Goal: Task Accomplishment & Management: Manage account settings

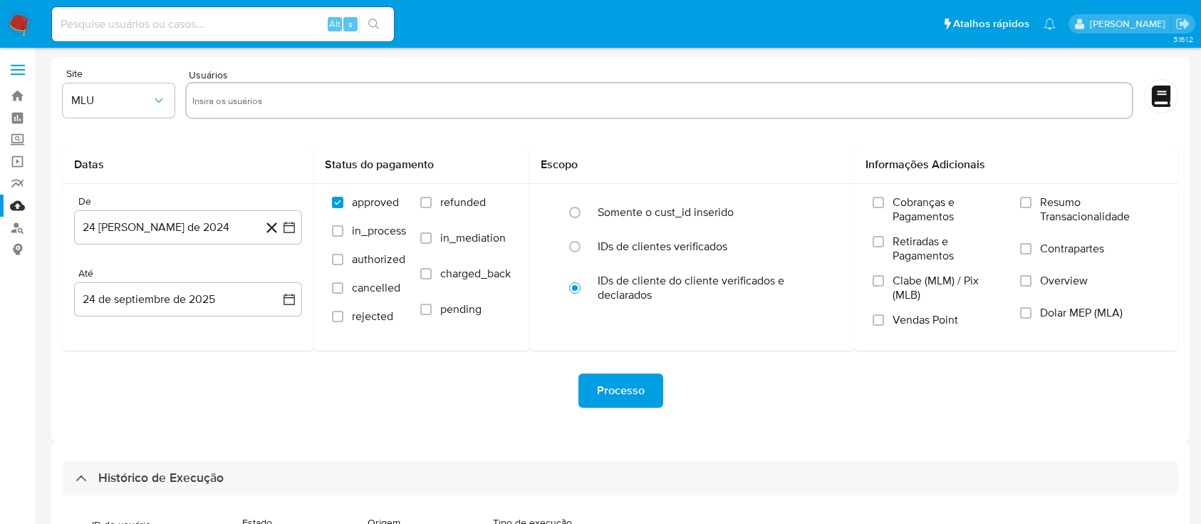
select select "10"
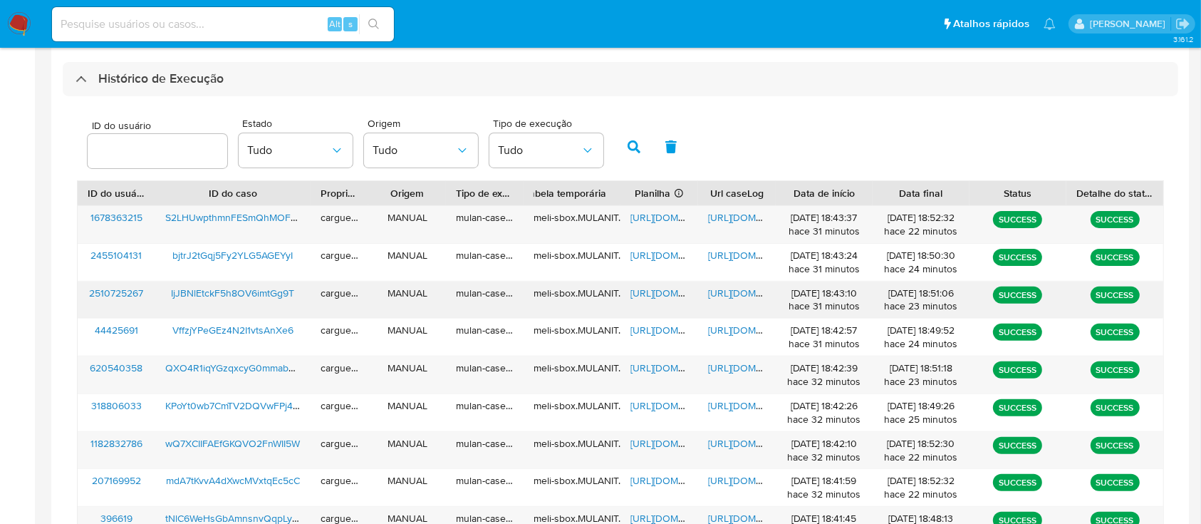
click at [663, 293] on span "https://docs.google.com/spreadsheets/d/1EOcTNnkswZxH4SDaKxG6HByw5U_g9nD43w7V8Ou…" at bounding box center [679, 293] width 98 height 14
click at [730, 290] on span "https://docs.google.com/document/d/14ahzhGV9Qrjd2bREV-KJ3Pc-eW8aC5aYF2PdHCqMySk…" at bounding box center [757, 293] width 98 height 14
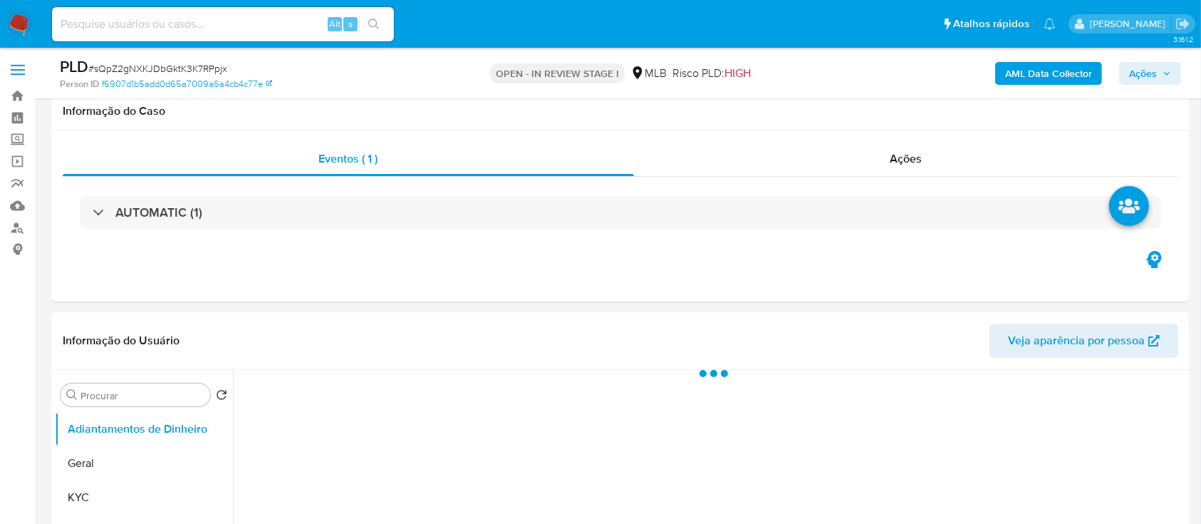
scroll to position [285, 0]
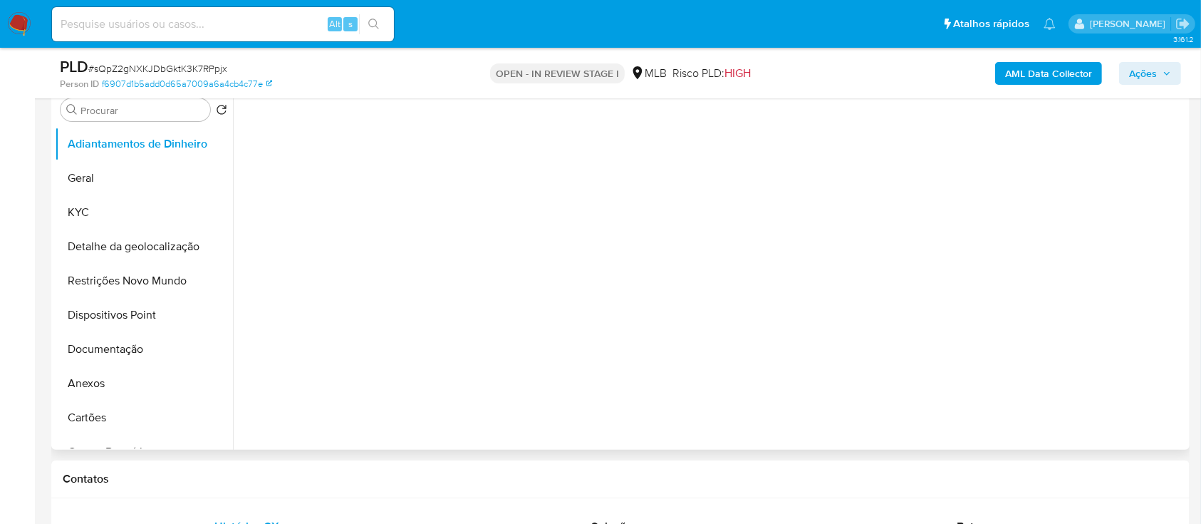
select select "10"
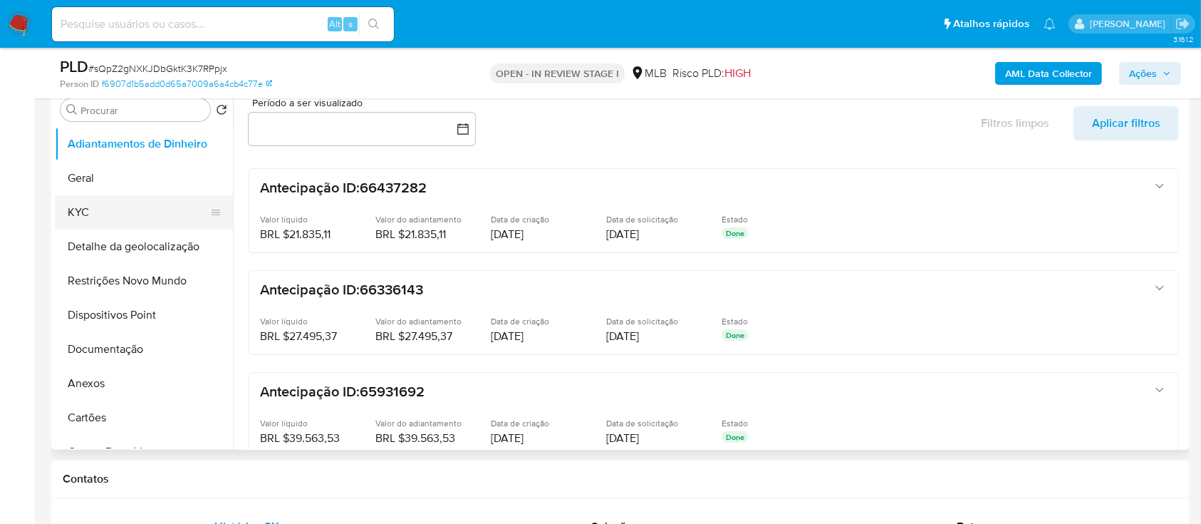
click at [110, 210] on button "KYC" at bounding box center [138, 212] width 167 height 34
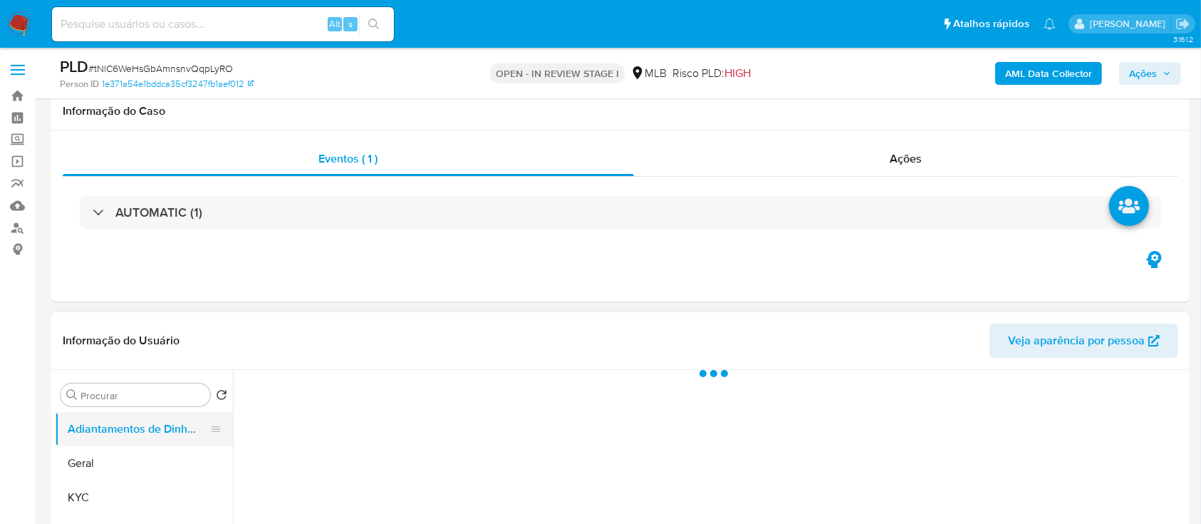
scroll to position [285, 0]
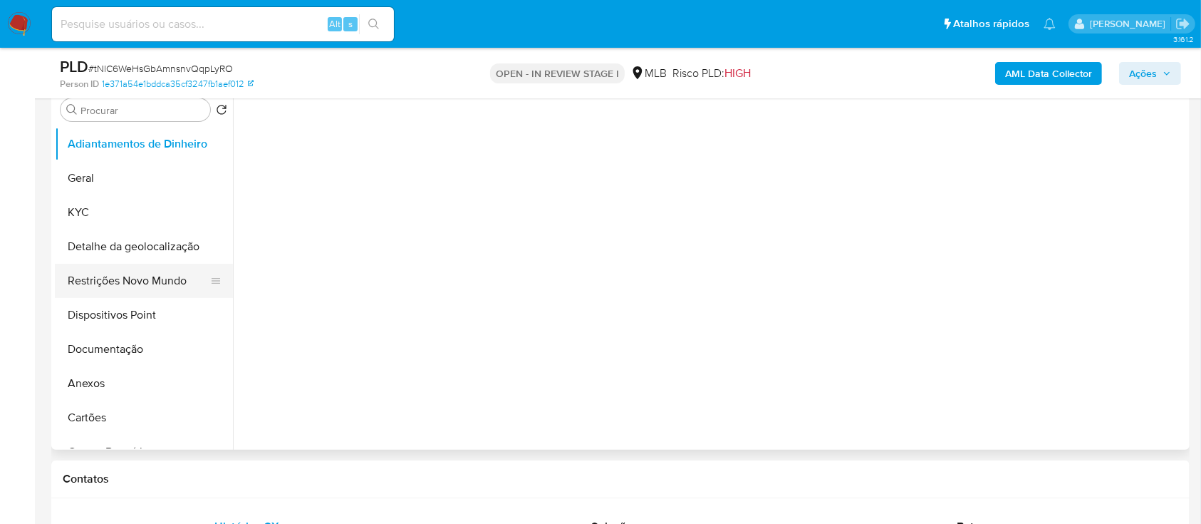
select select "10"
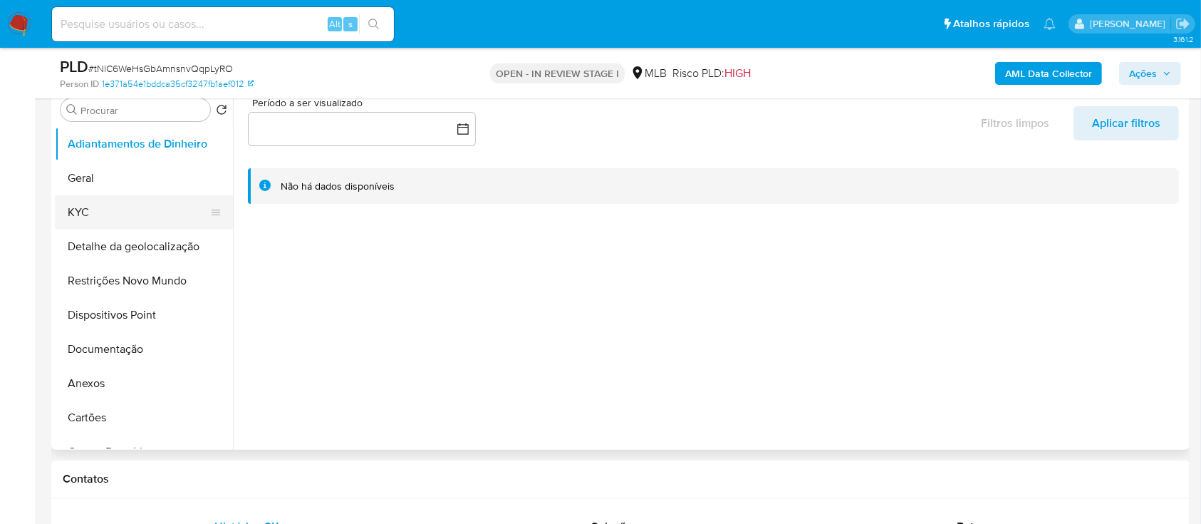
click at [120, 214] on button "KYC" at bounding box center [138, 212] width 167 height 34
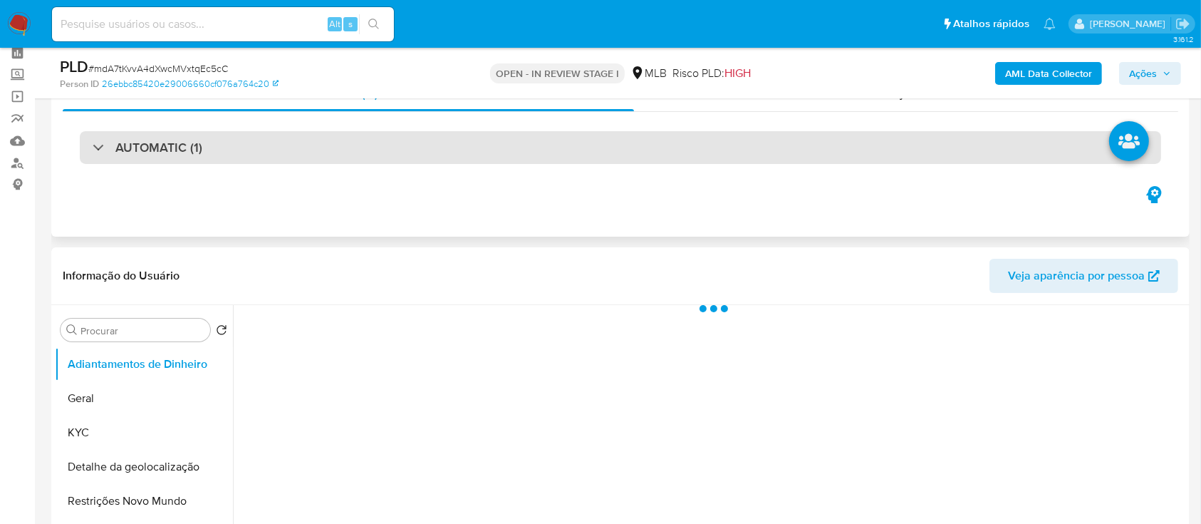
scroll to position [95, 0]
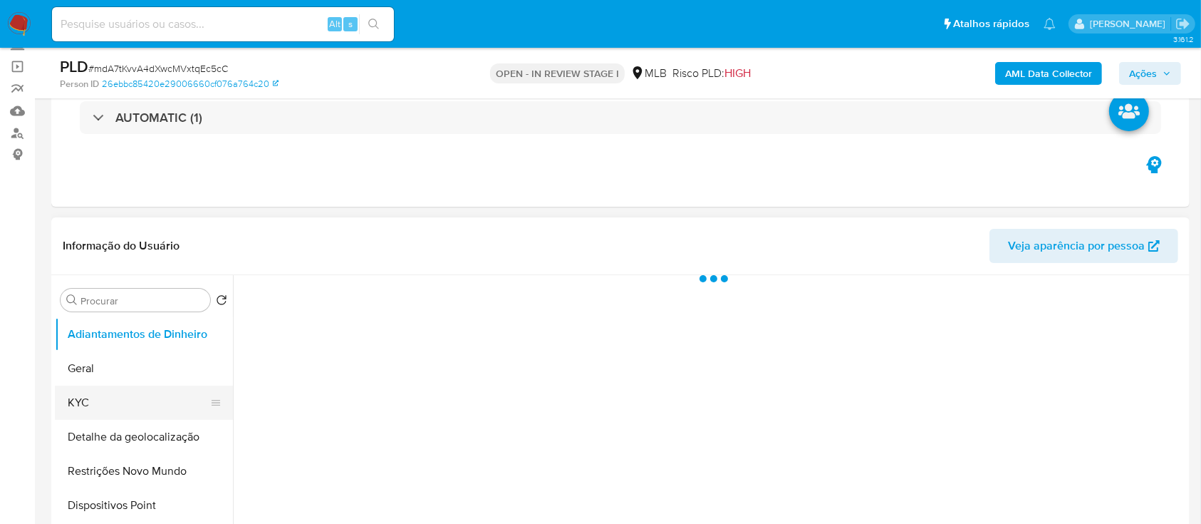
select select "10"
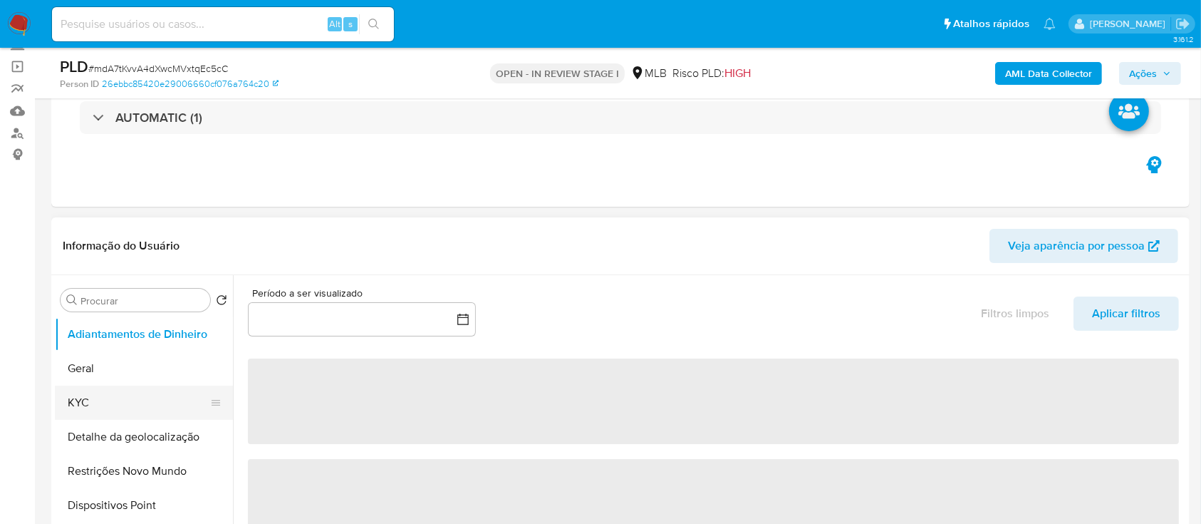
click at [93, 400] on button "KYC" at bounding box center [138, 402] width 167 height 34
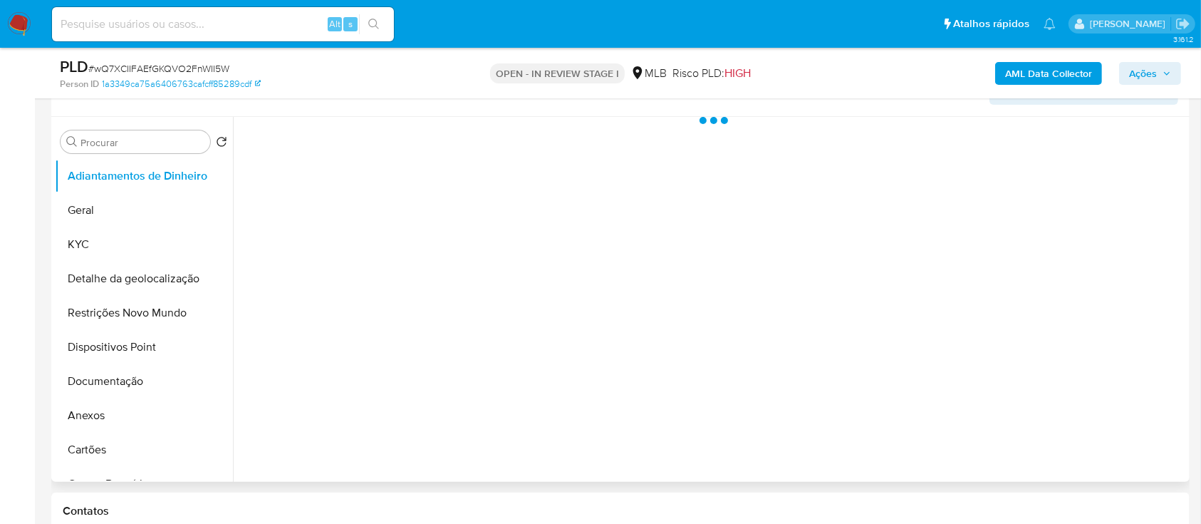
scroll to position [285, 0]
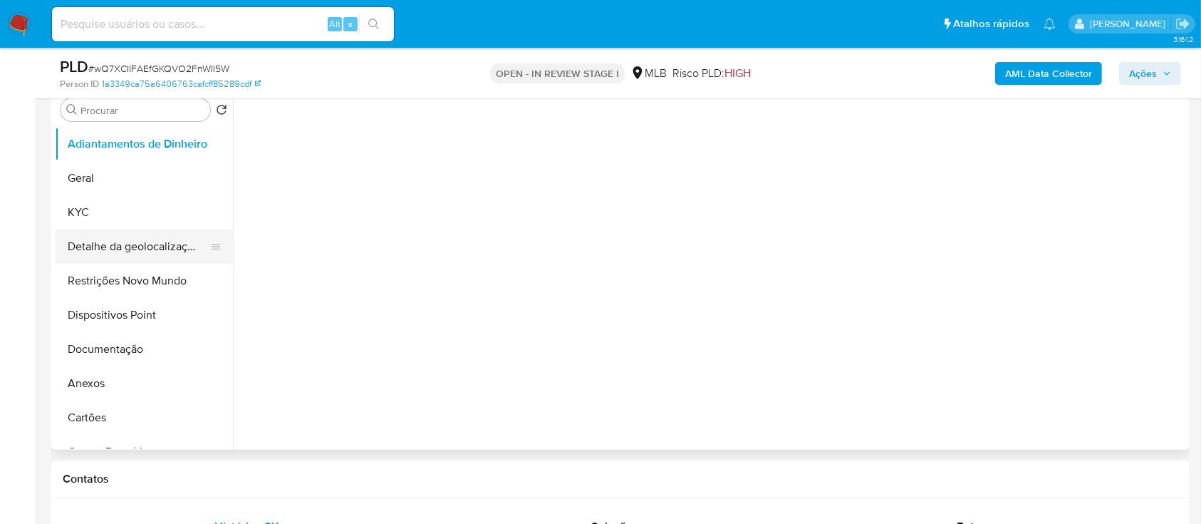
select select "10"
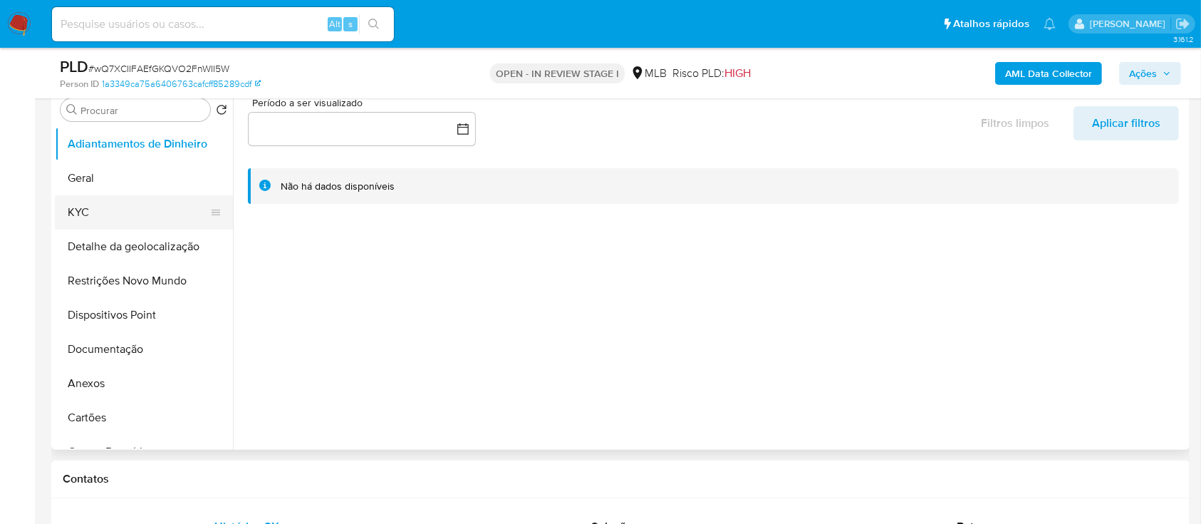
click at [92, 217] on button "KYC" at bounding box center [138, 212] width 167 height 34
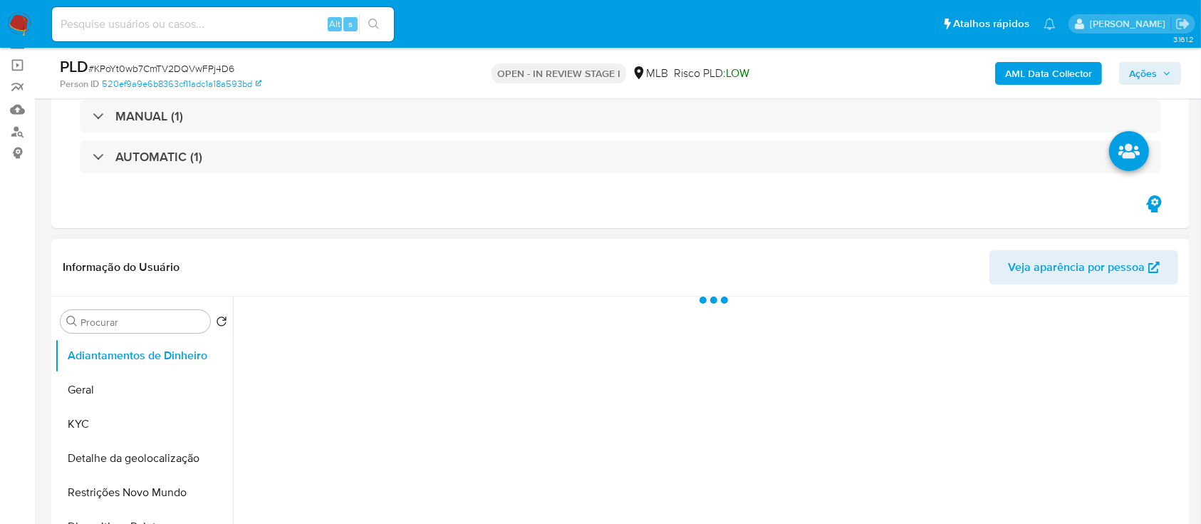
scroll to position [285, 0]
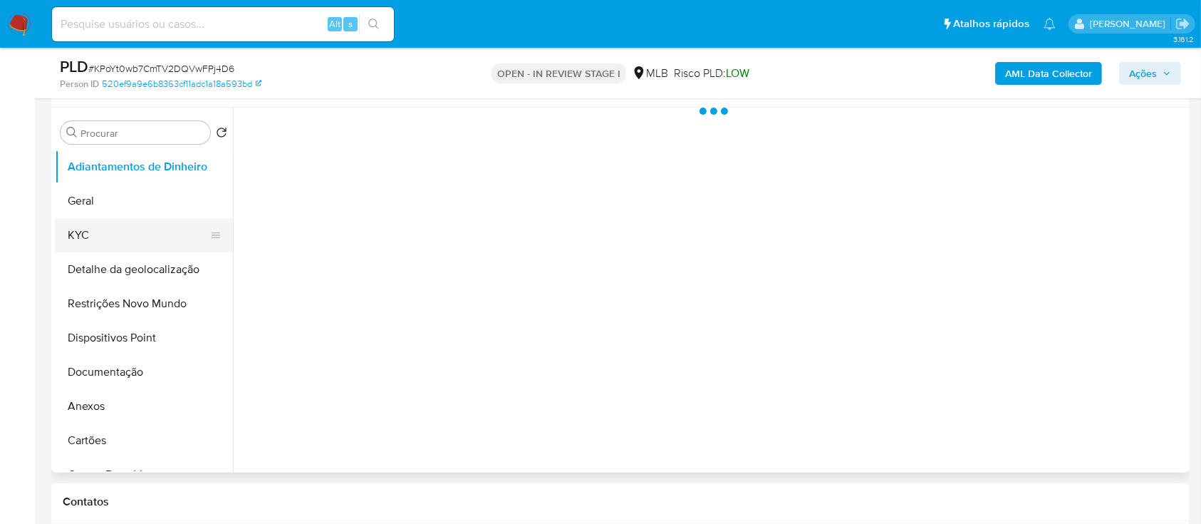
select select "10"
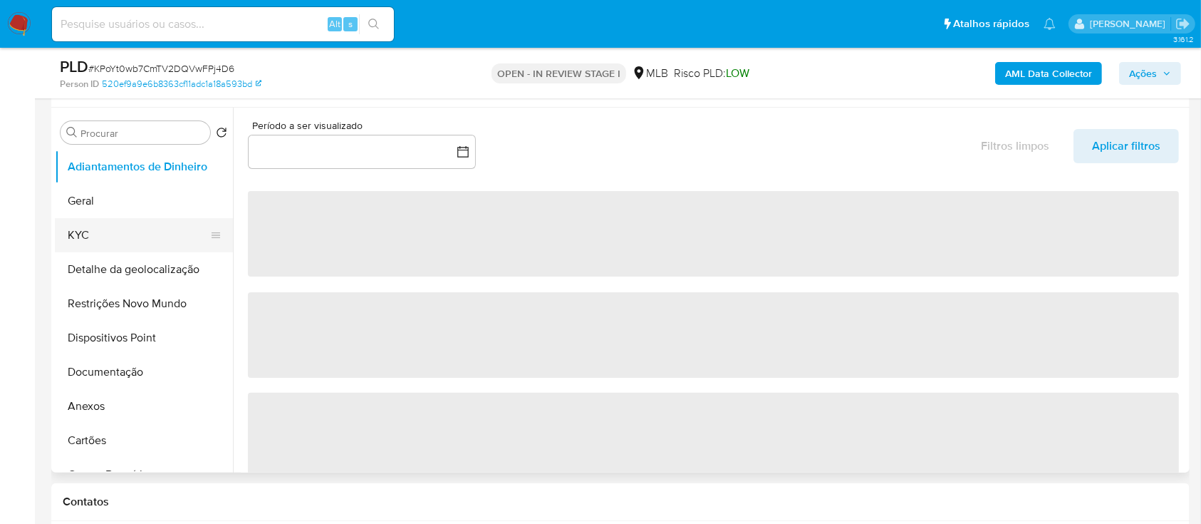
click at [95, 236] on button "KYC" at bounding box center [138, 235] width 167 height 34
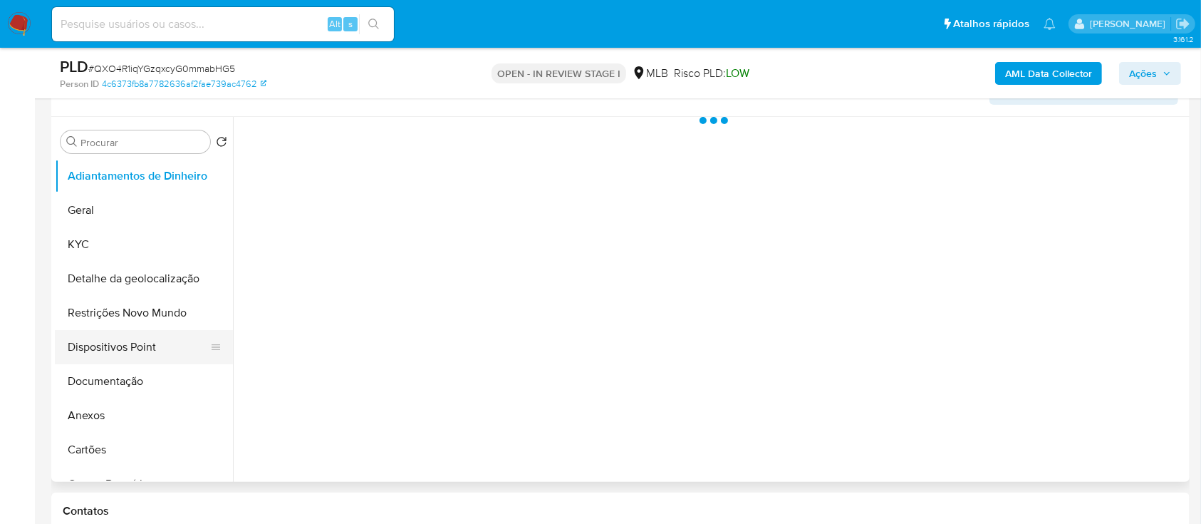
scroll to position [285, 0]
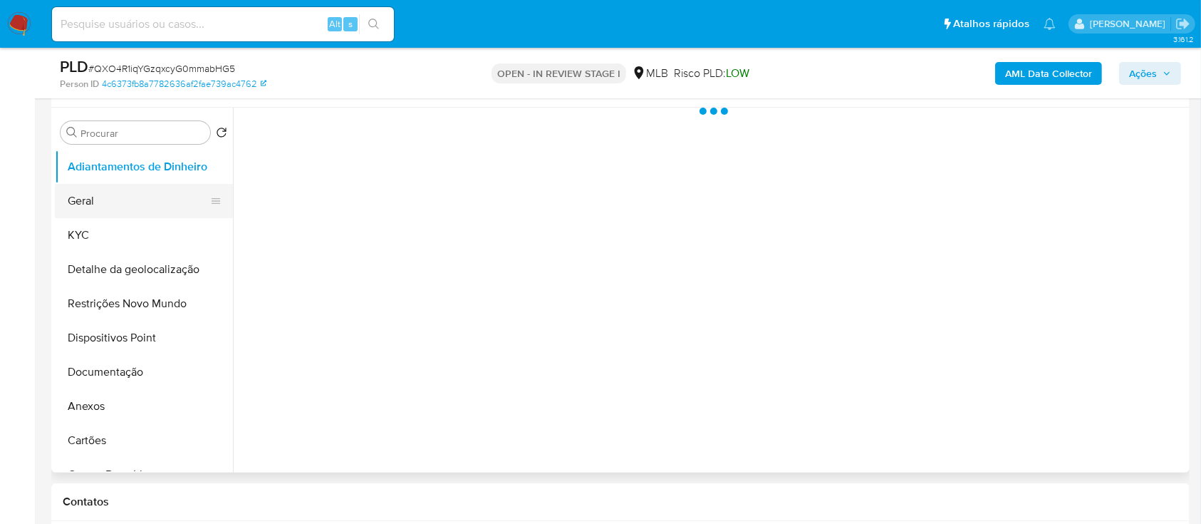
select select "10"
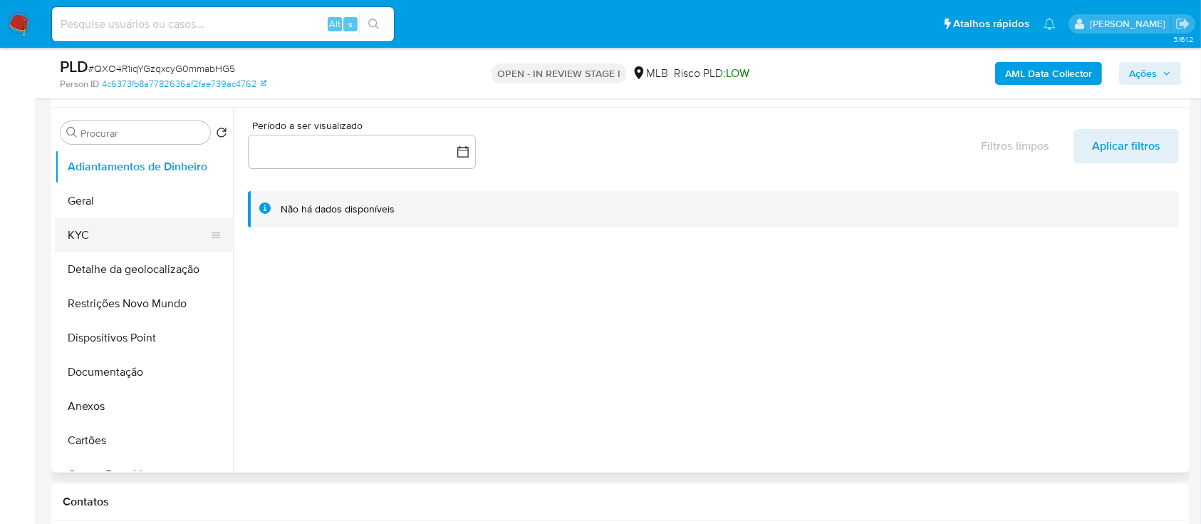
click at [120, 228] on button "KYC" at bounding box center [138, 235] width 167 height 34
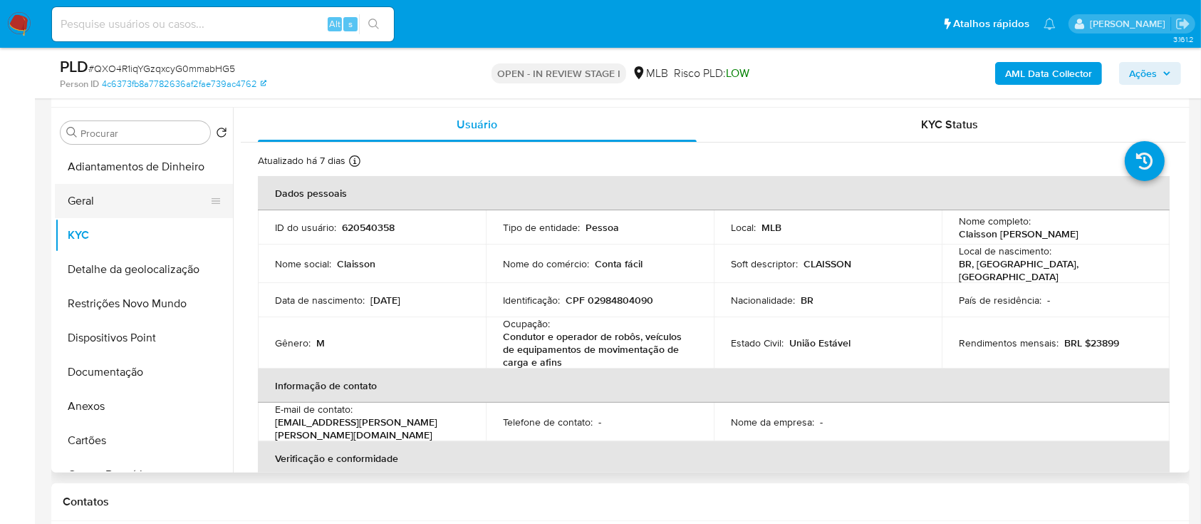
click at [98, 199] on button "Geral" at bounding box center [138, 201] width 167 height 34
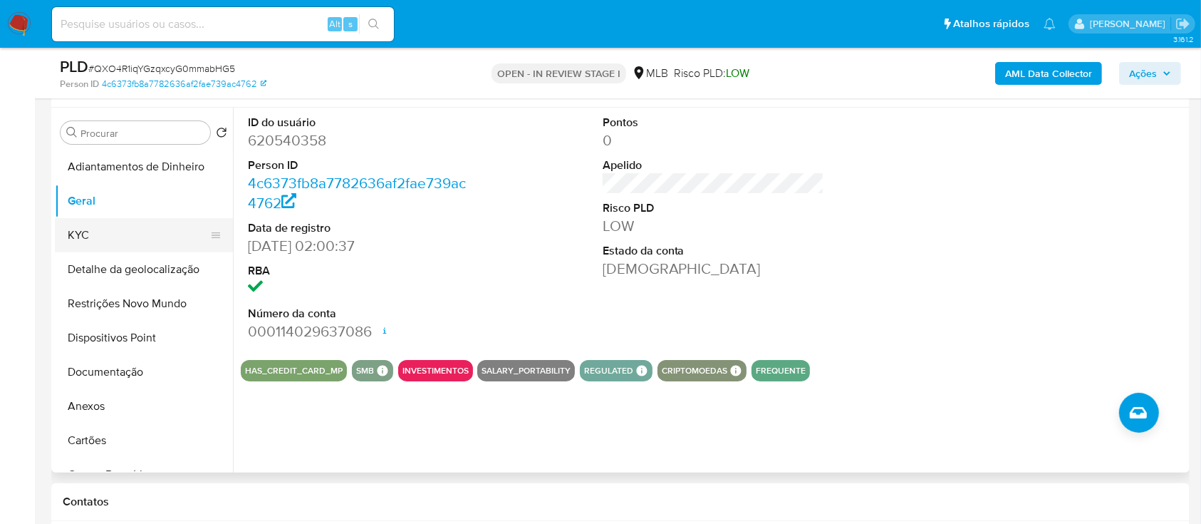
click at [91, 230] on button "KYC" at bounding box center [138, 235] width 167 height 34
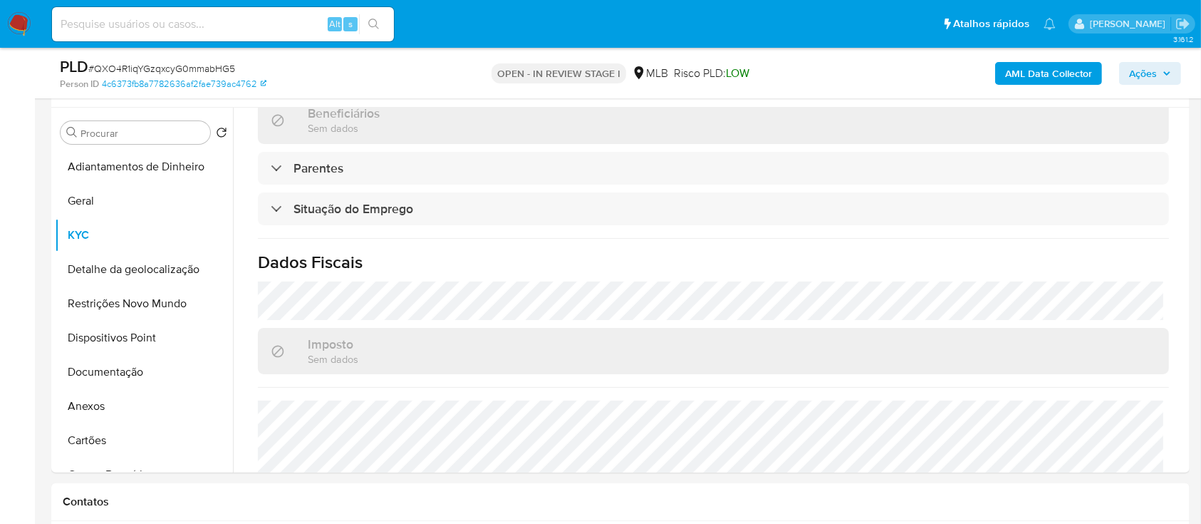
scroll to position [570, 0]
click at [90, 374] on button "Documentação" at bounding box center [138, 372] width 167 height 34
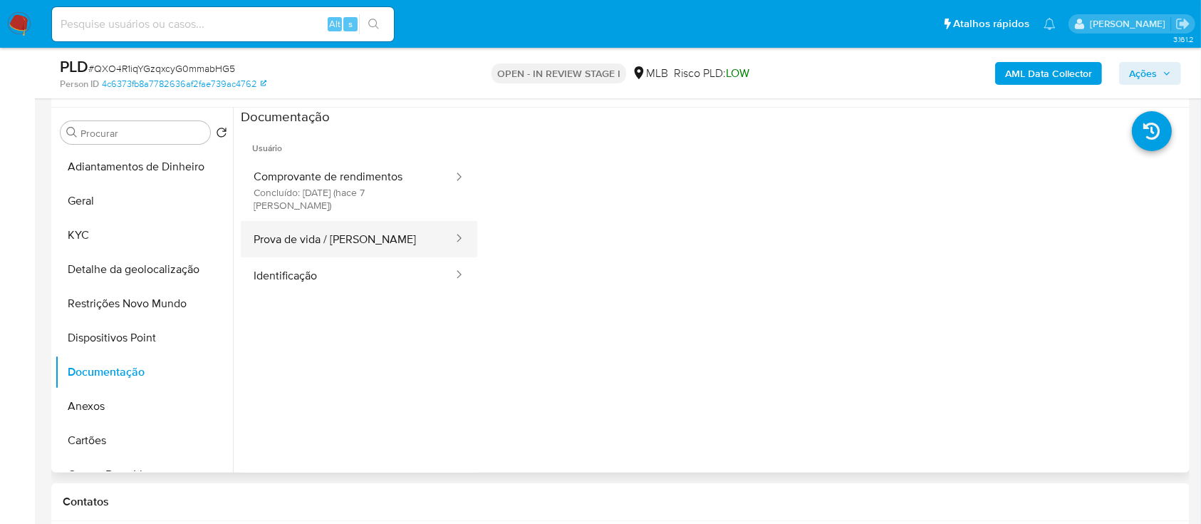
click at [331, 228] on button "Prova de vida / Selfie" at bounding box center [348, 239] width 214 height 36
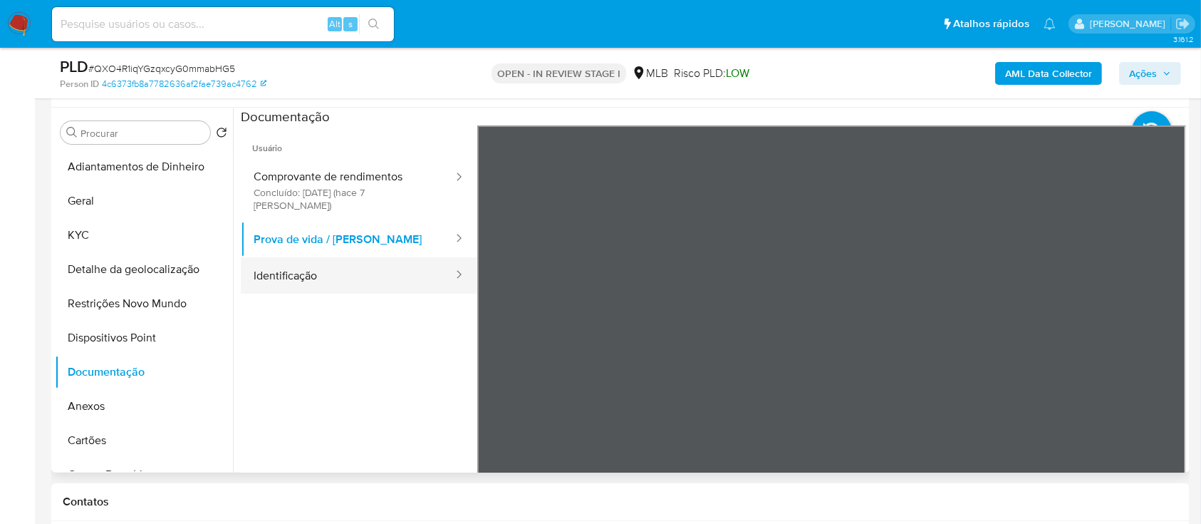
click at [354, 257] on button "Identificação" at bounding box center [348, 275] width 214 height 36
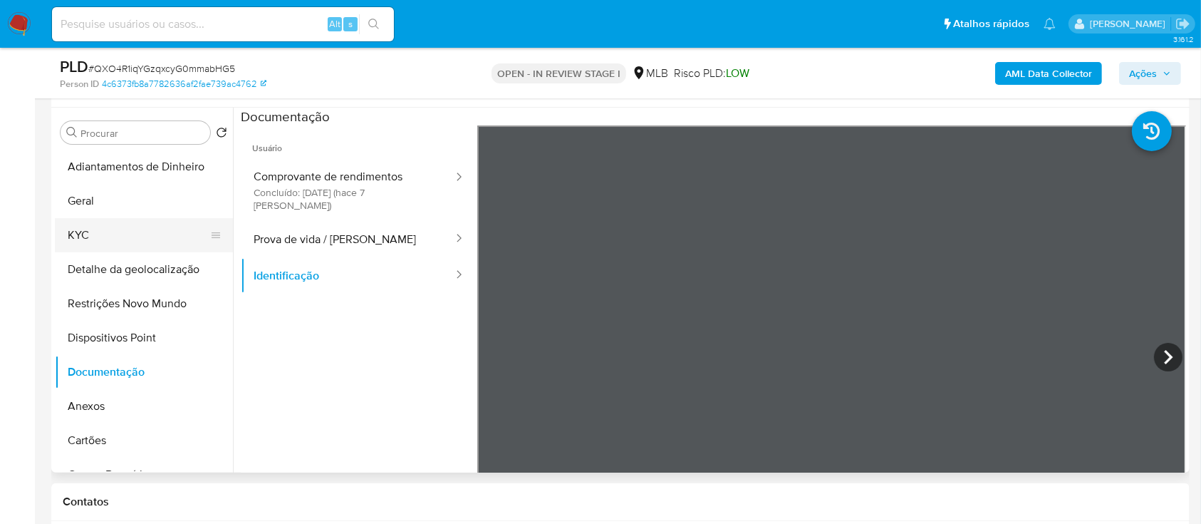
click at [88, 232] on button "KYC" at bounding box center [138, 235] width 167 height 34
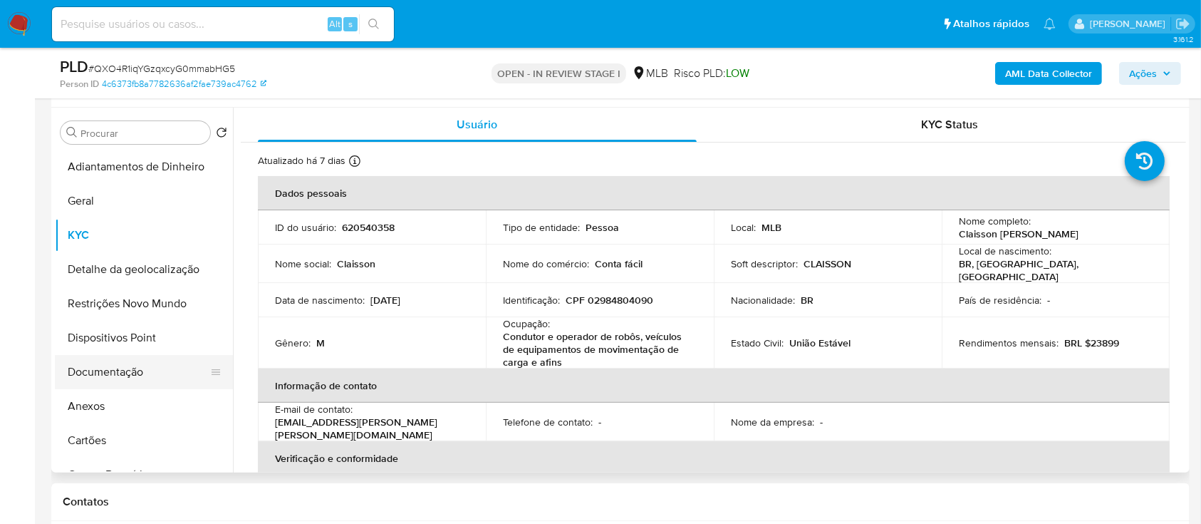
click at [129, 372] on button "Documentação" at bounding box center [138, 372] width 167 height 34
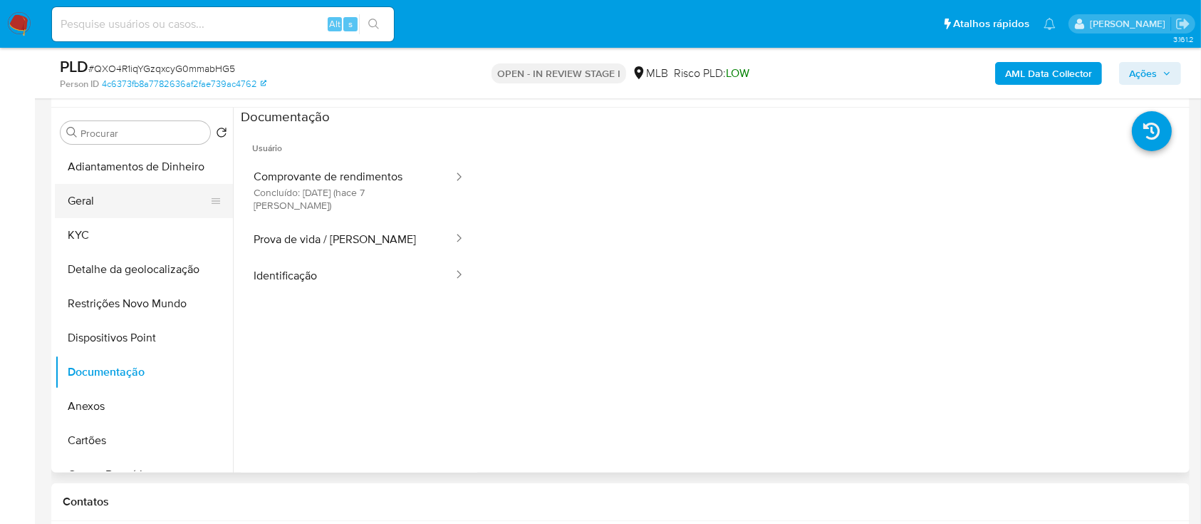
click at [157, 196] on button "Geral" at bounding box center [138, 201] width 167 height 34
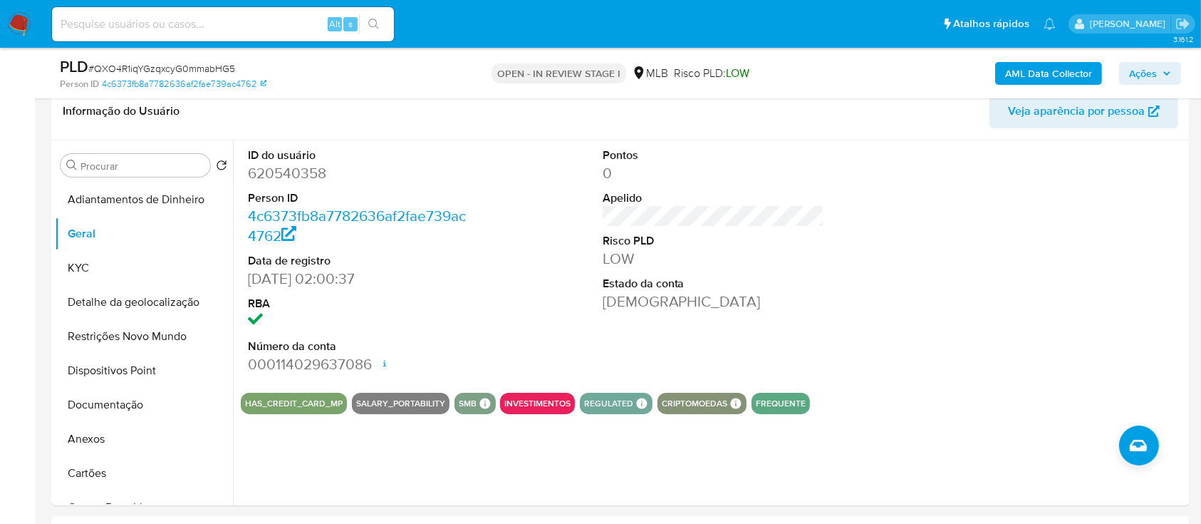
scroll to position [285, 0]
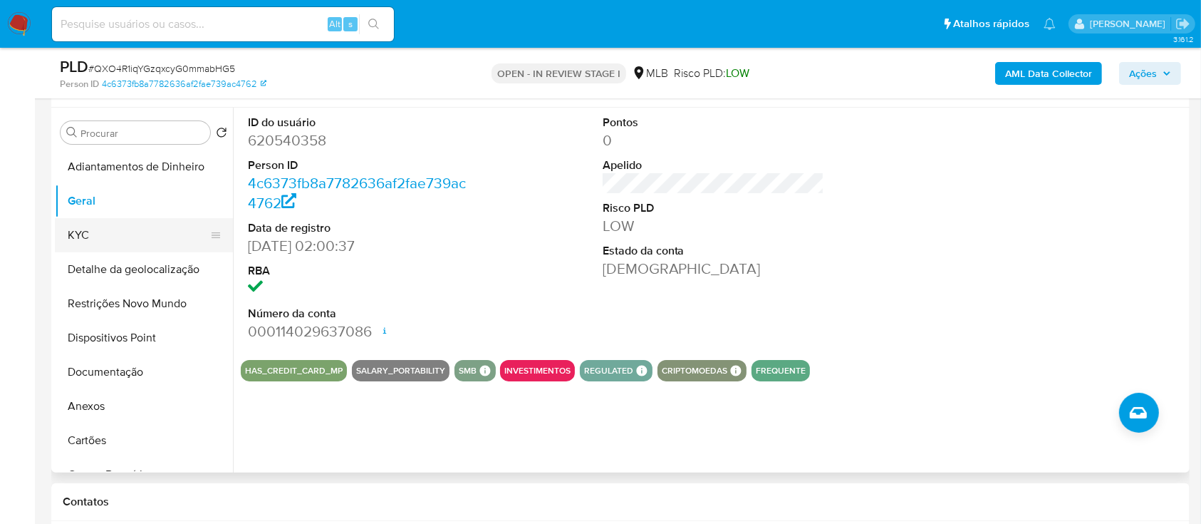
click at [96, 234] on button "KYC" at bounding box center [138, 235] width 167 height 34
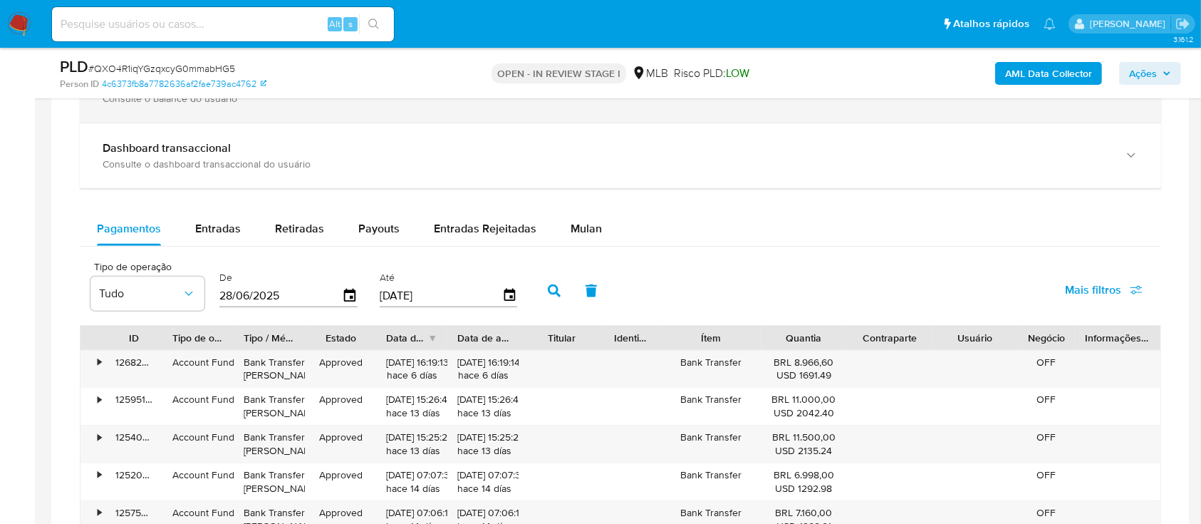
scroll to position [1140, 0]
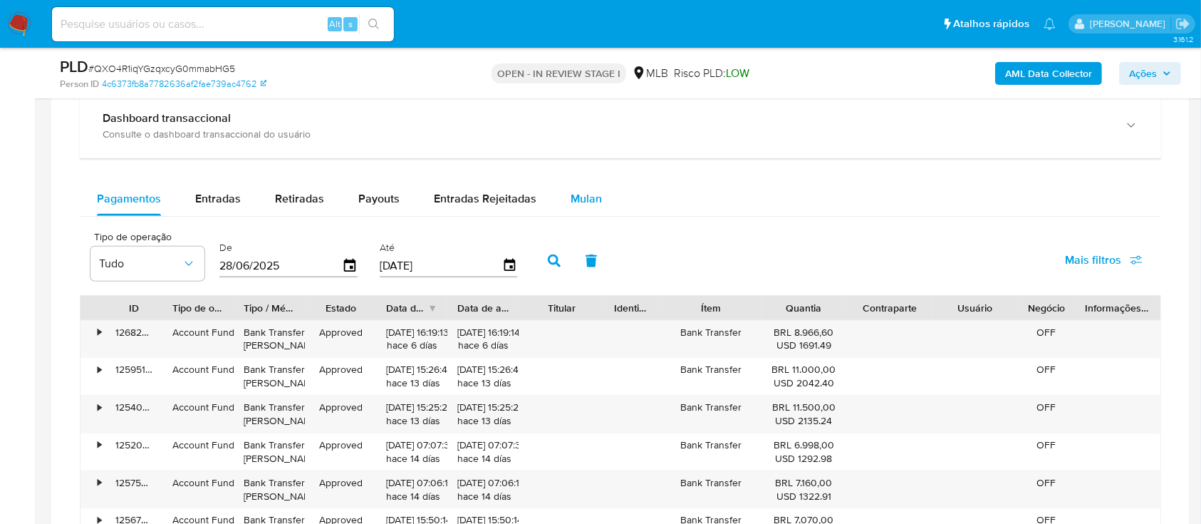
click at [578, 205] on span "Mulan" at bounding box center [586, 198] width 31 height 16
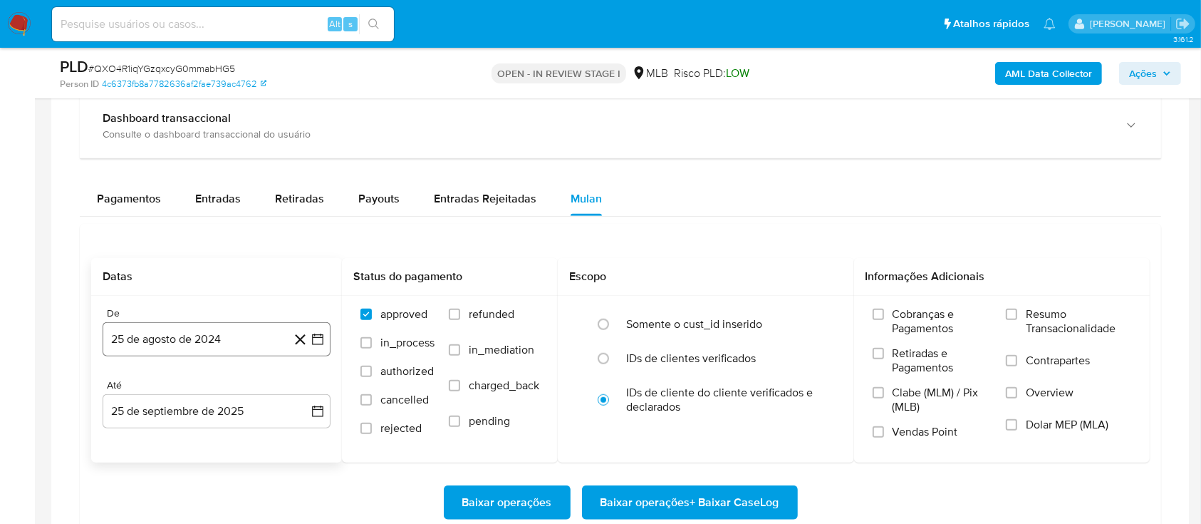
click at [318, 334] on icon "button" at bounding box center [318, 339] width 14 height 14
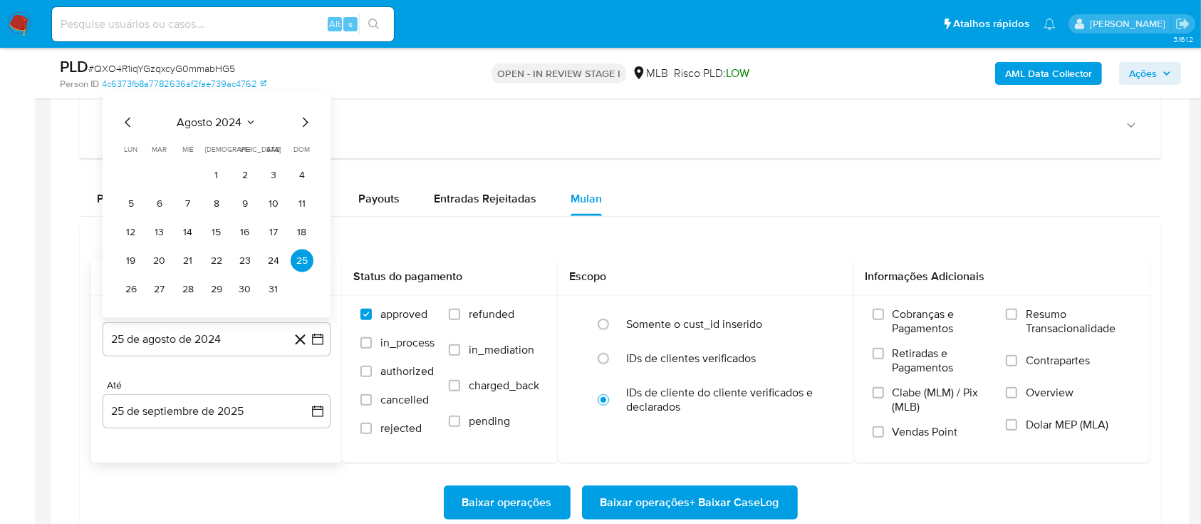
click at [251, 115] on button "agosto 2024" at bounding box center [216, 122] width 79 height 14
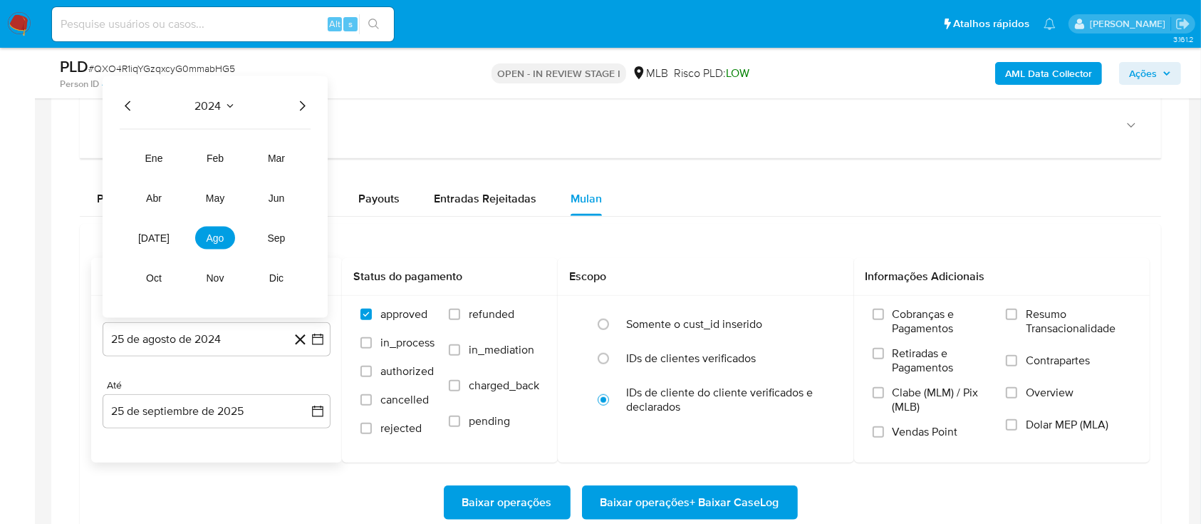
click at [303, 108] on icon "Año siguiente" at bounding box center [301, 105] width 17 height 17
click at [213, 235] on span "ago" at bounding box center [216, 237] width 18 height 11
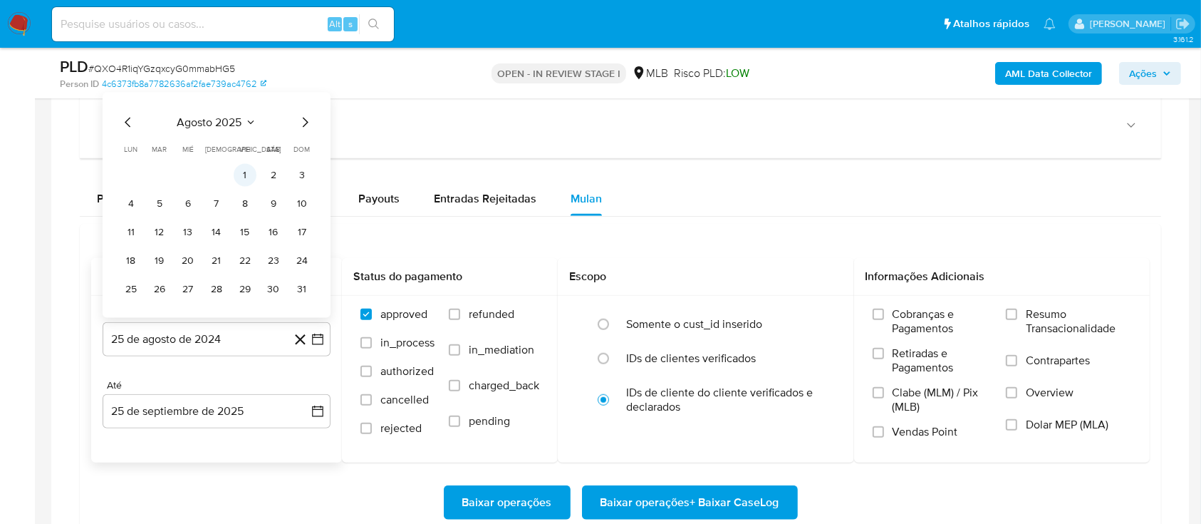
click at [247, 175] on button "1" at bounding box center [245, 174] width 23 height 23
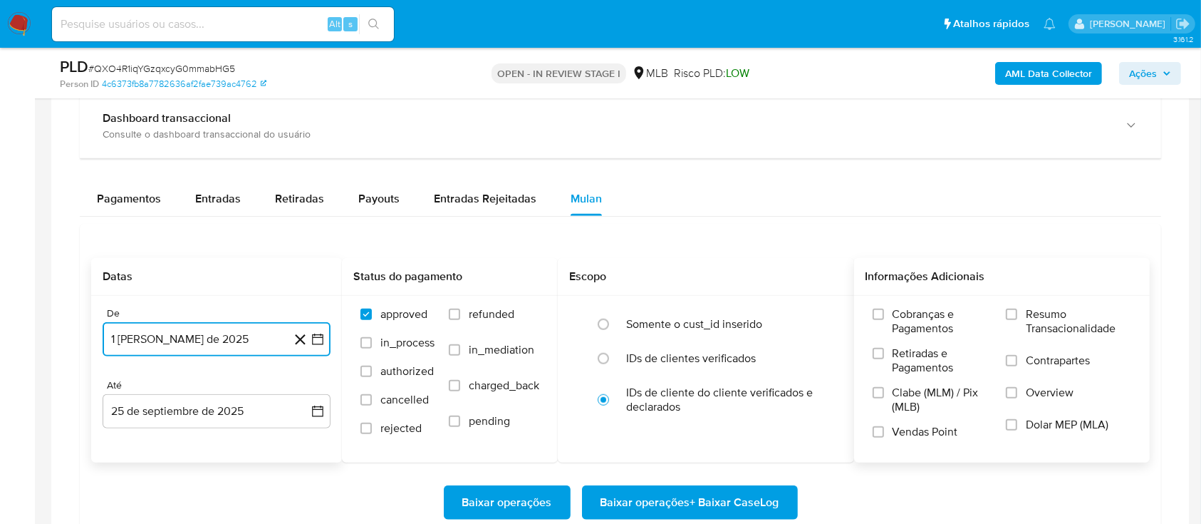
click at [1012, 307] on label "Resumo Transacionalidade" at bounding box center [1068, 330] width 125 height 46
click at [1012, 308] on input "Resumo Transacionalidade" at bounding box center [1011, 313] width 11 height 11
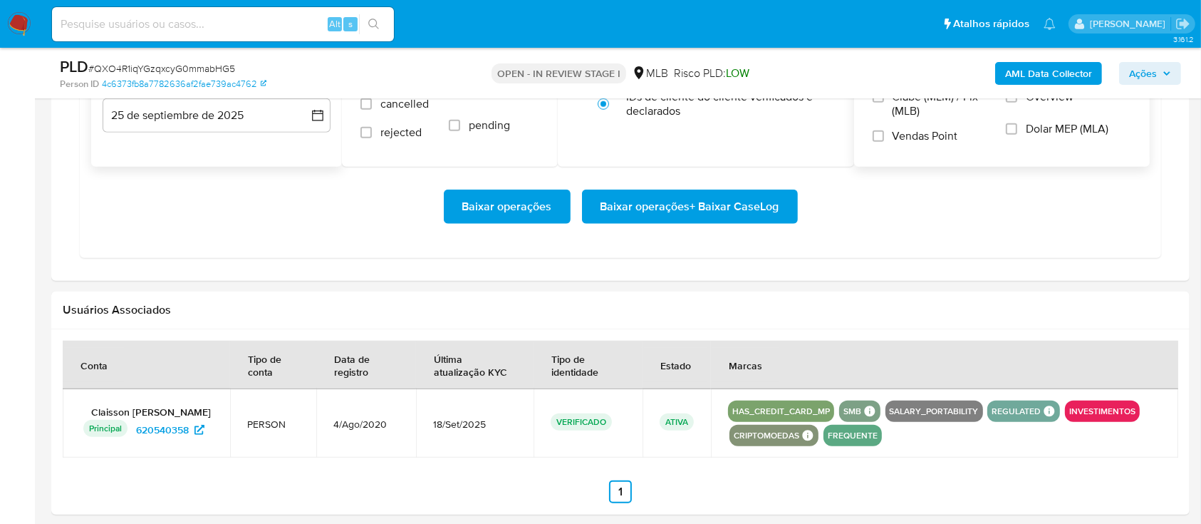
scroll to position [1329, 0]
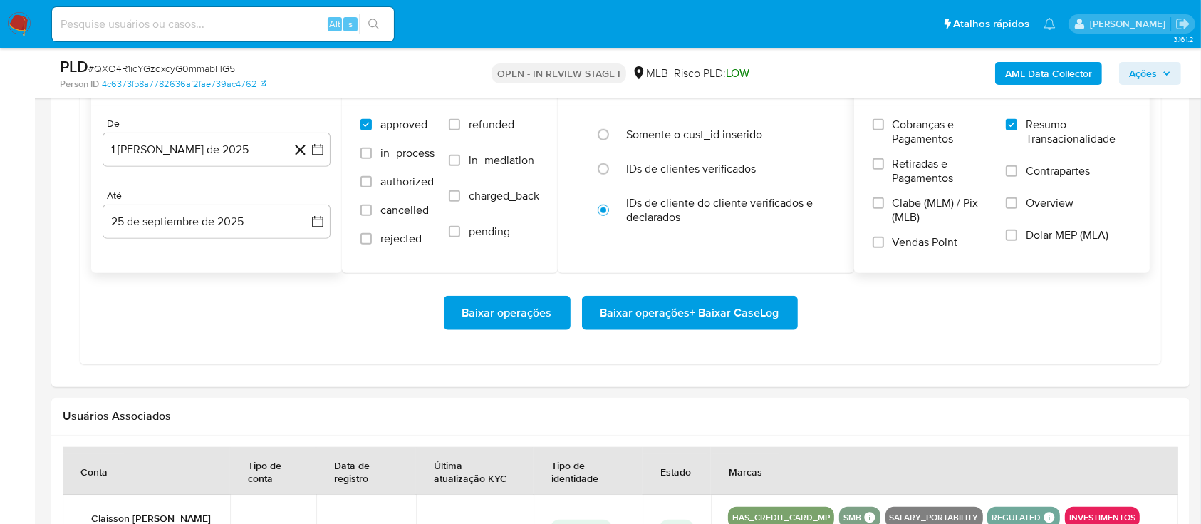
click at [723, 321] on span "Baixar operações + Baixar CaseLog" at bounding box center [689, 312] width 179 height 31
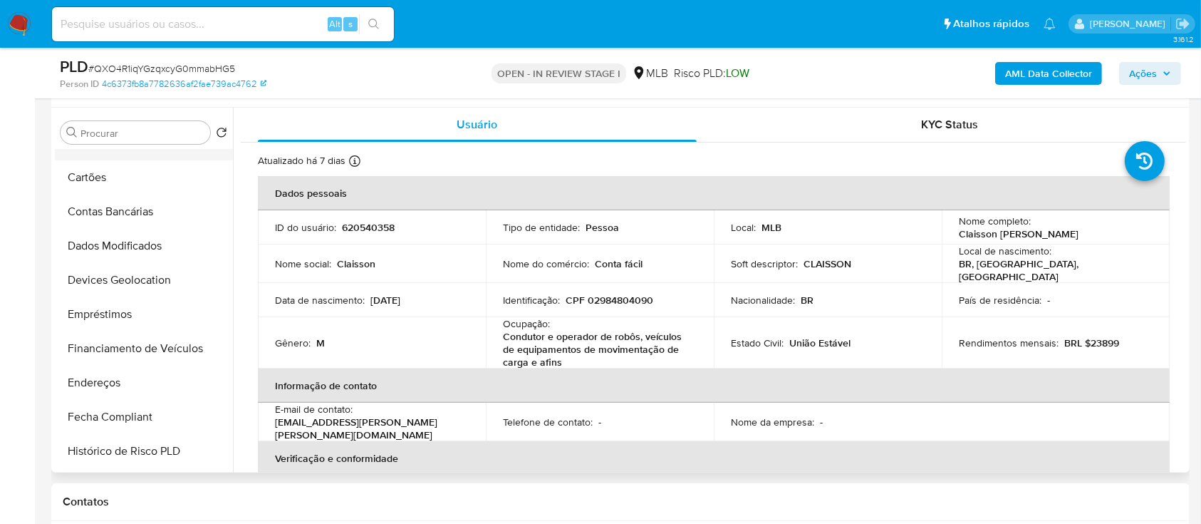
scroll to position [0, 0]
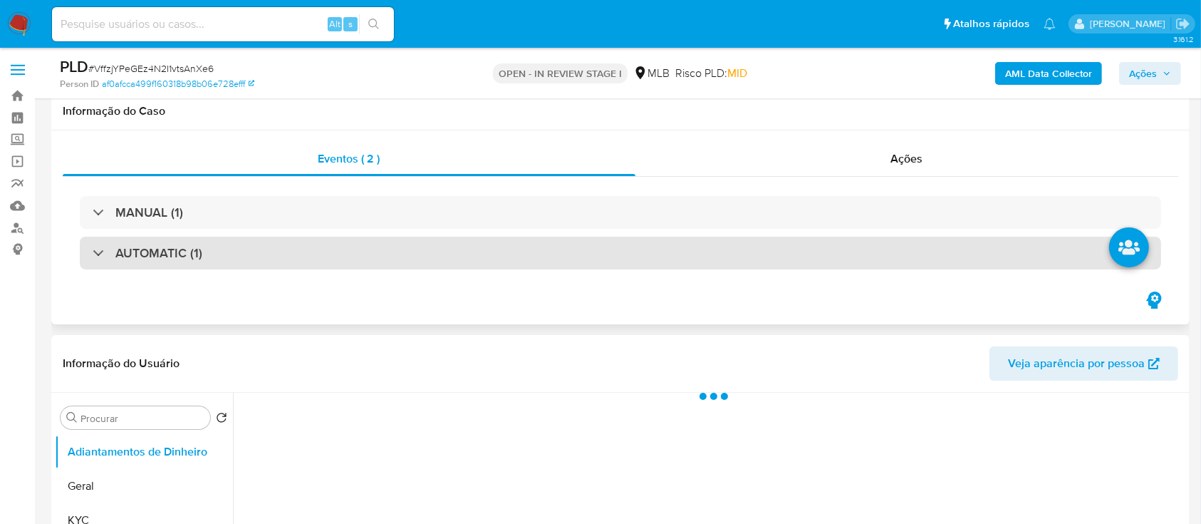
scroll to position [285, 0]
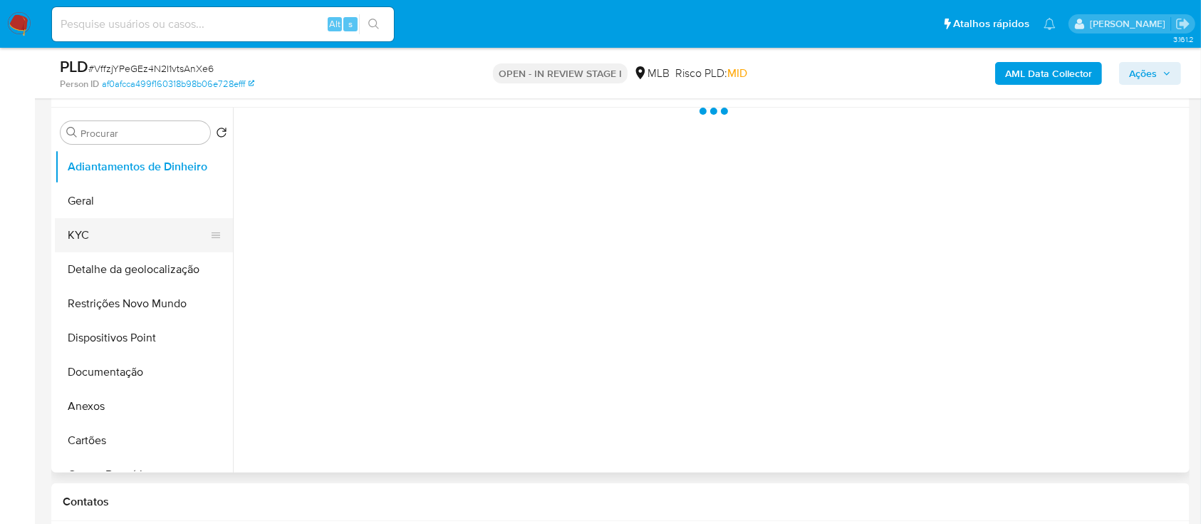
select select "10"
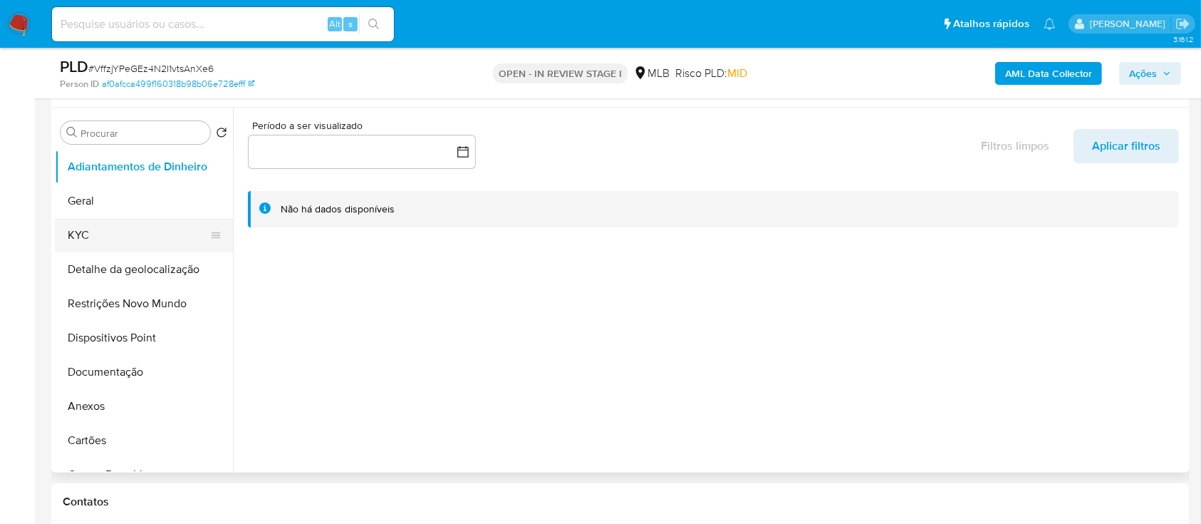
click at [128, 232] on button "KYC" at bounding box center [138, 235] width 167 height 34
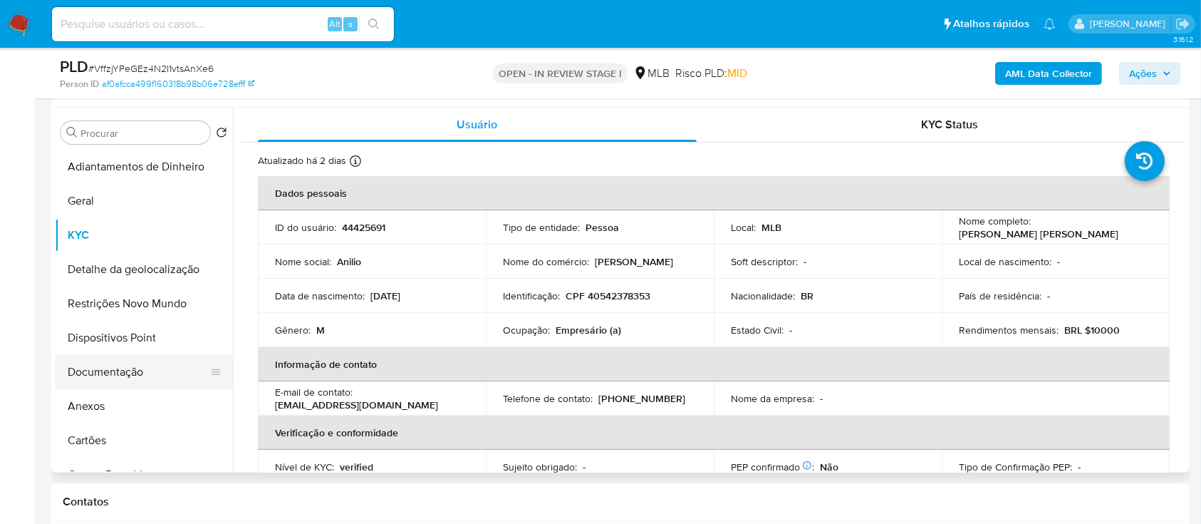
click at [100, 368] on button "Documentação" at bounding box center [138, 372] width 167 height 34
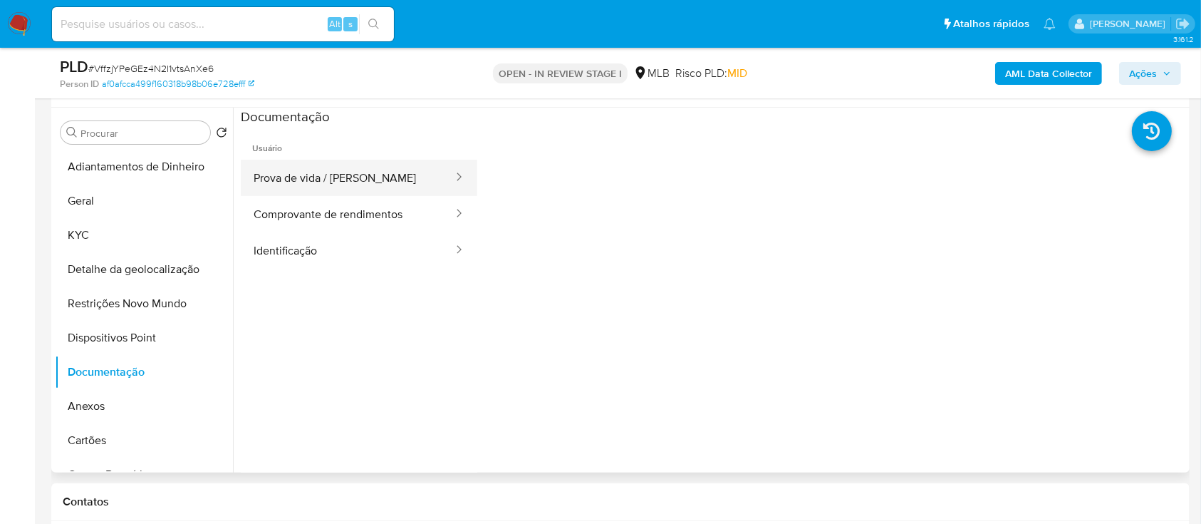
click at [342, 184] on button "Prova de vida / Selfie" at bounding box center [348, 178] width 214 height 36
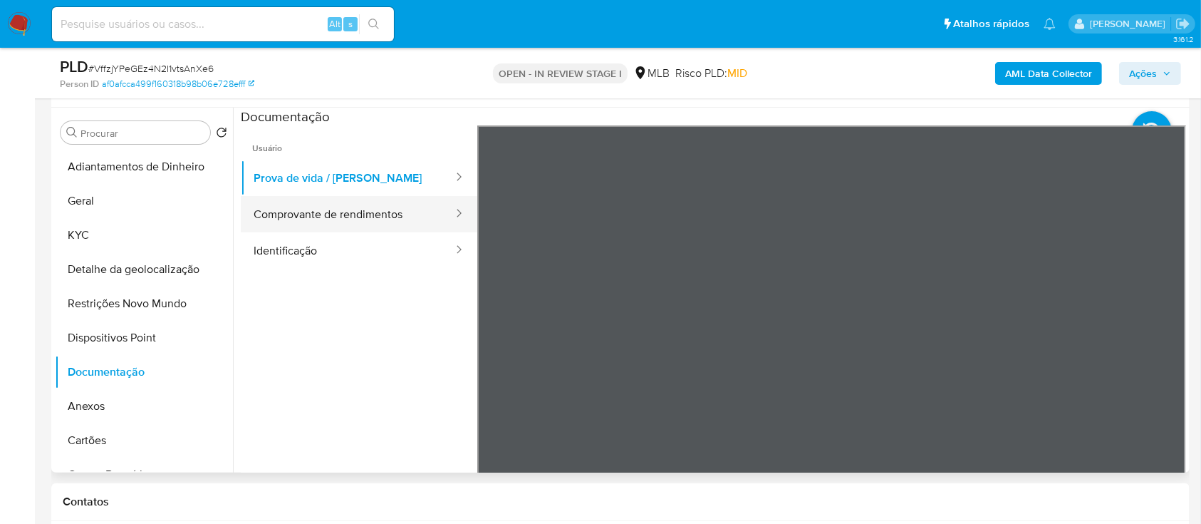
click at [383, 215] on button "Comprovante de rendimentos" at bounding box center [348, 214] width 214 height 36
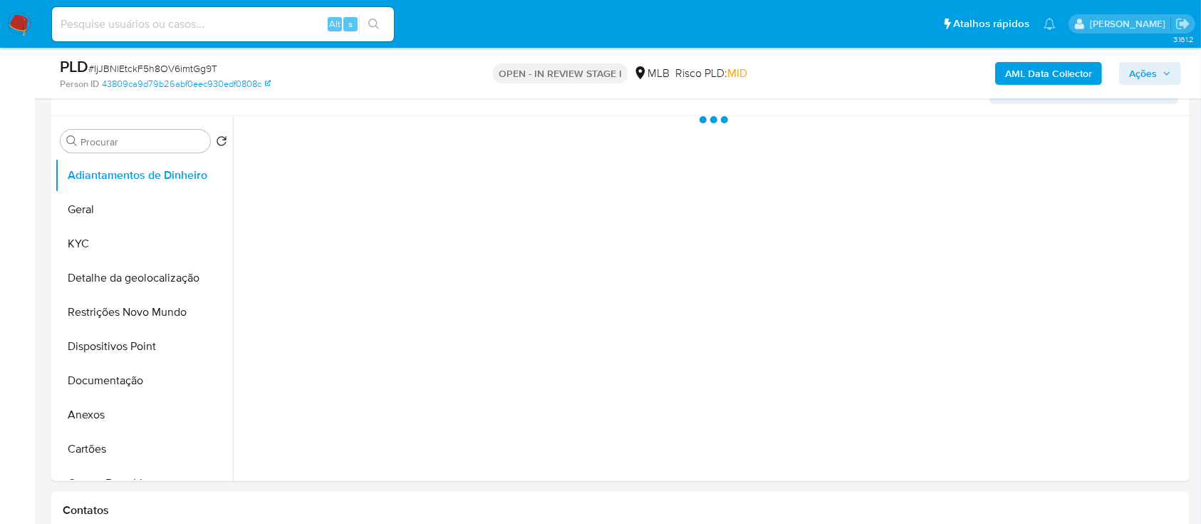
scroll to position [285, 0]
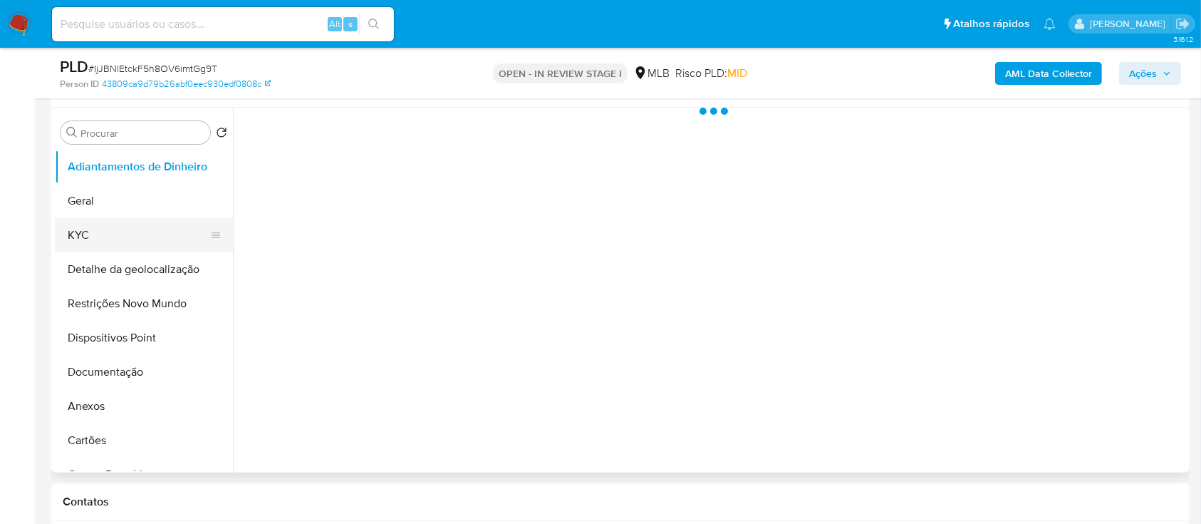
select select "10"
click at [123, 234] on button "KYC" at bounding box center [138, 235] width 167 height 34
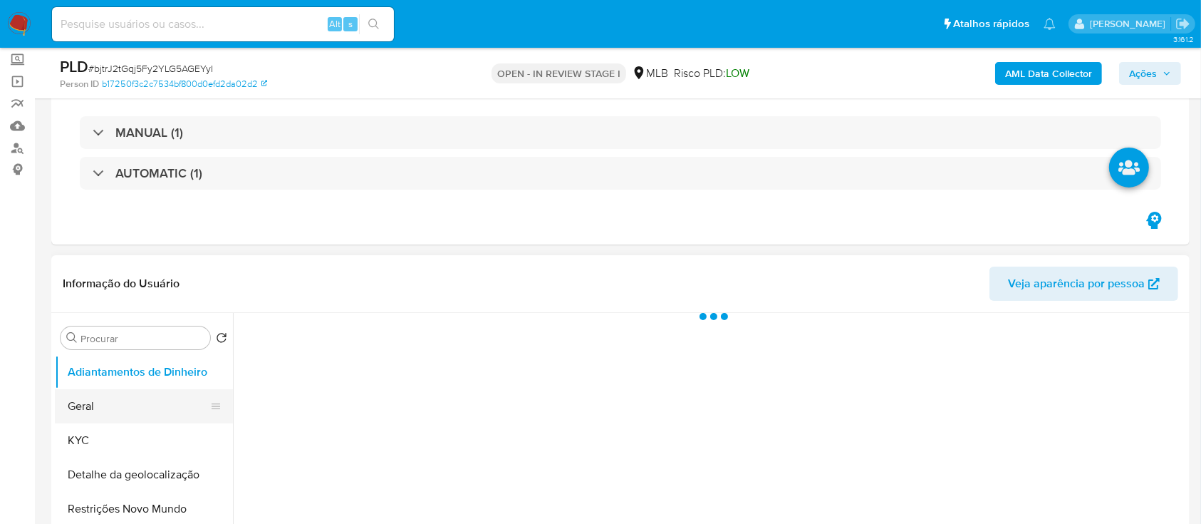
scroll to position [189, 0]
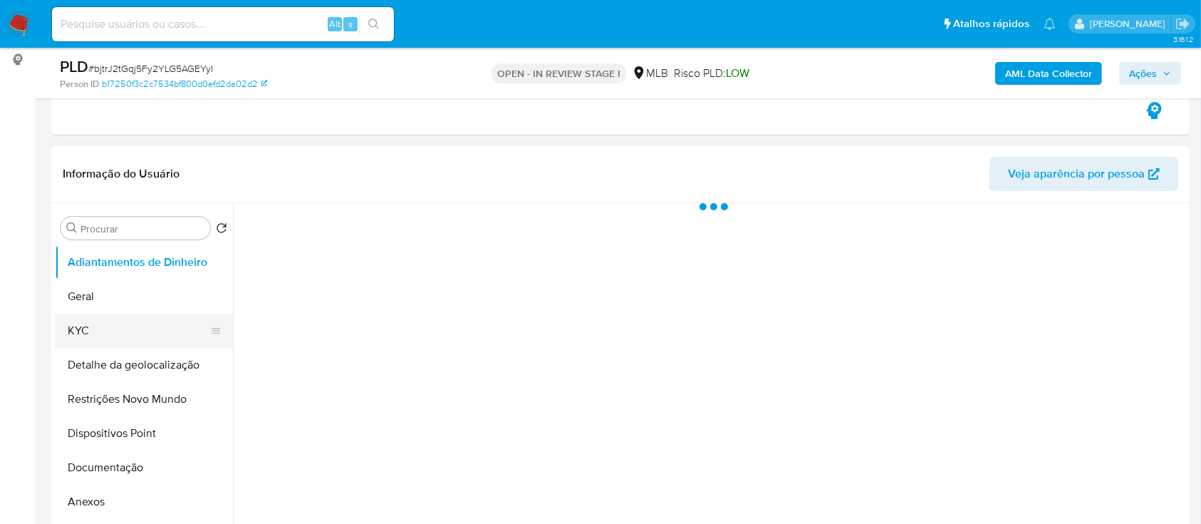
select select "10"
click at [108, 323] on button "KYC" at bounding box center [138, 330] width 167 height 34
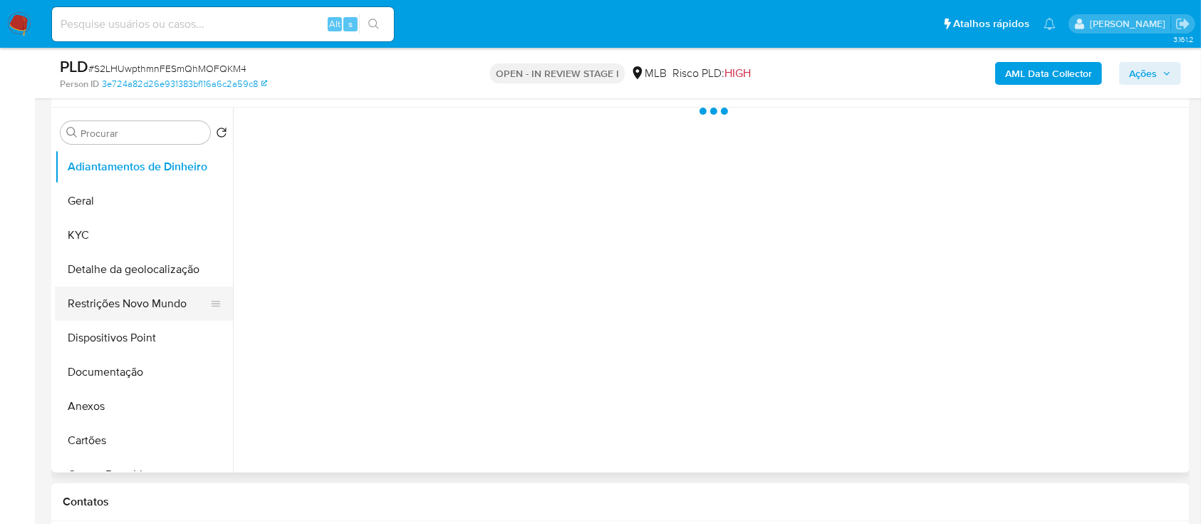
scroll to position [285, 0]
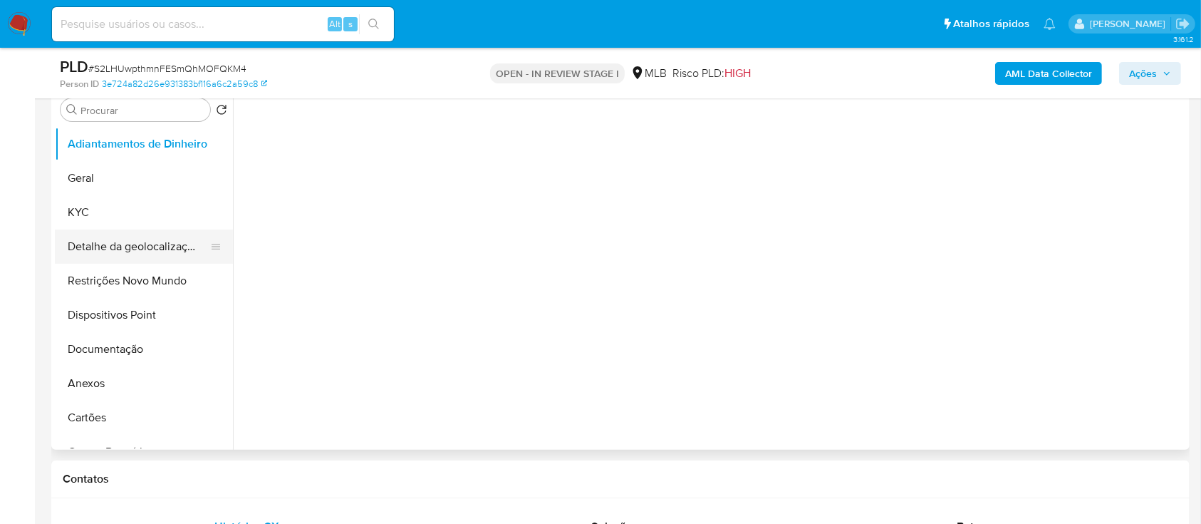
select select "10"
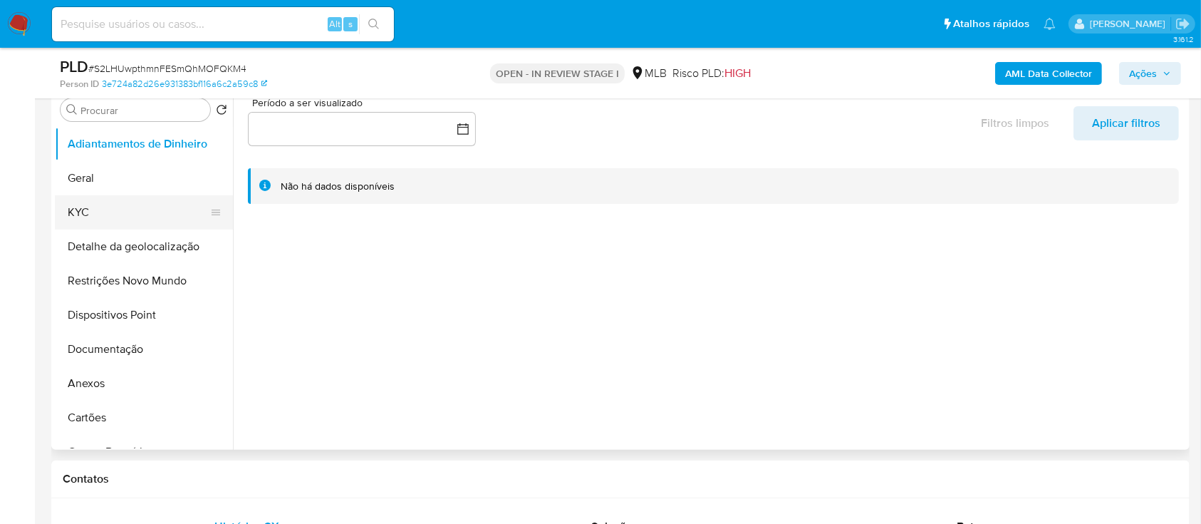
click at [110, 202] on button "KYC" at bounding box center [138, 212] width 167 height 34
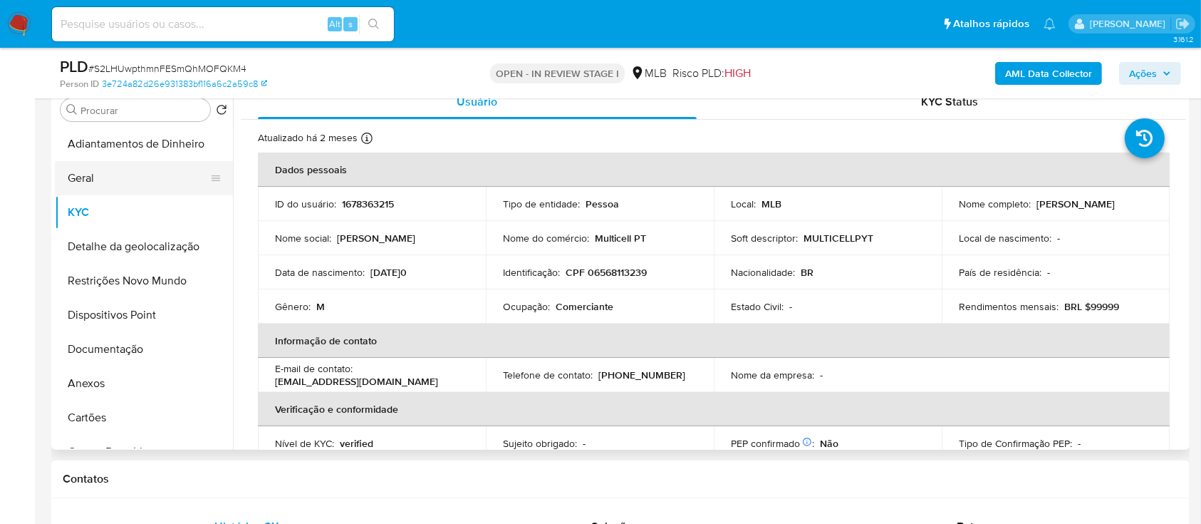
click at [105, 171] on button "Geral" at bounding box center [138, 178] width 167 height 34
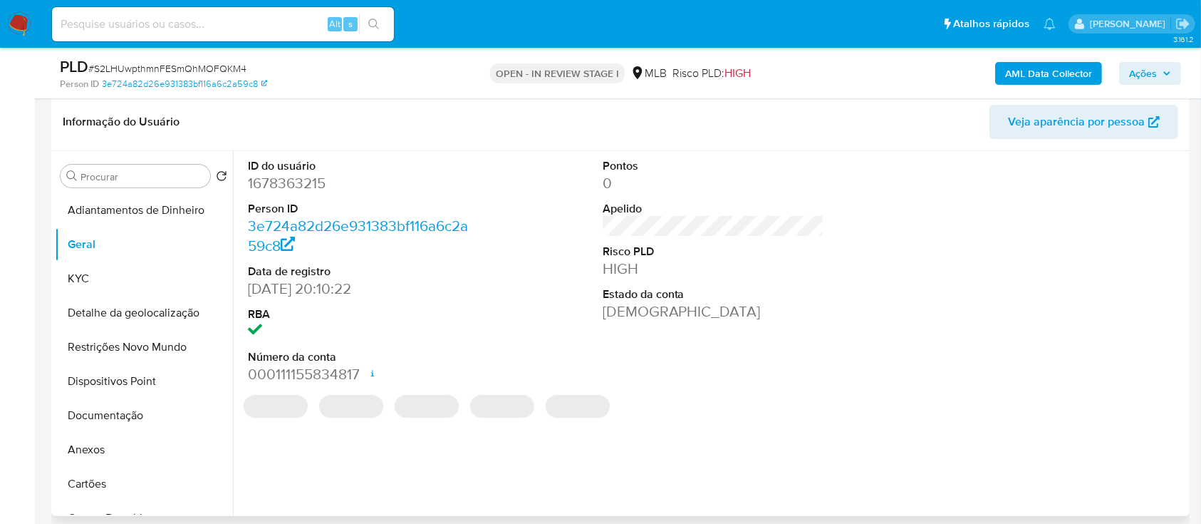
scroll to position [189, 0]
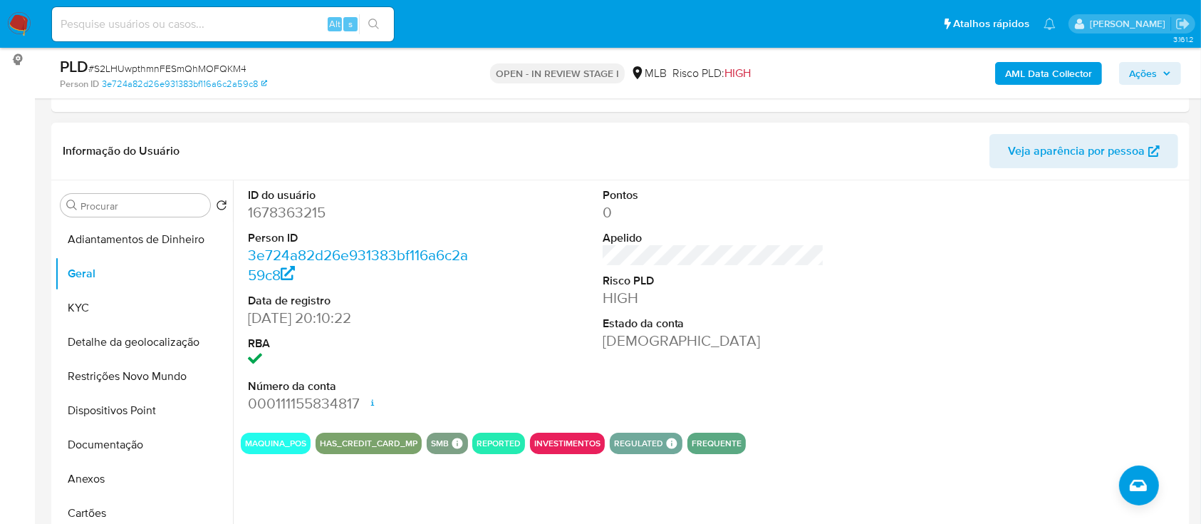
drag, startPoint x: 960, startPoint y: 265, endPoint x: 701, endPoint y: 172, distance: 275.3
click at [933, 251] on div "ID do usuário 1678363215 Person ID 3e724a82d26e931383bf116a6c2a59c8 Data de reg…" at bounding box center [713, 300] width 945 height 241
click at [103, 306] on button "KYC" at bounding box center [138, 308] width 167 height 34
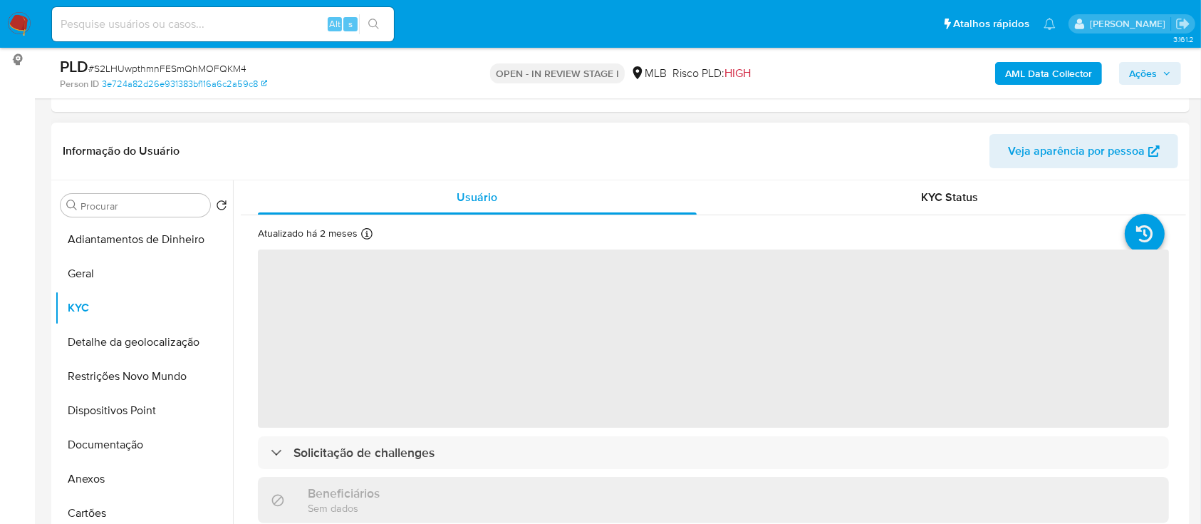
scroll to position [95, 0]
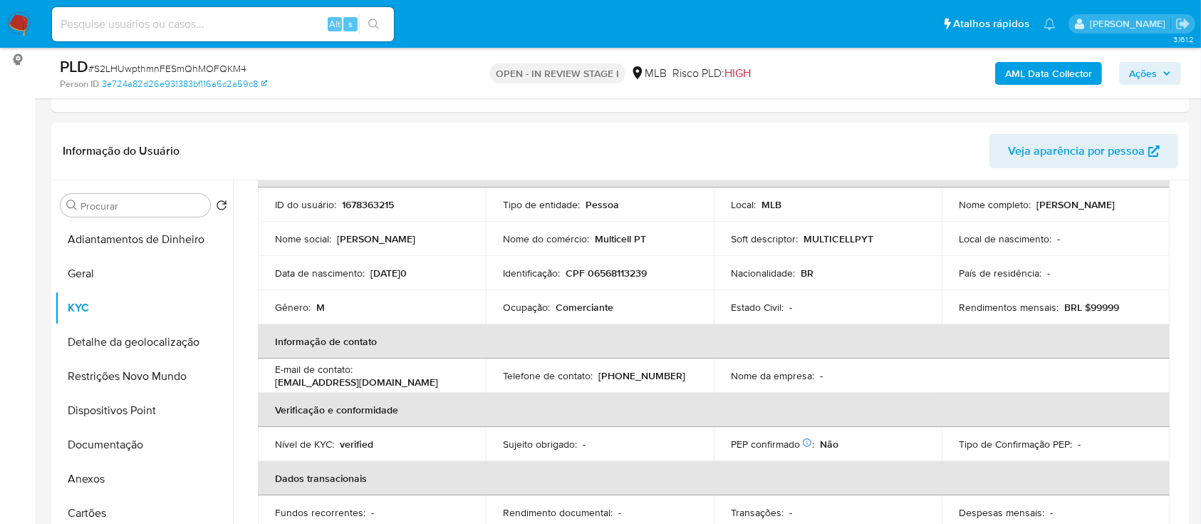
drag, startPoint x: 16, startPoint y: 222, endPoint x: 23, endPoint y: 215, distance: 9.1
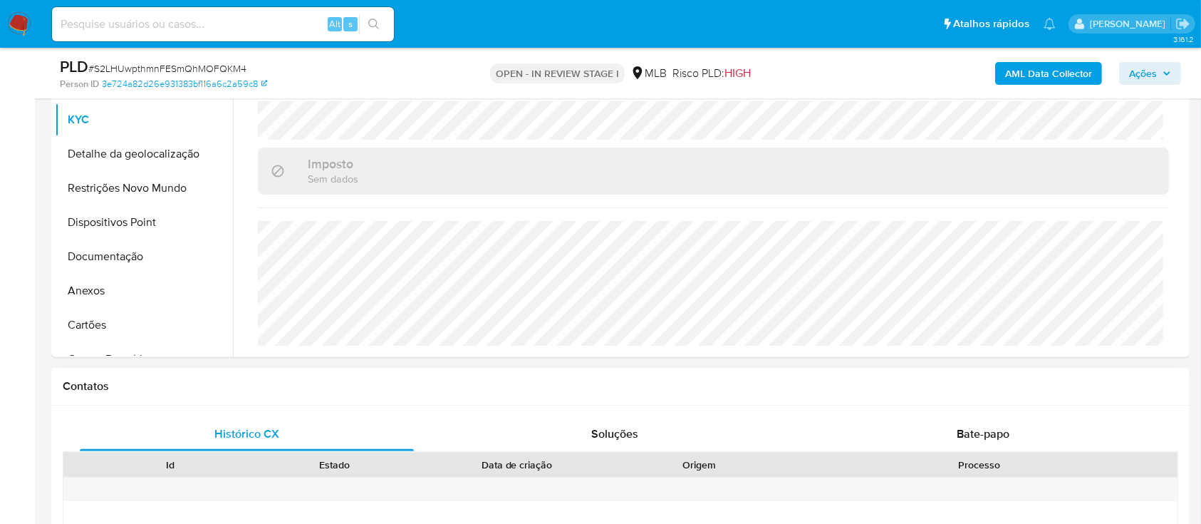
scroll to position [380, 0]
click at [124, 157] on button "Detalhe da geolocalização" at bounding box center [138, 152] width 167 height 34
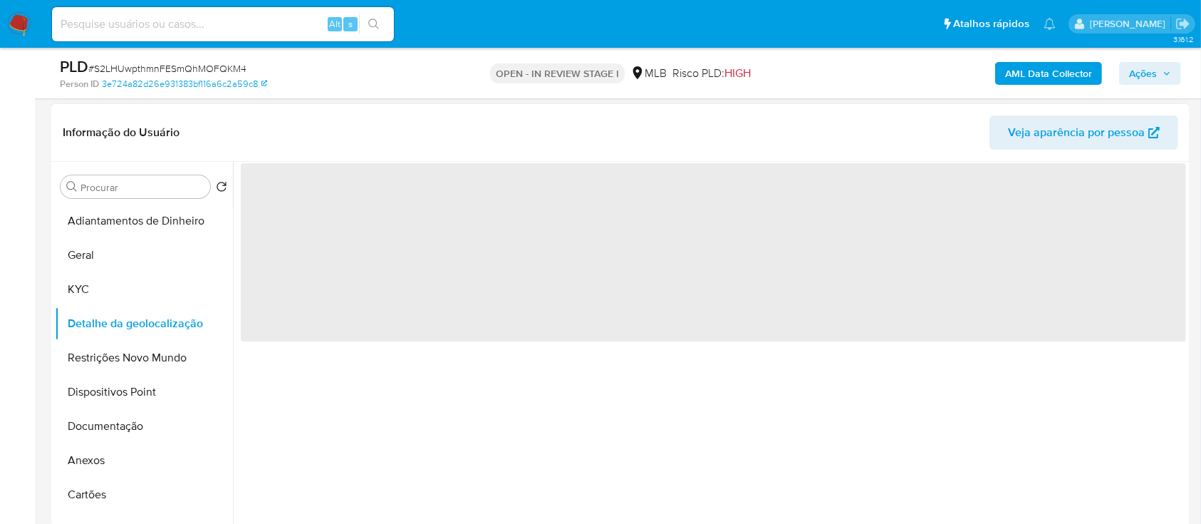
scroll to position [189, 0]
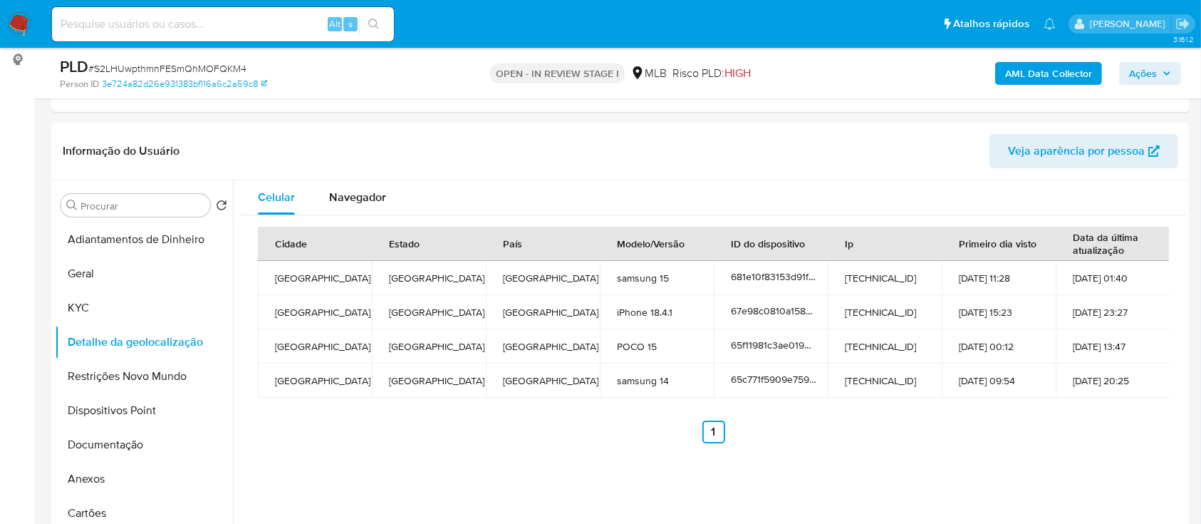
drag, startPoint x: 131, startPoint y: 375, endPoint x: 139, endPoint y: 373, distance: 8.0
click at [131, 375] on button "Restrições Novo Mundo" at bounding box center [138, 376] width 167 height 34
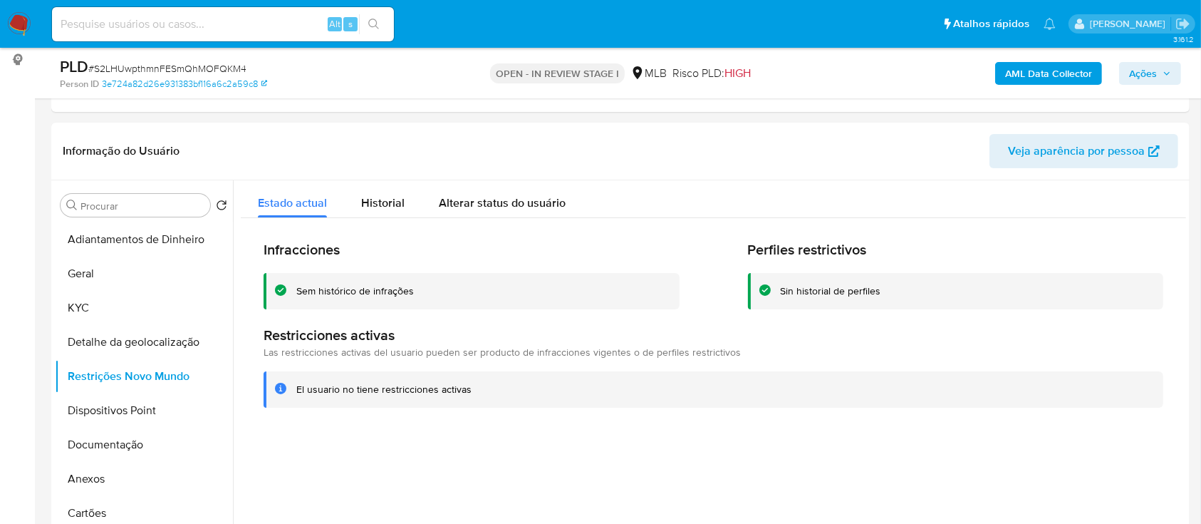
click at [143, 404] on button "Dispositivos Point" at bounding box center [138, 410] width 167 height 34
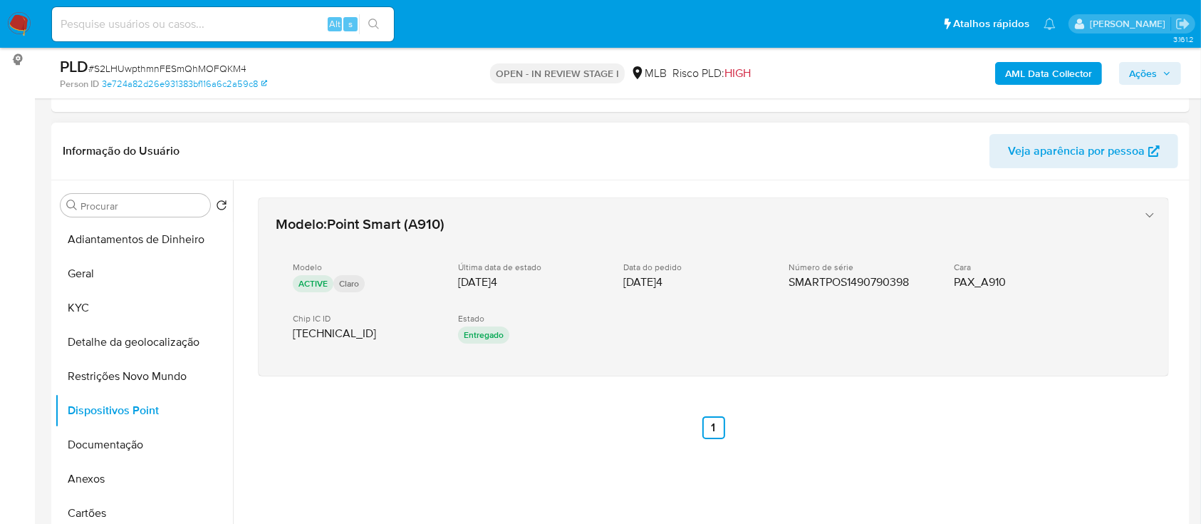
drag, startPoint x: 390, startPoint y: 489, endPoint x: 462, endPoint y: 234, distance: 264.3
click at [392, 483] on div "Modelo : Point Smart (A910) Modelo ACTIVE Claro Última data de estado 11/04/202…" at bounding box center [713, 336] width 945 height 313
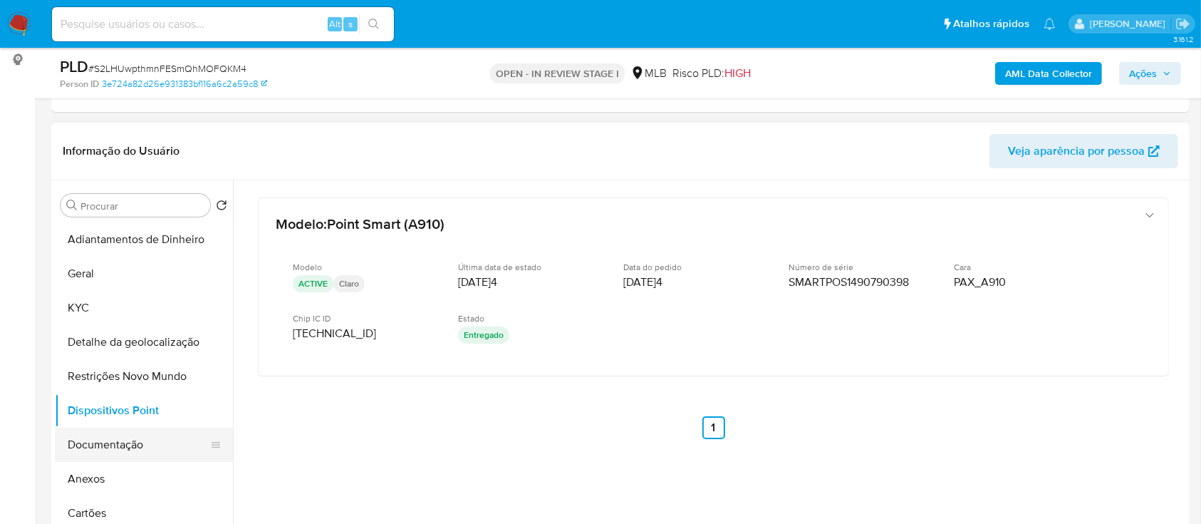
click at [139, 436] on button "Documentação" at bounding box center [138, 444] width 167 height 34
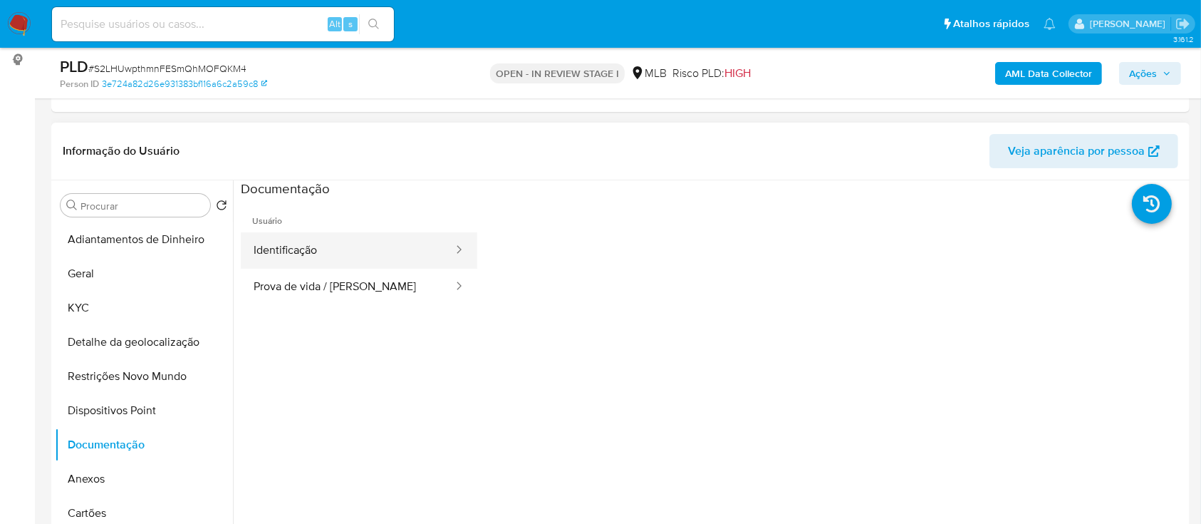
click at [308, 250] on button "Identificação" at bounding box center [348, 250] width 214 height 36
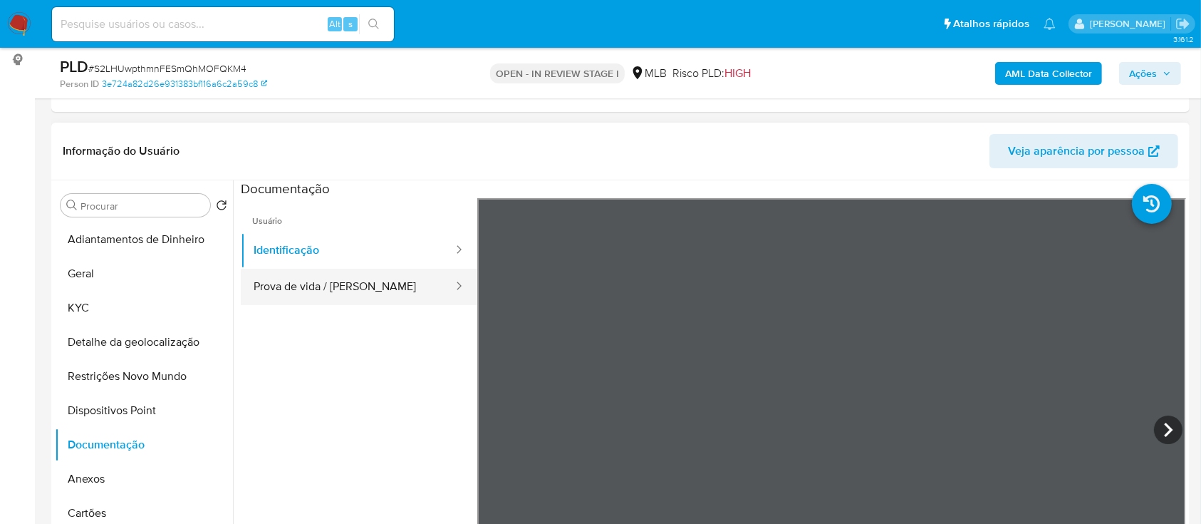
click at [359, 288] on button "Prova de vida / Selfie" at bounding box center [348, 287] width 214 height 36
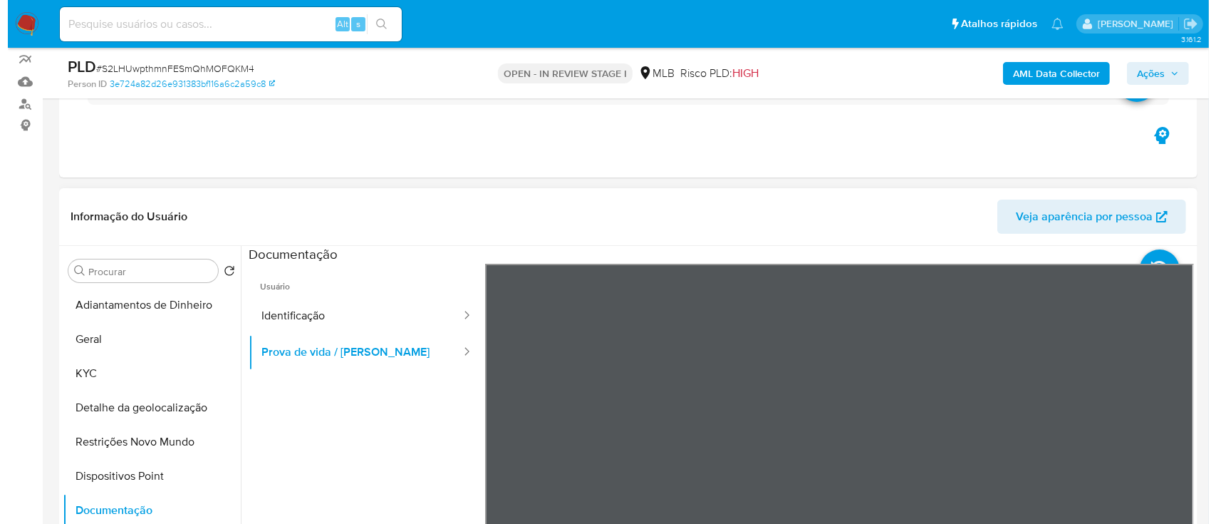
scroll to position [95, 0]
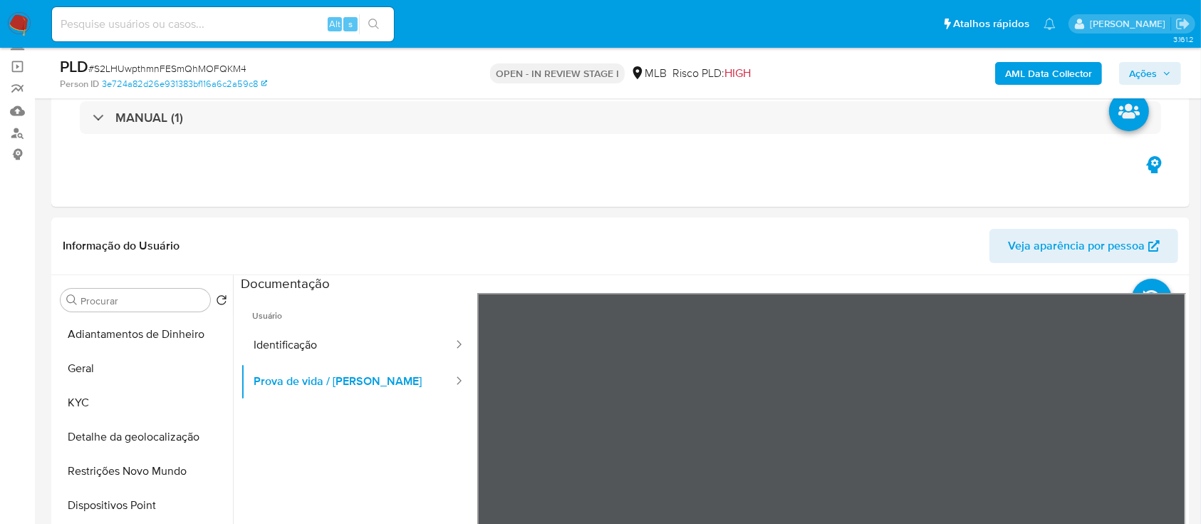
click at [1024, 71] on b "AML Data Collector" at bounding box center [1048, 73] width 87 height 23
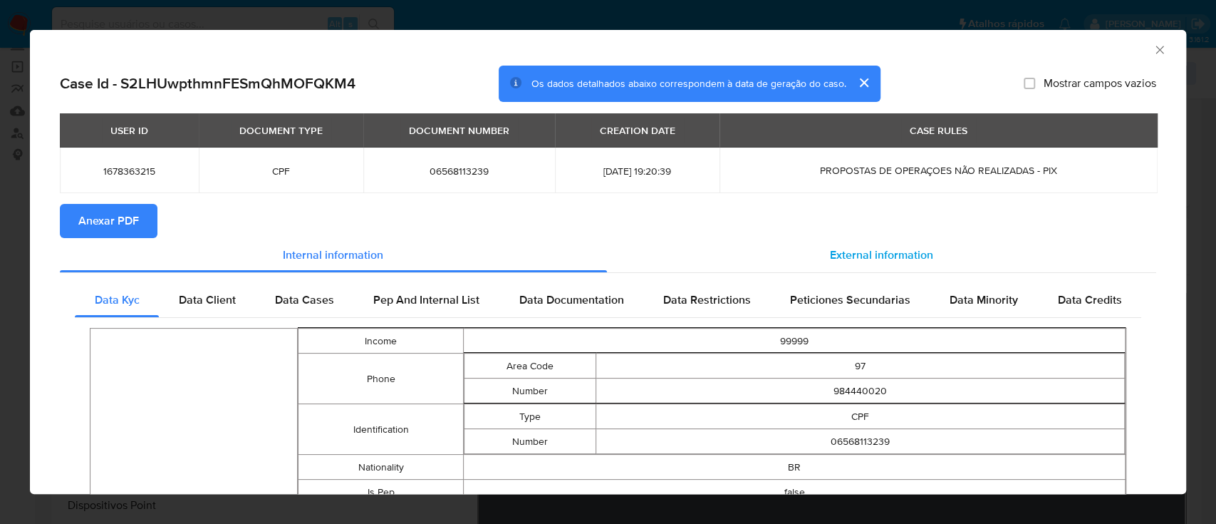
click at [880, 242] on div "External information" at bounding box center [882, 255] width 550 height 34
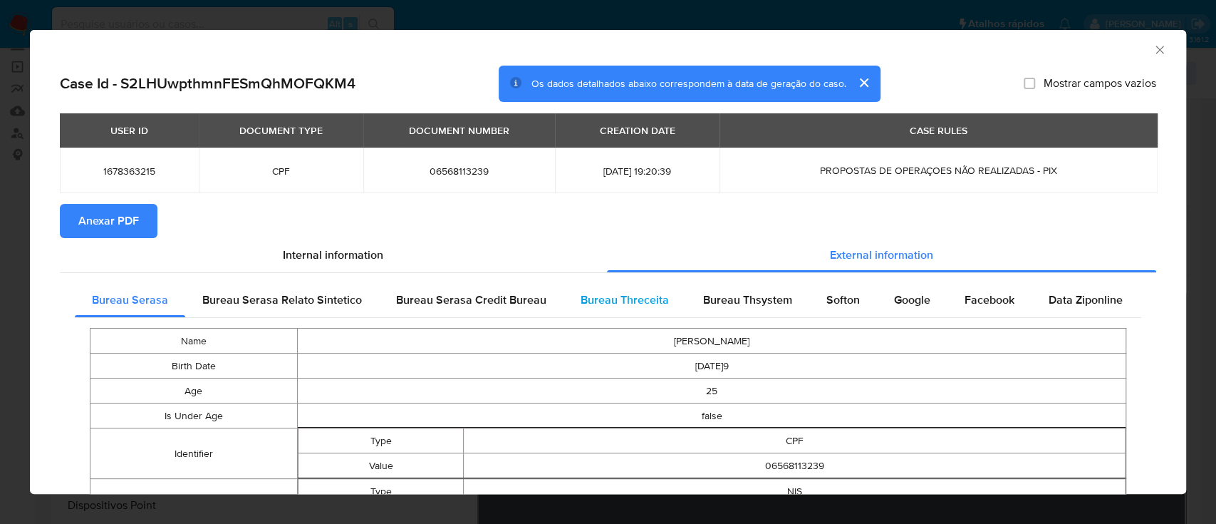
click at [613, 296] on span "Bureau Threceita" at bounding box center [625, 299] width 88 height 16
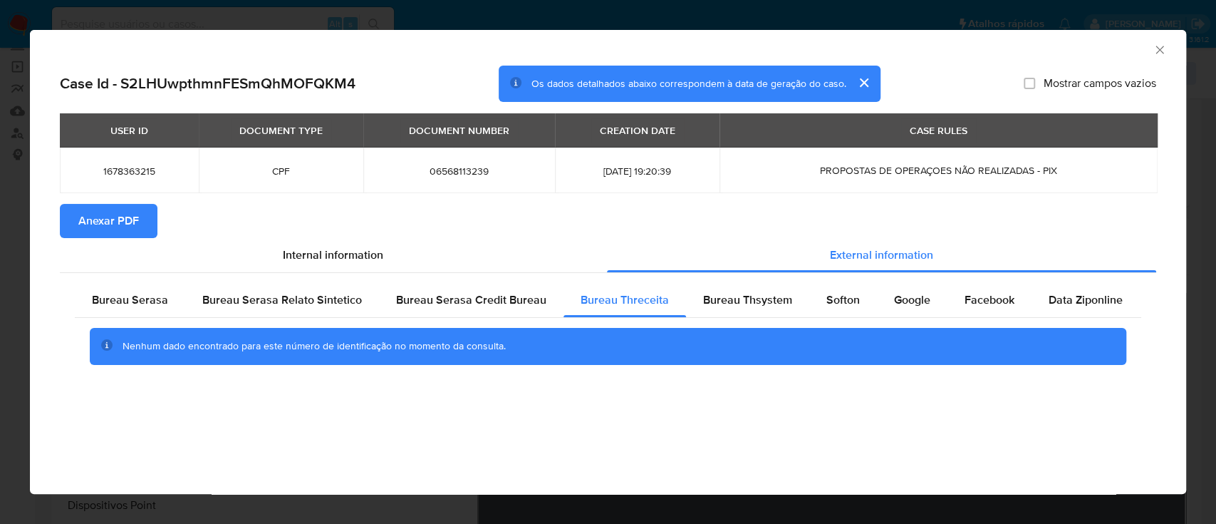
drag, startPoint x: 1029, startPoint y: 39, endPoint x: 699, endPoint y: 12, distance: 331.6
click at [1010, 36] on div "AML Data Collector" at bounding box center [608, 48] width 1156 height 36
click at [729, 295] on span "Bureau Thsystem" at bounding box center [747, 299] width 89 height 16
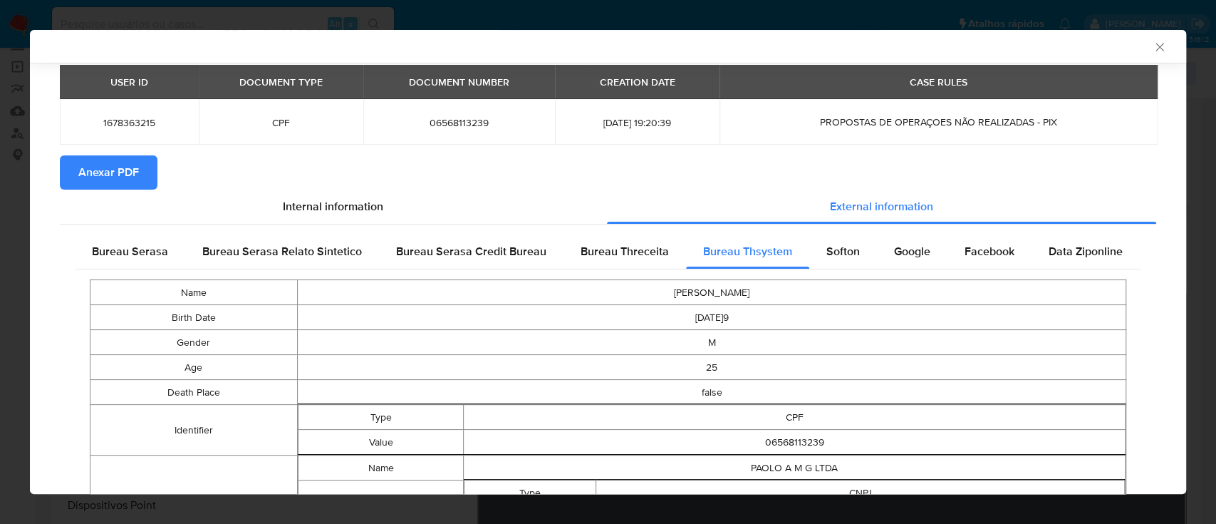
scroll to position [182, 0]
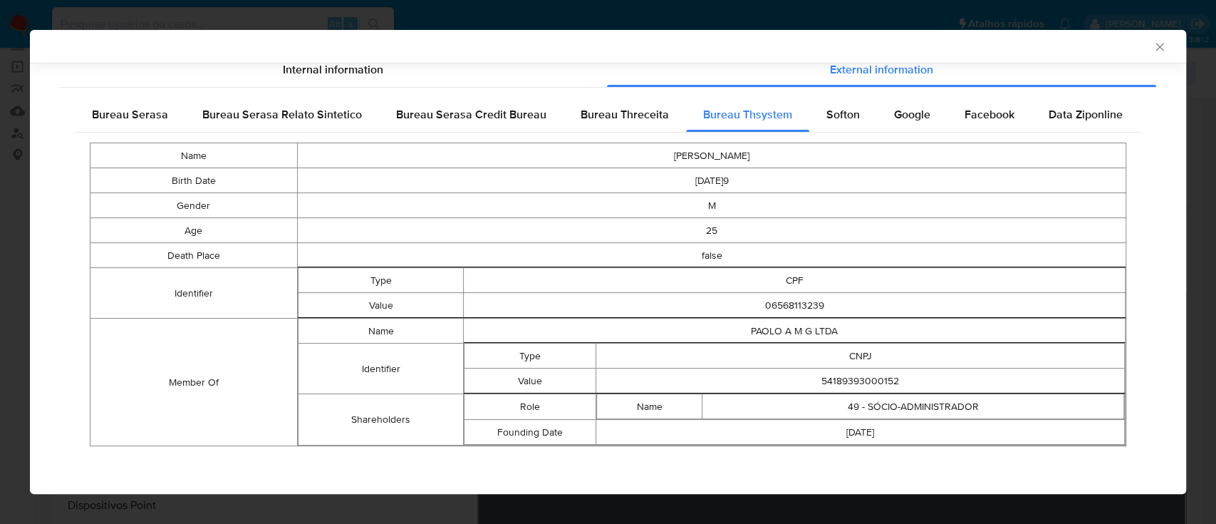
drag, startPoint x: 945, startPoint y: 42, endPoint x: 937, endPoint y: 43, distance: 8.6
click at [945, 42] on div "AML Data Collector" at bounding box center [596, 46] width 1113 height 13
drag, startPoint x: 897, startPoint y: 376, endPoint x: 764, endPoint y: 376, distance: 133.2
click at [764, 376] on td "54189393000152" at bounding box center [860, 380] width 529 height 25
copy td "54189393000152"
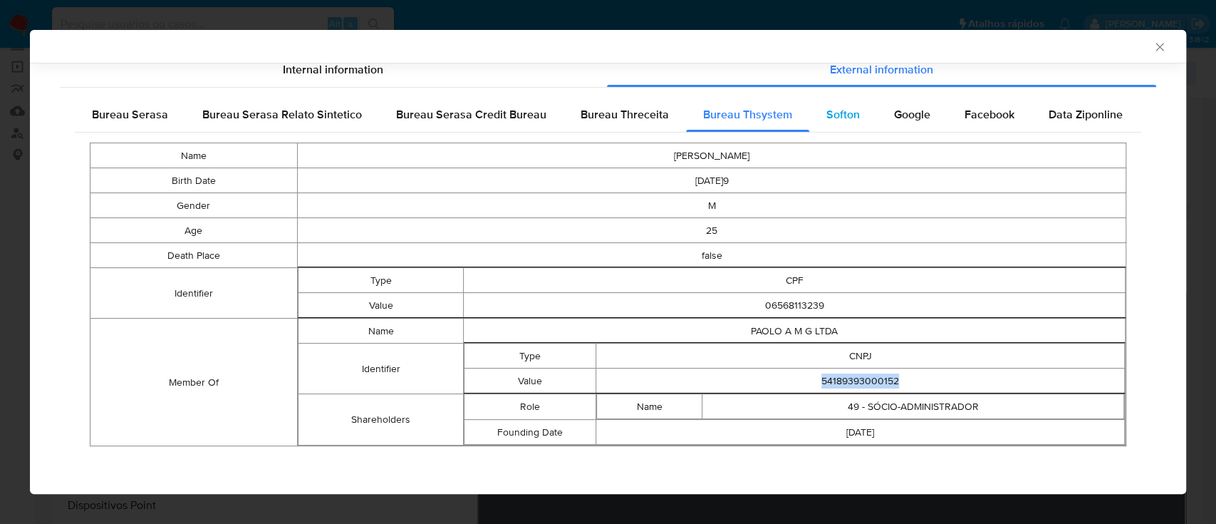
click at [828, 122] on div "Softon" at bounding box center [843, 115] width 68 height 34
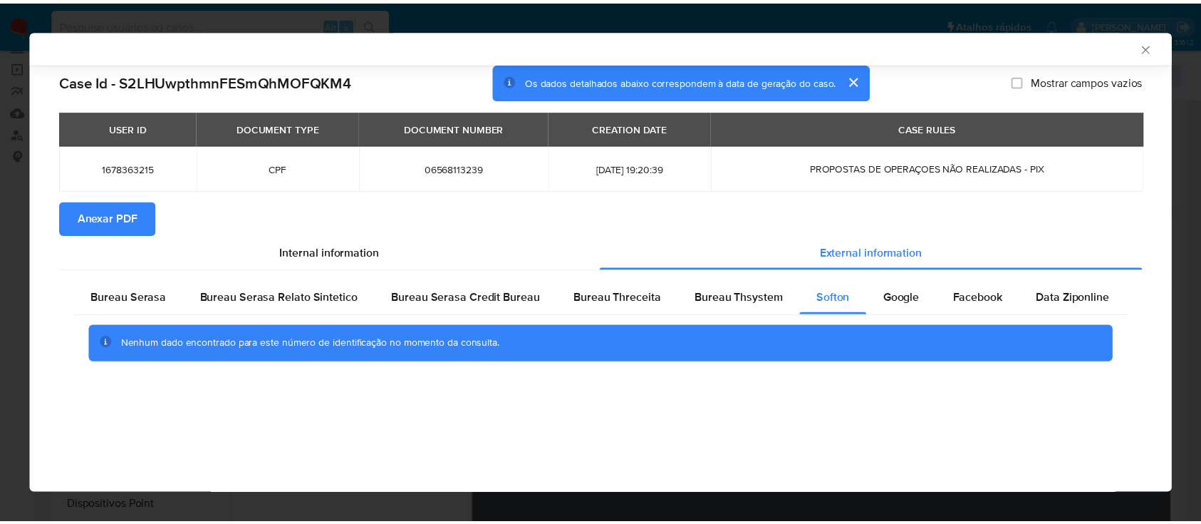
scroll to position [0, 0]
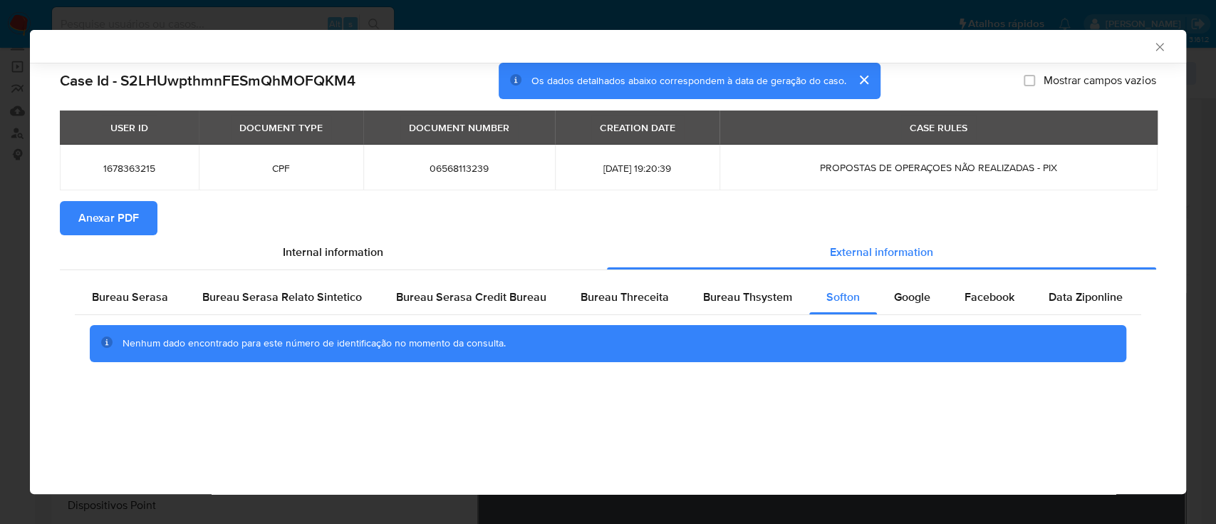
drag, startPoint x: 1007, startPoint y: 54, endPoint x: 605, endPoint y: 0, distance: 405.4
click at [989, 53] on div "AML Data Collector" at bounding box center [608, 46] width 1156 height 33
click at [1158, 46] on icon "Fechar a janela" at bounding box center [1160, 47] width 14 height 14
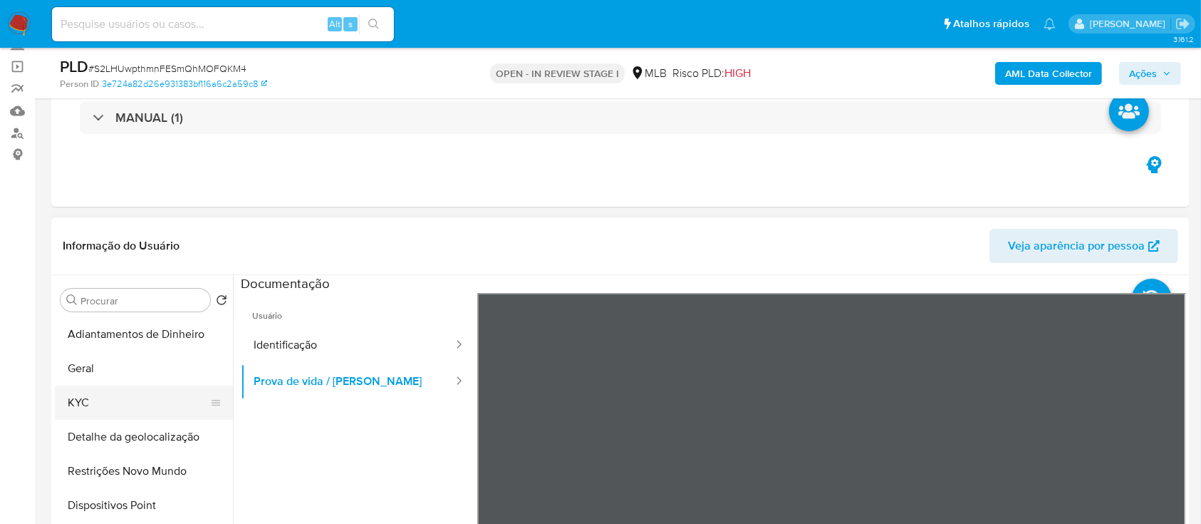
click at [94, 402] on button "KYC" at bounding box center [138, 402] width 167 height 34
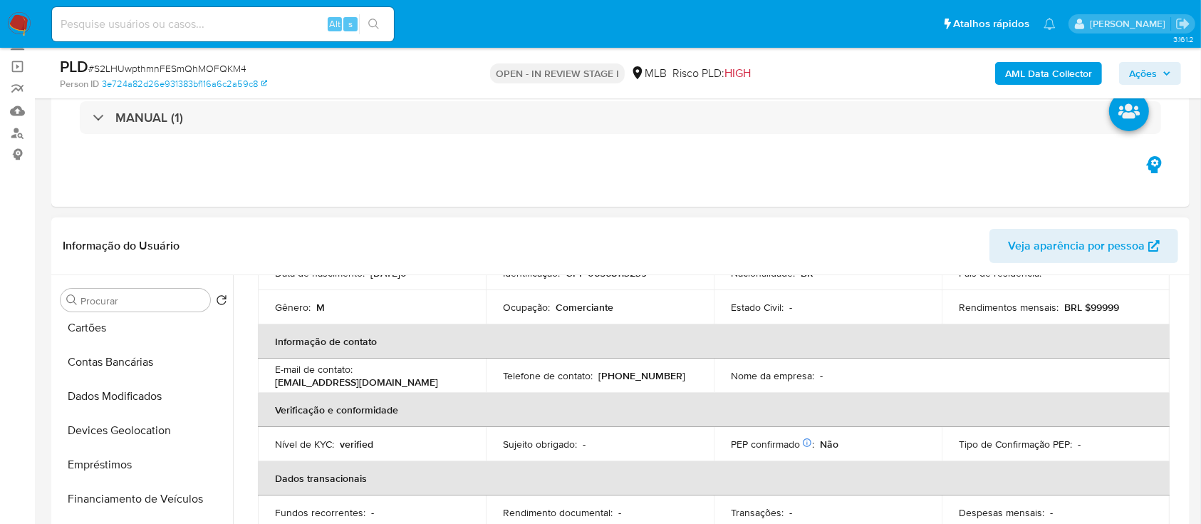
scroll to position [189, 0]
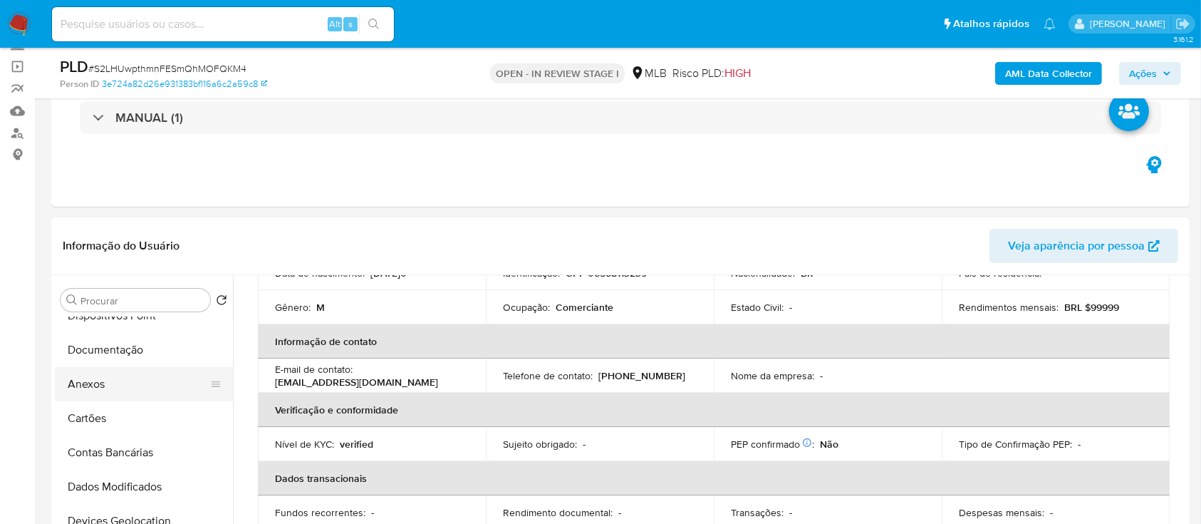
click at [121, 389] on button "Anexos" at bounding box center [138, 384] width 167 height 34
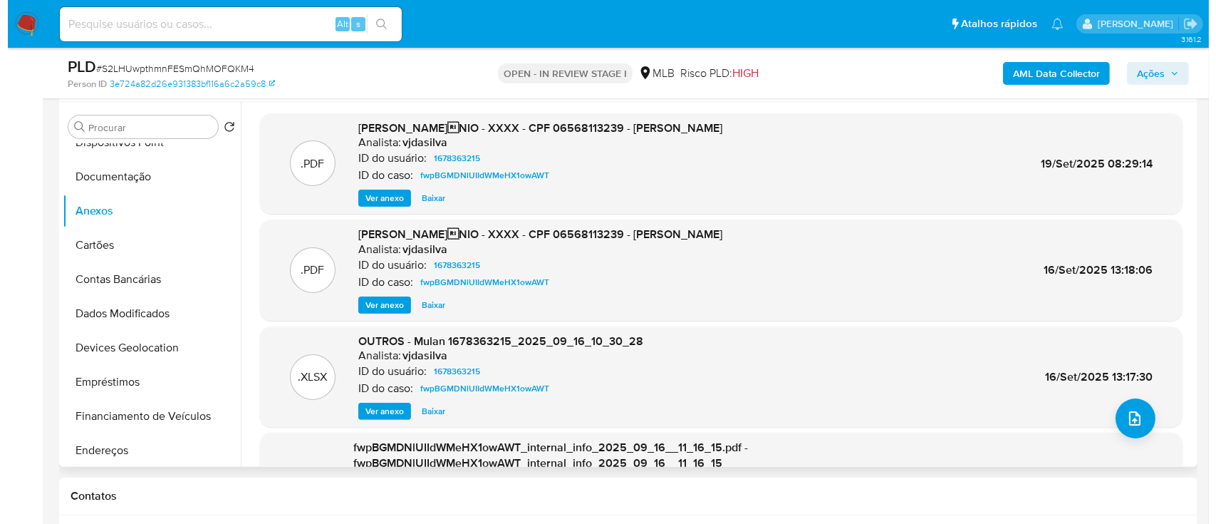
scroll to position [285, 0]
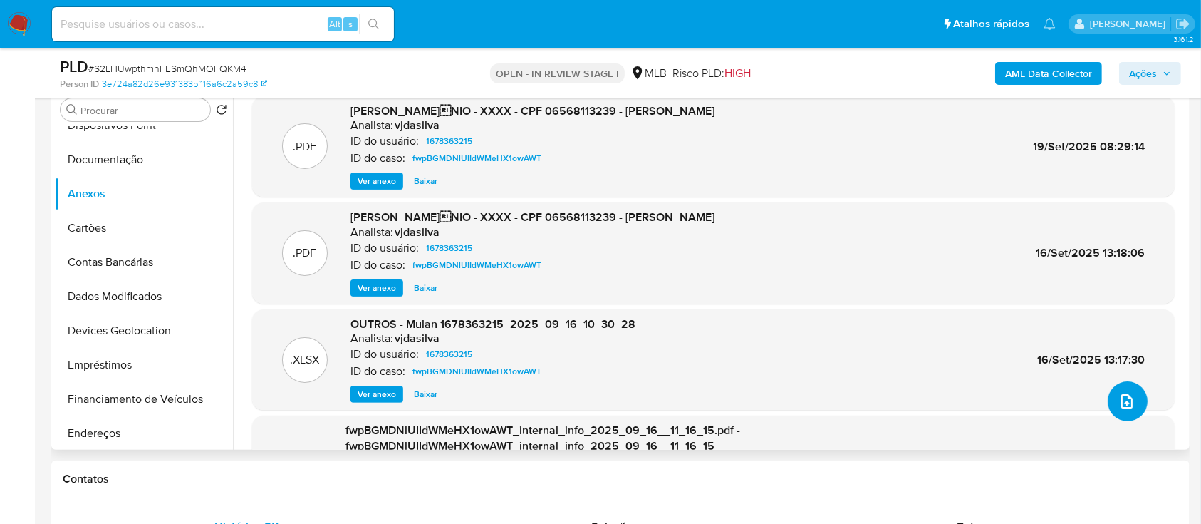
click at [1129, 399] on icon "upload-file" at bounding box center [1126, 400] width 17 height 17
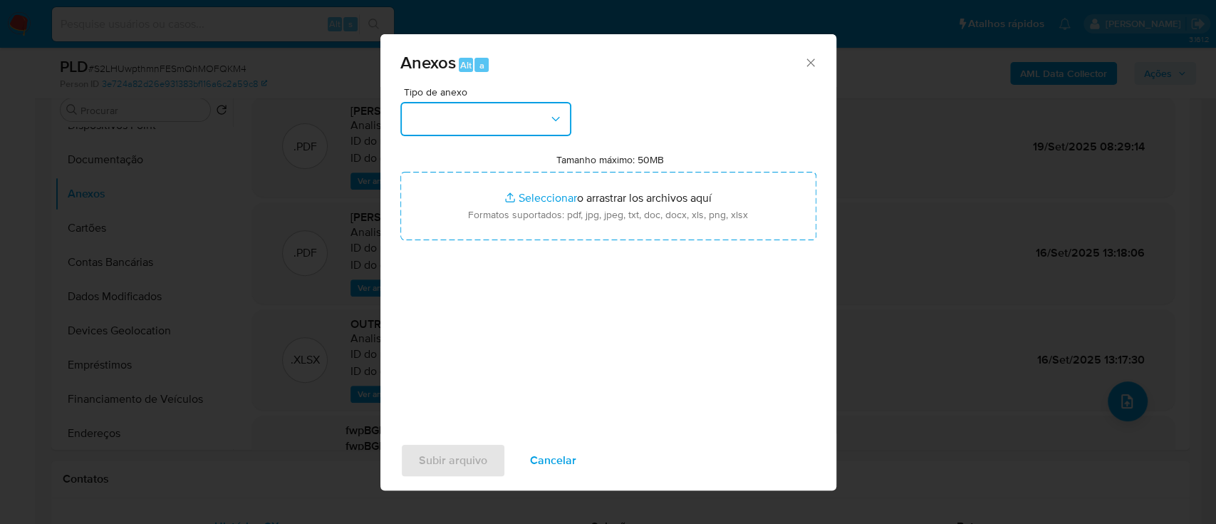
click at [469, 114] on button "button" at bounding box center [485, 119] width 171 height 34
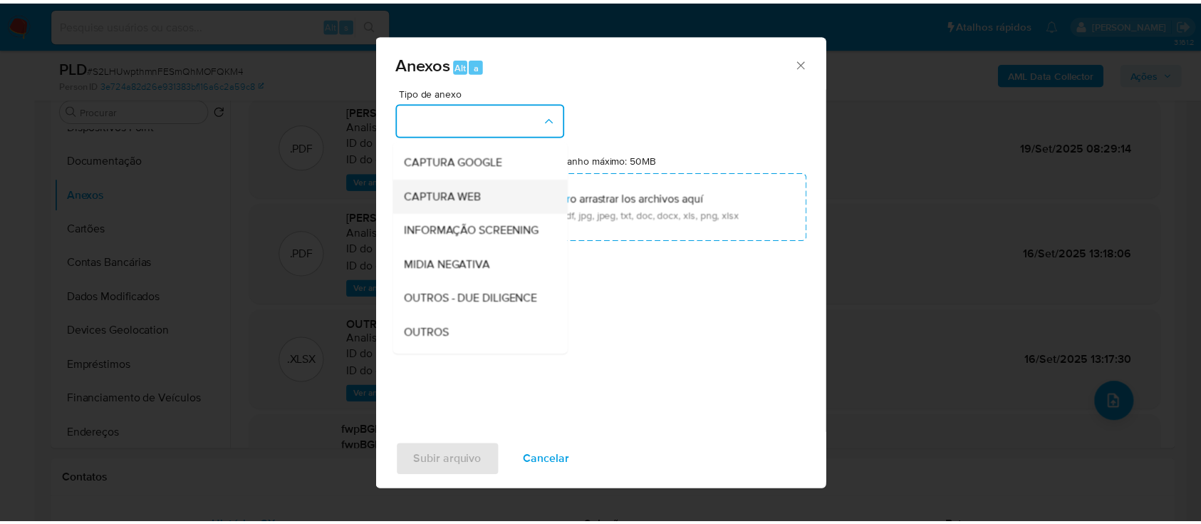
scroll to position [95, 0]
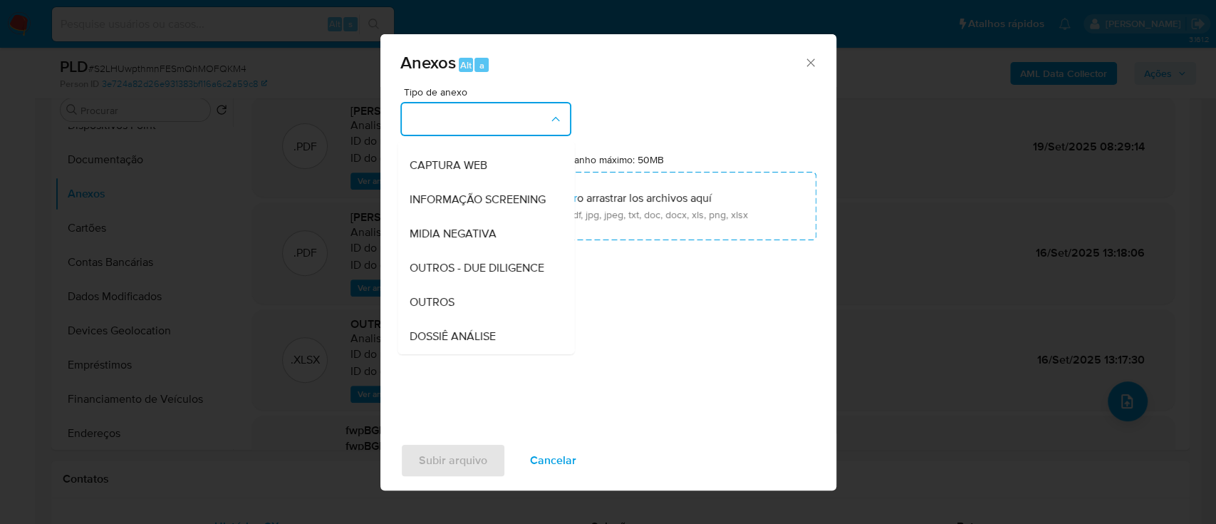
click at [450, 309] on span "OUTROS" at bounding box center [431, 302] width 45 height 14
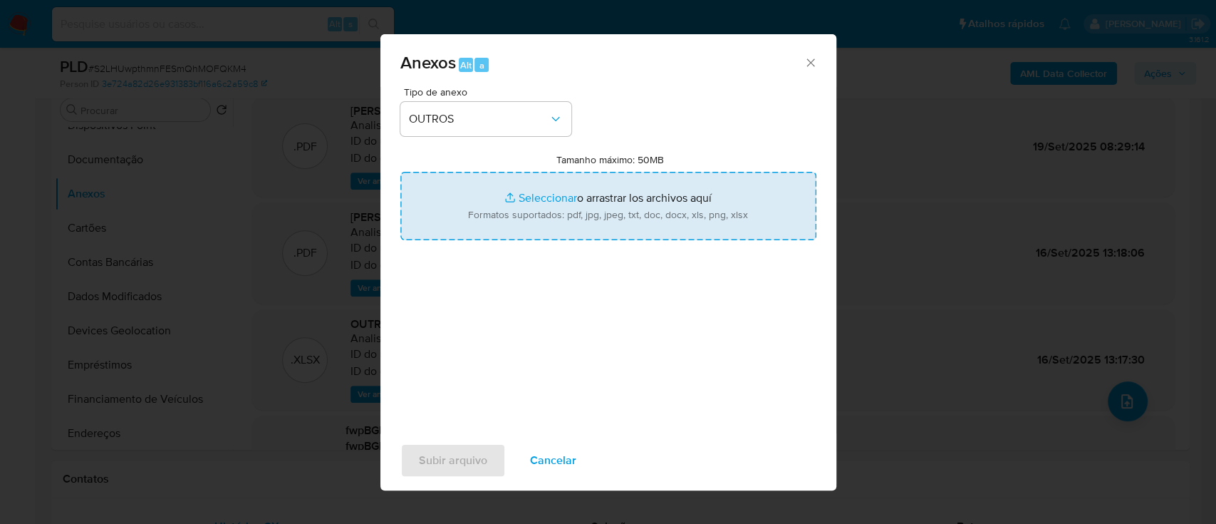
click at [543, 206] on input "Tamanho máximo: 50MB Seleccionar archivos" at bounding box center [608, 206] width 416 height 68
type input "C:\fakepath\Mulan 1678363215_2025_09_24_17_49_05.xlsx"
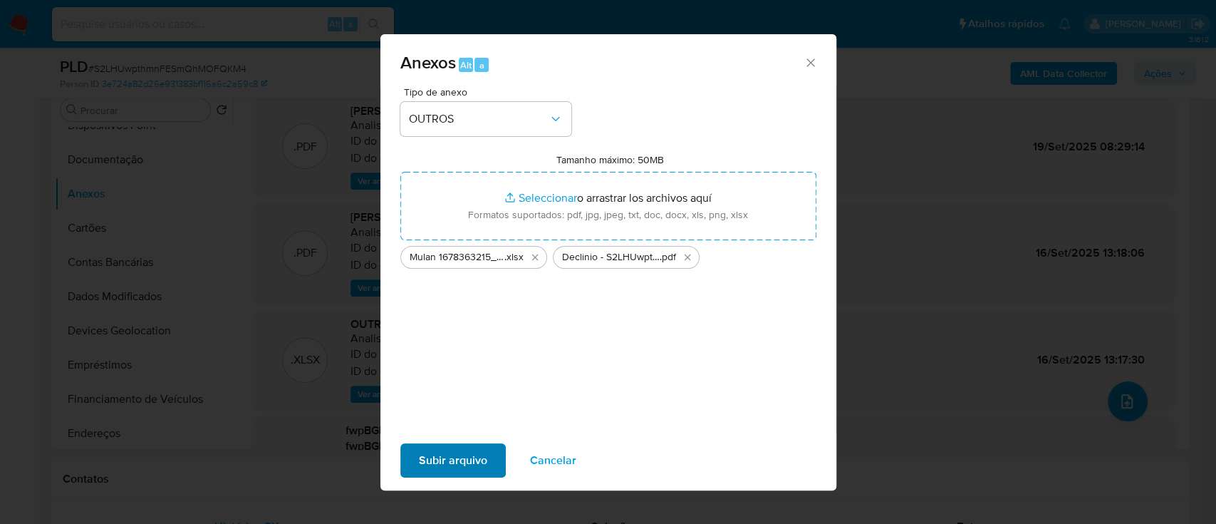
click at [445, 476] on div "Subir arquivo Cancelar" at bounding box center [608, 460] width 456 height 54
click at [451, 459] on span "Subir arquivo" at bounding box center [453, 459] width 68 height 31
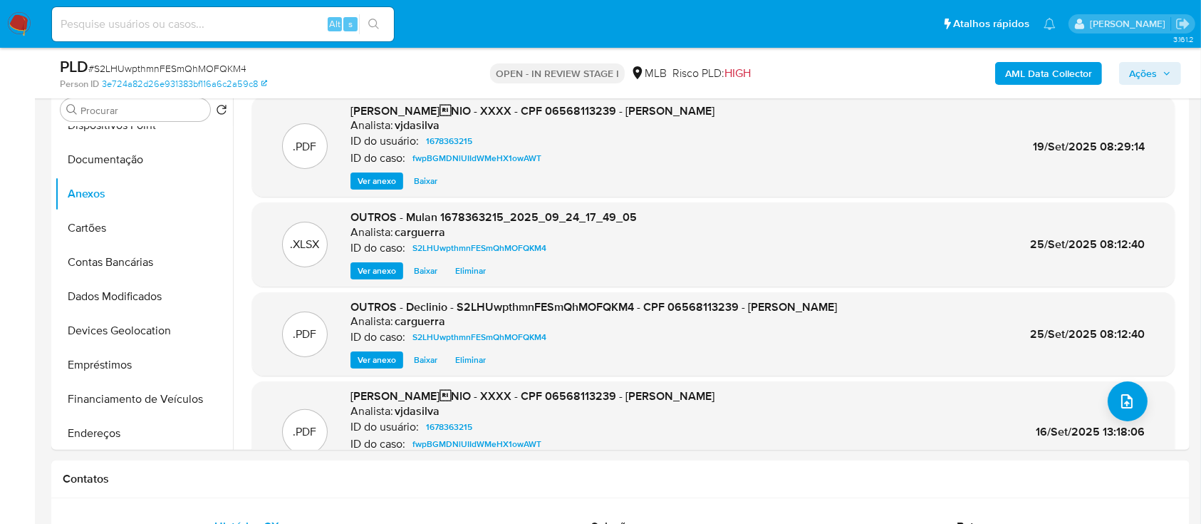
drag, startPoint x: 1146, startPoint y: 72, endPoint x: 1106, endPoint y: 84, distance: 41.7
click at [1144, 72] on span "Ações" at bounding box center [1143, 73] width 28 height 23
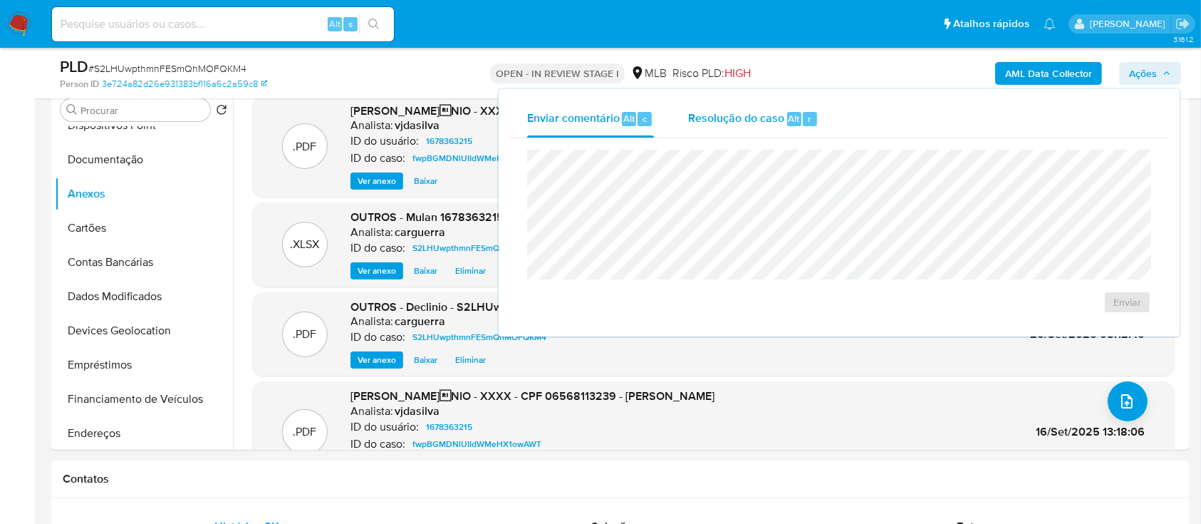
click at [739, 128] on div "Resolução do caso Alt r" at bounding box center [753, 118] width 130 height 37
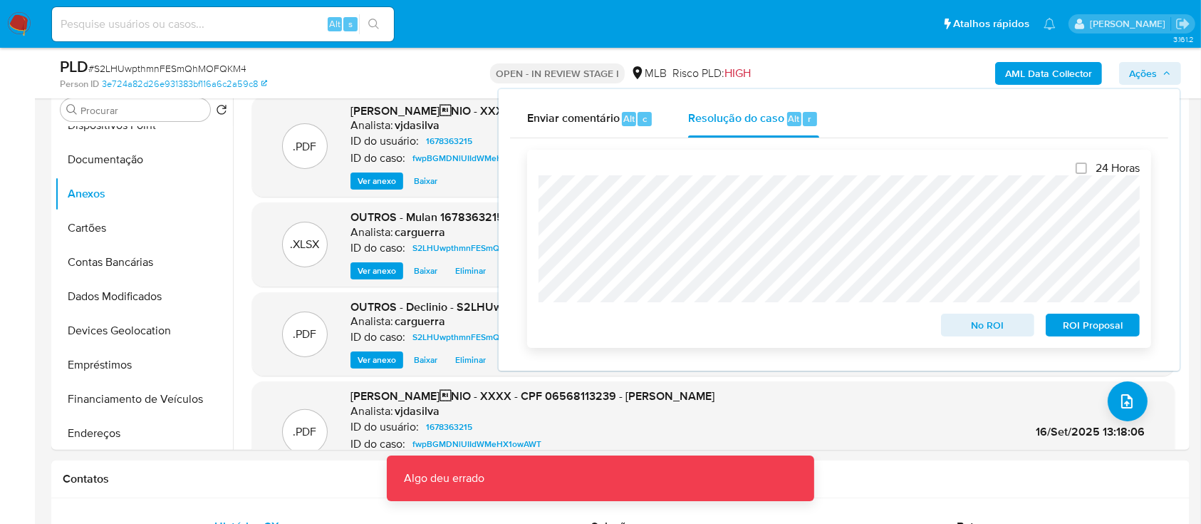
click at [1009, 329] on span "No ROI" at bounding box center [988, 325] width 74 height 20
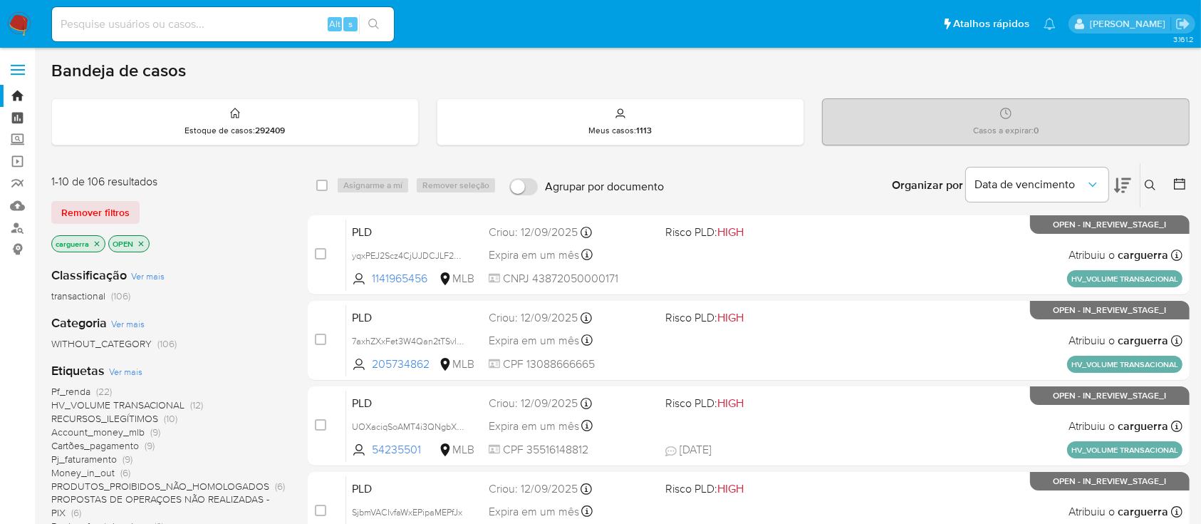
click at [14, 117] on link "Painel" at bounding box center [85, 118] width 170 height 22
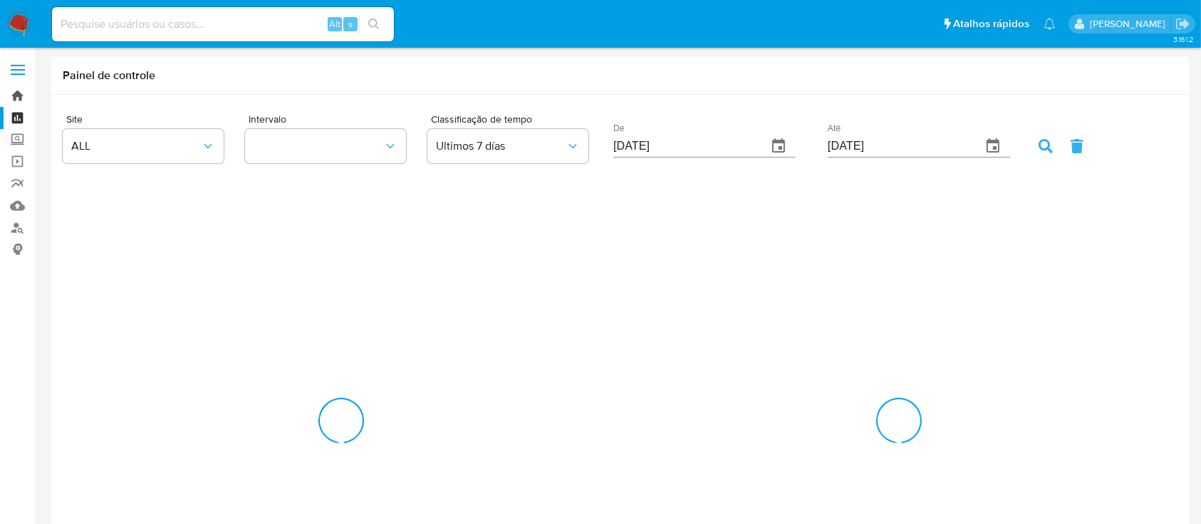
drag, startPoint x: 0, startPoint y: 0, endPoint x: 21, endPoint y: 95, distance: 97.8
click at [21, 95] on link "Bandeja" at bounding box center [85, 96] width 170 height 22
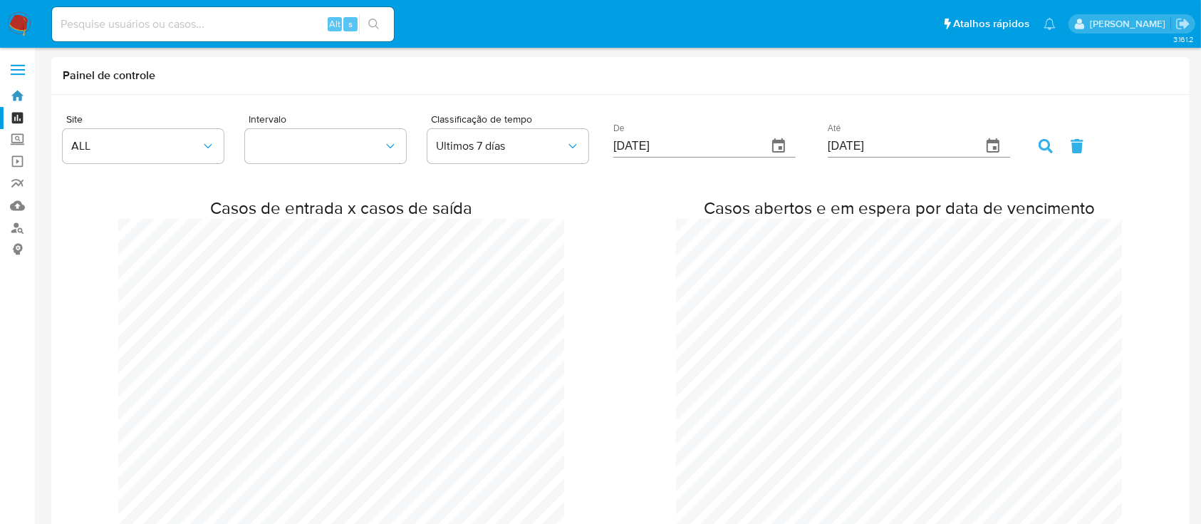
scroll to position [2517, 1201]
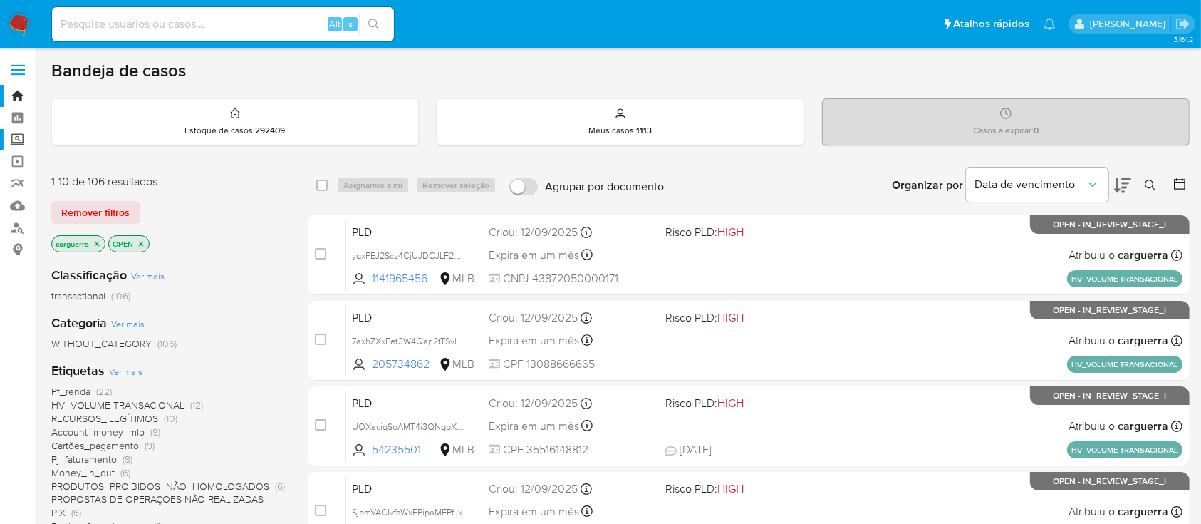
click at [21, 142] on label "Screening" at bounding box center [85, 140] width 170 height 22
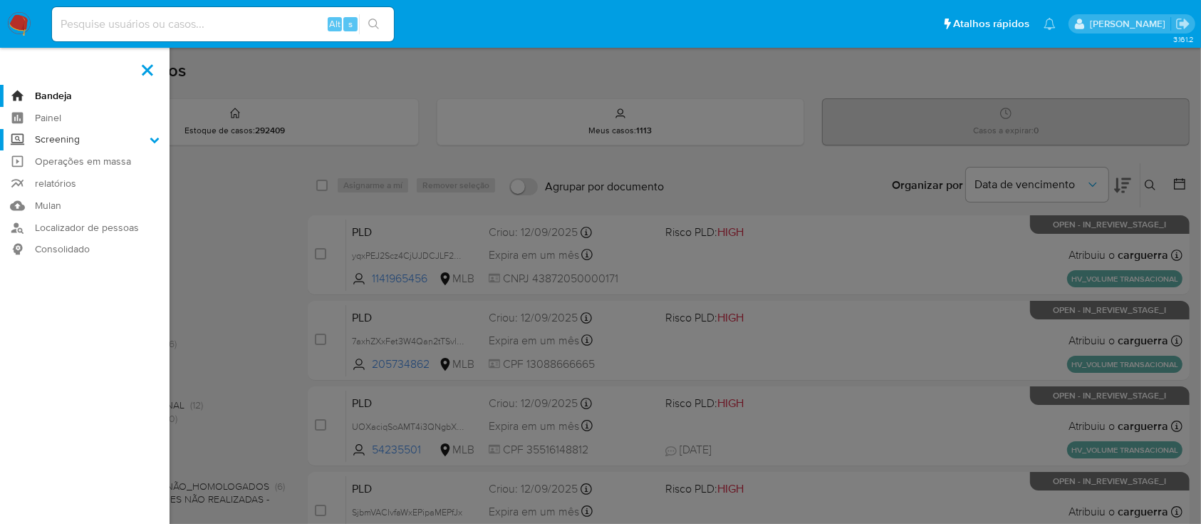
click at [0, 0] on input "Screening" at bounding box center [0, 0] width 0 height 0
click at [21, 142] on label "Screening" at bounding box center [85, 140] width 170 height 22
click at [0, 0] on input "Screening" at bounding box center [0, 0] width 0 height 0
click at [20, 122] on link "Painel" at bounding box center [85, 118] width 170 height 22
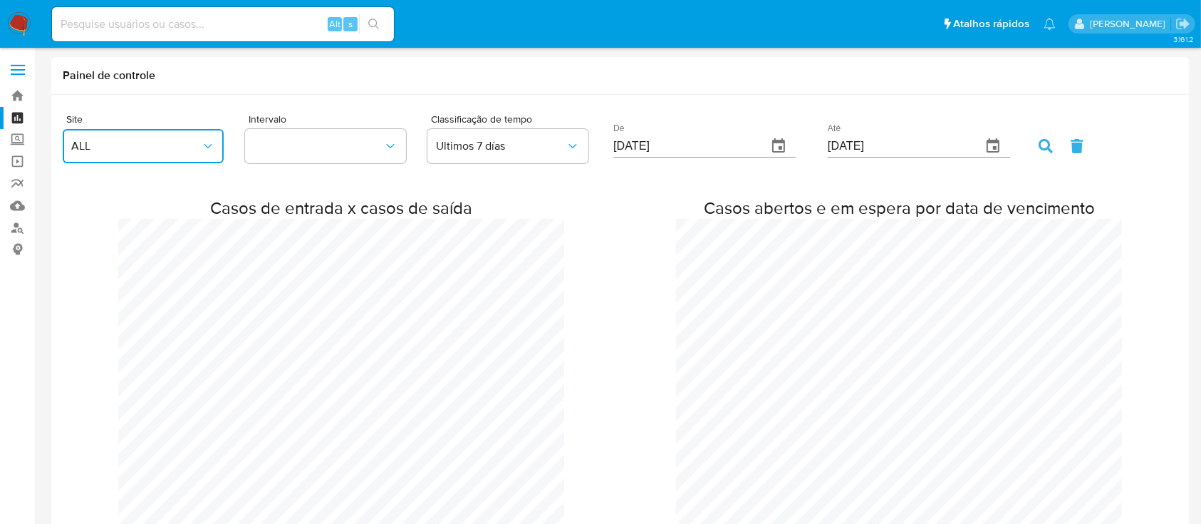
click at [123, 148] on span "ALL" at bounding box center [136, 146] width 130 height 14
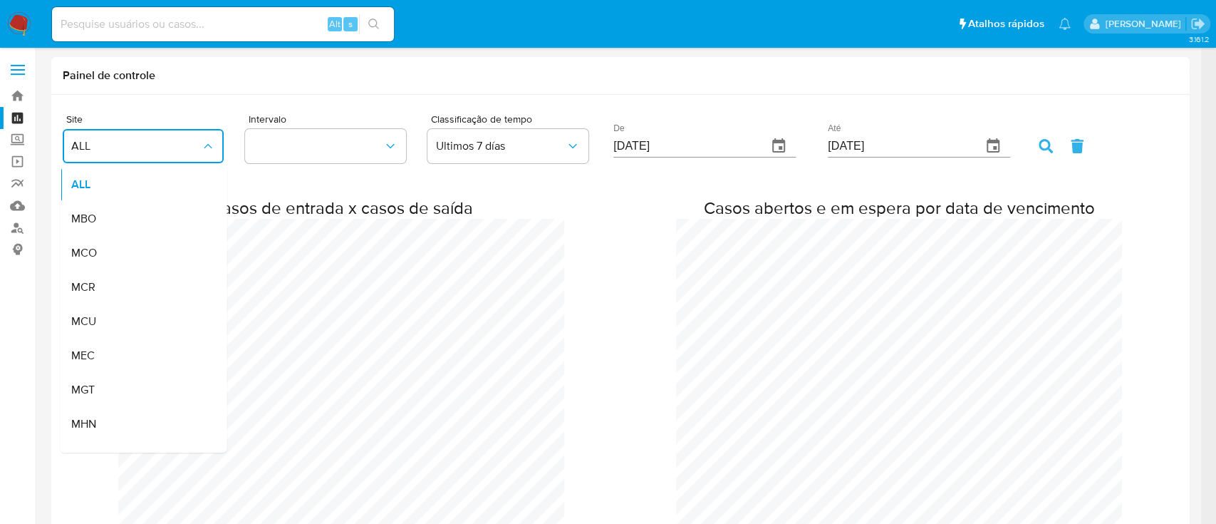
click at [124, 148] on span "ALL" at bounding box center [136, 146] width 130 height 14
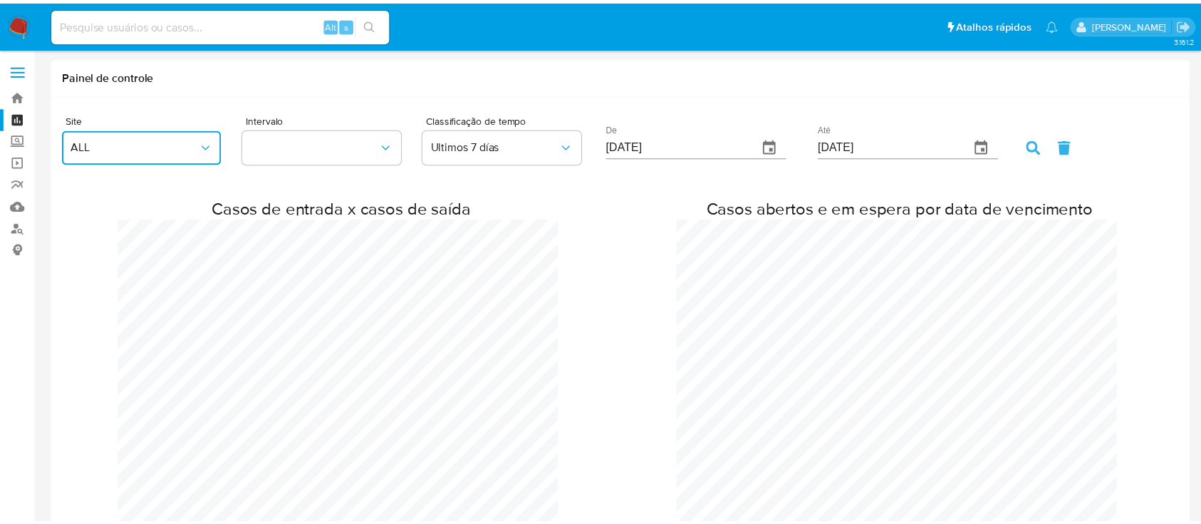
scroll to position [709805, 711122]
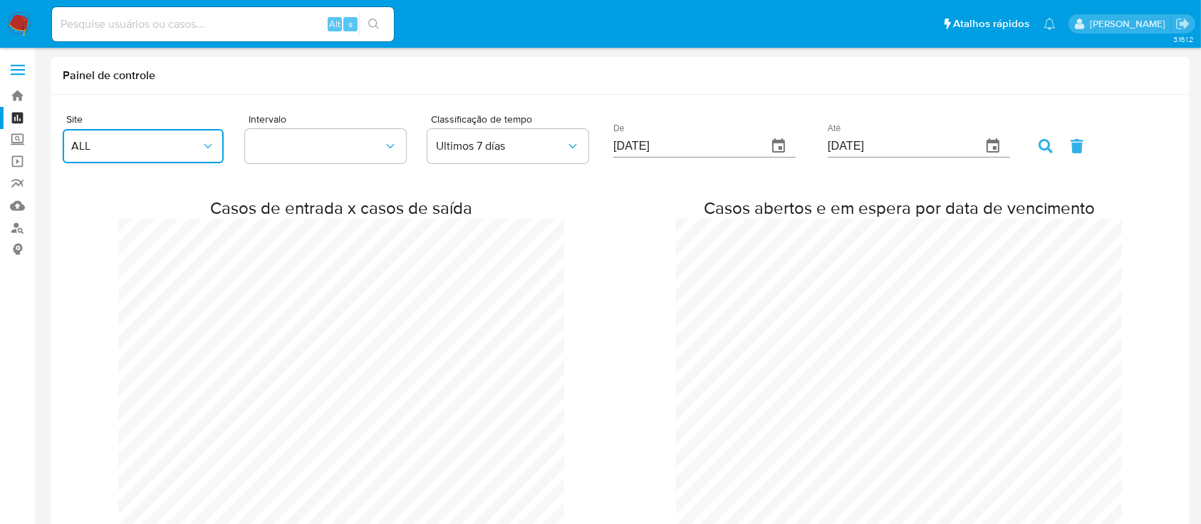
click at [124, 147] on span "ALL" at bounding box center [136, 146] width 130 height 14
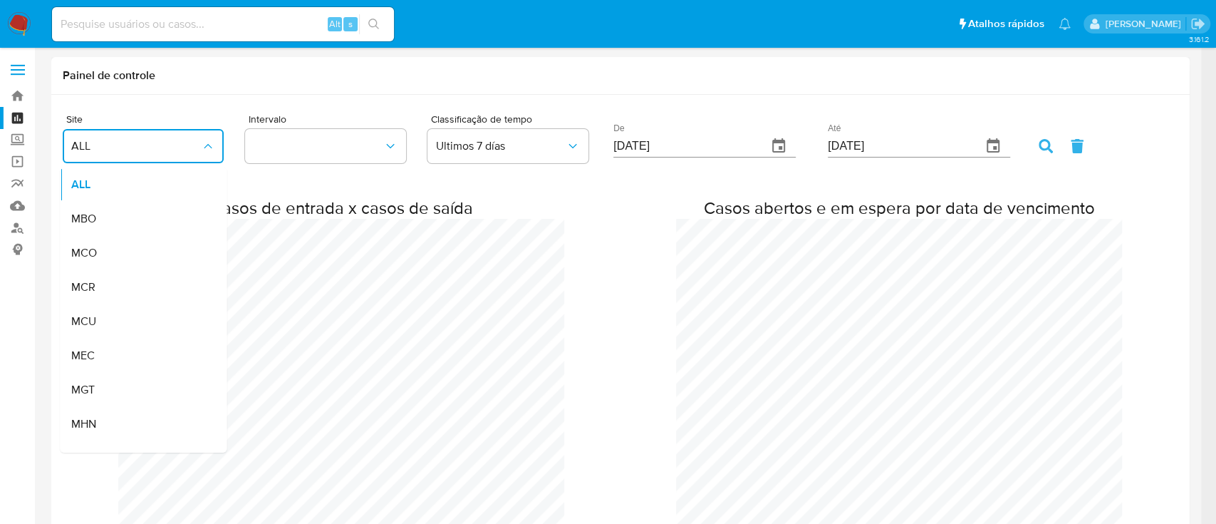
click at [124, 147] on span "ALL" at bounding box center [136, 146] width 130 height 14
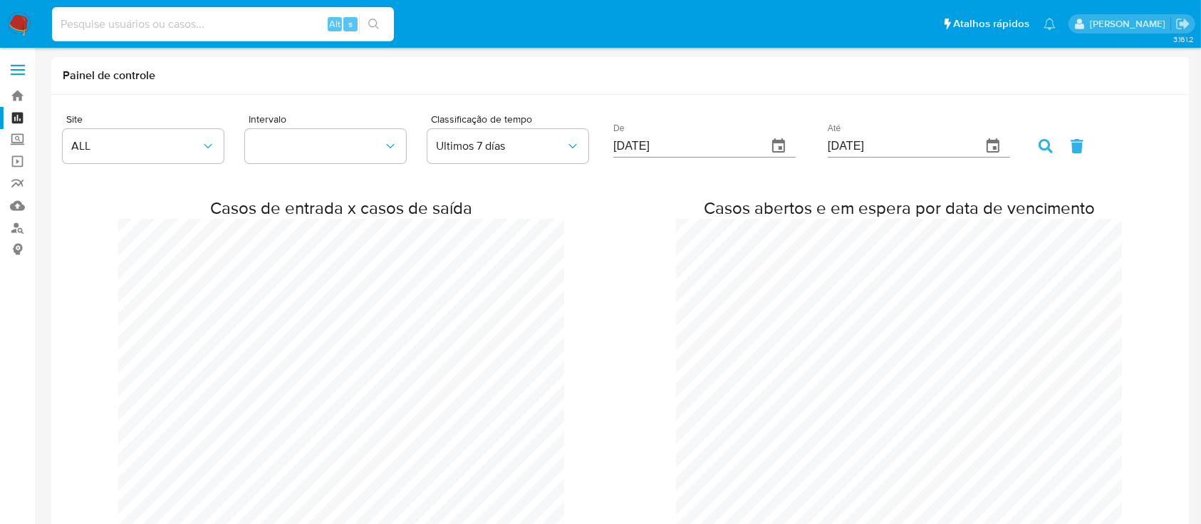
click at [129, 26] on input at bounding box center [223, 24] width 342 height 19
paste input "04302198656"
type input "04302198656"
click at [373, 21] on icon "search-icon" at bounding box center [373, 24] width 11 height 11
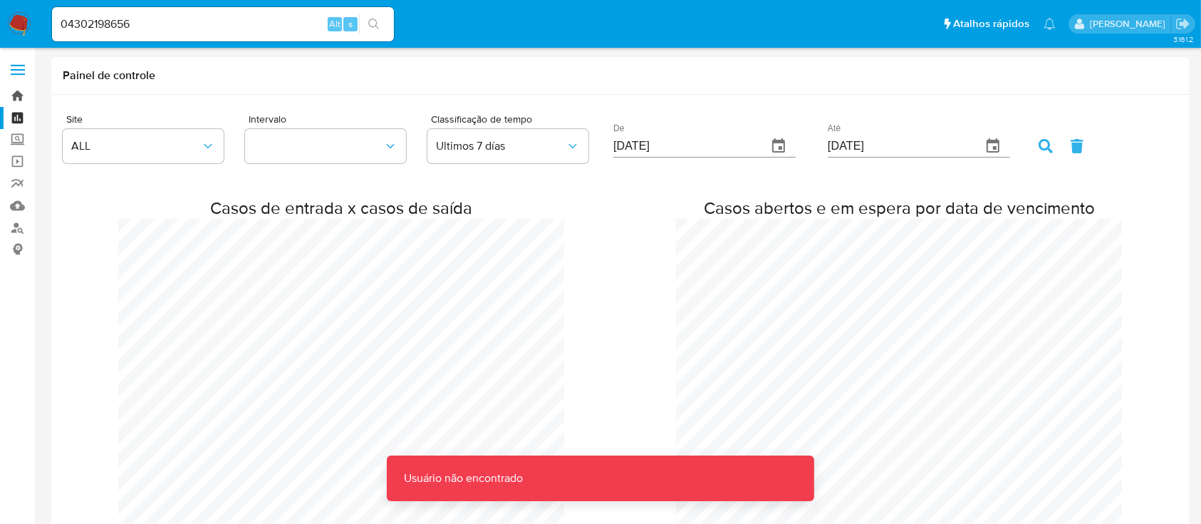
click at [21, 96] on link "Bandeja" at bounding box center [85, 96] width 170 height 22
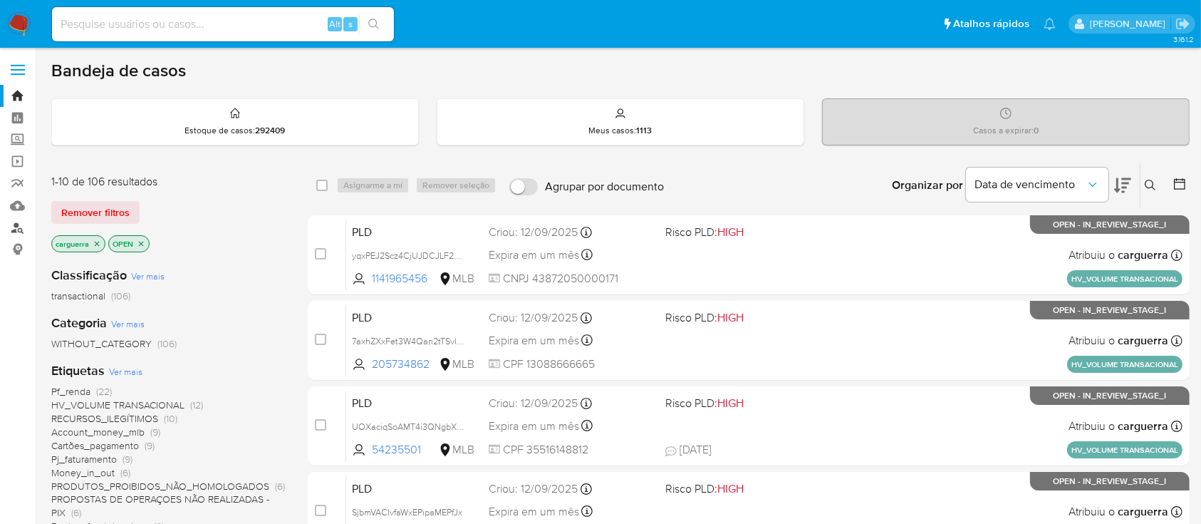
click at [20, 229] on link "Localizador de pessoas" at bounding box center [85, 228] width 170 height 22
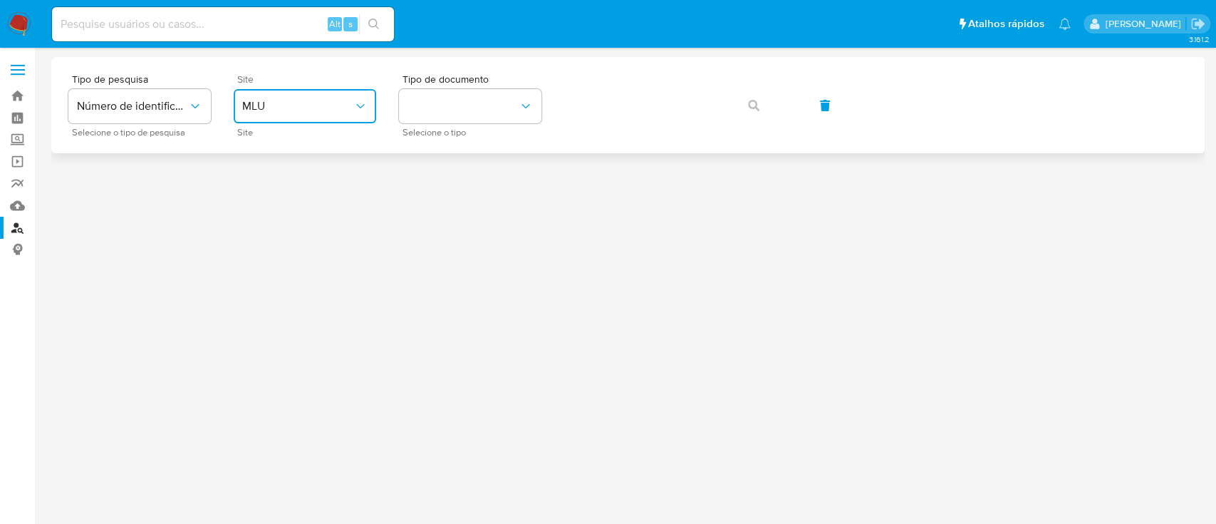
click at [293, 100] on span "MLU" at bounding box center [297, 106] width 111 height 14
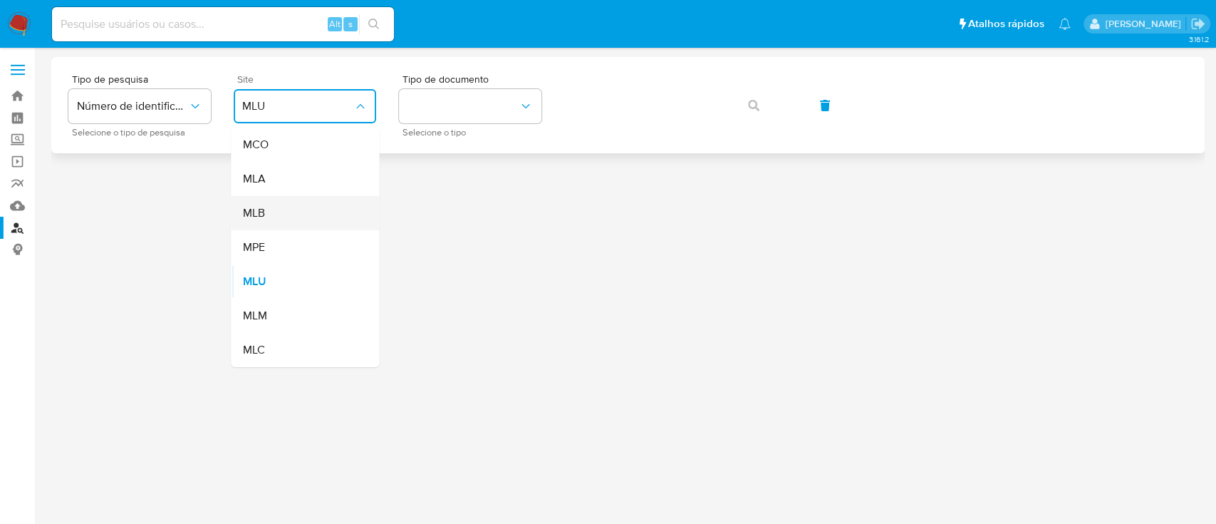
click at [271, 217] on div "MLB" at bounding box center [300, 213] width 117 height 34
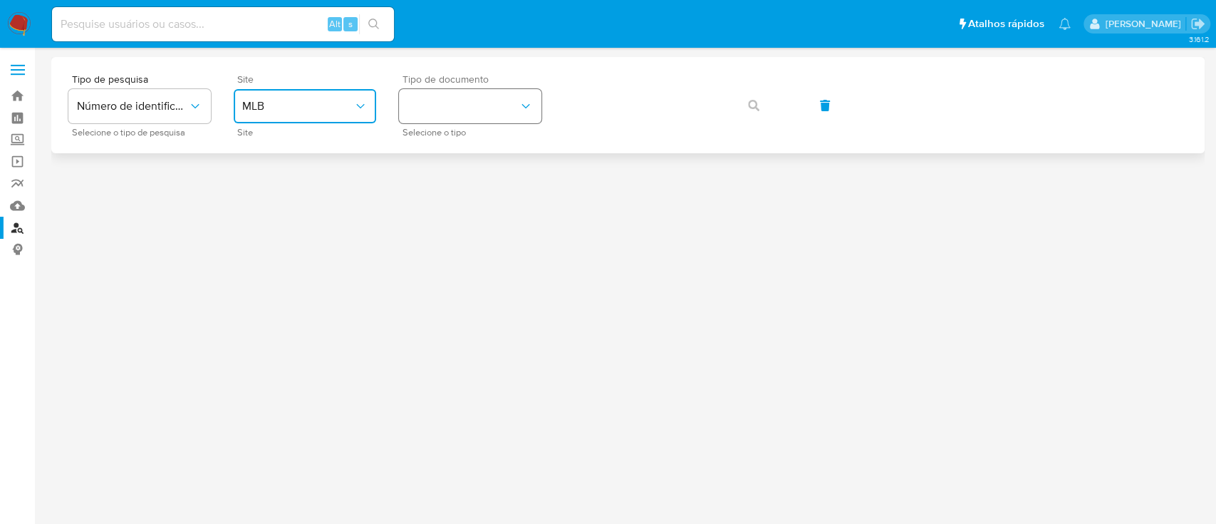
click at [494, 105] on button "identificationType" at bounding box center [470, 106] width 142 height 34
click at [424, 199] on span "CPF" at bounding box center [417, 193] width 21 height 14
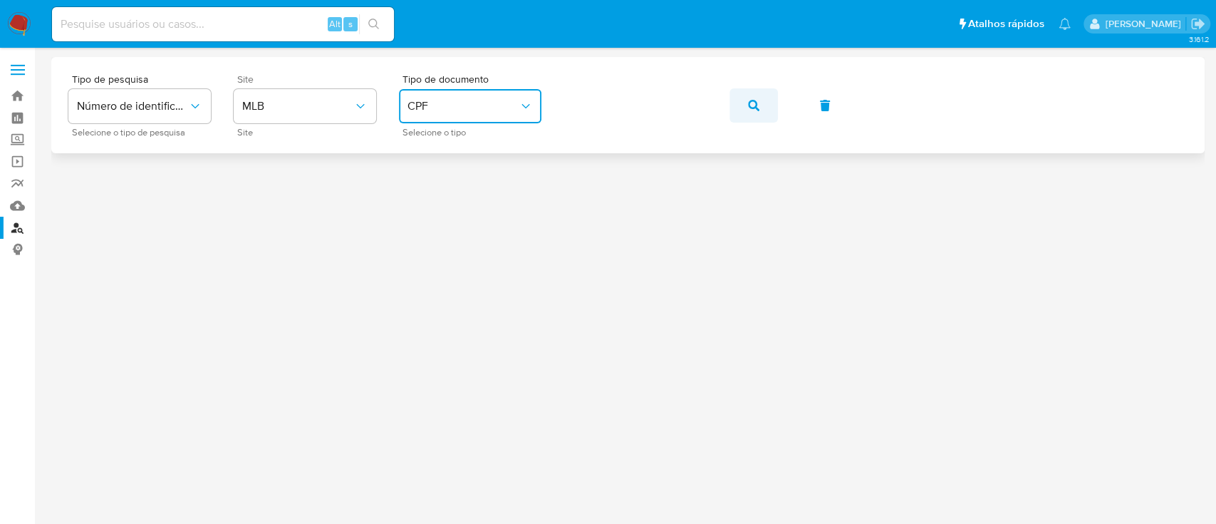
click at [747, 106] on button "button" at bounding box center [753, 105] width 48 height 34
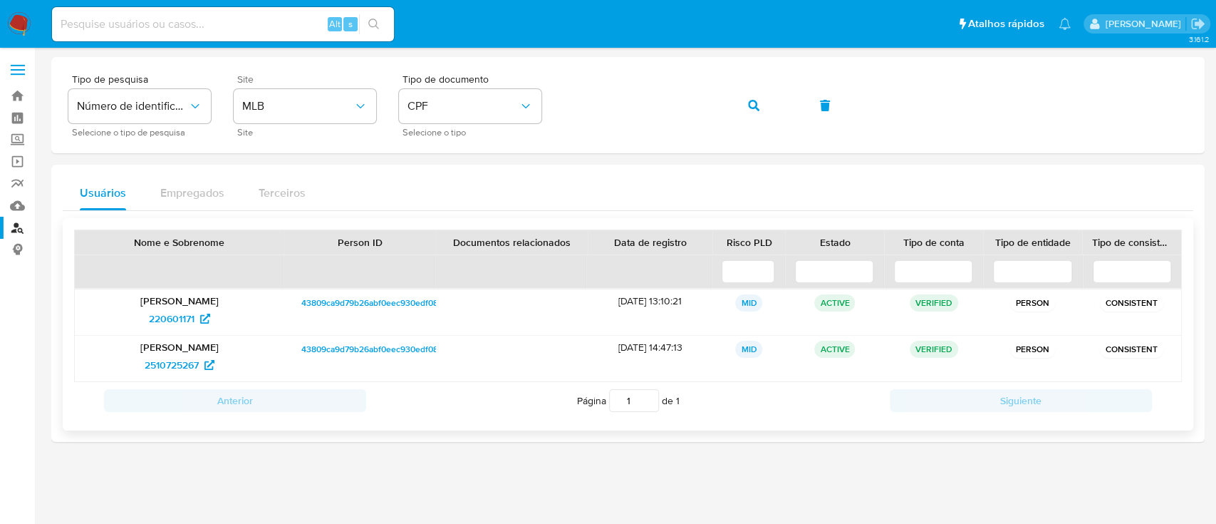
click at [170, 305] on p "Arthur Abilio Botelho" at bounding box center [179, 300] width 189 height 13
click at [186, 356] on span "2510725267" at bounding box center [172, 364] width 54 height 23
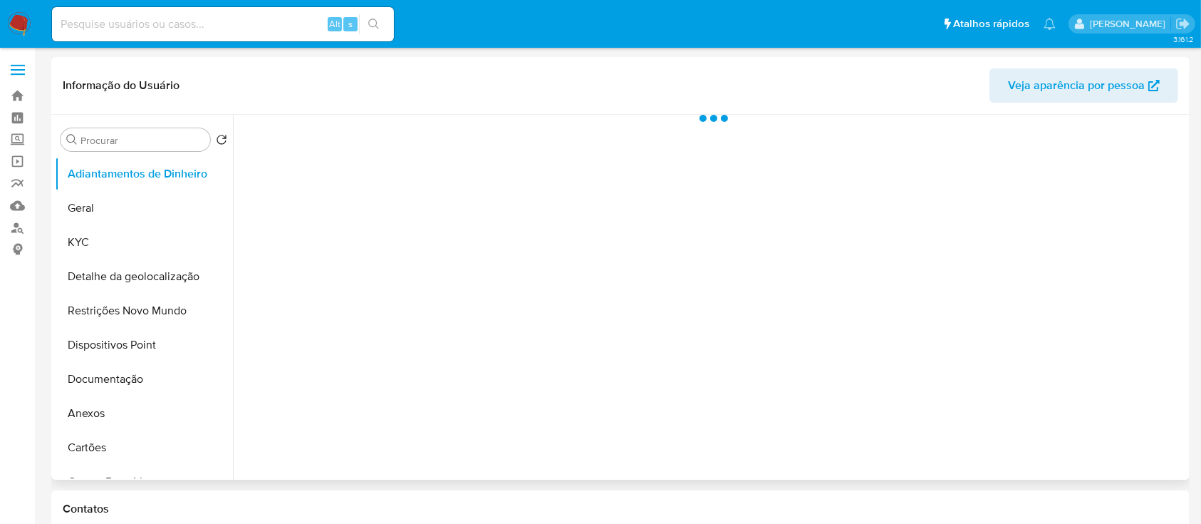
select select "10"
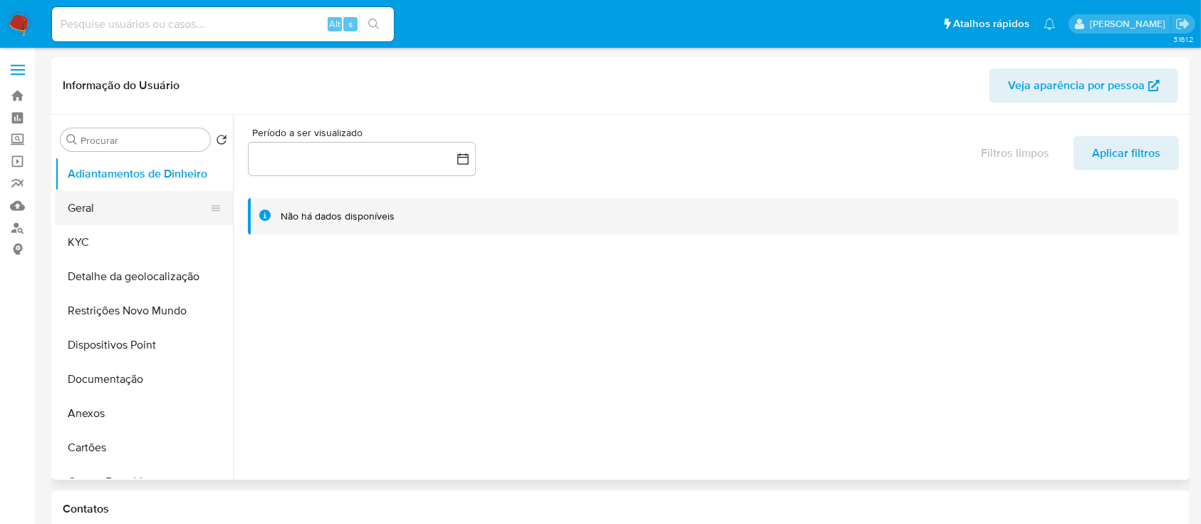
click at [122, 207] on button "Geral" at bounding box center [138, 208] width 167 height 34
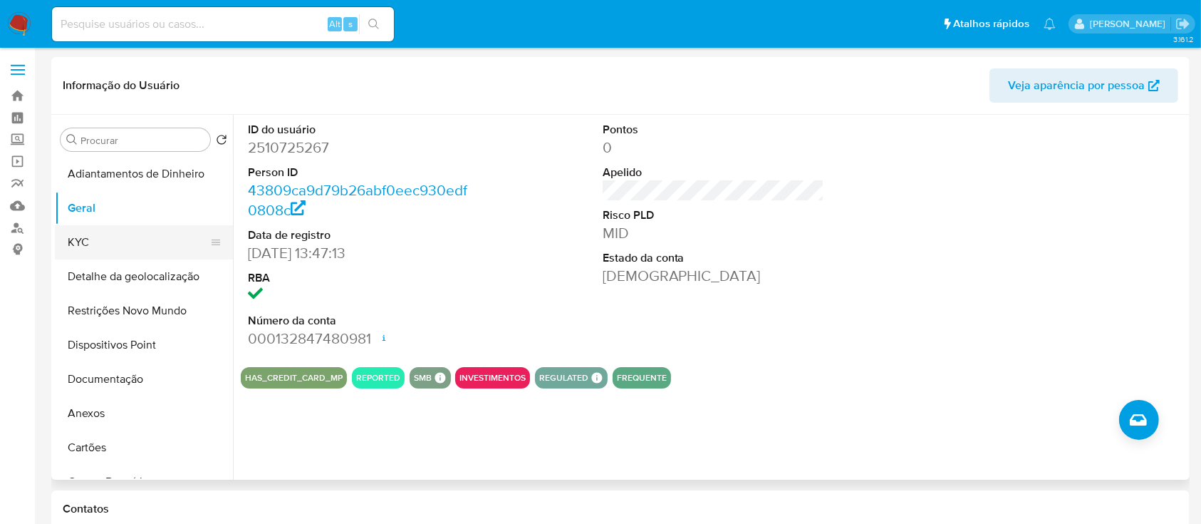
click at [110, 238] on button "KYC" at bounding box center [138, 242] width 167 height 34
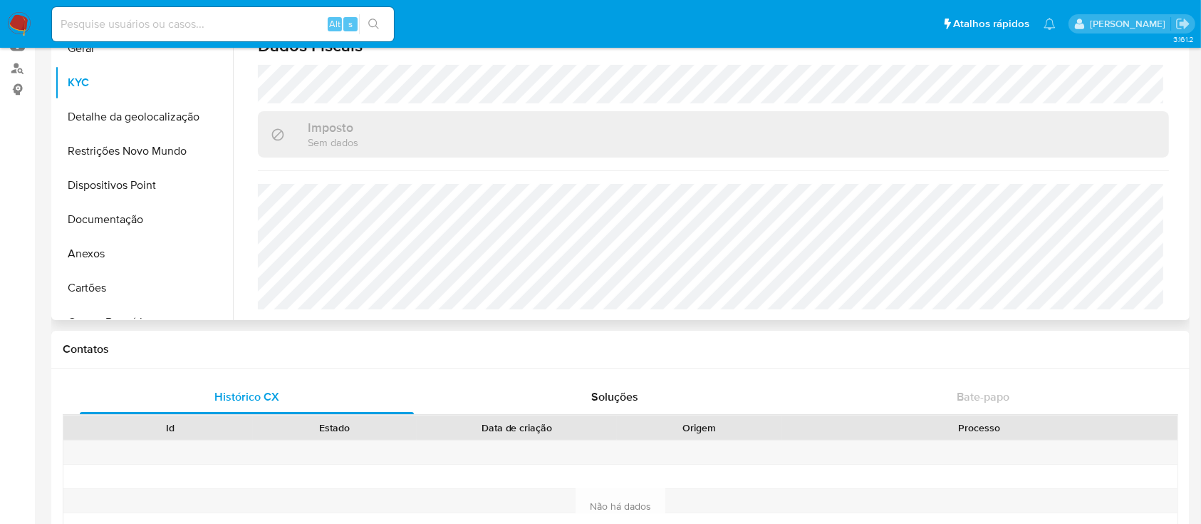
scroll to position [189, 0]
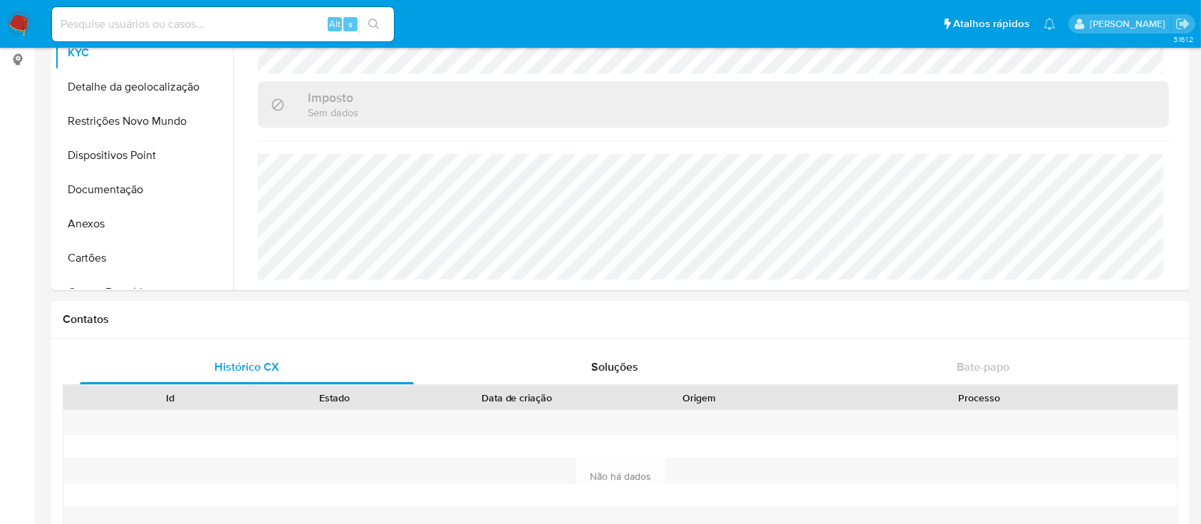
drag, startPoint x: 4, startPoint y: 322, endPoint x: 28, endPoint y: 309, distance: 27.4
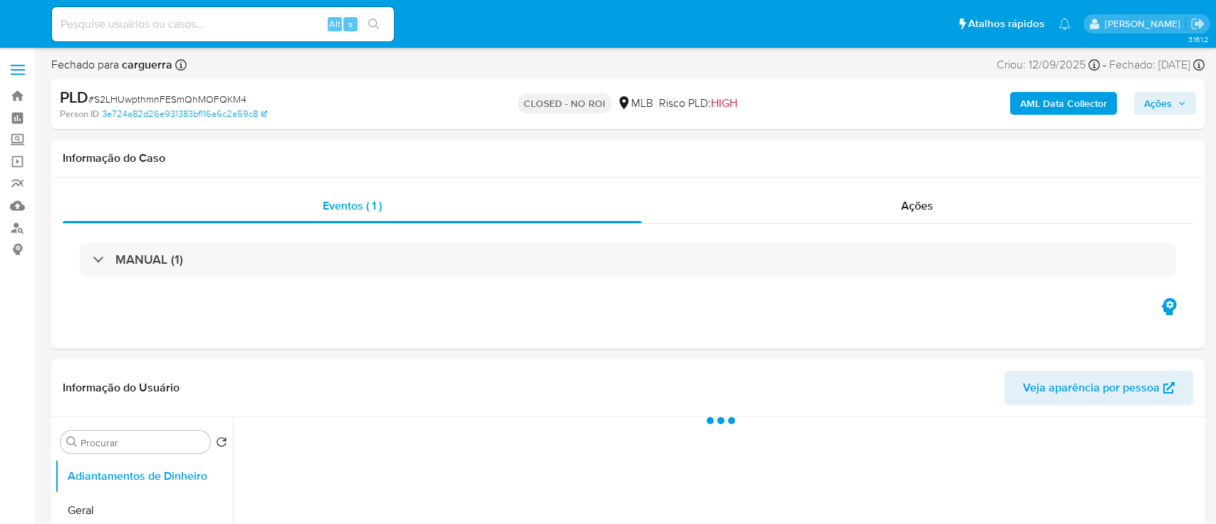
select select "10"
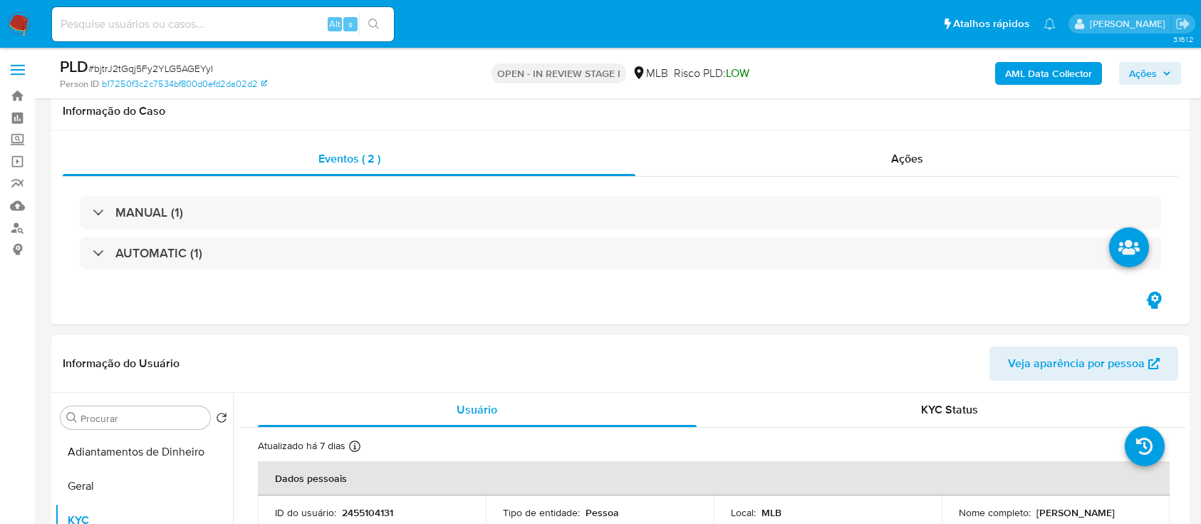
select select "10"
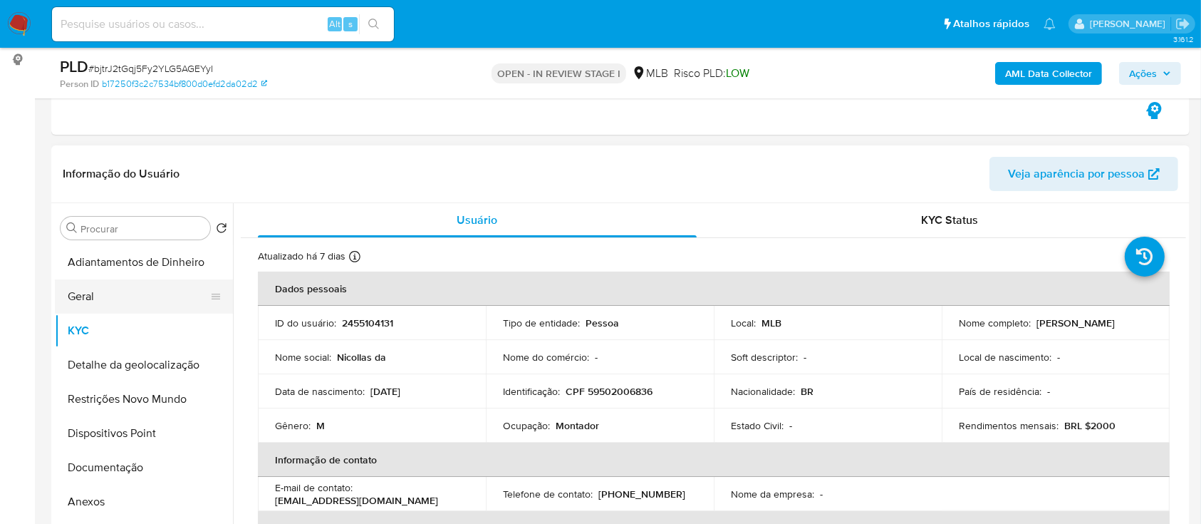
click at [102, 291] on button "Geral" at bounding box center [138, 296] width 167 height 34
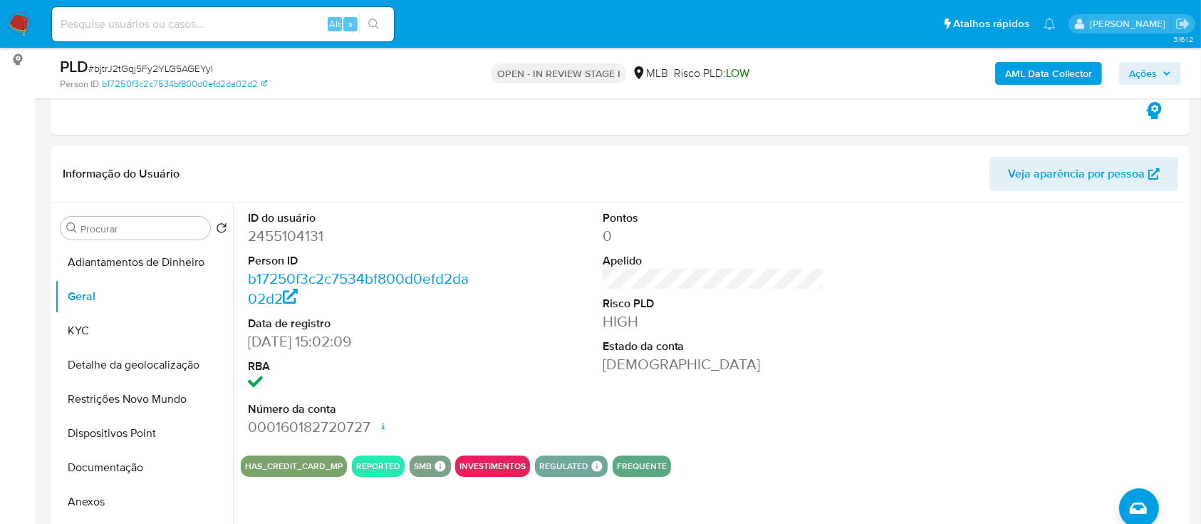
click at [259, 170] on header "Informação do Usuário Veja aparência por pessoa" at bounding box center [620, 174] width 1115 height 34
drag, startPoint x: 92, startPoint y: 328, endPoint x: 231, endPoint y: 287, distance: 144.7
click at [92, 328] on button "KYC" at bounding box center [144, 330] width 178 height 34
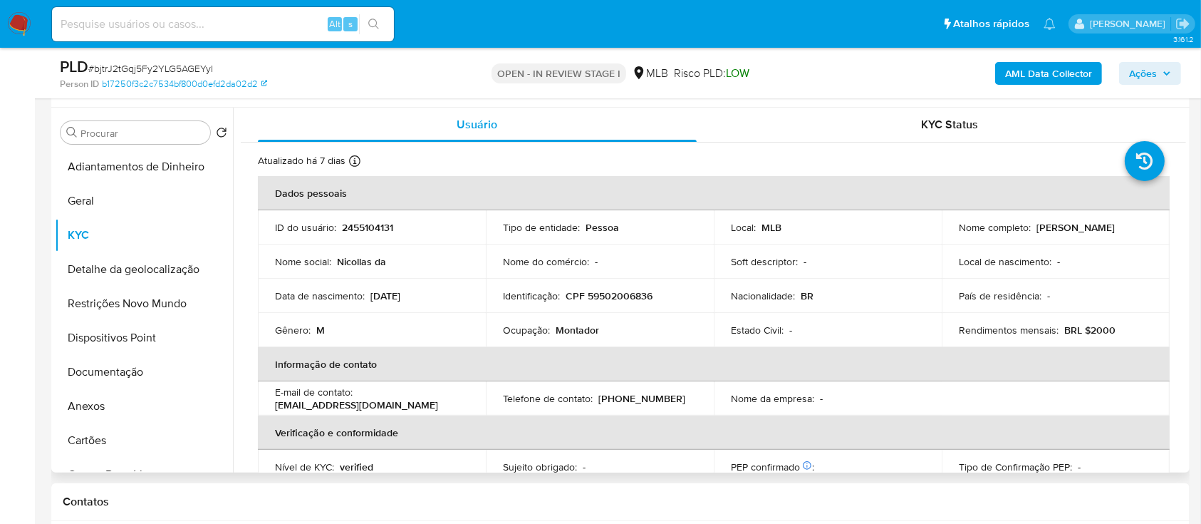
scroll to position [95, 0]
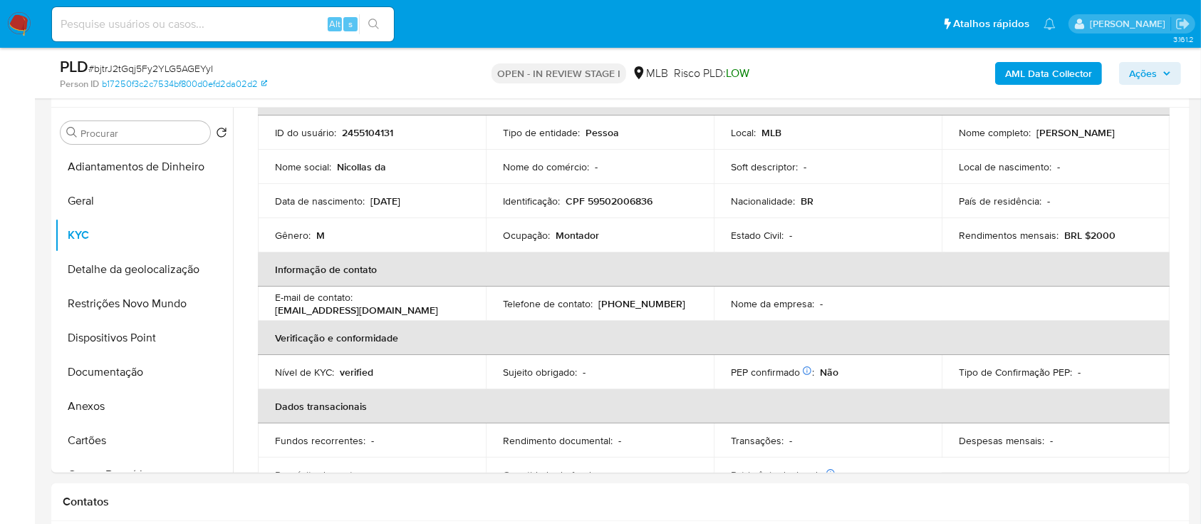
click at [301, 65] on div "PLD # bjtrJ2tGqj5Fy2YLG5AGEYyI" at bounding box center [244, 66] width 368 height 21
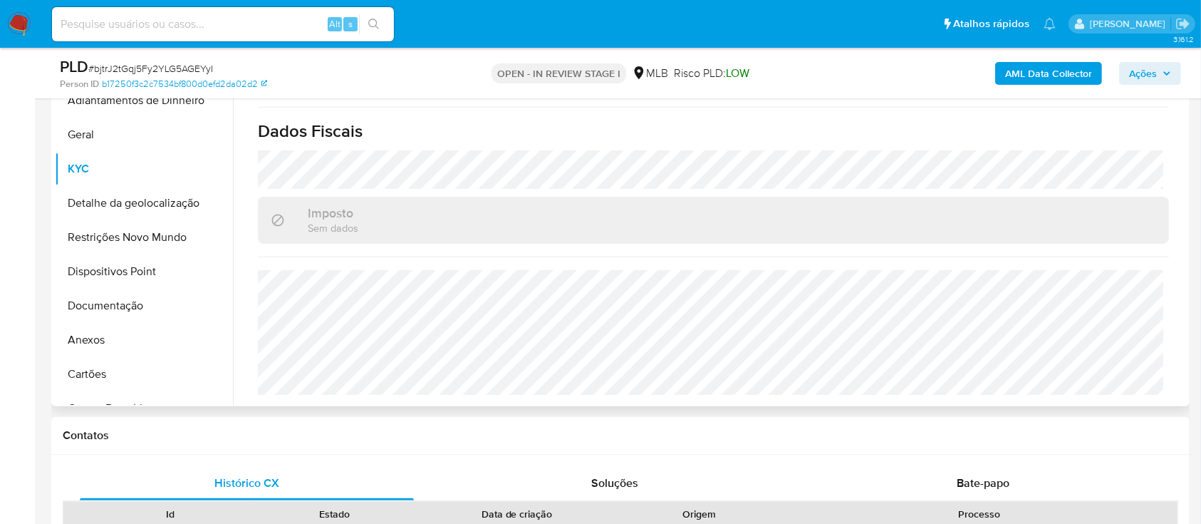
scroll to position [380, 0]
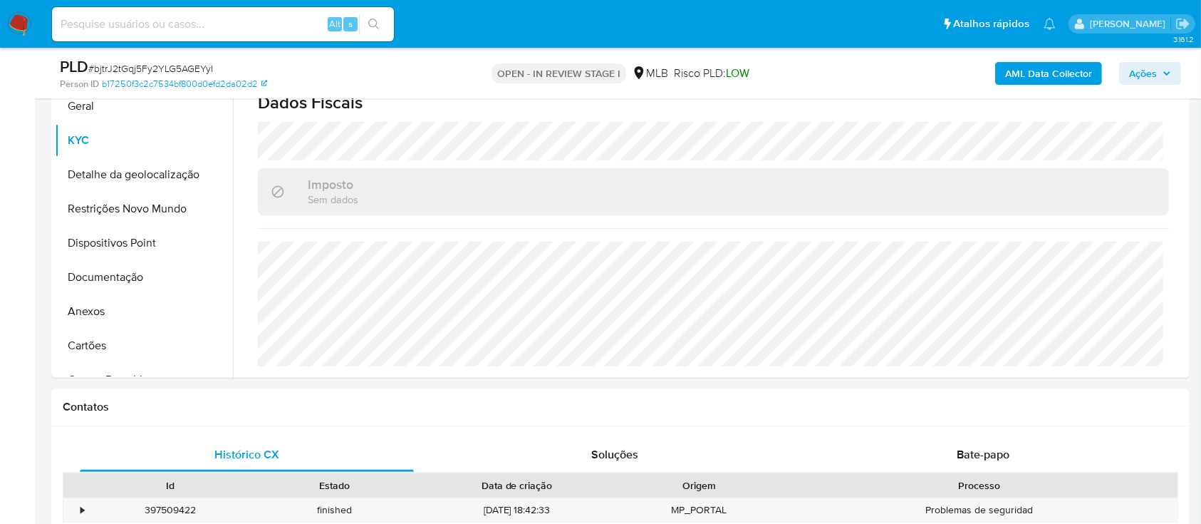
click at [147, 174] on button "Detalhe da geolocalização" at bounding box center [138, 174] width 167 height 34
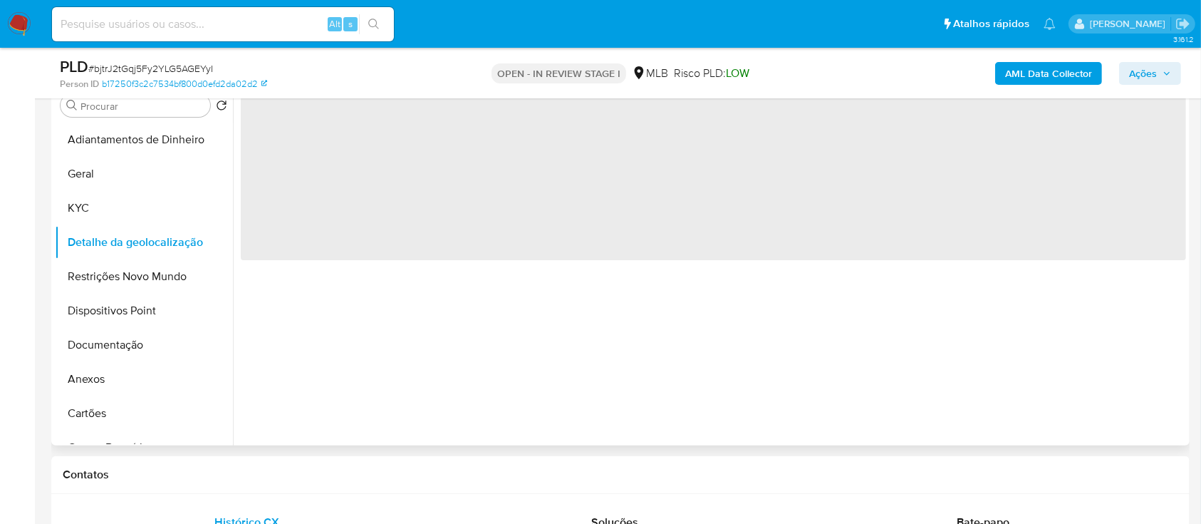
scroll to position [189, 0]
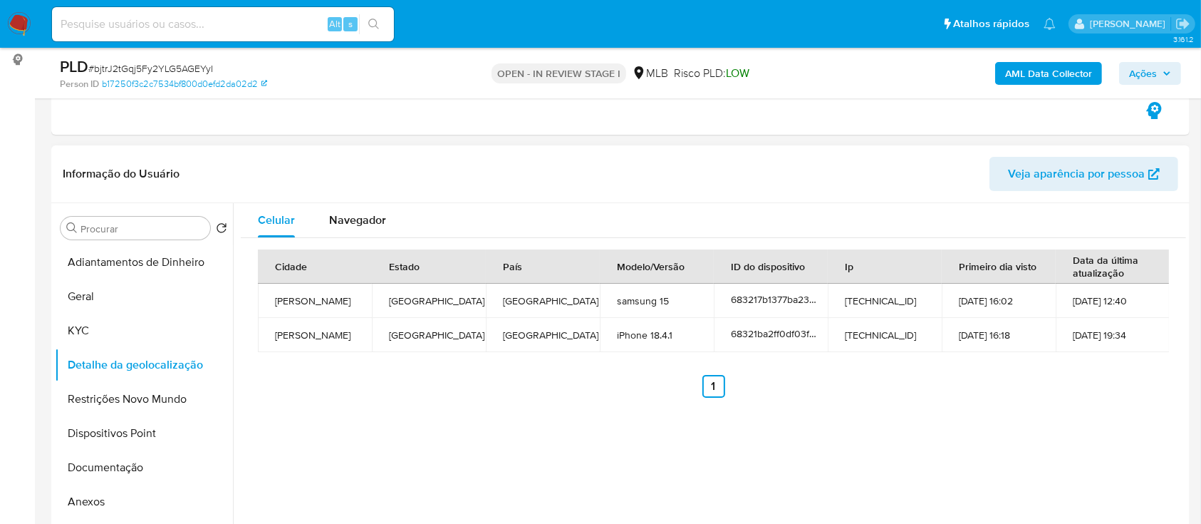
click at [835, 499] on div "Celular Navegador Cidade Estado País Modelo/Versão ID do dispositivo Ip Primeir…" at bounding box center [709, 385] width 953 height 365
click at [89, 392] on button "Restrições Novo Mundo" at bounding box center [138, 399] width 167 height 34
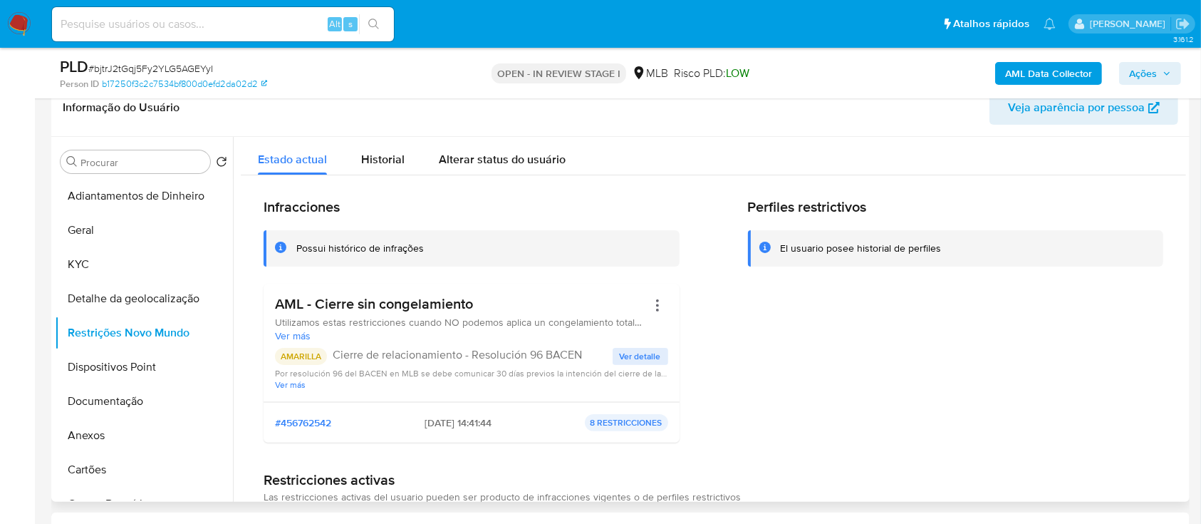
scroll to position [285, 0]
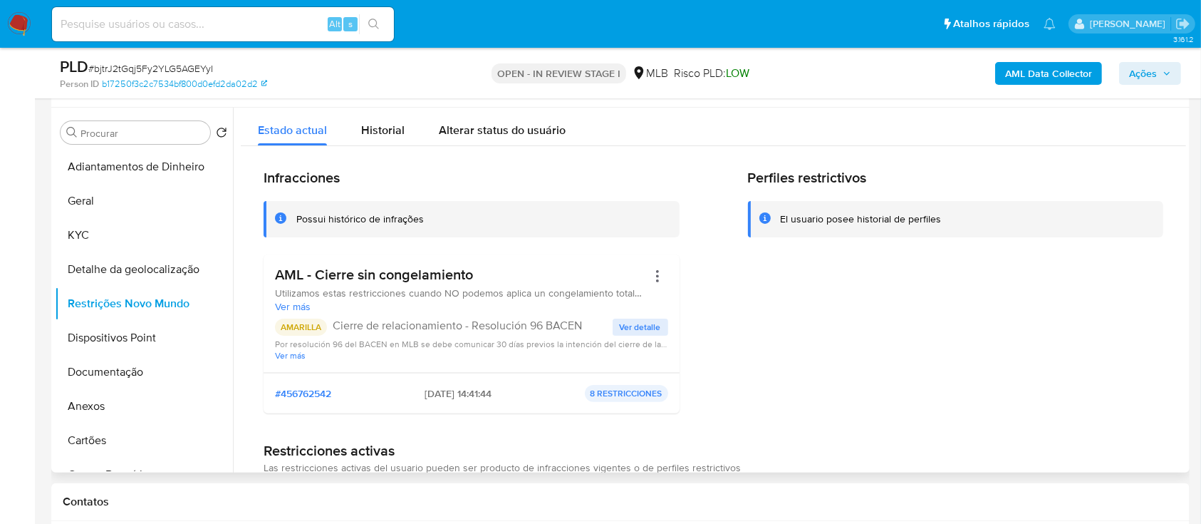
drag, startPoint x: 1148, startPoint y: 322, endPoint x: 1116, endPoint y: 299, distance: 39.3
click at [1145, 323] on div "Perfiles restrictivos El usuario posee historial de perfiles" at bounding box center [956, 297] width 416 height 256
click at [640, 322] on span "Ver detalle" at bounding box center [640, 327] width 41 height 14
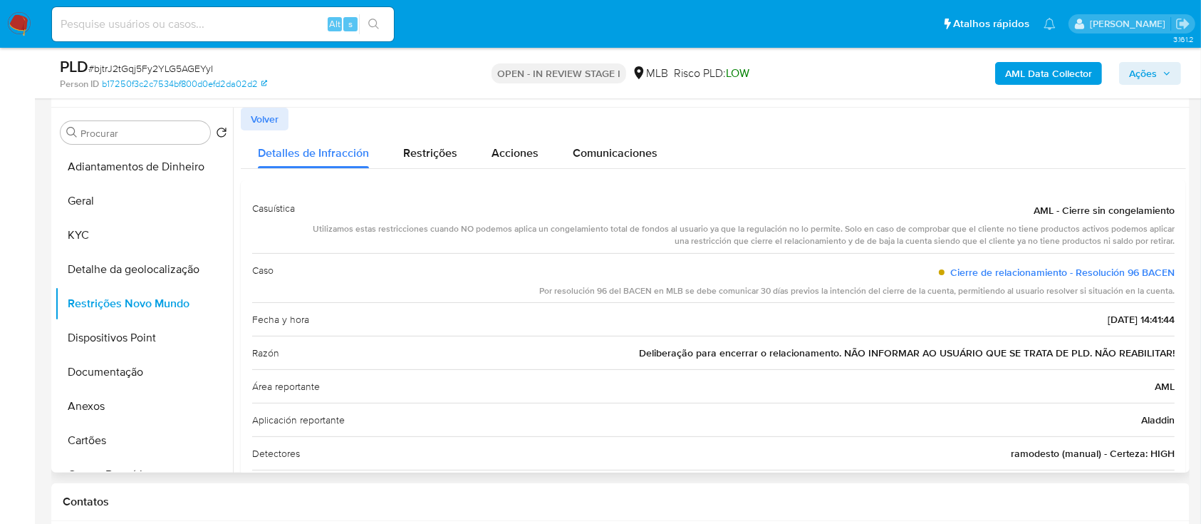
click at [1096, 131] on div "Detalles de Infracción Restrições Acciones Comunicaciones" at bounding box center [713, 149] width 945 height 38
drag, startPoint x: 1020, startPoint y: 214, endPoint x: 1150, endPoint y: 244, distance: 133.7
click at [1150, 244] on div "AML - Cierre sin congelamiento Utilizamos estas restricciones cuando NO podemos…" at bounding box center [740, 222] width 868 height 50
click at [986, 206] on div "AML - Cierre sin congelamiento" at bounding box center [740, 210] width 868 height 26
click at [776, 128] on div "Volver" at bounding box center [713, 119] width 945 height 23
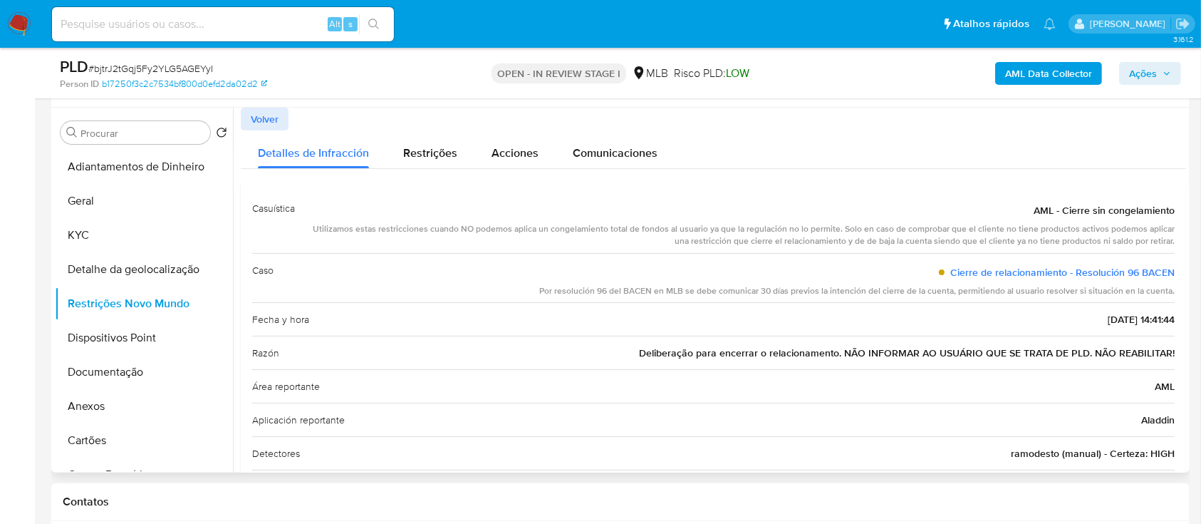
drag, startPoint x: 1032, startPoint y: 208, endPoint x: 1183, endPoint y: 298, distance: 175.7
click at [1183, 298] on div at bounding box center [709, 290] width 953 height 365
drag, startPoint x: 1073, startPoint y: 318, endPoint x: 1124, endPoint y: 325, distance: 51.1
click at [1123, 323] on span "[DATE] 14:41:44" at bounding box center [1141, 319] width 67 height 14
click at [145, 372] on button "Documentação" at bounding box center [138, 372] width 167 height 34
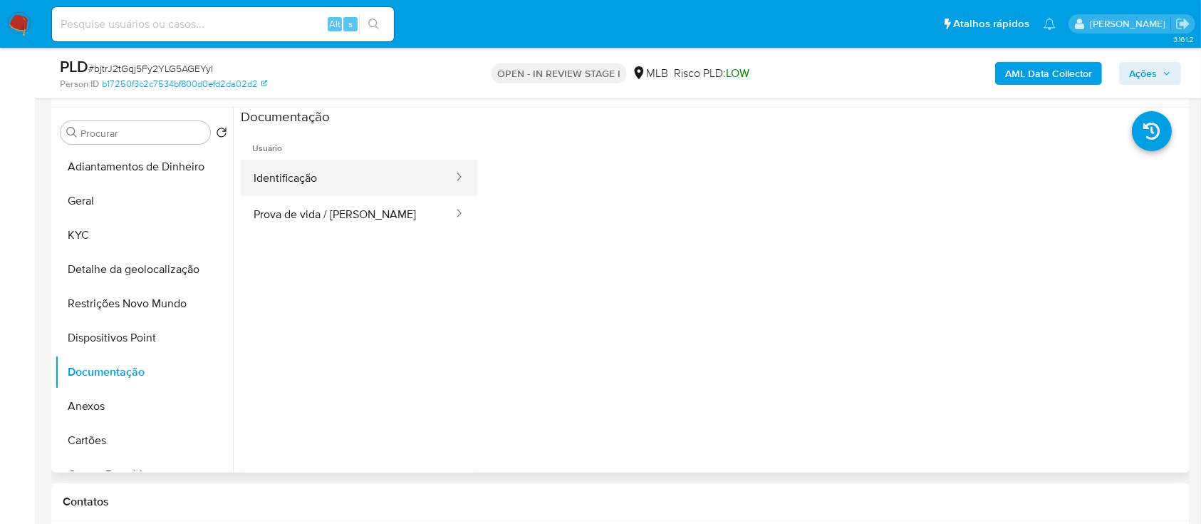
click at [333, 174] on button "Identificação" at bounding box center [348, 178] width 214 height 36
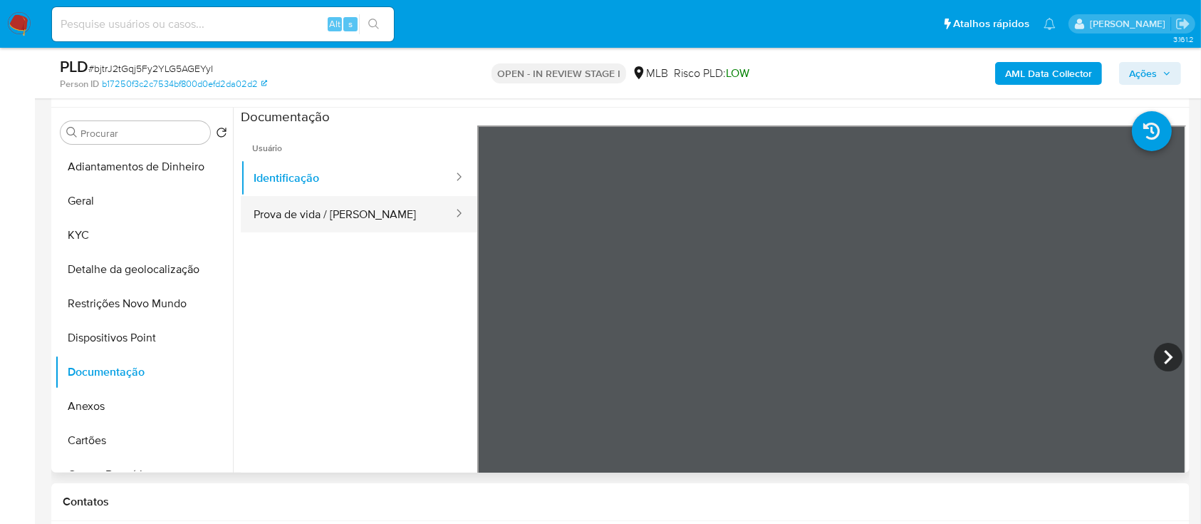
click at [400, 214] on button "Prova de vida / [PERSON_NAME]" at bounding box center [348, 214] width 214 height 36
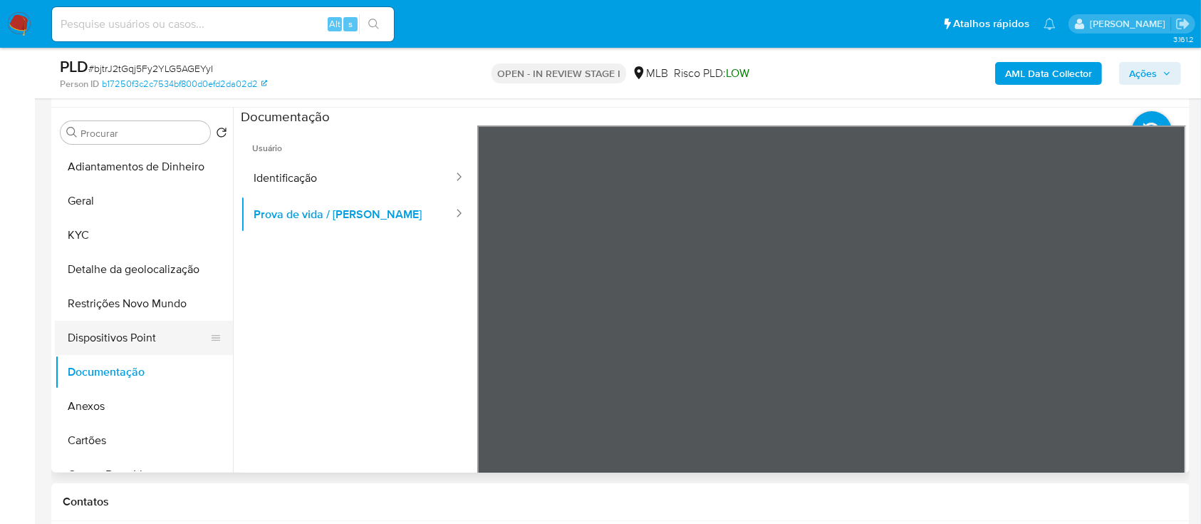
click at [135, 336] on button "Dispositivos Point" at bounding box center [138, 338] width 167 height 34
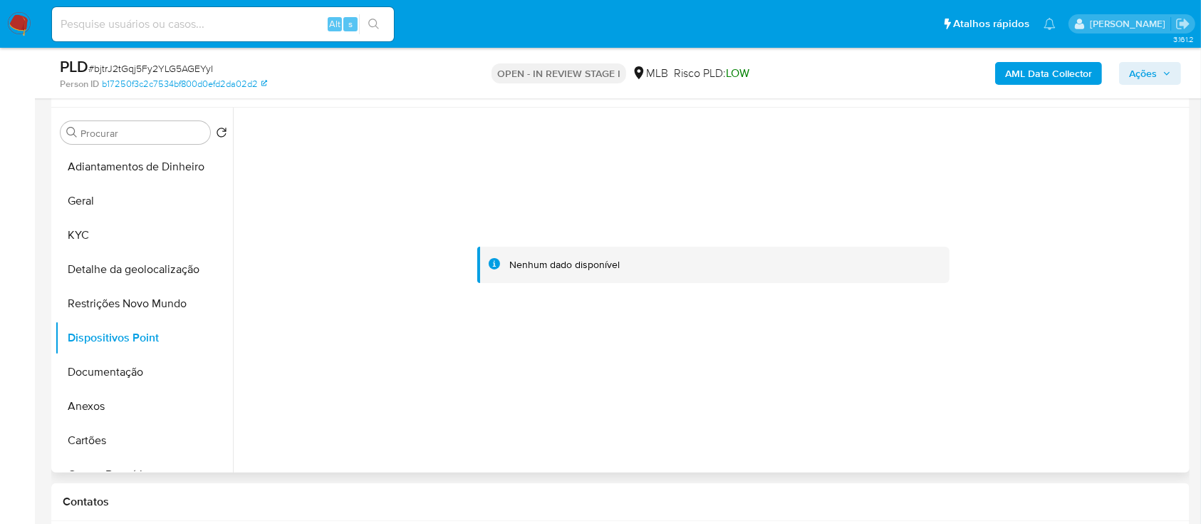
drag, startPoint x: 459, startPoint y: 447, endPoint x: 487, endPoint y: 193, distance: 255.8
click at [459, 447] on div at bounding box center [709, 290] width 953 height 365
click at [97, 377] on button "Documentação" at bounding box center [138, 372] width 167 height 34
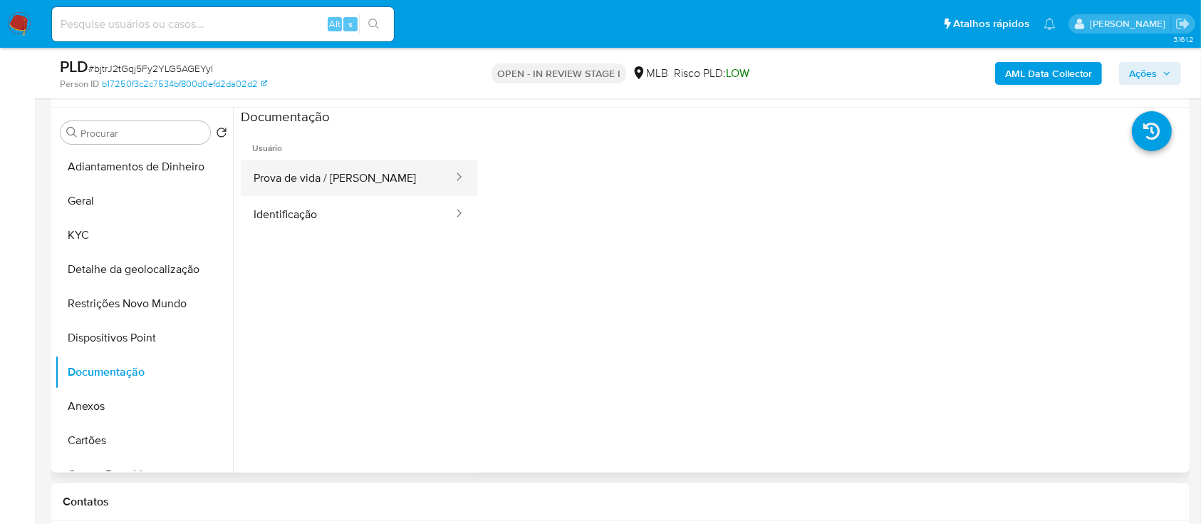
drag, startPoint x: 321, startPoint y: 180, endPoint x: 334, endPoint y: 177, distance: 13.0
click at [321, 180] on button "Prova de vida / [PERSON_NAME]" at bounding box center [348, 178] width 214 height 36
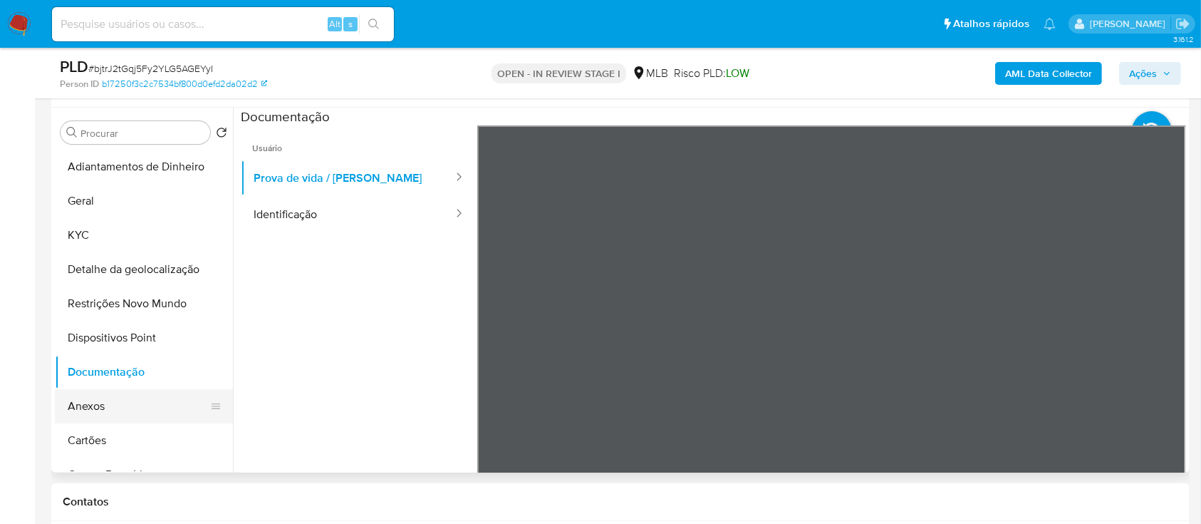
click at [102, 412] on button "Anexos" at bounding box center [138, 406] width 167 height 34
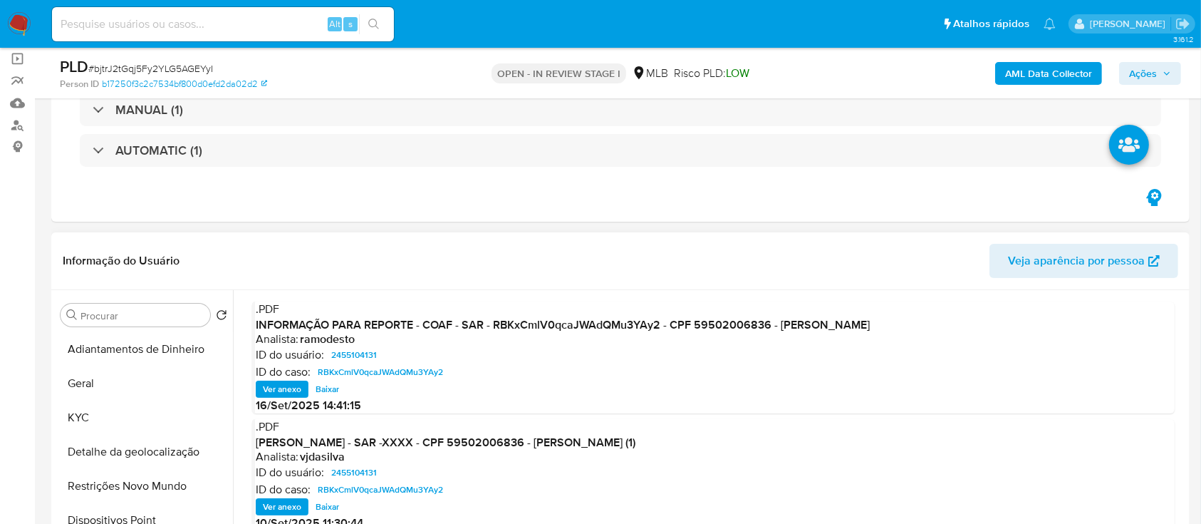
scroll to position [95, 0]
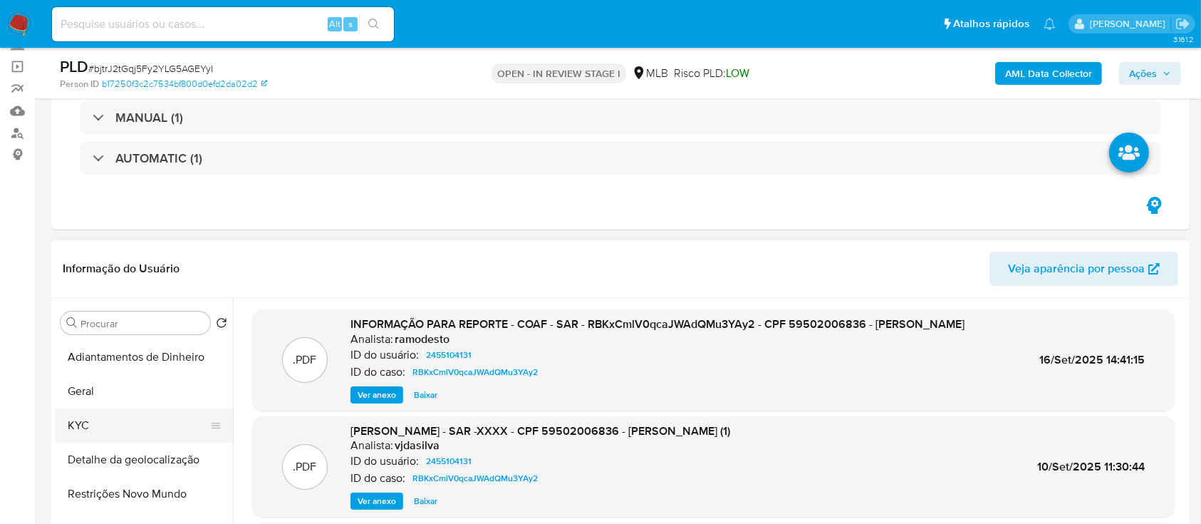
click at [99, 422] on button "KYC" at bounding box center [138, 425] width 167 height 34
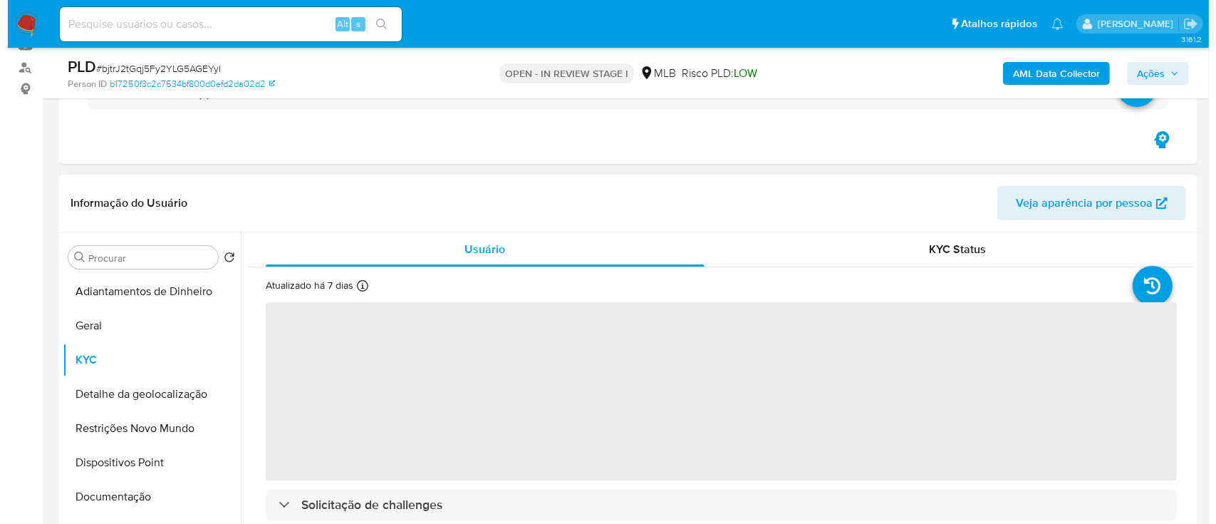
scroll to position [285, 0]
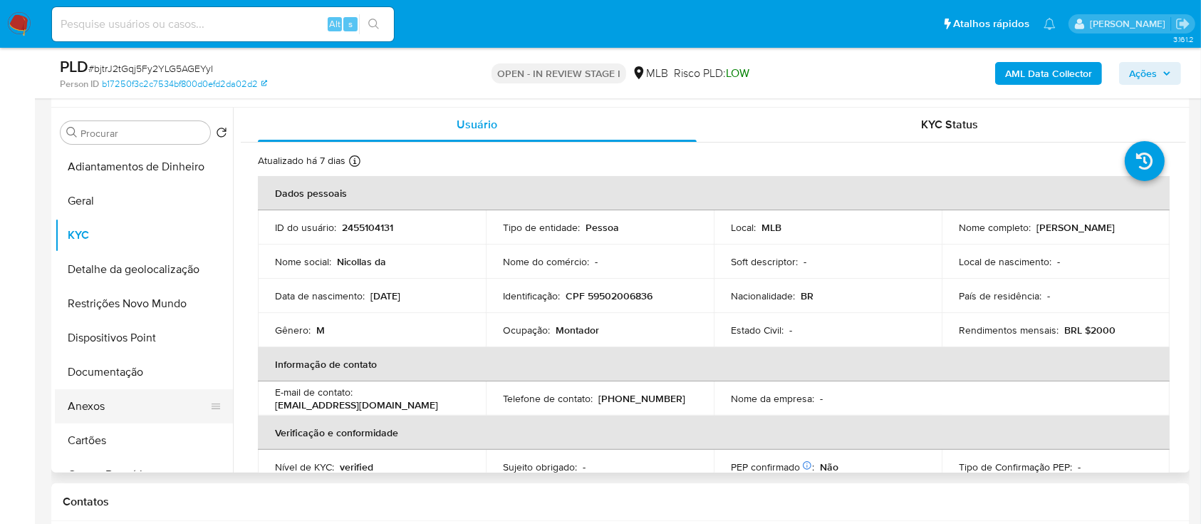
drag, startPoint x: 85, startPoint y: 415, endPoint x: 105, endPoint y: 414, distance: 20.0
click at [85, 415] on button "Anexos" at bounding box center [138, 406] width 167 height 34
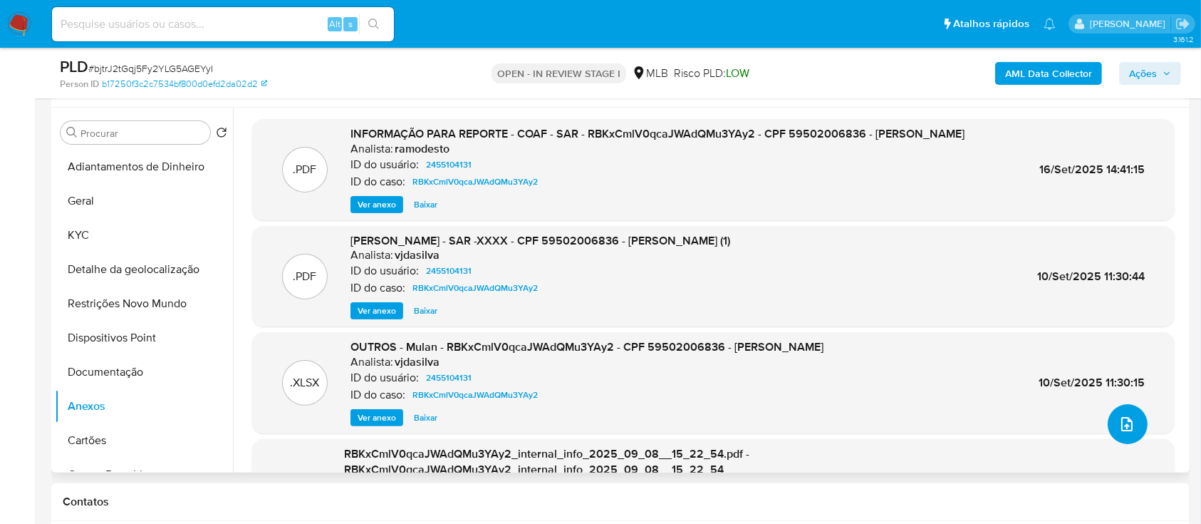
click at [1118, 424] on icon "upload-file" at bounding box center [1126, 423] width 17 height 17
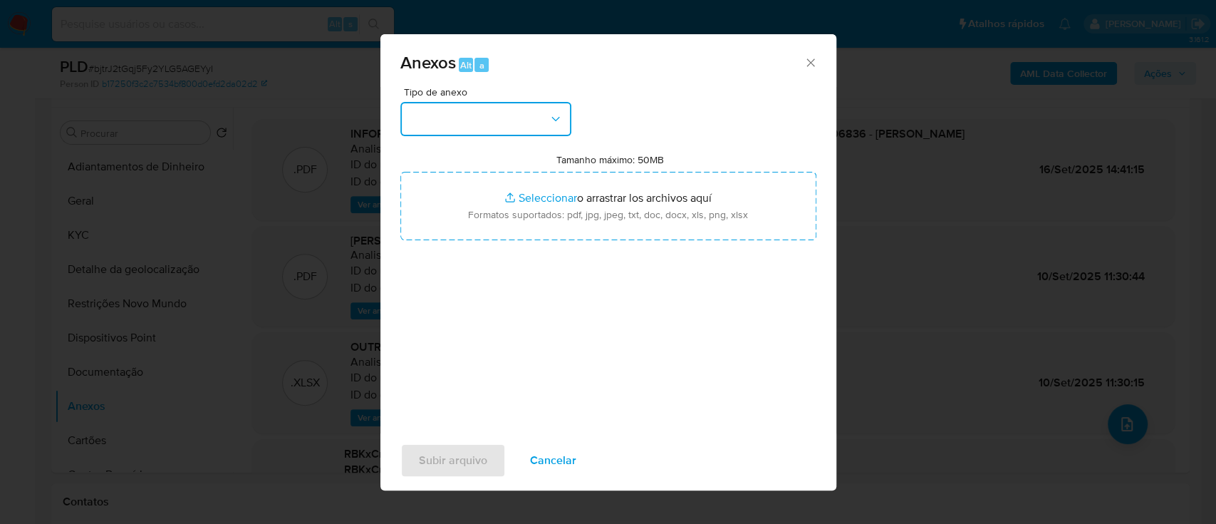
click at [496, 123] on button "button" at bounding box center [485, 119] width 171 height 34
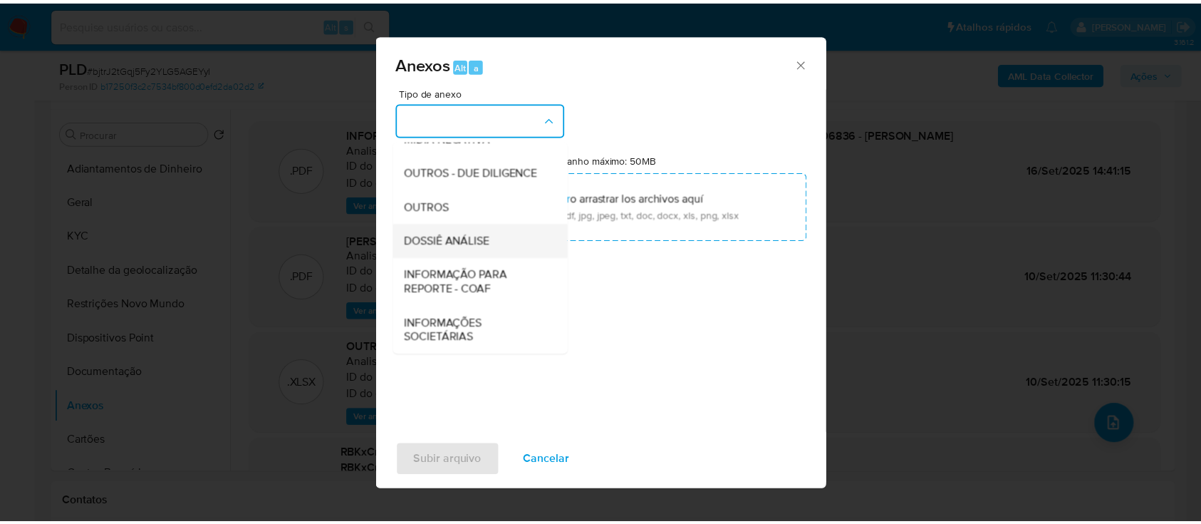
scroll to position [219, 0]
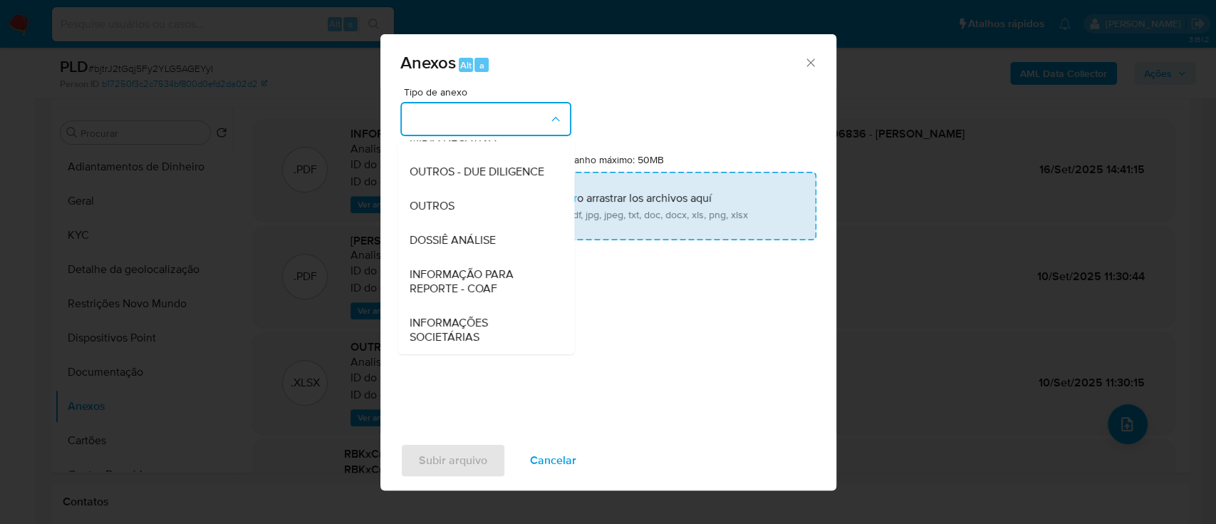
click at [452, 203] on span "OUTROS" at bounding box center [431, 206] width 45 height 14
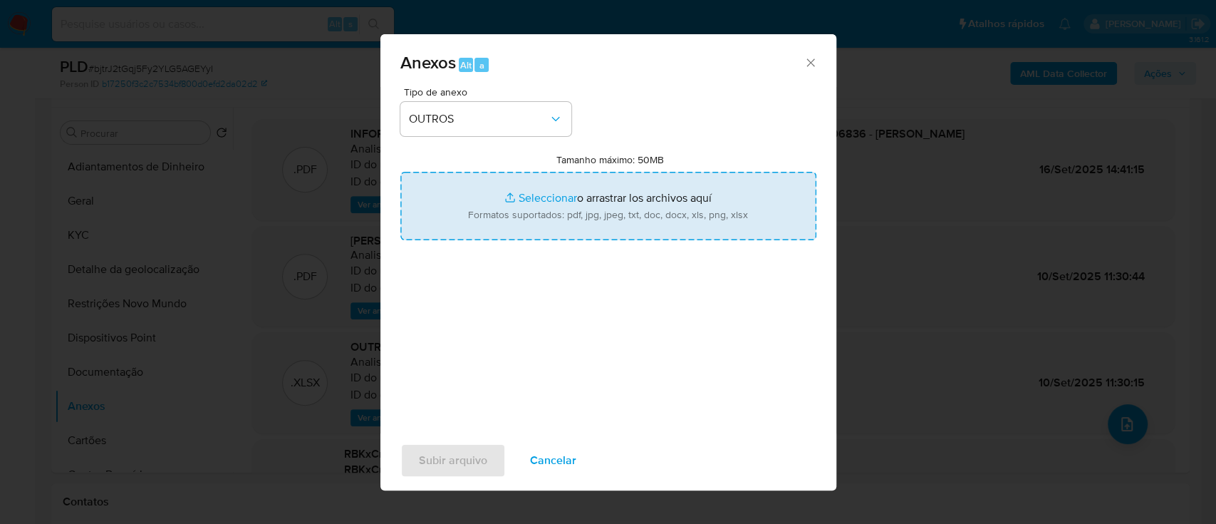
click at [564, 194] on input "Tamanho máximo: 50MB Seleccionar archivos" at bounding box center [608, 206] width 416 height 68
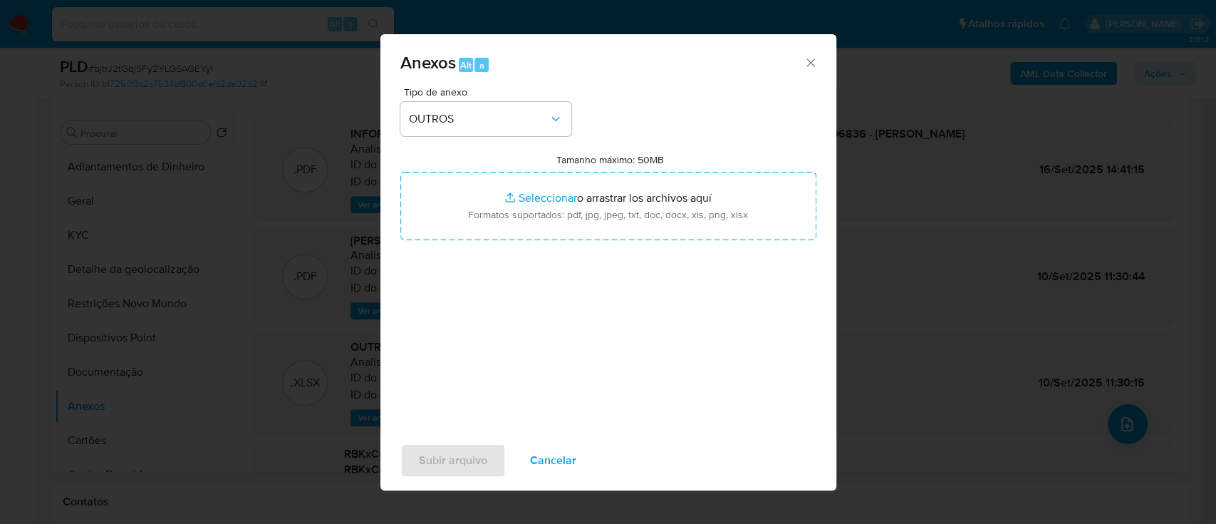
drag, startPoint x: 815, startPoint y: 57, endPoint x: 818, endPoint y: 80, distance: 23.8
click at [815, 59] on icon "Cerrar" at bounding box center [811, 63] width 14 height 14
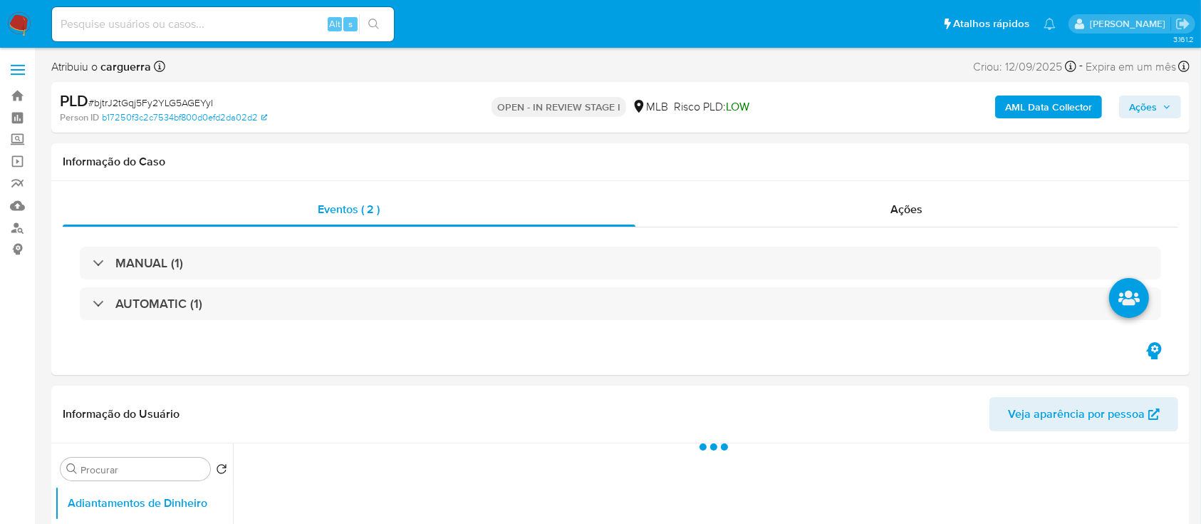
select select "10"
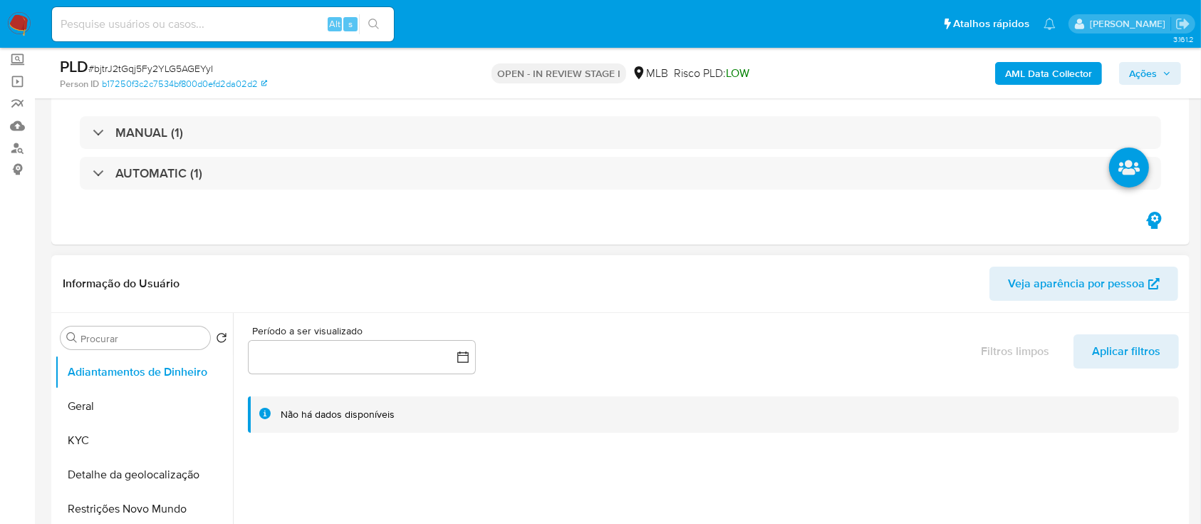
scroll to position [285, 0]
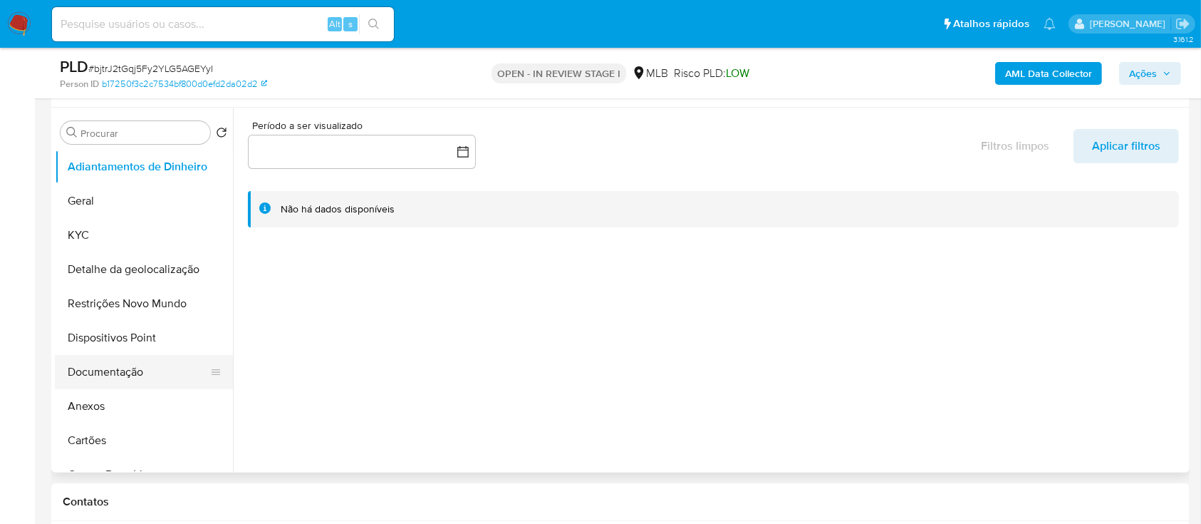
click at [131, 371] on button "Documentação" at bounding box center [138, 372] width 167 height 34
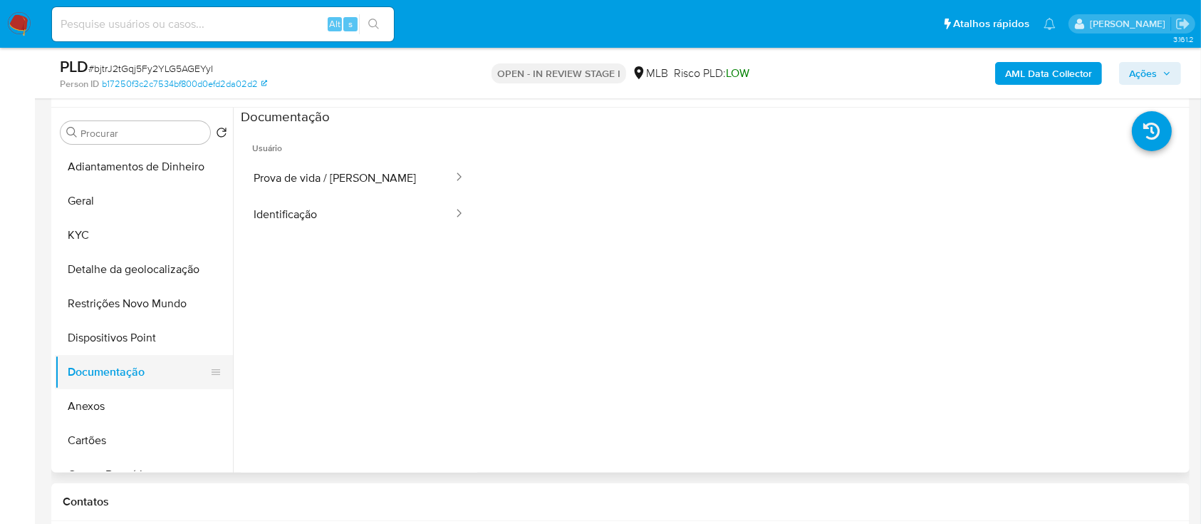
drag, startPoint x: 124, startPoint y: 385, endPoint x: 125, endPoint y: 398, distance: 13.6
click at [124, 385] on button "Documentação" at bounding box center [144, 372] width 178 height 34
click at [120, 406] on button "Anexos" at bounding box center [138, 406] width 167 height 34
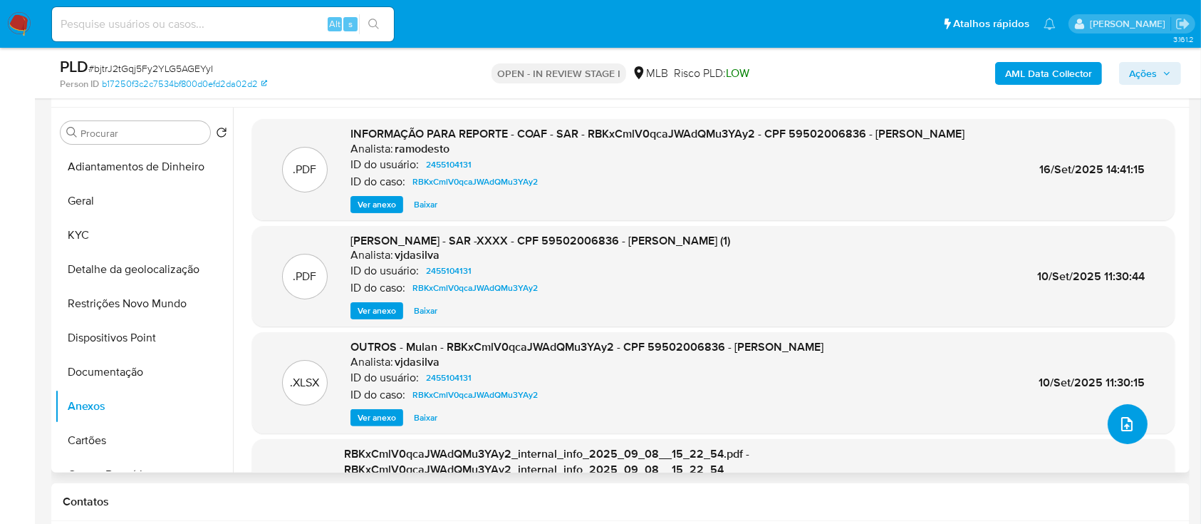
click at [1118, 426] on icon "upload-file" at bounding box center [1126, 423] width 17 height 17
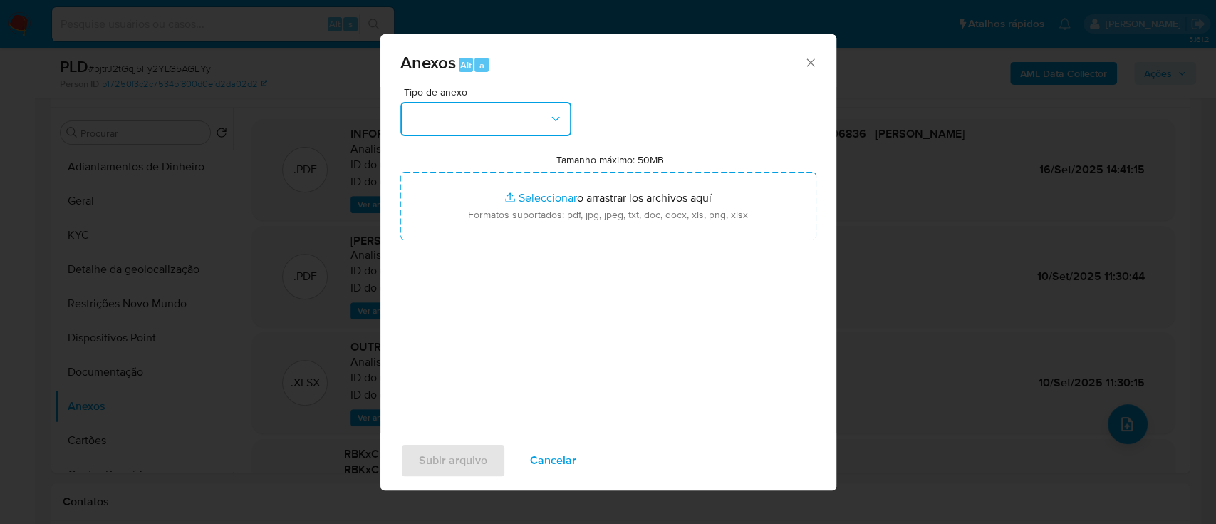
click at [524, 130] on button "button" at bounding box center [485, 119] width 171 height 34
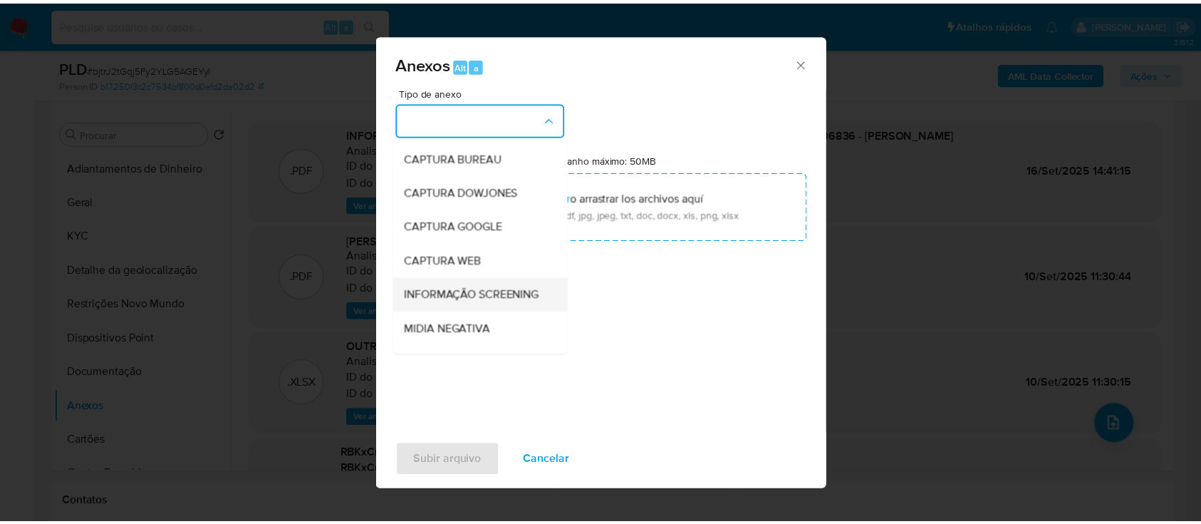
scroll to position [189, 0]
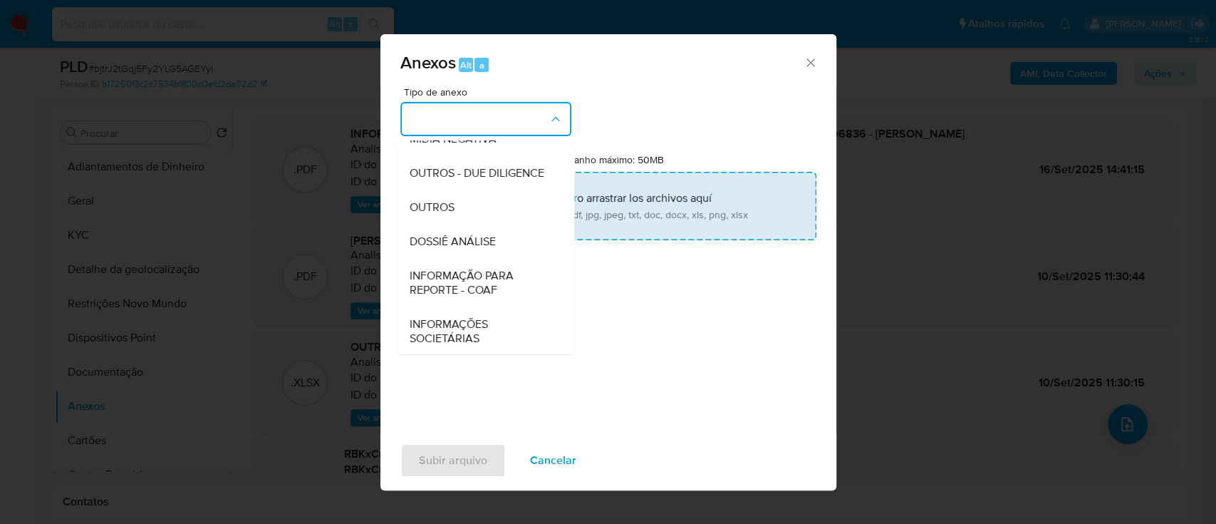
click at [457, 224] on div "OUTROS" at bounding box center [481, 207] width 145 height 34
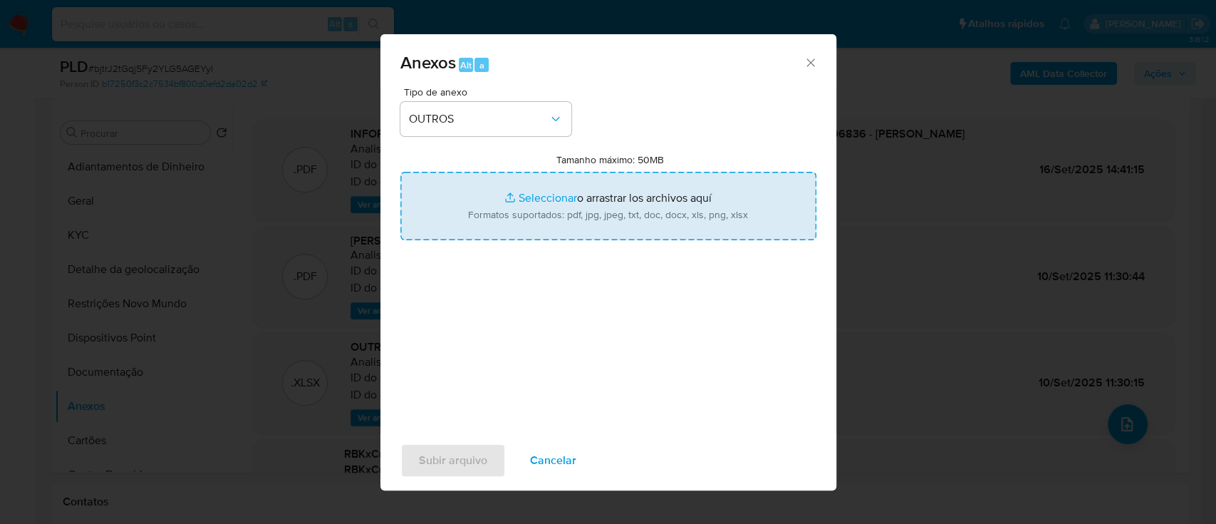
click at [546, 196] on input "Tamanho máximo: 50MB Seleccionar archivos" at bounding box center [608, 206] width 416 height 68
type input "C:\fakepath\SAR - bjtrJ2tGqj5Fy2YLG5AGEYyI - CPF 59502006836 - NICOLLAS DA SILV…"
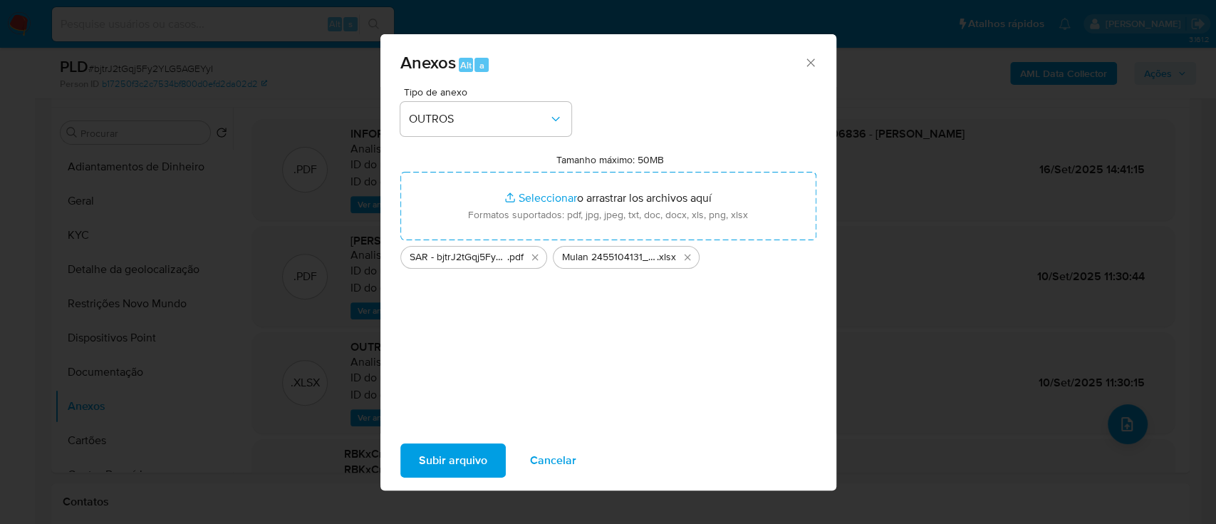
click at [454, 459] on span "Subir arquivo" at bounding box center [453, 459] width 68 height 31
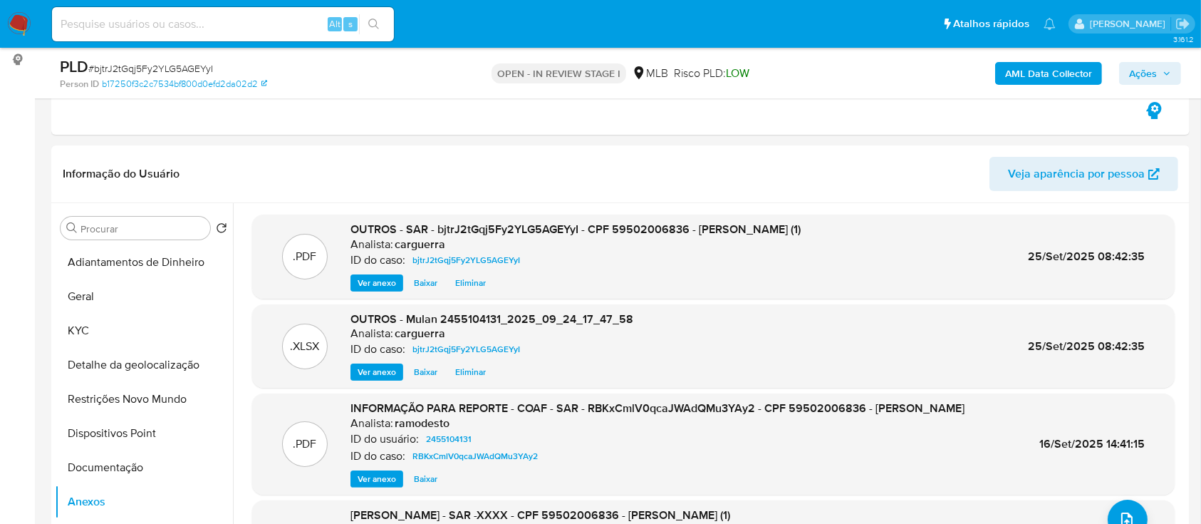
click at [1132, 71] on span "Ações" at bounding box center [1143, 73] width 28 height 23
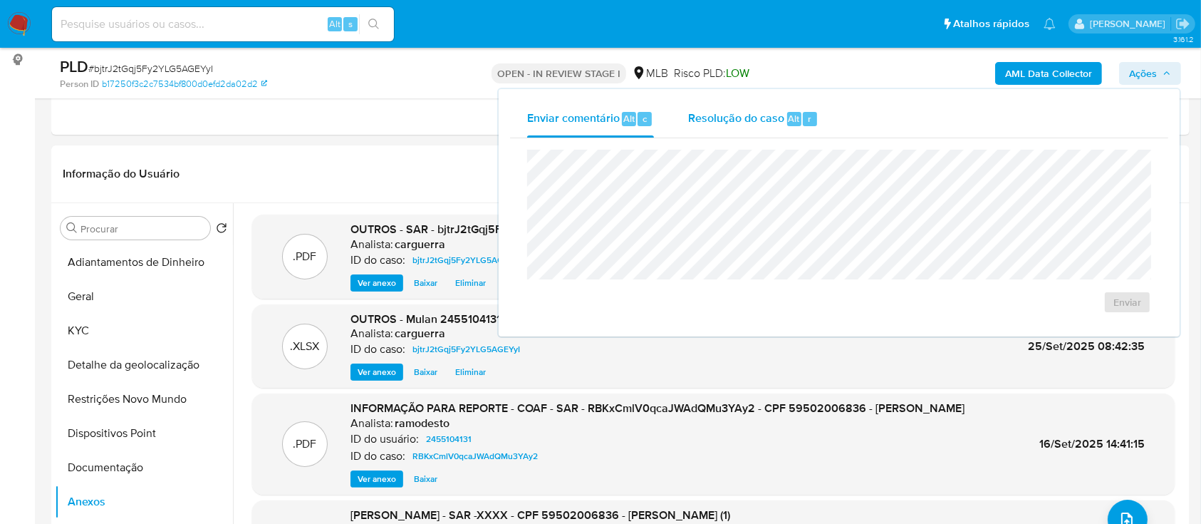
click at [741, 116] on span "Resolução do caso" at bounding box center [736, 118] width 96 height 16
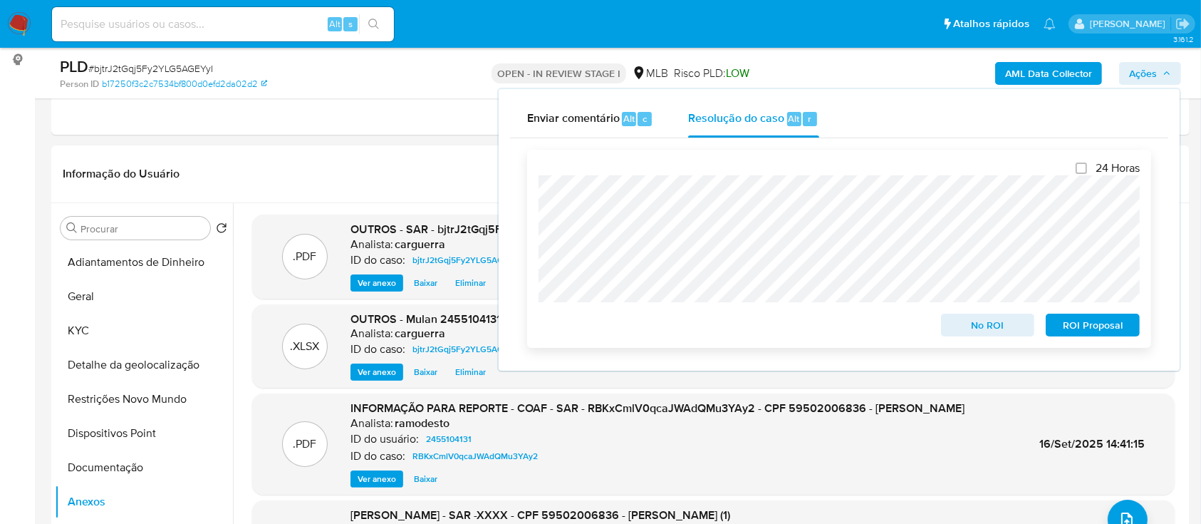
click at [987, 326] on span "No ROI" at bounding box center [988, 325] width 74 height 20
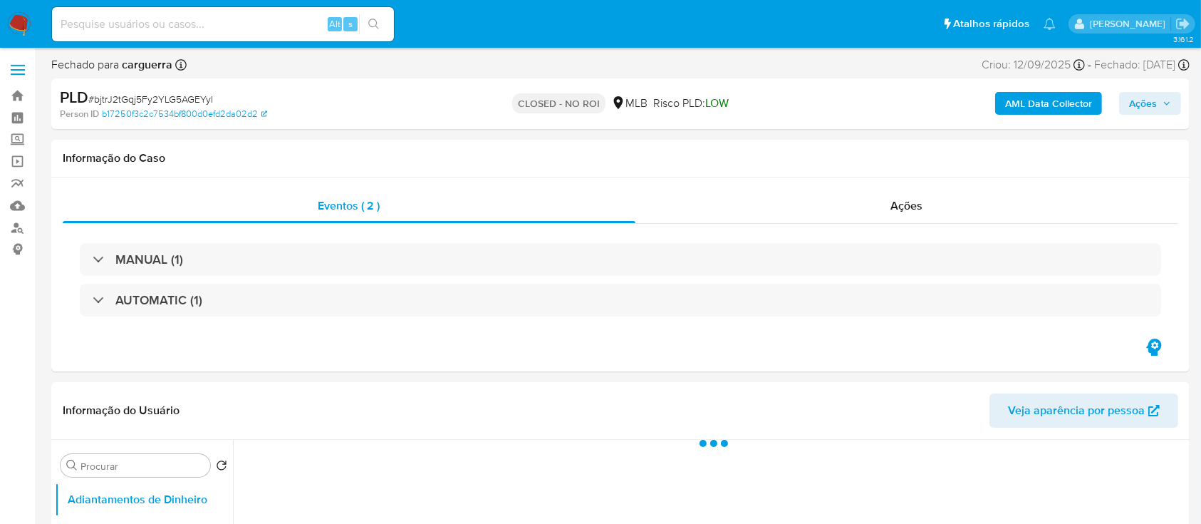
select select "10"
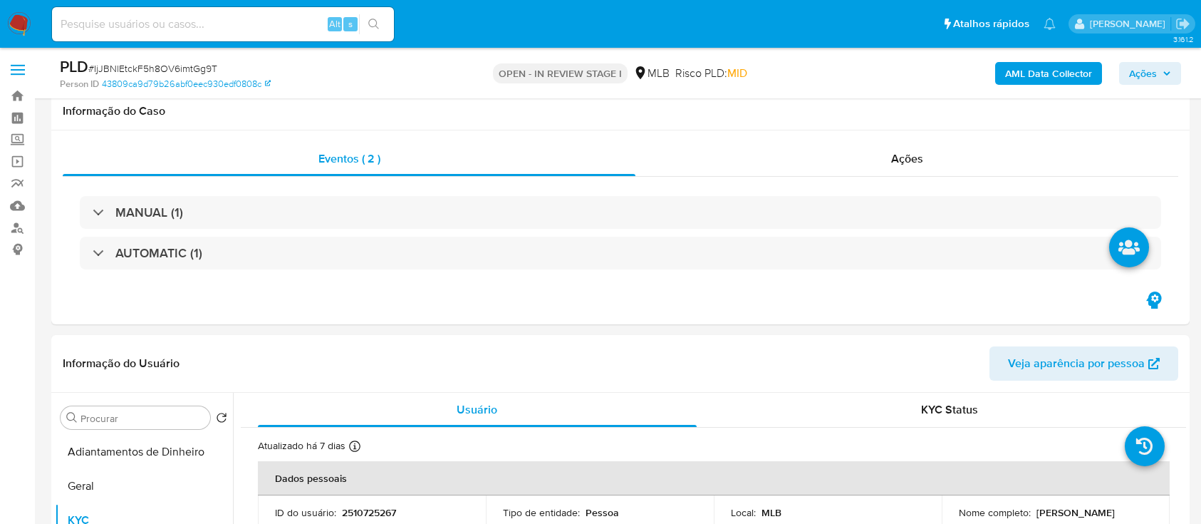
select select "10"
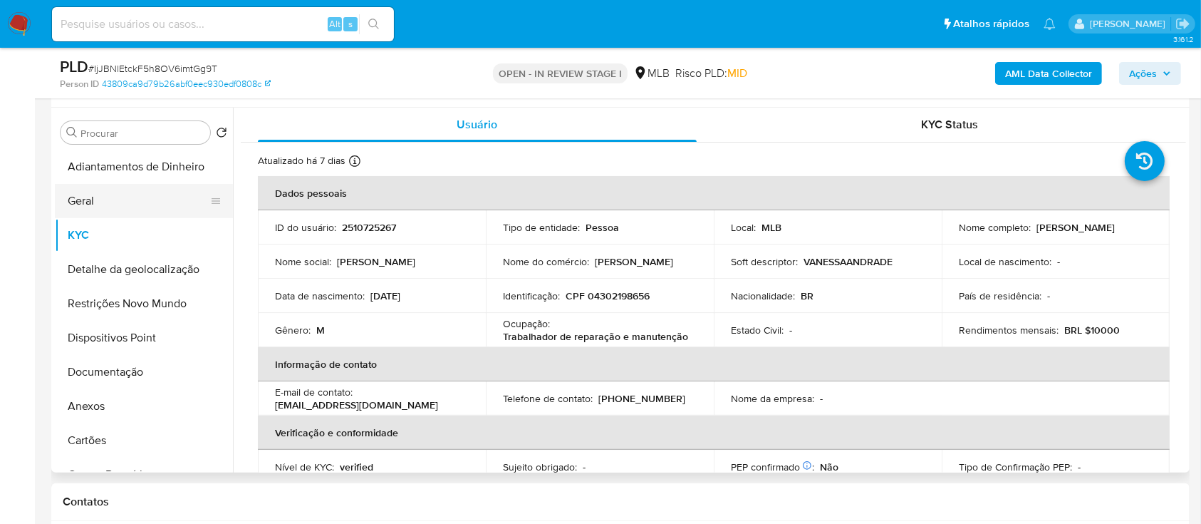
drag, startPoint x: 142, startPoint y: 201, endPoint x: 178, endPoint y: 193, distance: 37.2
click at [142, 202] on button "Geral" at bounding box center [138, 201] width 167 height 34
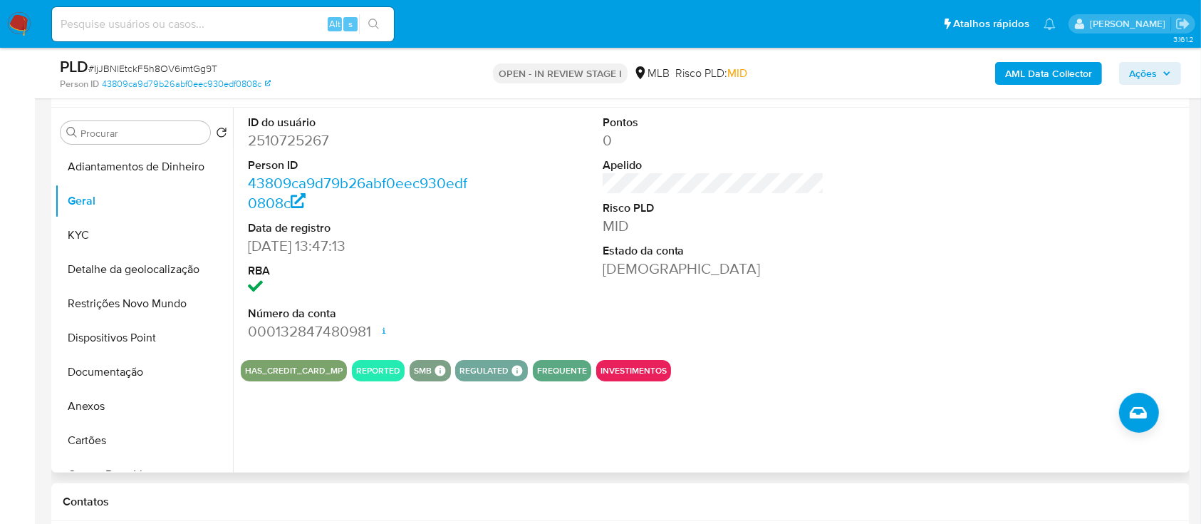
click at [1071, 269] on div at bounding box center [1068, 228] width 236 height 241
click at [112, 236] on button "KYC" at bounding box center [138, 235] width 167 height 34
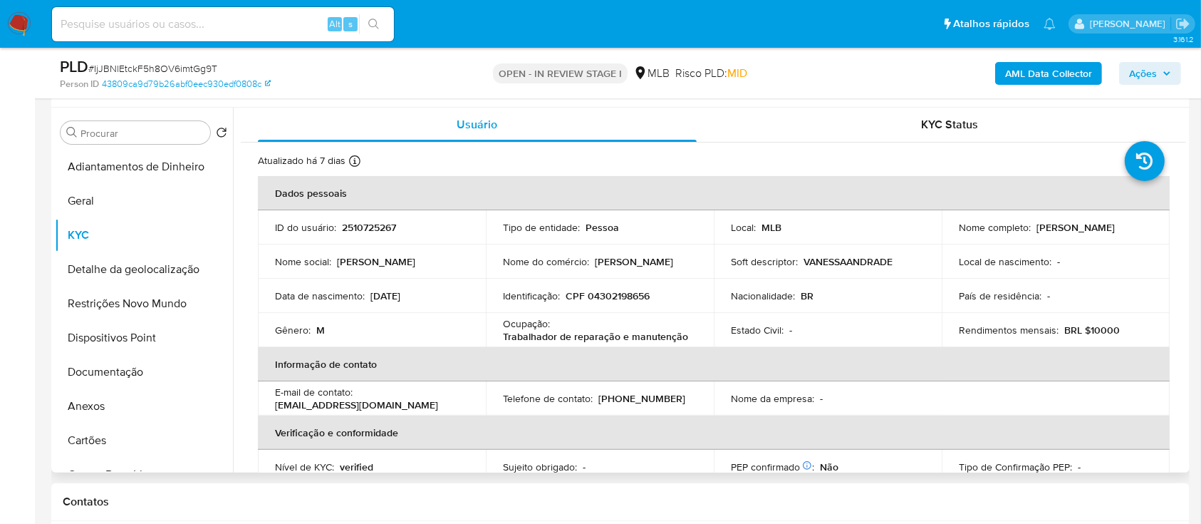
scroll to position [95, 0]
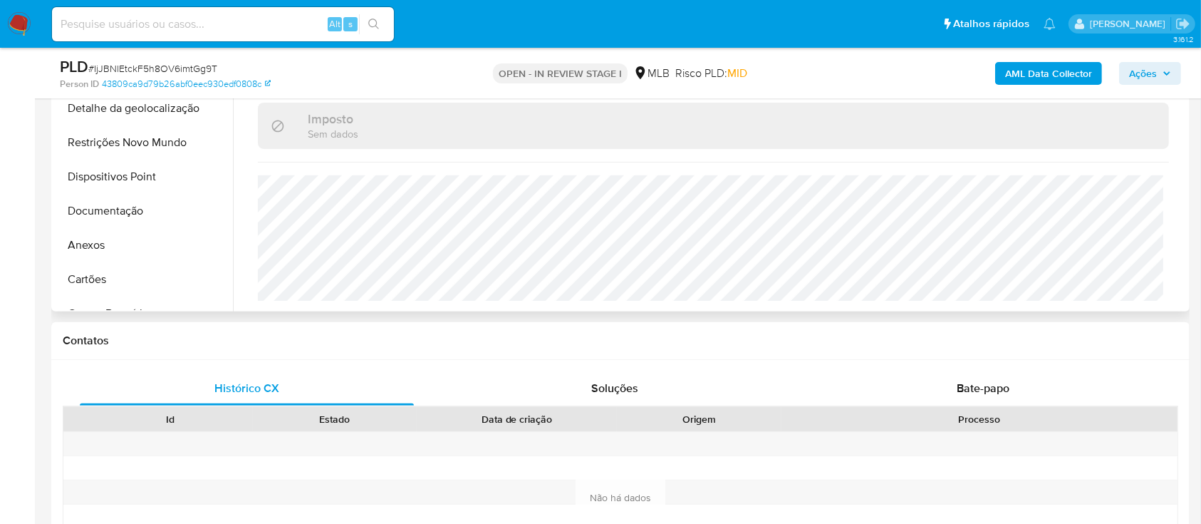
scroll to position [474, 0]
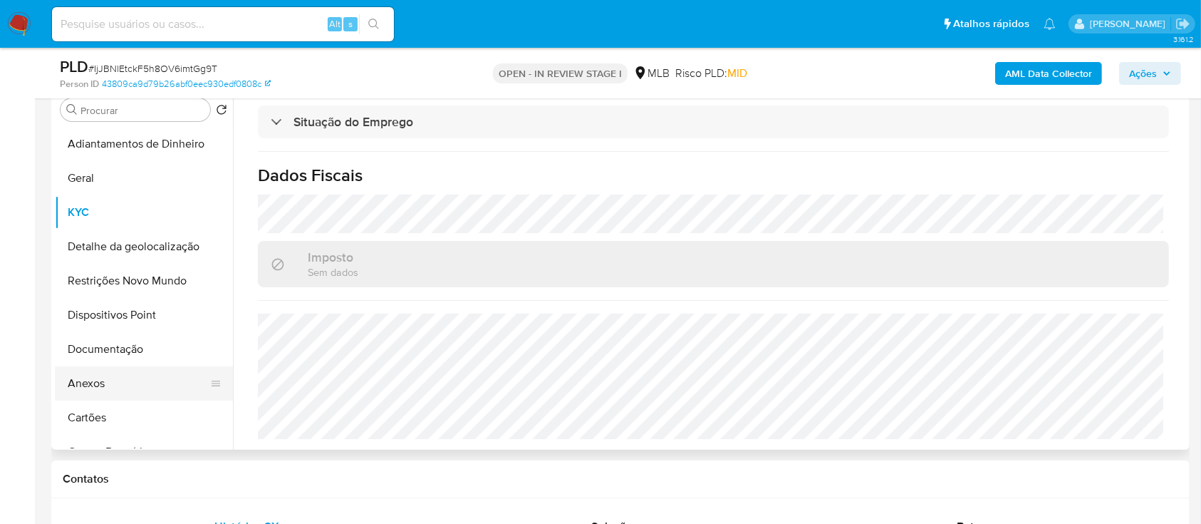
scroll to position [285, 0]
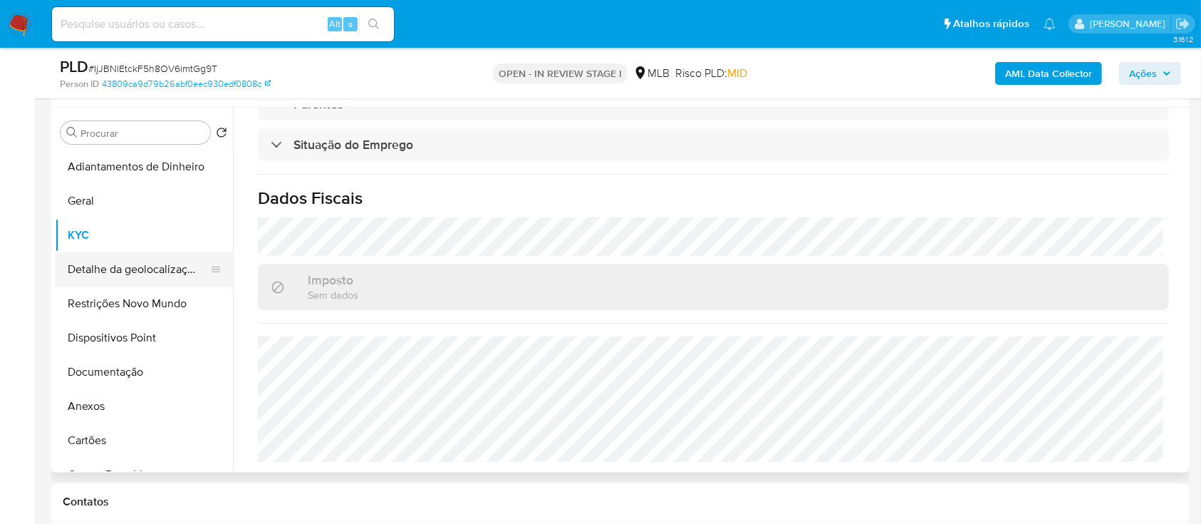
click at [144, 267] on button "Detalhe da geolocalização" at bounding box center [138, 269] width 167 height 34
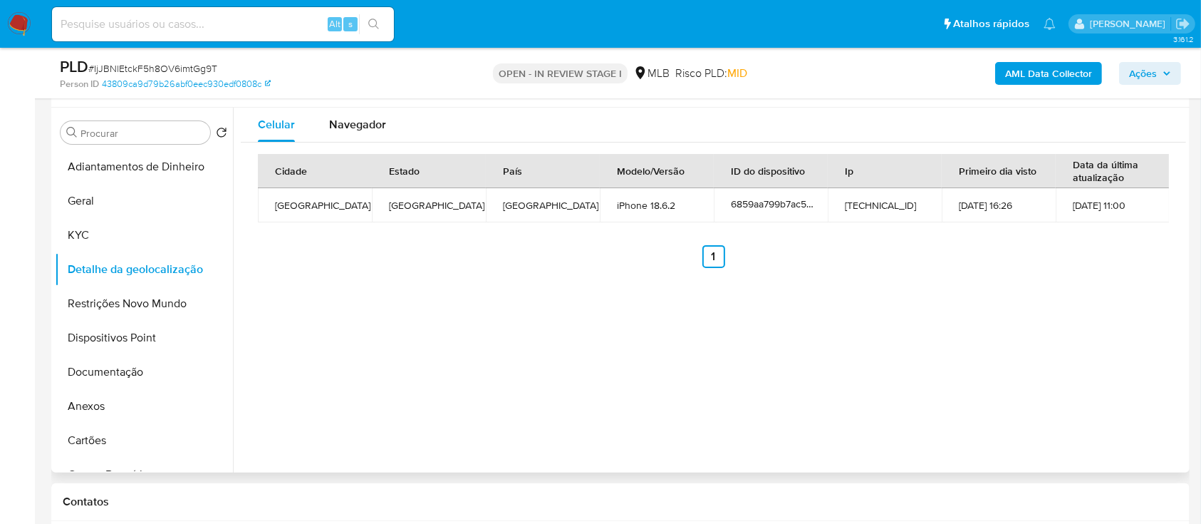
click at [342, 453] on div "Celular Navegador Cidade Estado País Modelo/Versão ID do dispositivo Ip Primeir…" at bounding box center [709, 290] width 953 height 365
click at [148, 301] on button "Restrições Novo Mundo" at bounding box center [138, 303] width 167 height 34
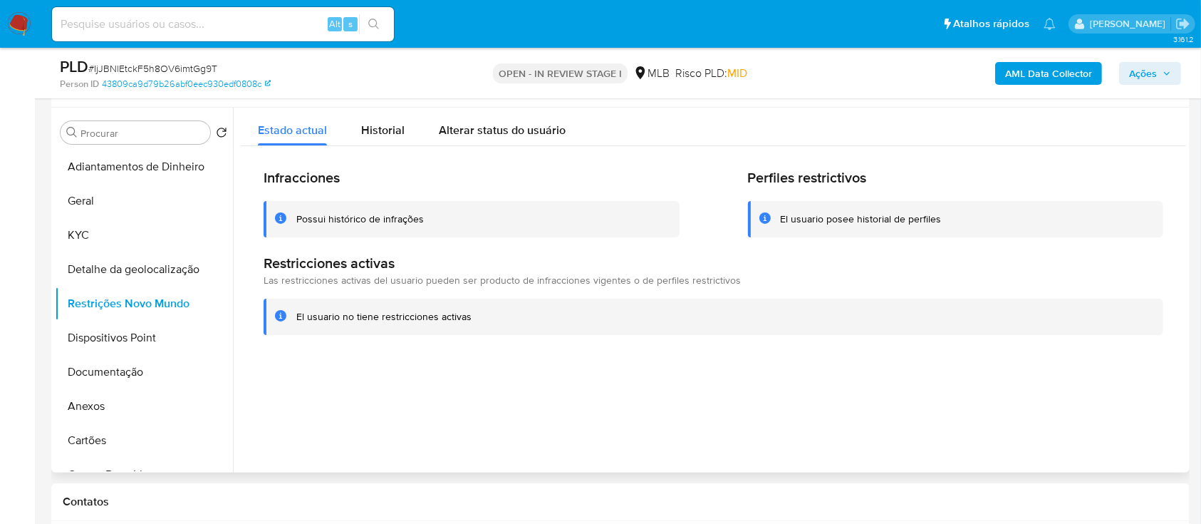
click at [365, 447] on div at bounding box center [709, 290] width 953 height 365
click at [128, 345] on button "Dispositivos Point" at bounding box center [138, 338] width 167 height 34
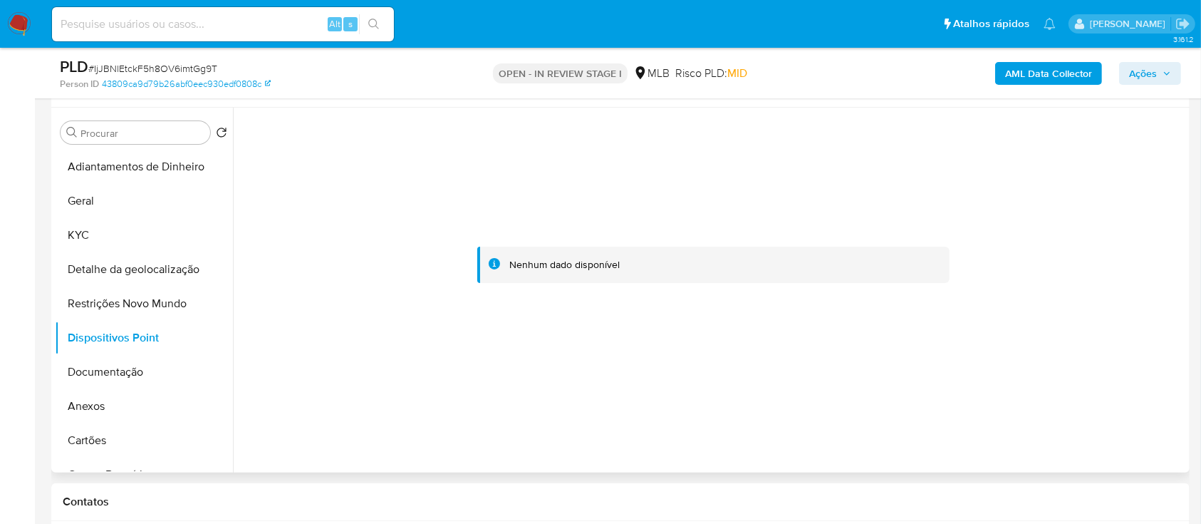
drag, startPoint x: 1019, startPoint y: 416, endPoint x: 566, endPoint y: 153, distance: 523.2
click at [1010, 411] on div at bounding box center [713, 264] width 945 height 313
click at [76, 373] on button "Documentação" at bounding box center [138, 372] width 167 height 34
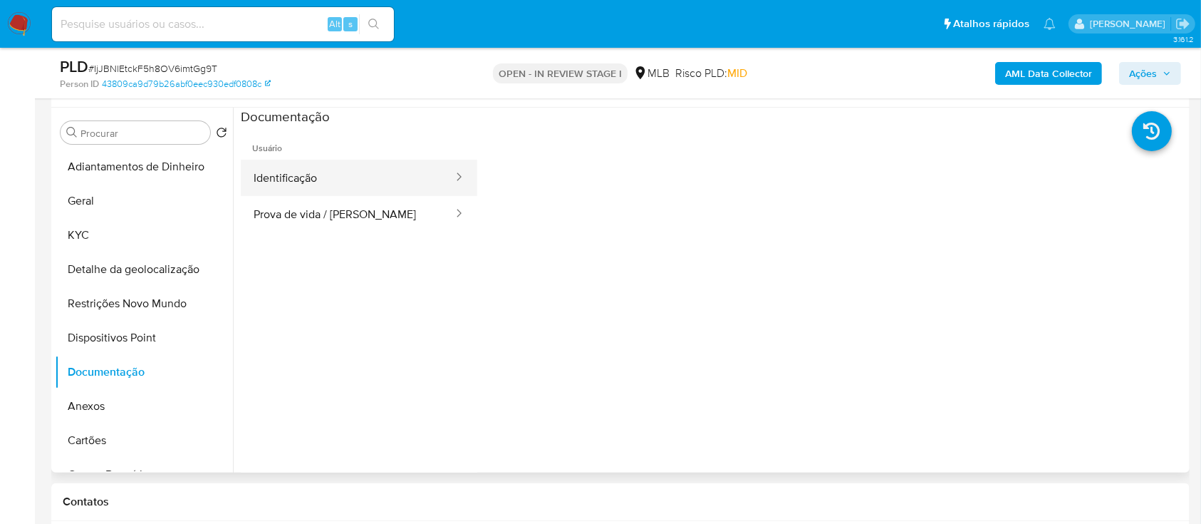
click at [326, 187] on button "Identificação" at bounding box center [348, 178] width 214 height 36
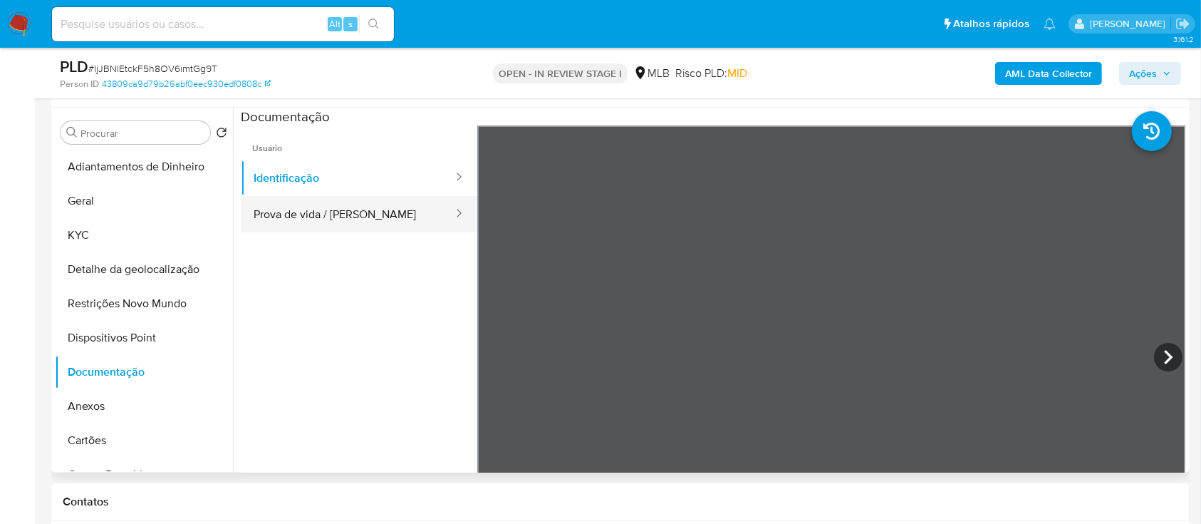
drag, startPoint x: 310, startPoint y: 207, endPoint x: 457, endPoint y: 202, distance: 146.8
click at [310, 208] on button "Prova de vida / Selfie" at bounding box center [348, 214] width 214 height 36
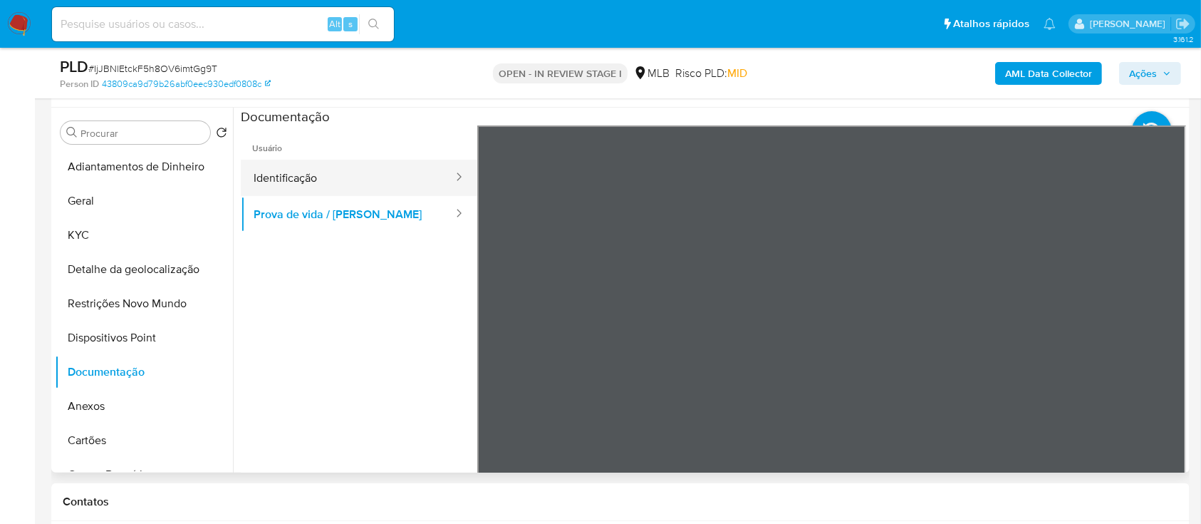
click at [308, 170] on button "Identificação" at bounding box center [348, 178] width 214 height 36
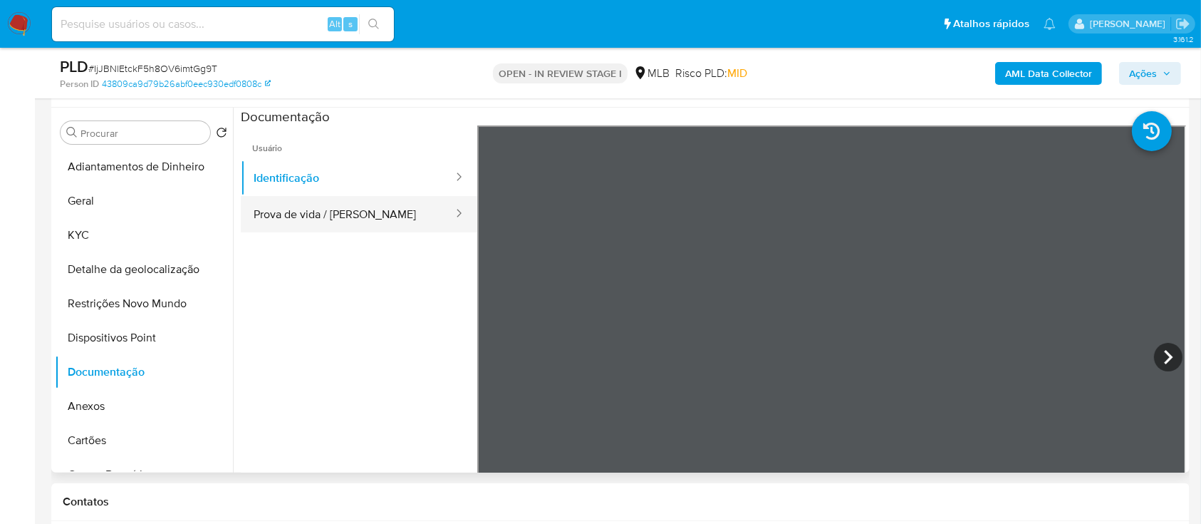
click at [338, 214] on button "Prova de vida / Selfie" at bounding box center [348, 214] width 214 height 36
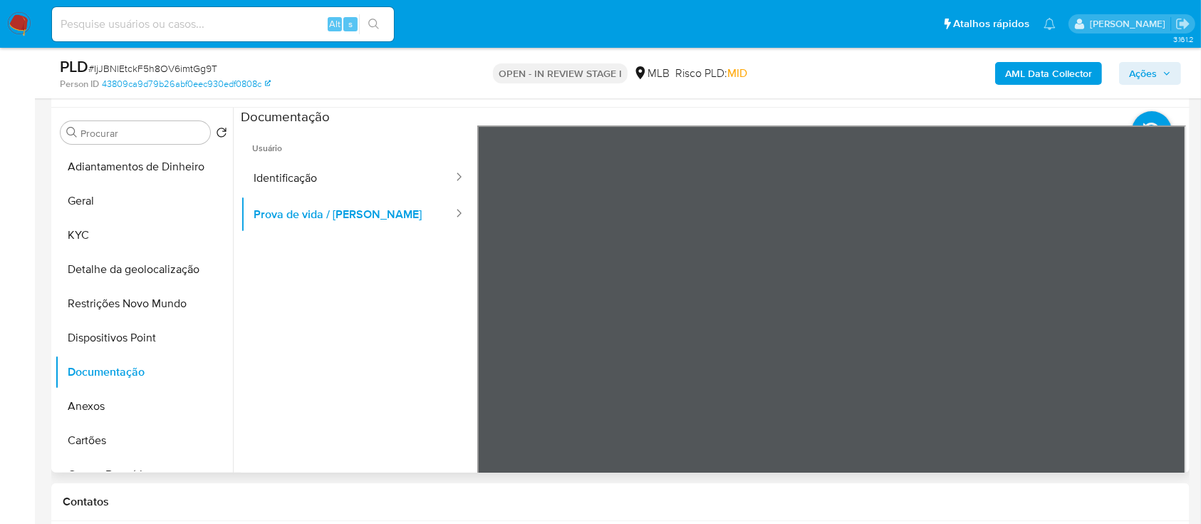
drag, startPoint x: 95, startPoint y: 402, endPoint x: 415, endPoint y: 366, distance: 321.2
click at [95, 403] on button "Anexos" at bounding box center [144, 406] width 178 height 34
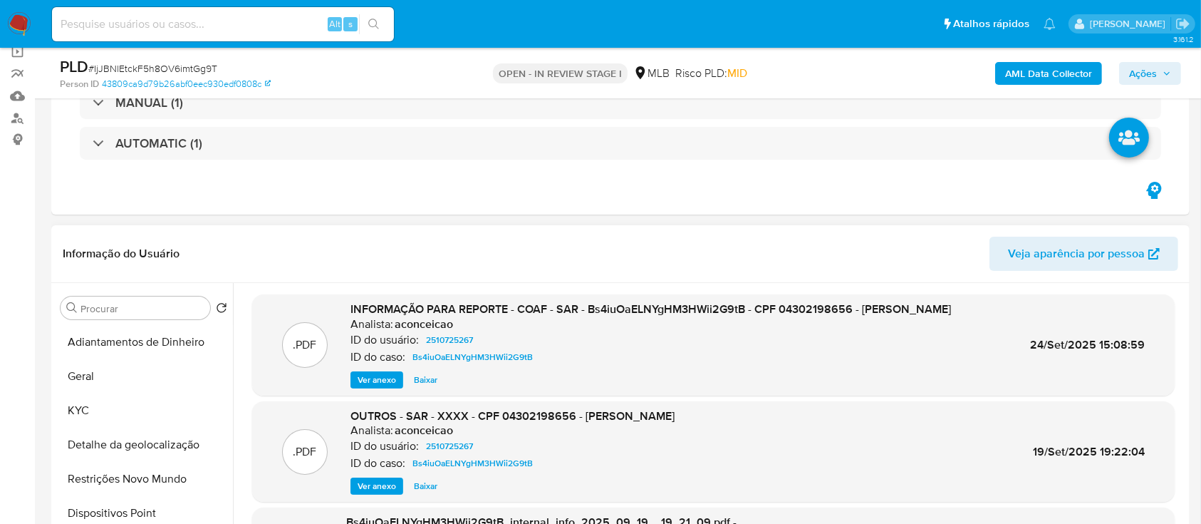
scroll to position [95, 0]
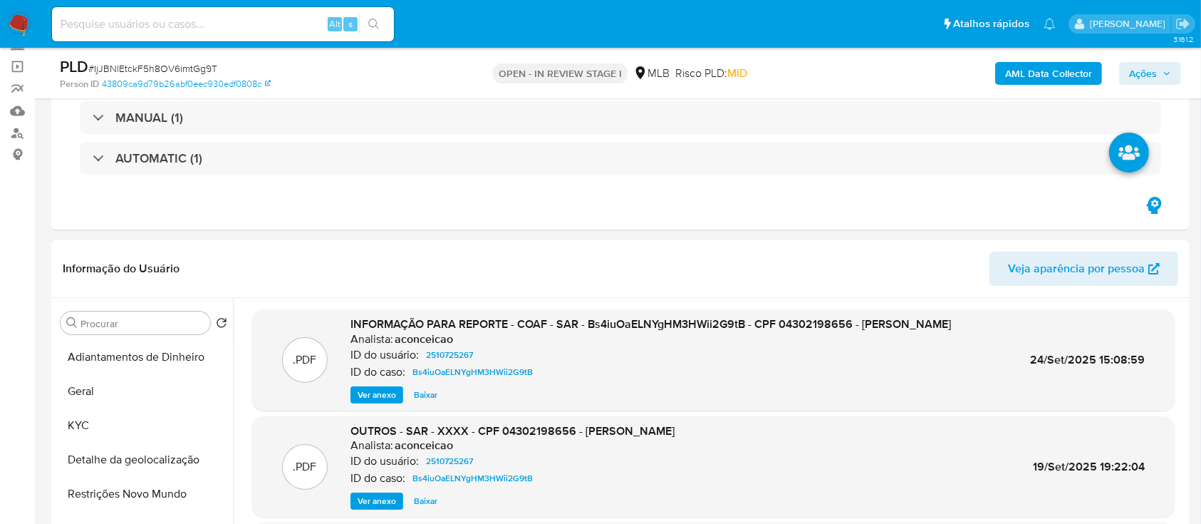
click at [1148, 69] on span "Ações" at bounding box center [1143, 73] width 28 height 23
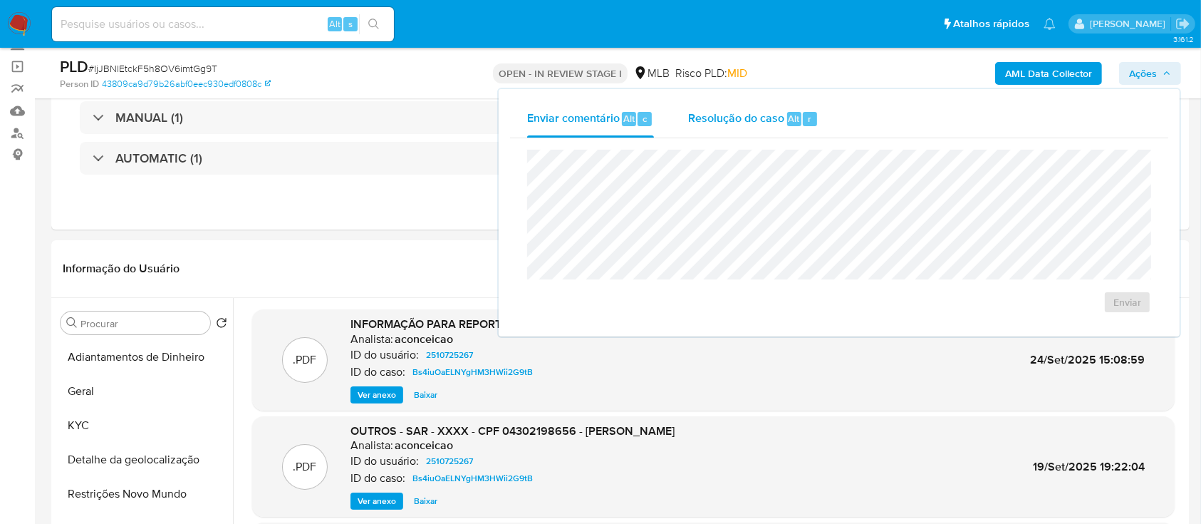
click at [752, 109] on div "Resolução do caso Alt r" at bounding box center [753, 118] width 130 height 37
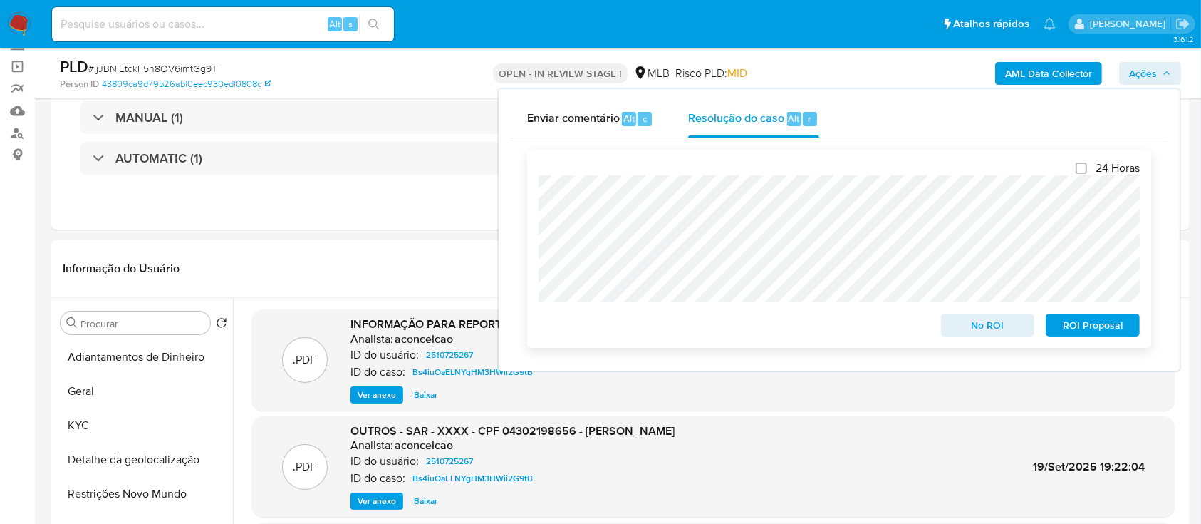
click at [981, 327] on span "No ROI" at bounding box center [988, 325] width 74 height 20
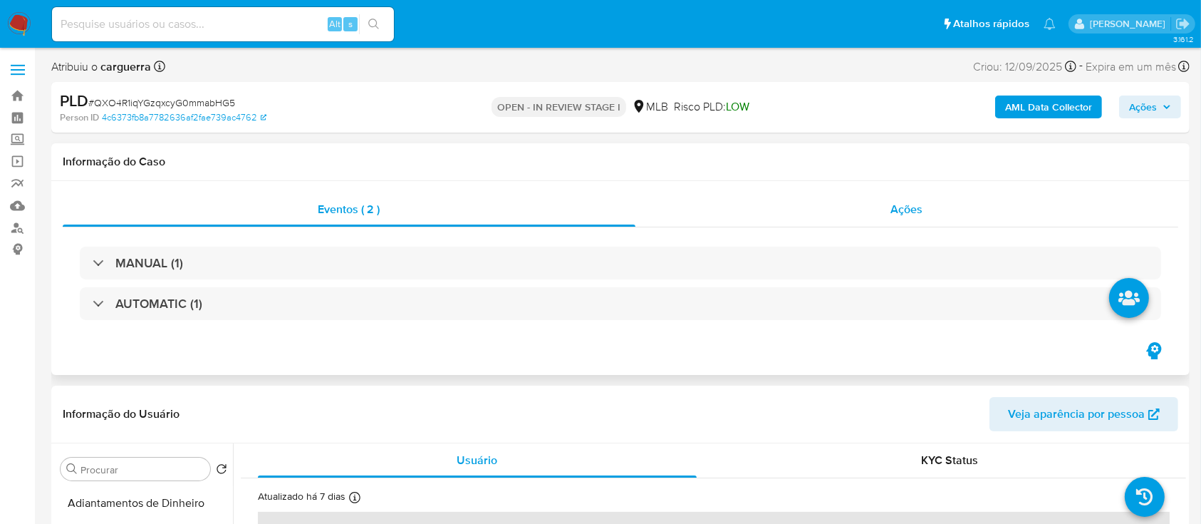
click at [917, 216] on span "Ações" at bounding box center [907, 209] width 32 height 16
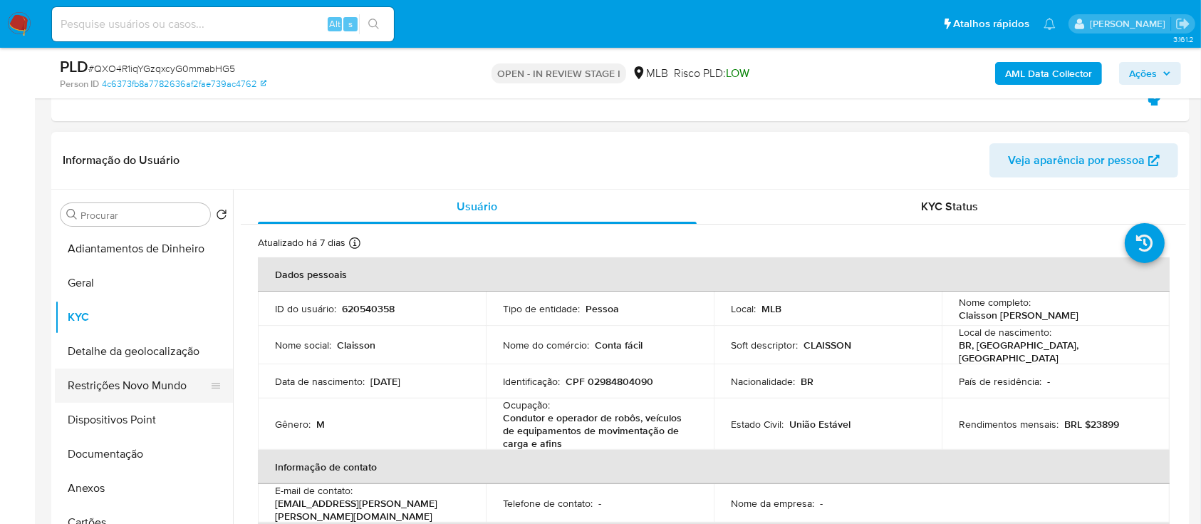
scroll to position [95, 0]
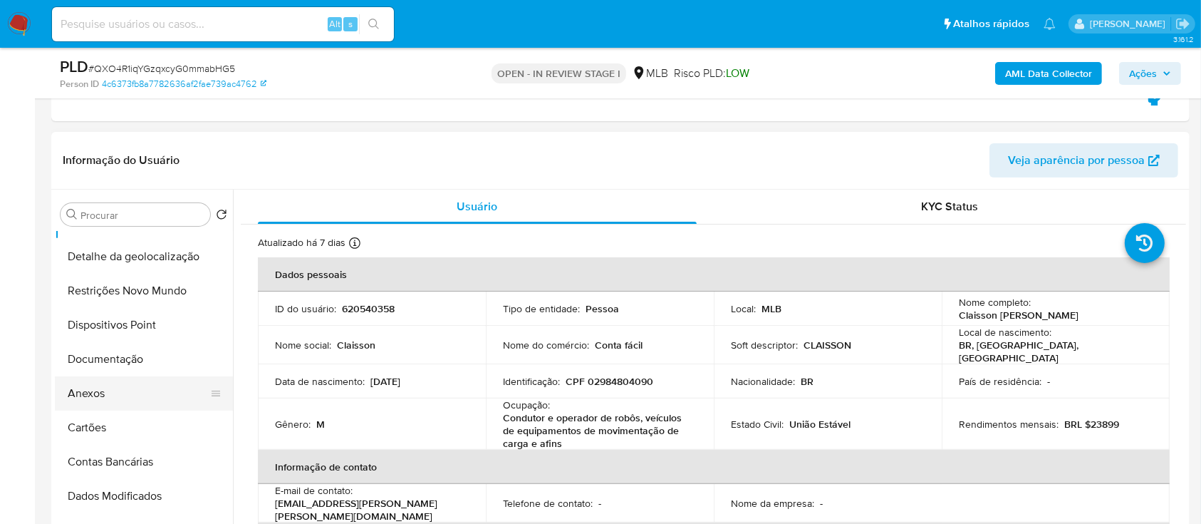
drag, startPoint x: 108, startPoint y: 390, endPoint x: 116, endPoint y: 385, distance: 9.9
click at [108, 390] on button "Anexos" at bounding box center [138, 393] width 167 height 34
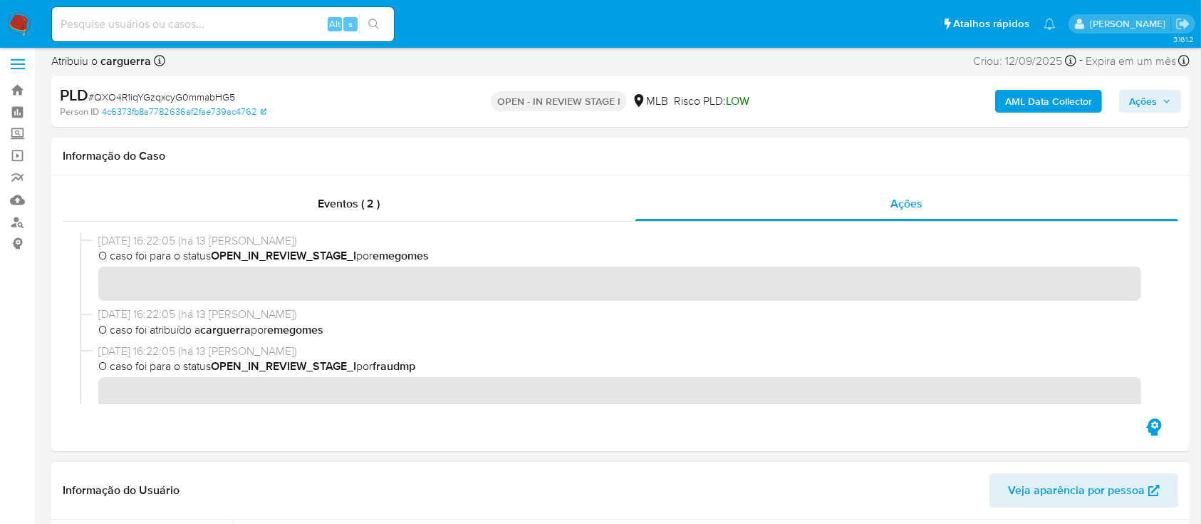
scroll to position [0, 0]
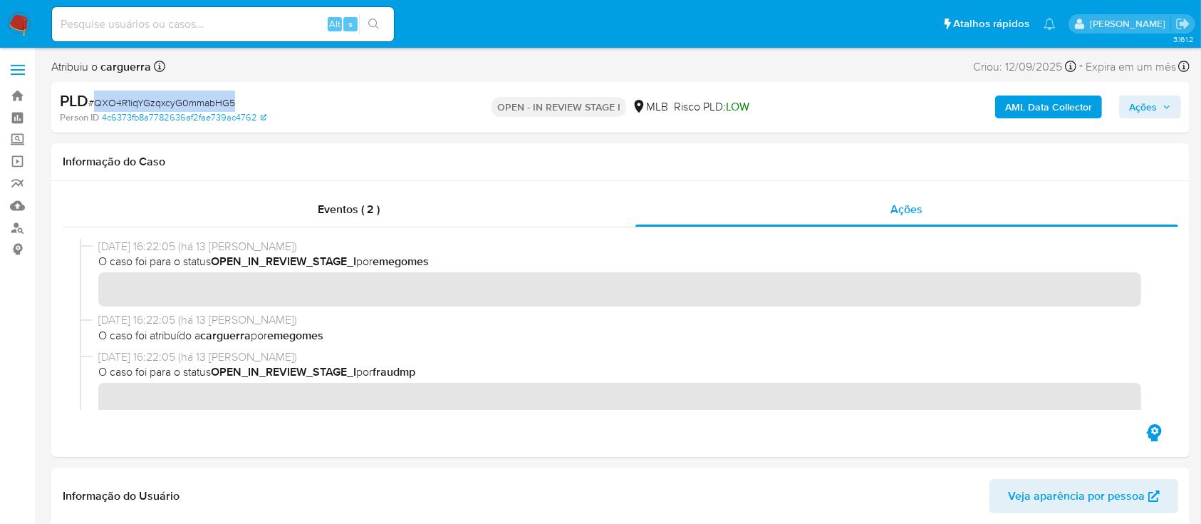
drag, startPoint x: 231, startPoint y: 105, endPoint x: 96, endPoint y: 98, distance: 134.8
click at [96, 97] on span "# QXO4R1iqYGzqxcyG0mmabHG5" at bounding box center [161, 102] width 147 height 14
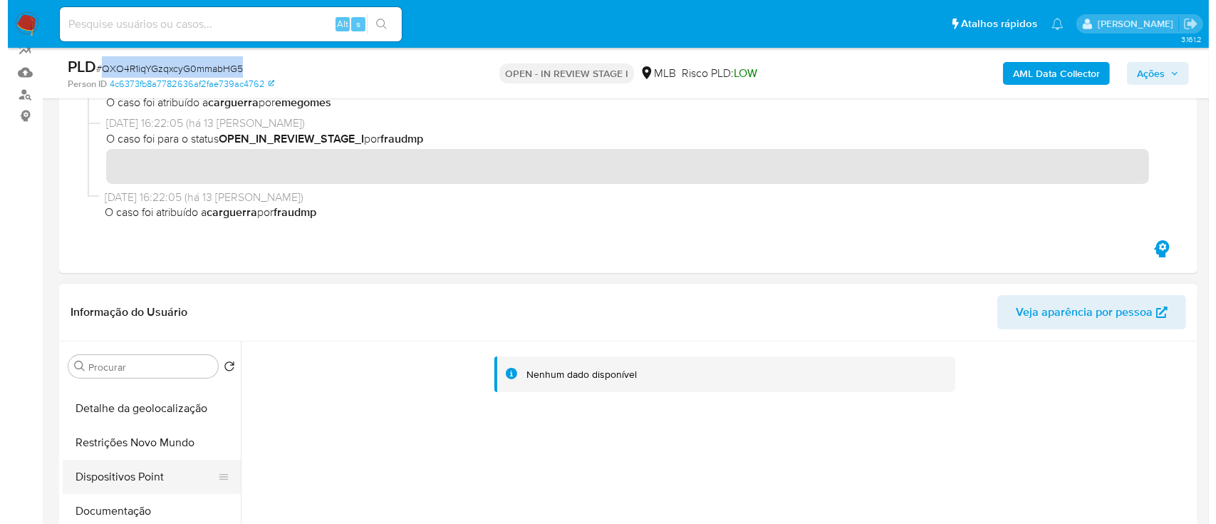
scroll to position [285, 0]
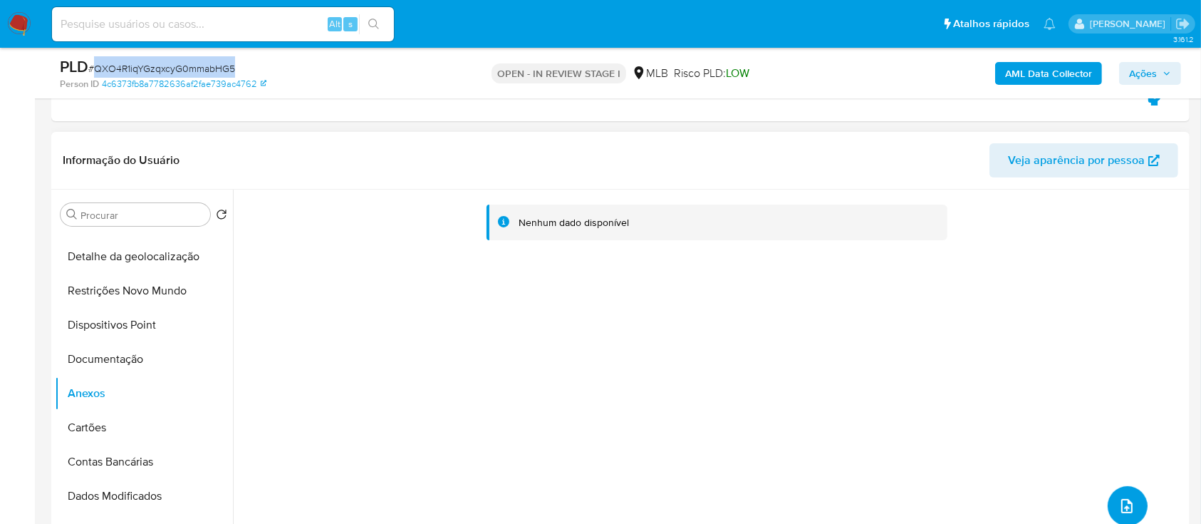
click at [1111, 494] on button "upload-file" at bounding box center [1128, 506] width 40 height 40
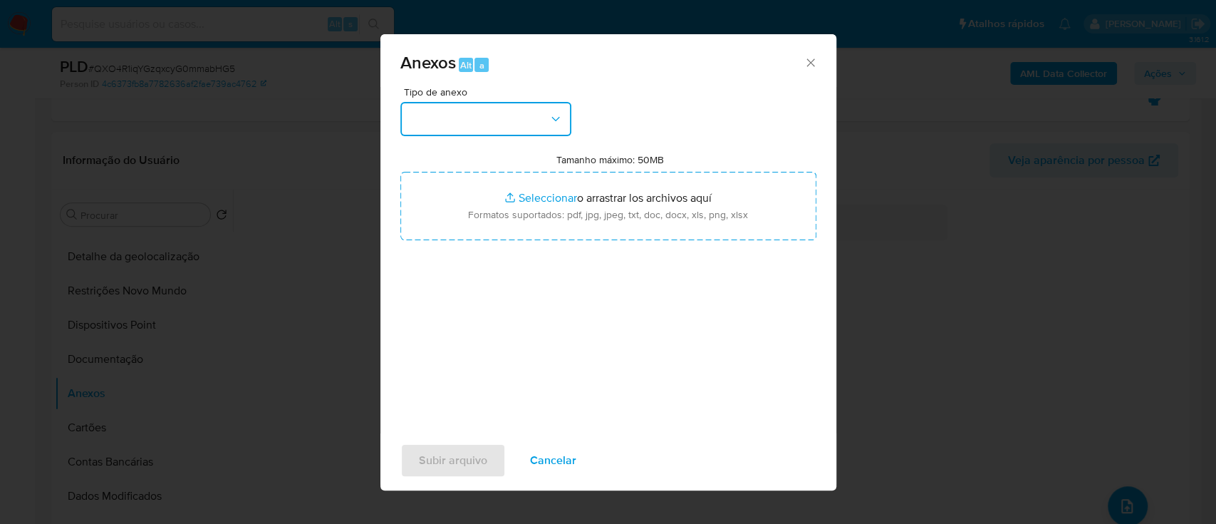
click at [474, 107] on button "button" at bounding box center [485, 119] width 171 height 34
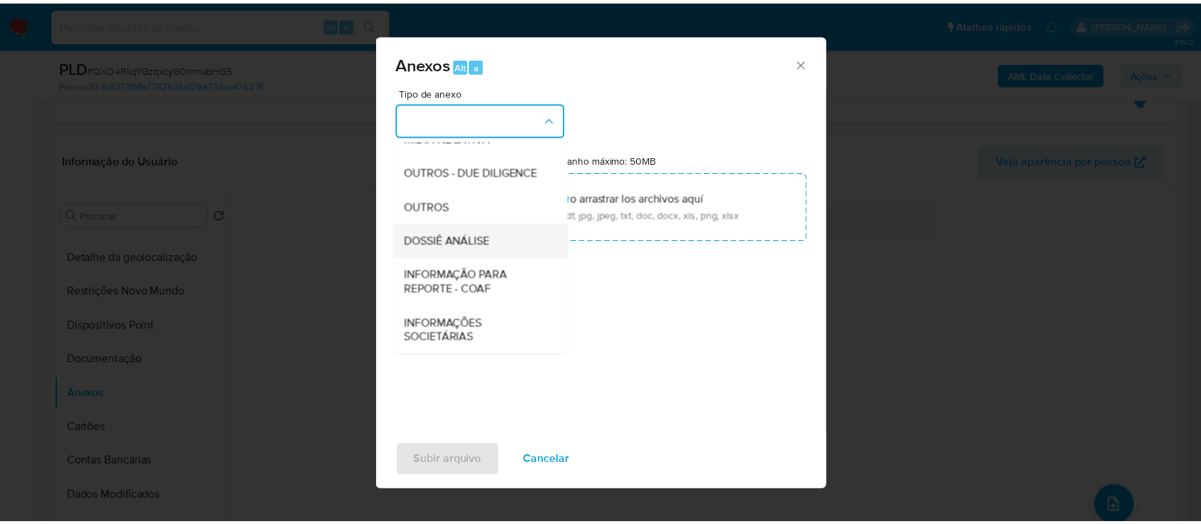
scroll to position [219, 0]
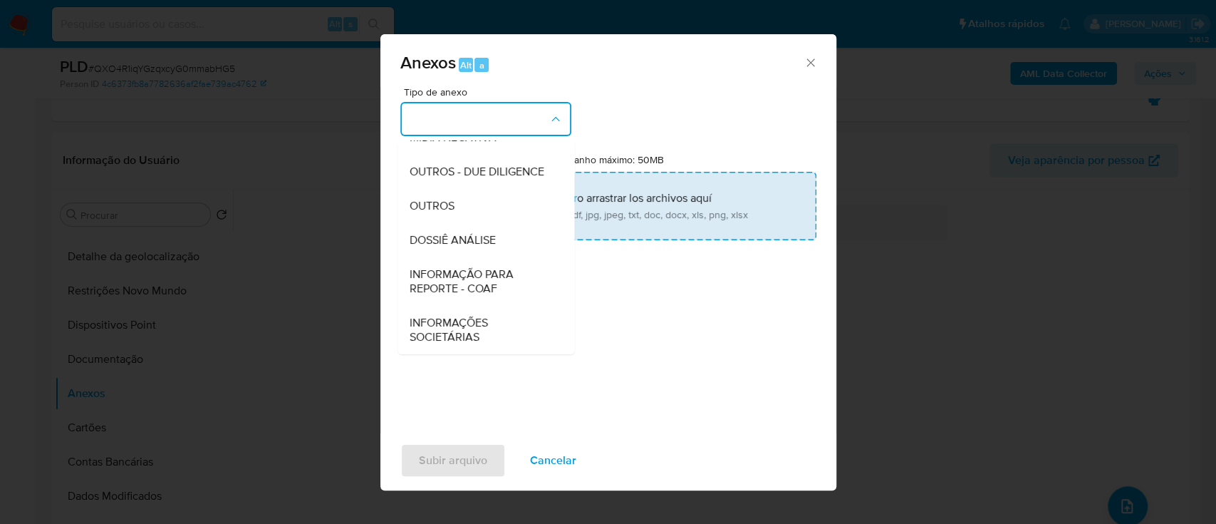
click at [456, 202] on div "OUTROS" at bounding box center [481, 206] width 145 height 34
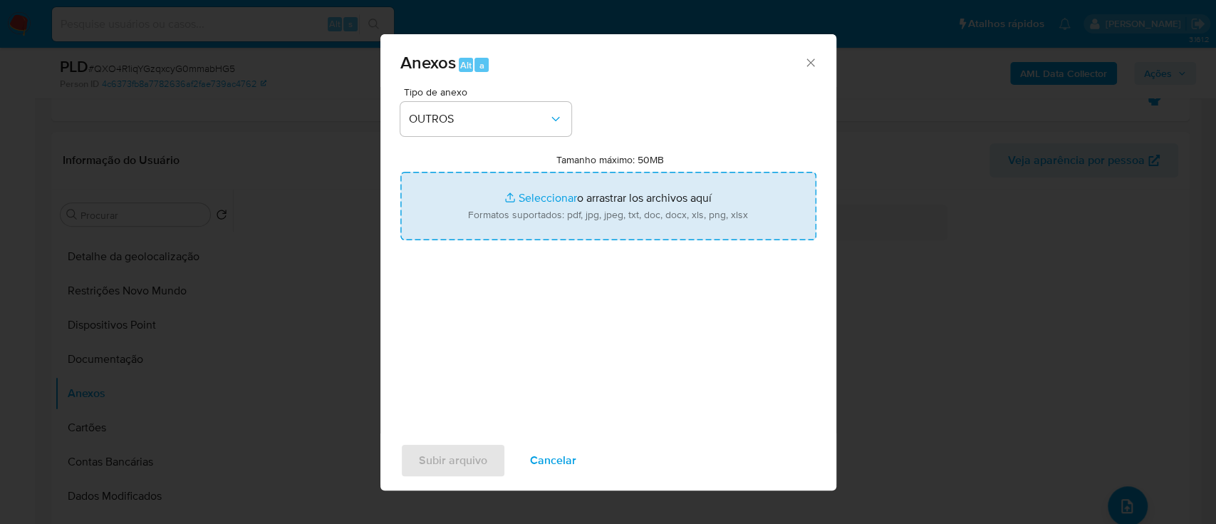
click at [554, 197] on input "Tamanho máximo: 50MB Seleccionar archivos" at bounding box center [608, 206] width 416 height 68
type input "C:\fakepath\Mulan 2534394321_2025_09_23_17_03_35 (1).xlsx"
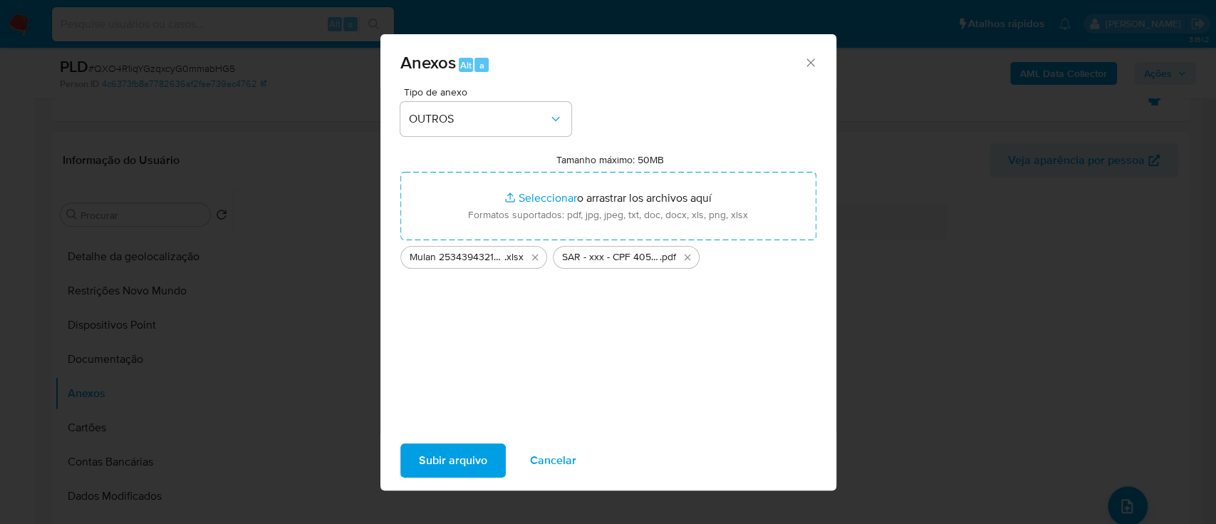
click at [453, 460] on span "Subir arquivo" at bounding box center [453, 459] width 68 height 31
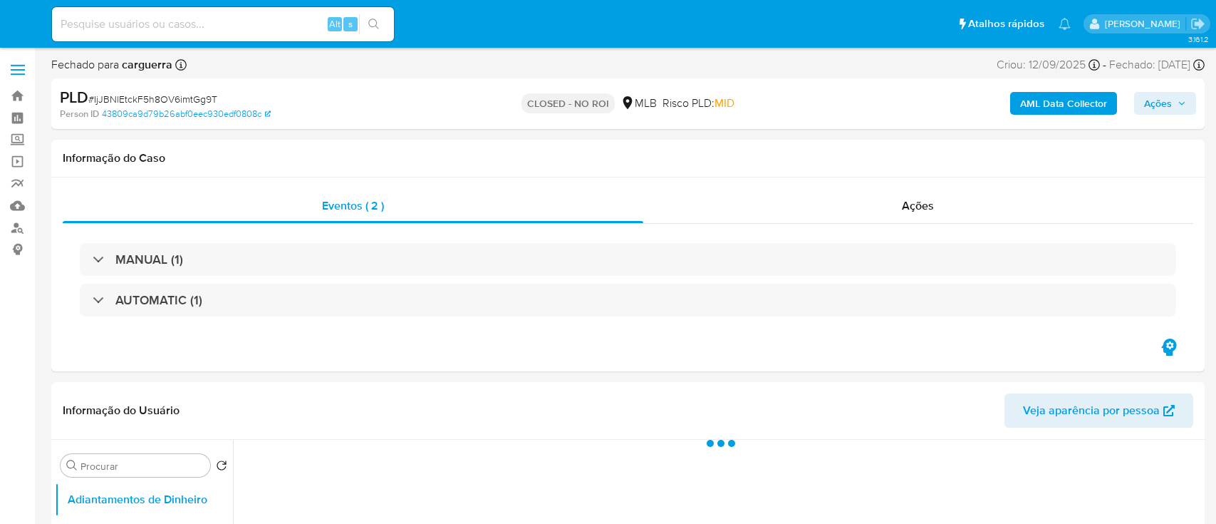
select select "10"
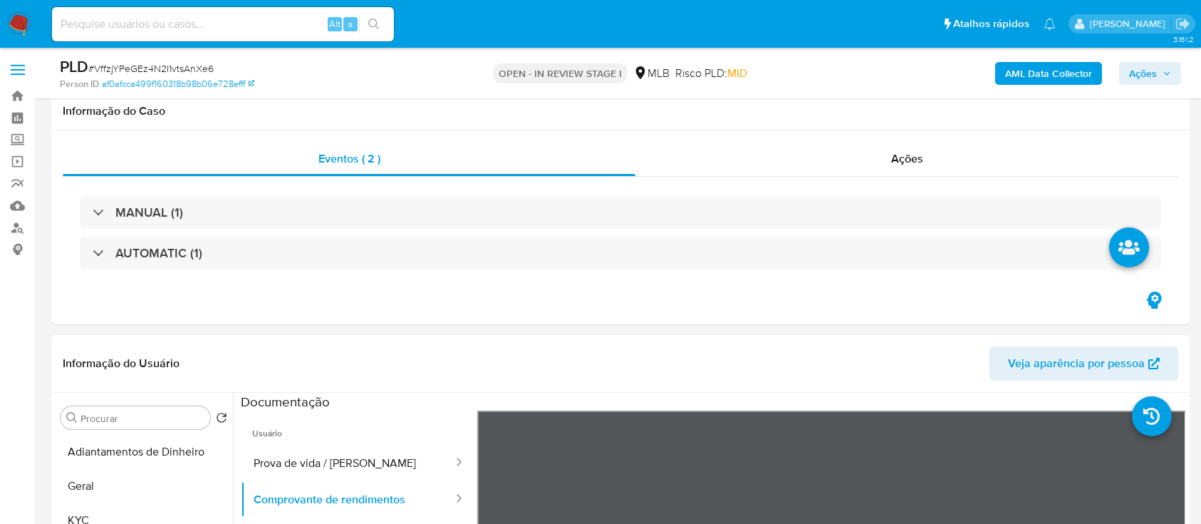
select select "10"
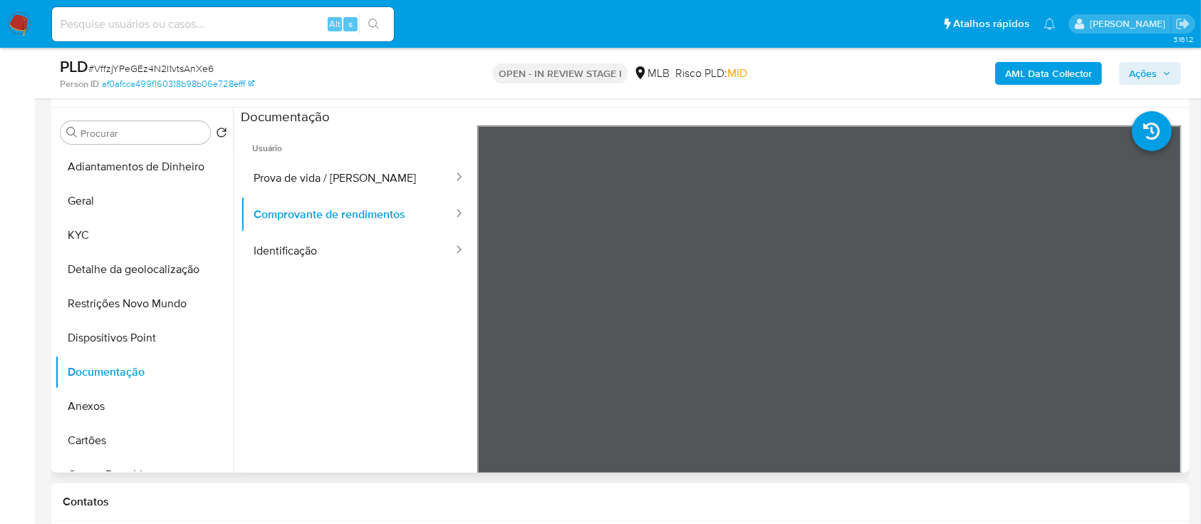
click at [323, 350] on ul "Usuário Prova de vida / Selfie Comprovante de rendimentos Identificação" at bounding box center [359, 330] width 236 height 410
click at [76, 197] on button "Geral" at bounding box center [138, 201] width 167 height 34
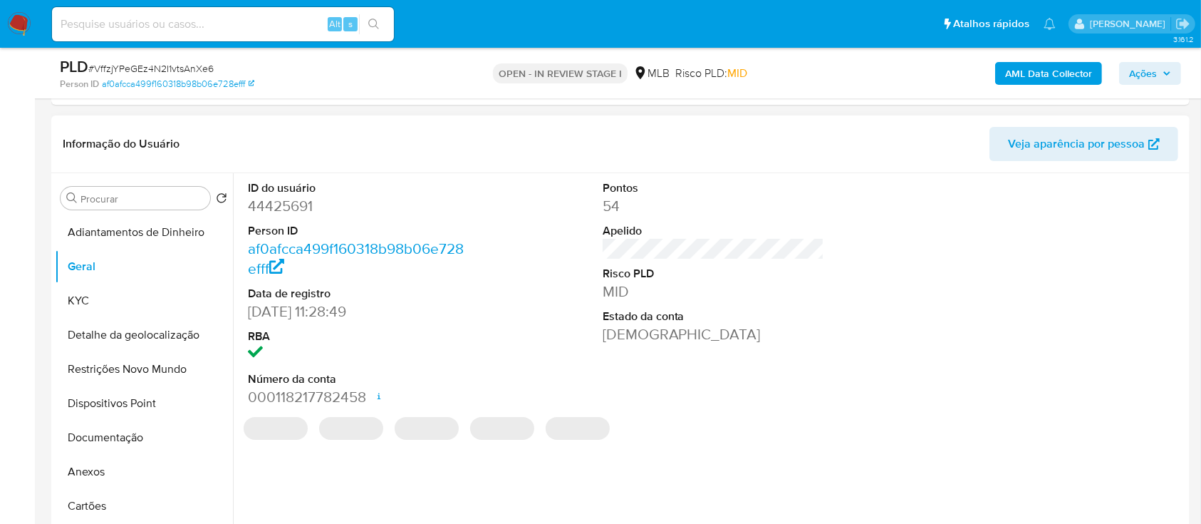
scroll to position [189, 0]
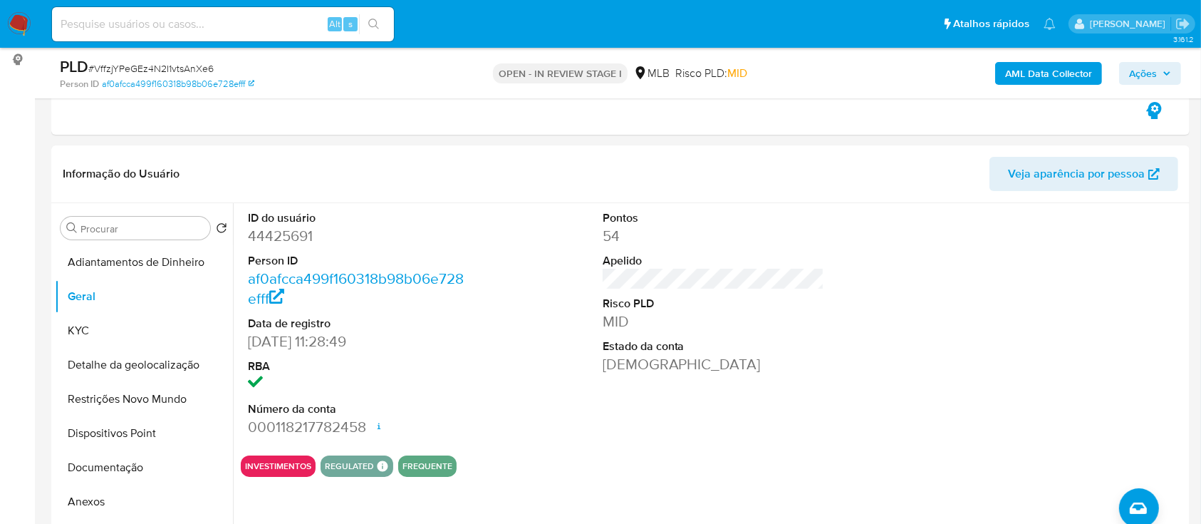
drag, startPoint x: 1036, startPoint y: 305, endPoint x: 520, endPoint y: 12, distance: 593.6
click at [1030, 300] on div at bounding box center [1068, 323] width 236 height 241
click at [93, 328] on button "KYC" at bounding box center [138, 330] width 167 height 34
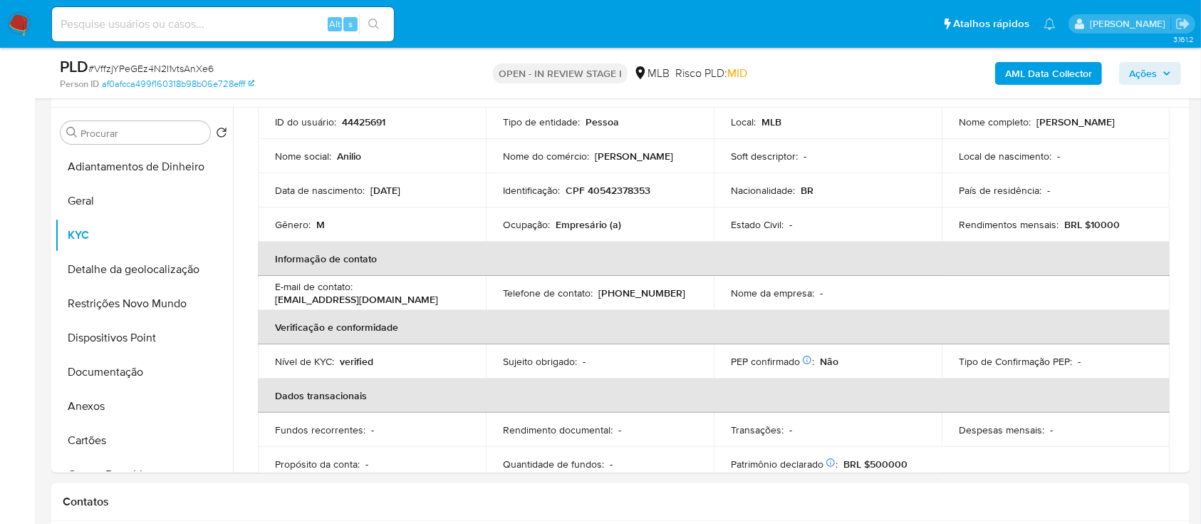
scroll to position [108, 0]
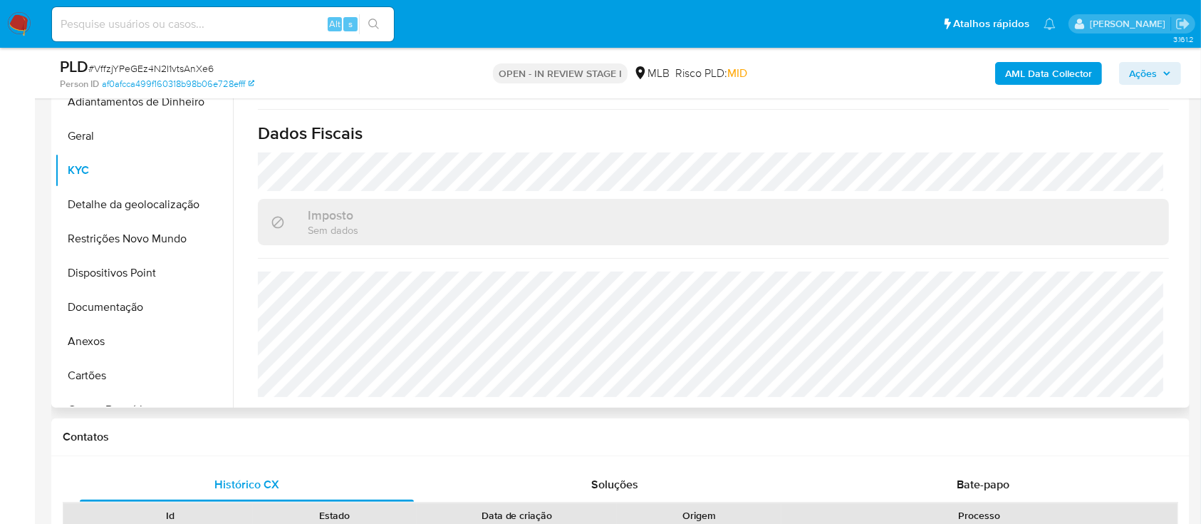
scroll to position [380, 0]
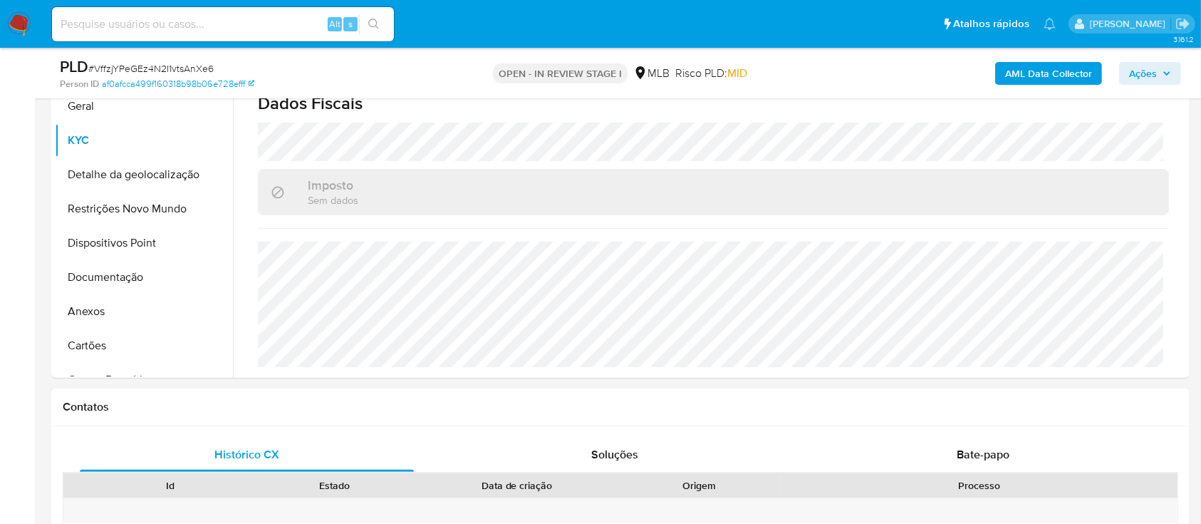
drag, startPoint x: 119, startPoint y: 179, endPoint x: 156, endPoint y: 183, distance: 37.3
click at [119, 178] on button "Detalhe da geolocalização" at bounding box center [138, 174] width 167 height 34
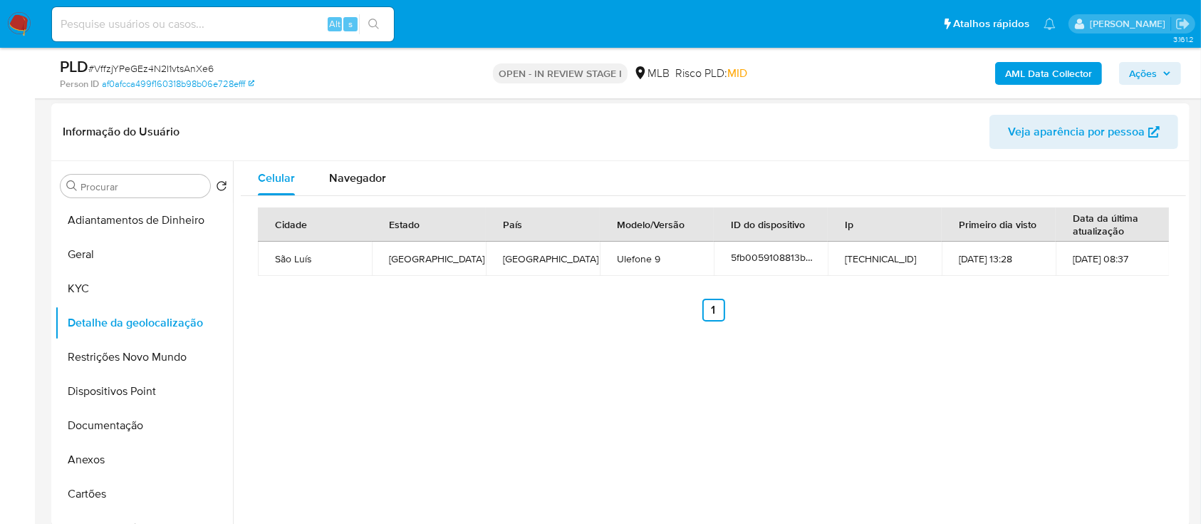
scroll to position [189, 0]
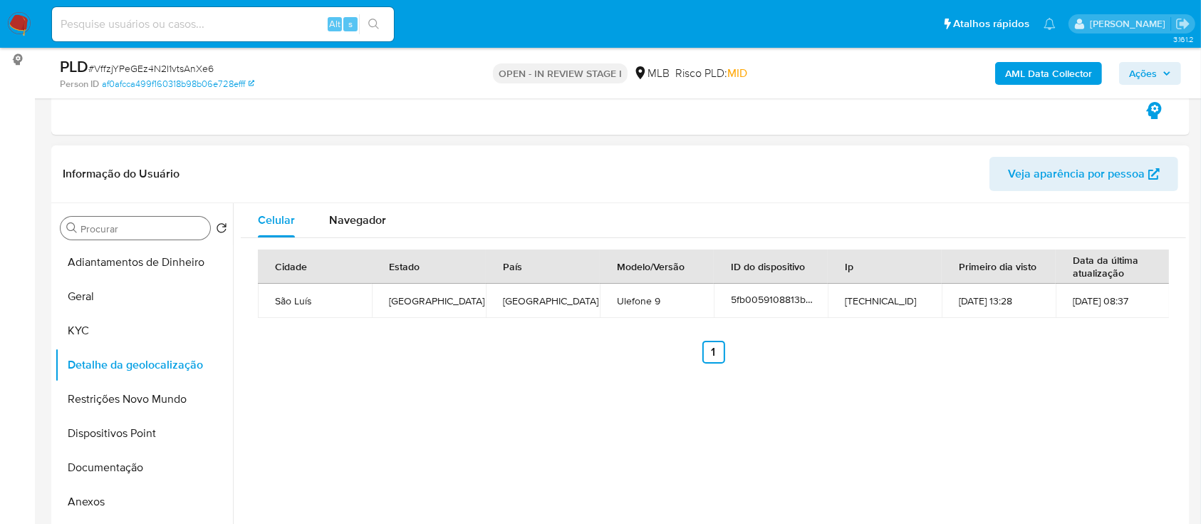
drag, startPoint x: 26, startPoint y: 254, endPoint x: 92, endPoint y: 235, distance: 68.3
click at [97, 396] on button "Restrições Novo Mundo" at bounding box center [138, 399] width 167 height 34
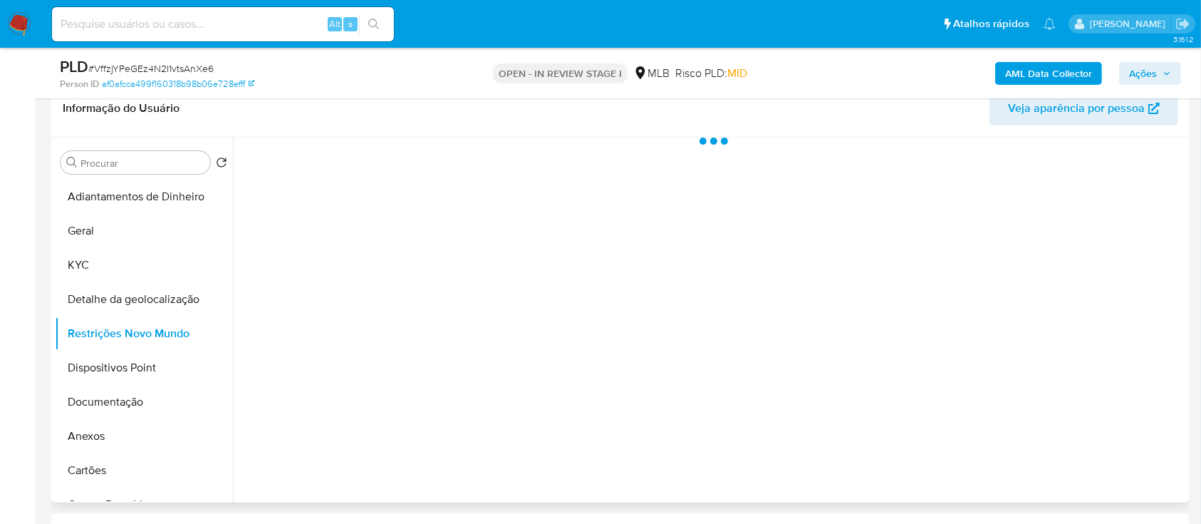
scroll to position [285, 0]
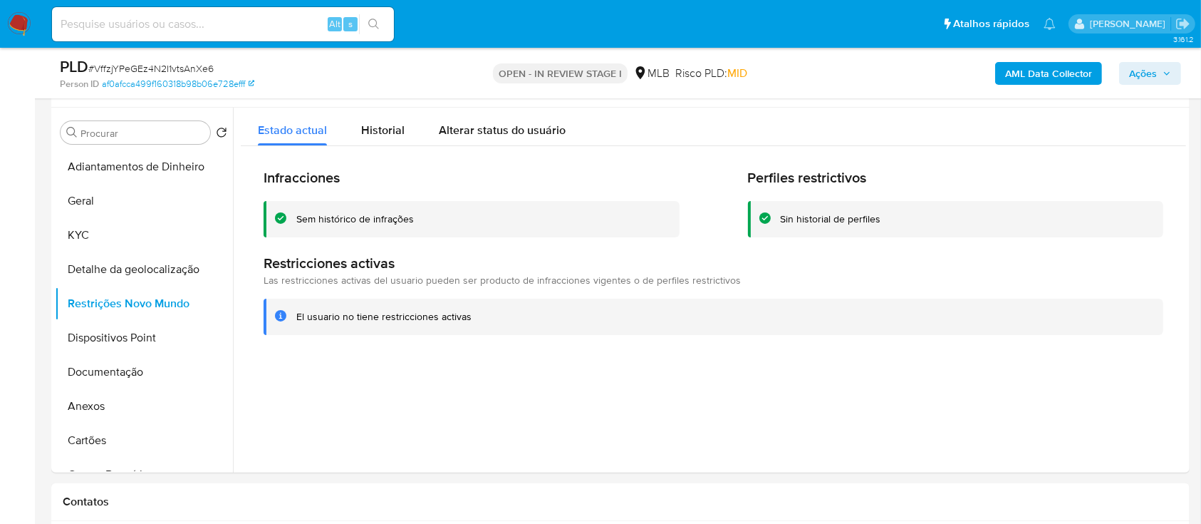
click at [96, 337] on button "Dispositivos Point" at bounding box center [138, 338] width 167 height 34
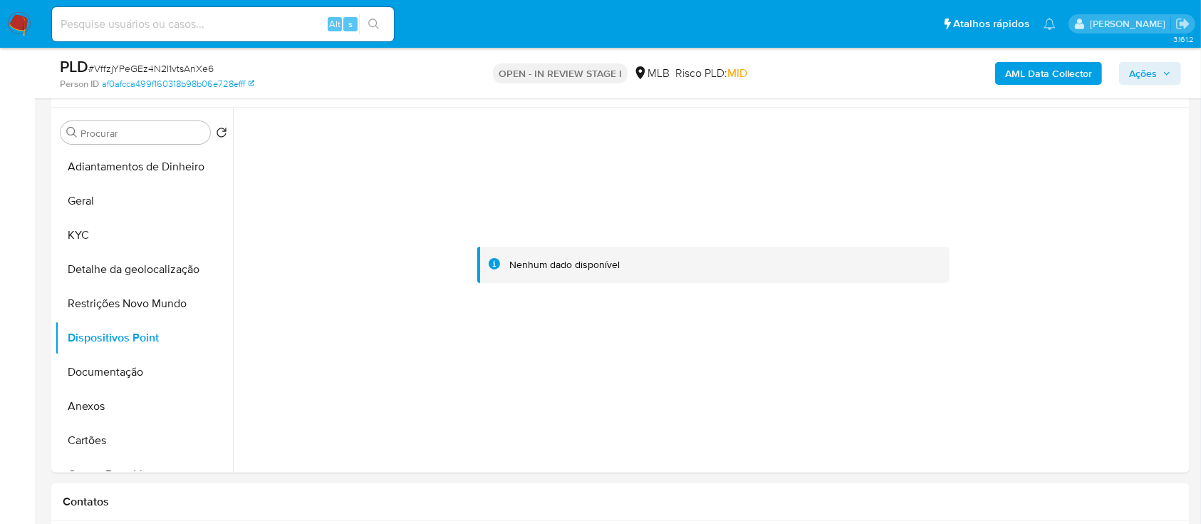
drag, startPoint x: 14, startPoint y: 346, endPoint x: 38, endPoint y: 340, distance: 24.9
click at [108, 361] on button "Documentação" at bounding box center [138, 372] width 167 height 34
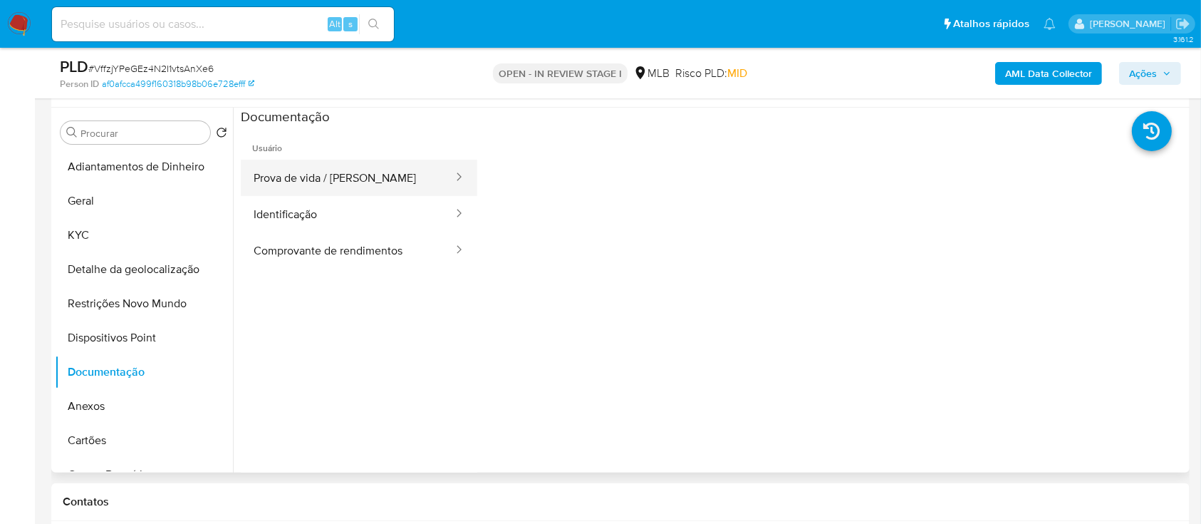
click at [318, 176] on button "Prova de vida / [PERSON_NAME]" at bounding box center [348, 178] width 214 height 36
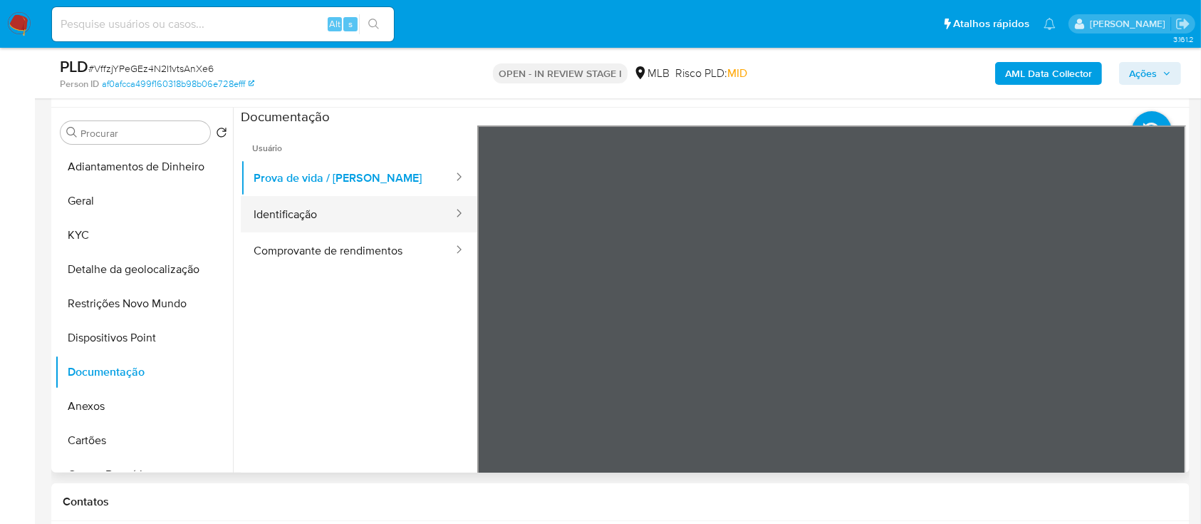
click at [326, 227] on button "Identificação" at bounding box center [348, 214] width 214 height 36
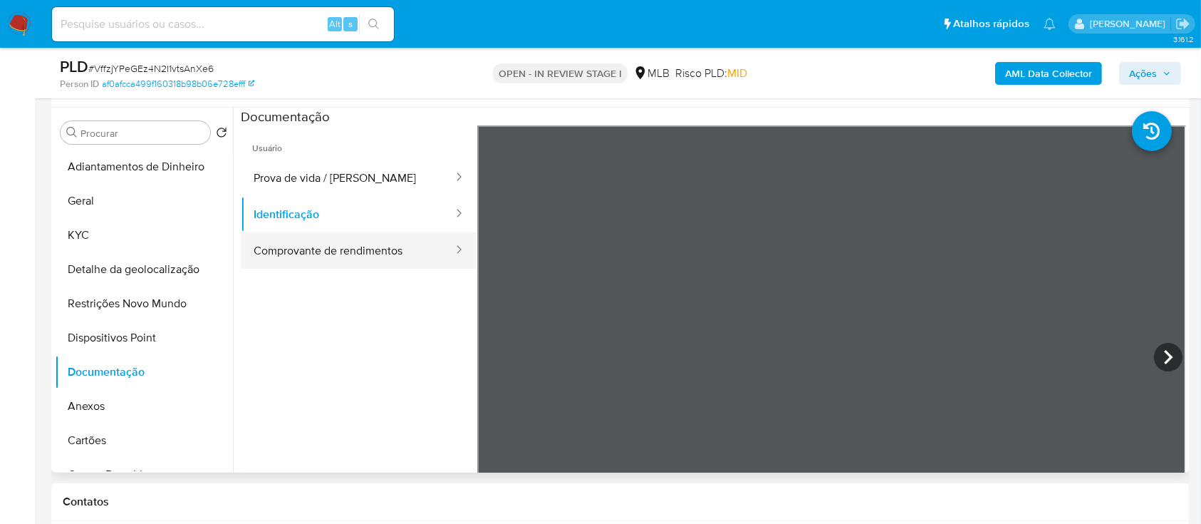
click at [331, 237] on button "Comprovante de rendimentos" at bounding box center [348, 250] width 214 height 36
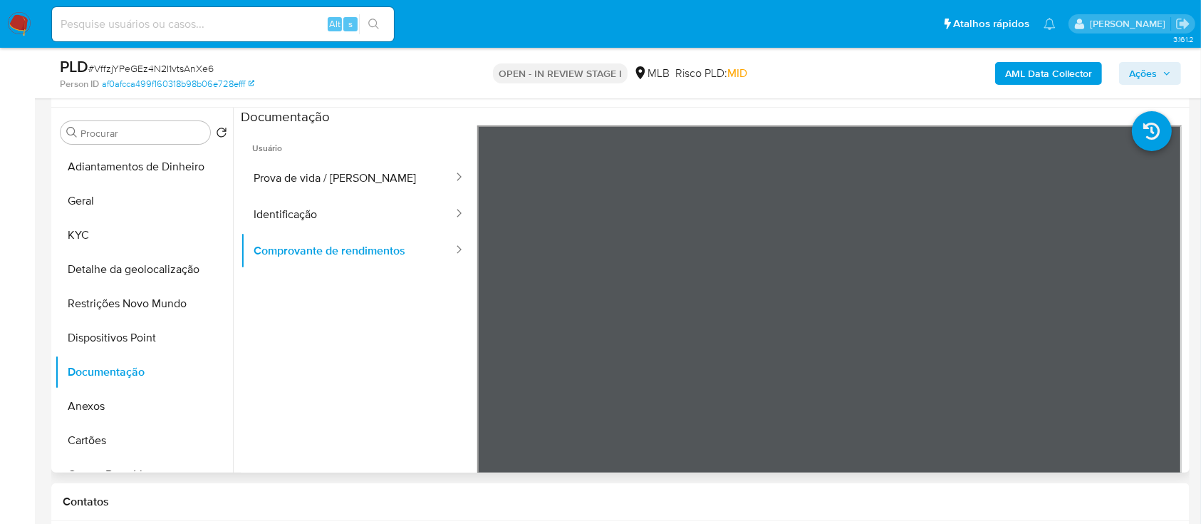
click at [315, 371] on ul "Usuário Prova de vida / Selfie Identificação Comprovante de rendimentos" at bounding box center [359, 330] width 236 height 410
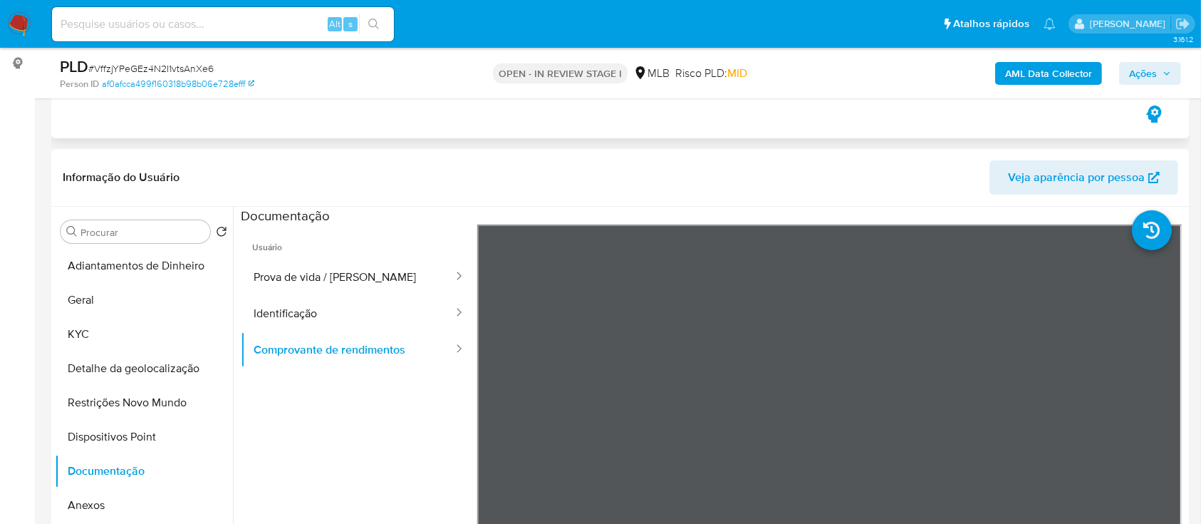
scroll to position [189, 0]
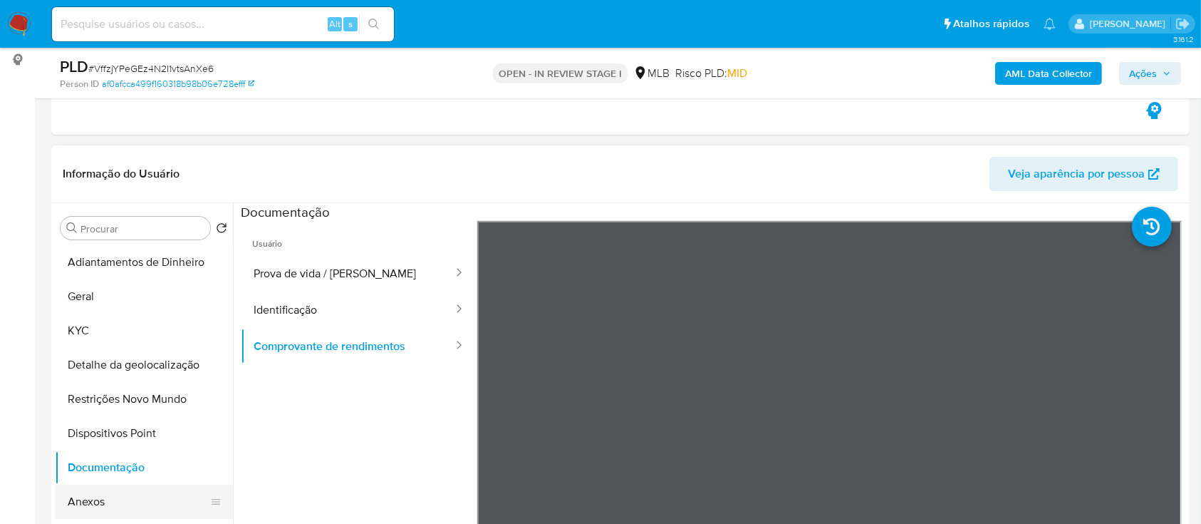
click at [92, 494] on button "Anexos" at bounding box center [138, 501] width 167 height 34
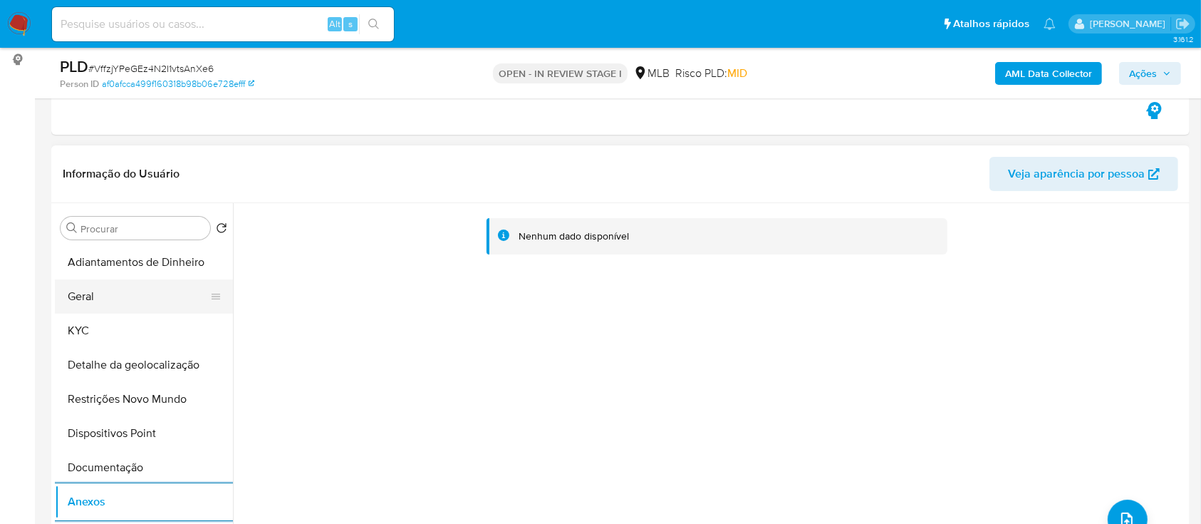
drag, startPoint x: 79, startPoint y: 302, endPoint x: 90, endPoint y: 296, distance: 13.1
click at [79, 301] on button "Geral" at bounding box center [138, 296] width 167 height 34
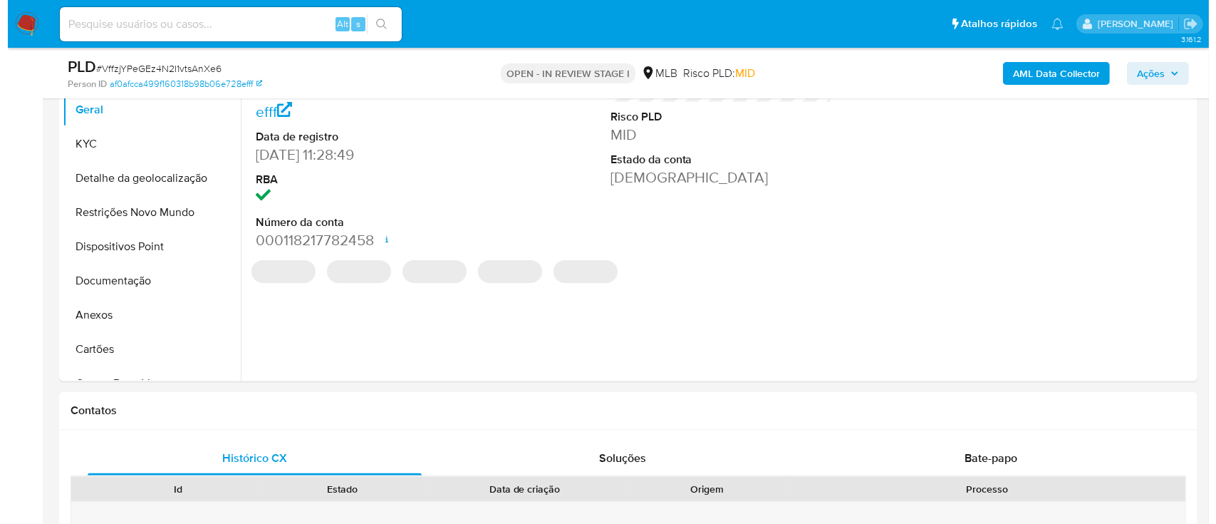
scroll to position [380, 0]
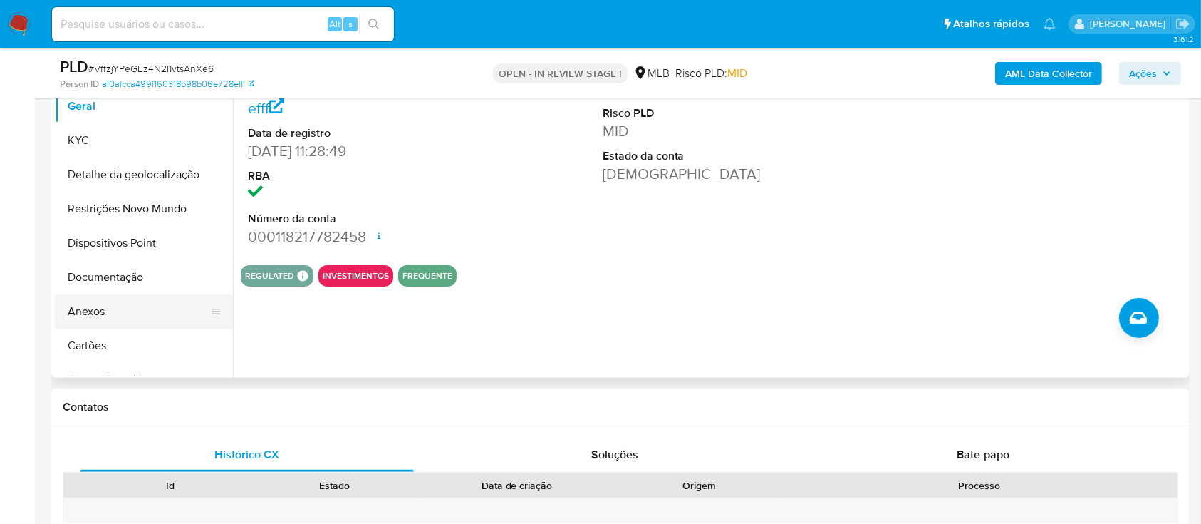
click at [83, 311] on button "Anexos" at bounding box center [138, 311] width 167 height 34
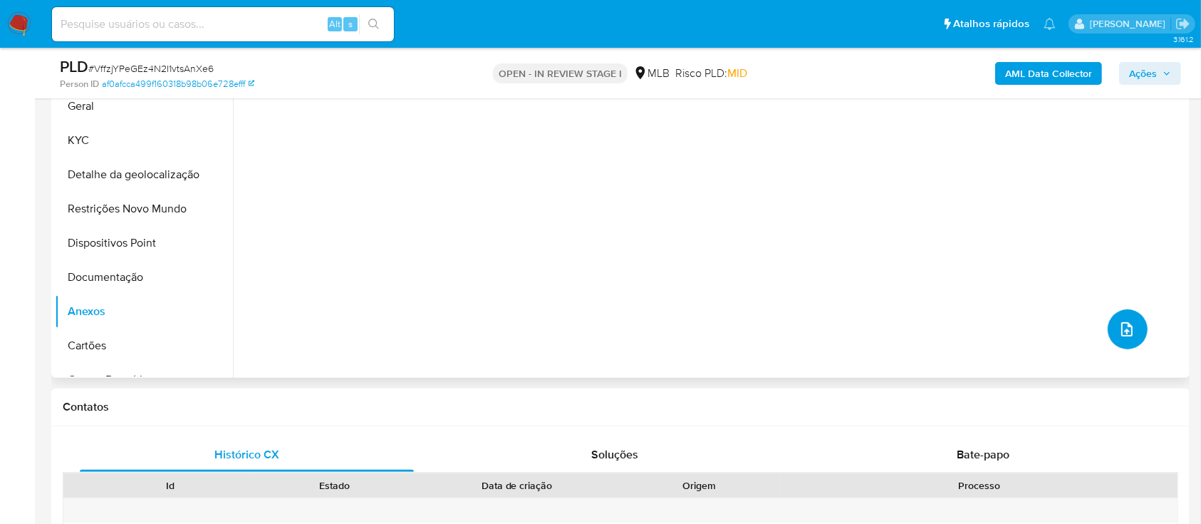
click at [1123, 332] on icon "upload-file" at bounding box center [1126, 329] width 17 height 17
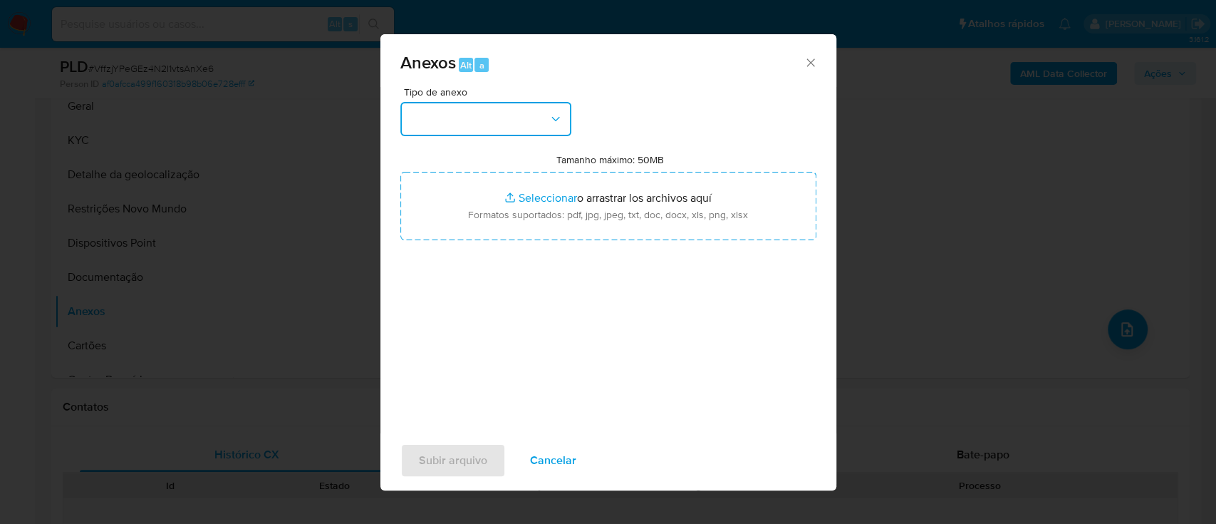
click at [482, 125] on button "button" at bounding box center [485, 119] width 171 height 34
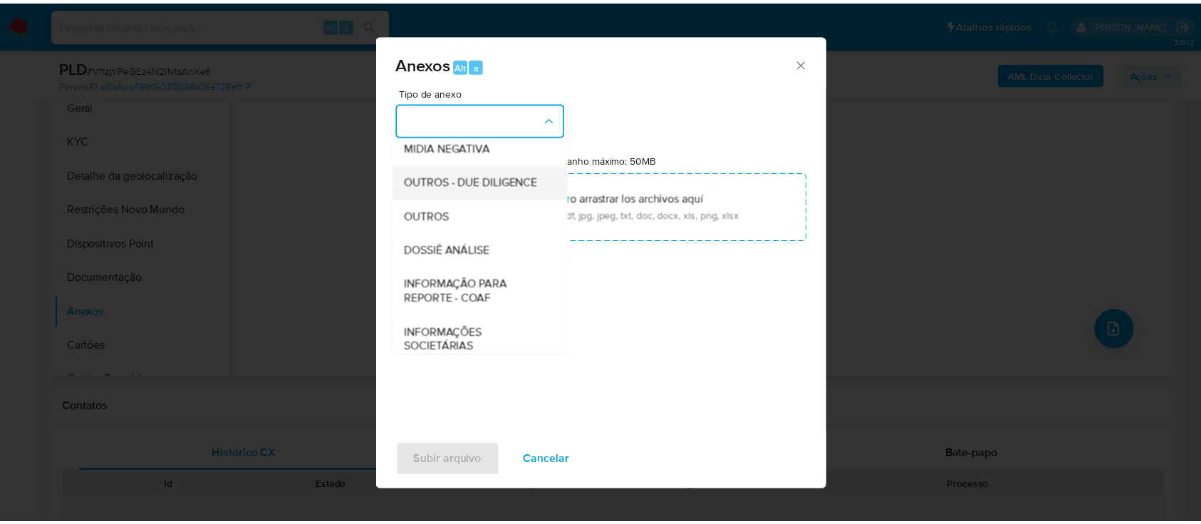
scroll to position [189, 0]
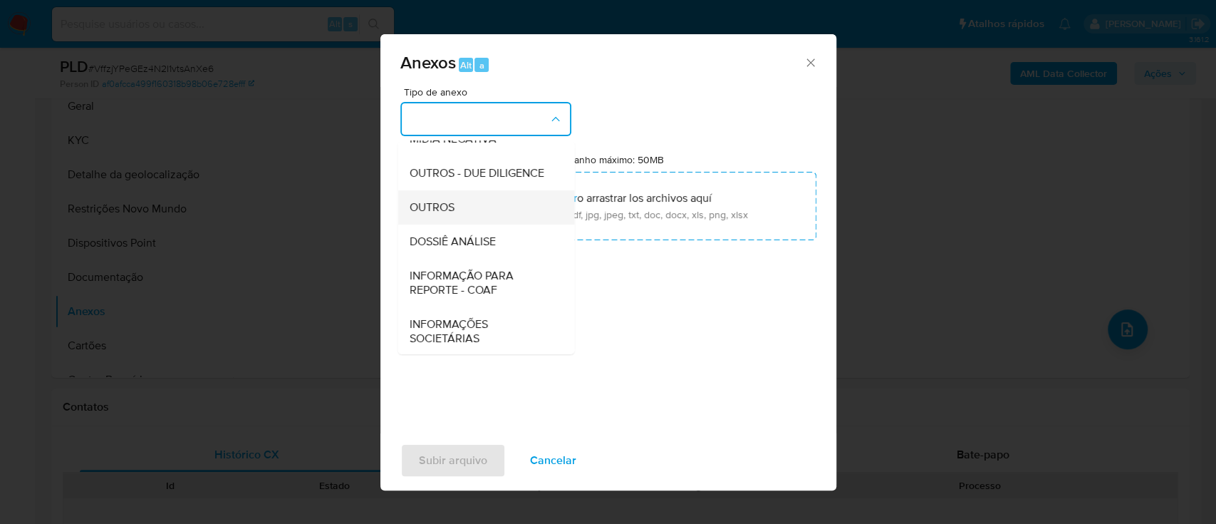
click at [467, 224] on div "OUTROS" at bounding box center [481, 207] width 145 height 34
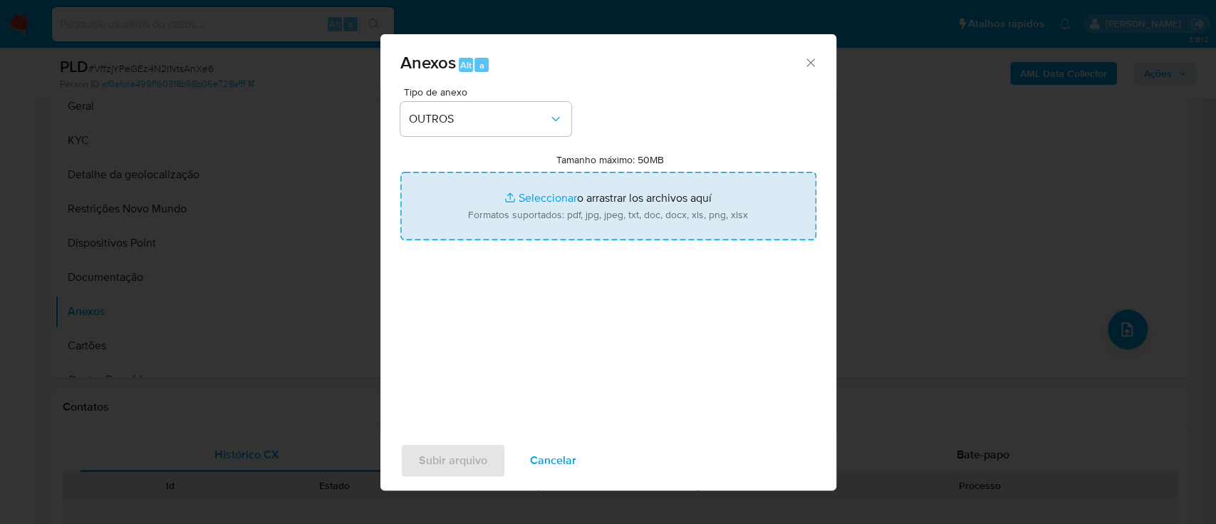
click at [524, 187] on input "Tamanho máximo: 50MB Seleccionar archivos" at bounding box center [608, 206] width 416 height 68
type input "C:\fakepath\Mulan 620540358_2025_09_24_17_49_23.xlsx"
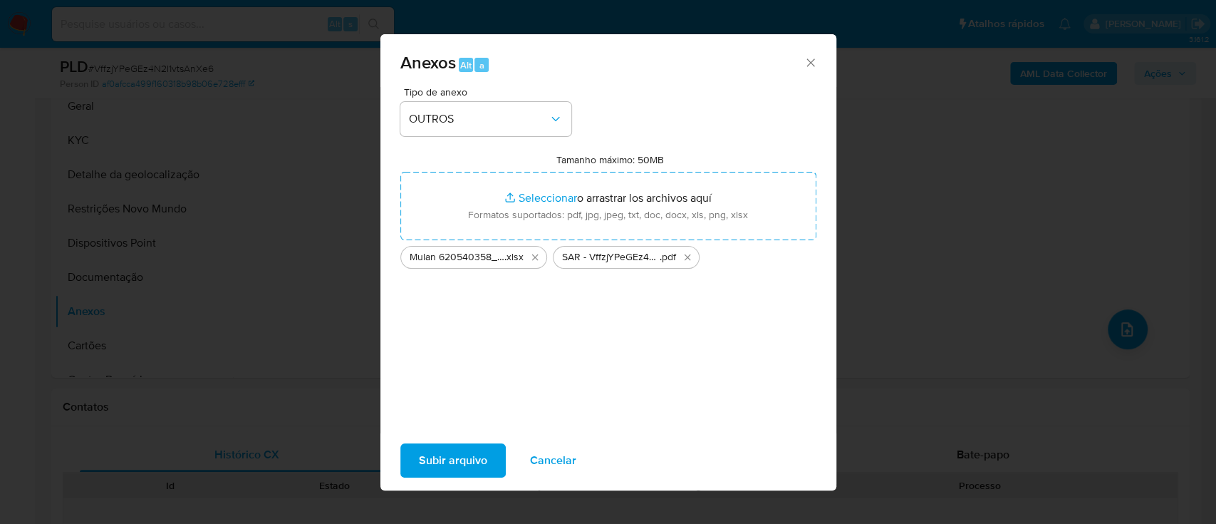
click at [449, 459] on span "Subir arquivo" at bounding box center [453, 459] width 68 height 31
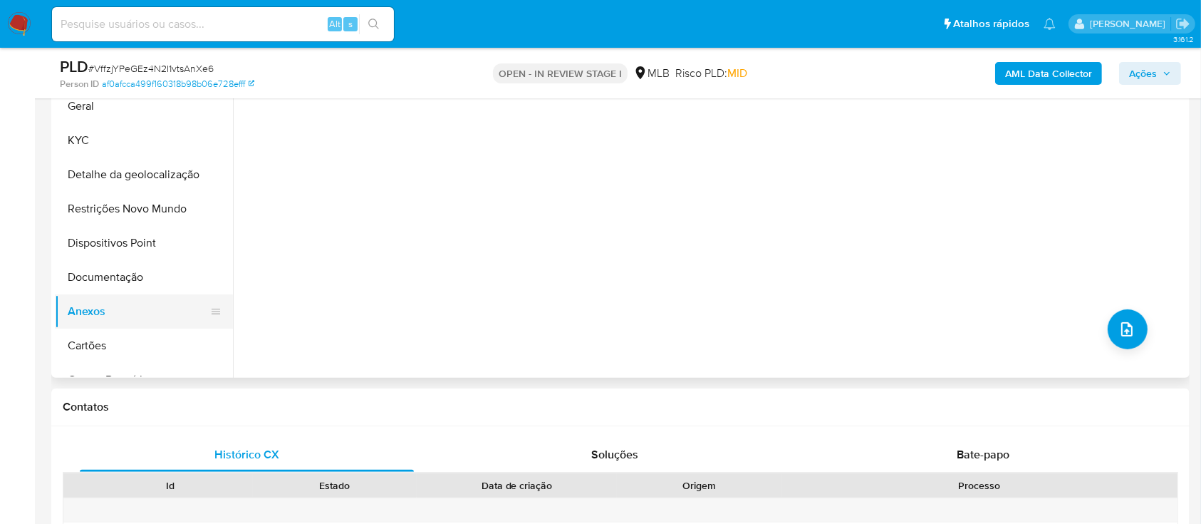
drag, startPoint x: 94, startPoint y: 276, endPoint x: 85, endPoint y: 294, distance: 20.1
click at [94, 276] on button "Documentação" at bounding box center [144, 277] width 178 height 34
click at [90, 314] on button "Anexos" at bounding box center [138, 311] width 167 height 34
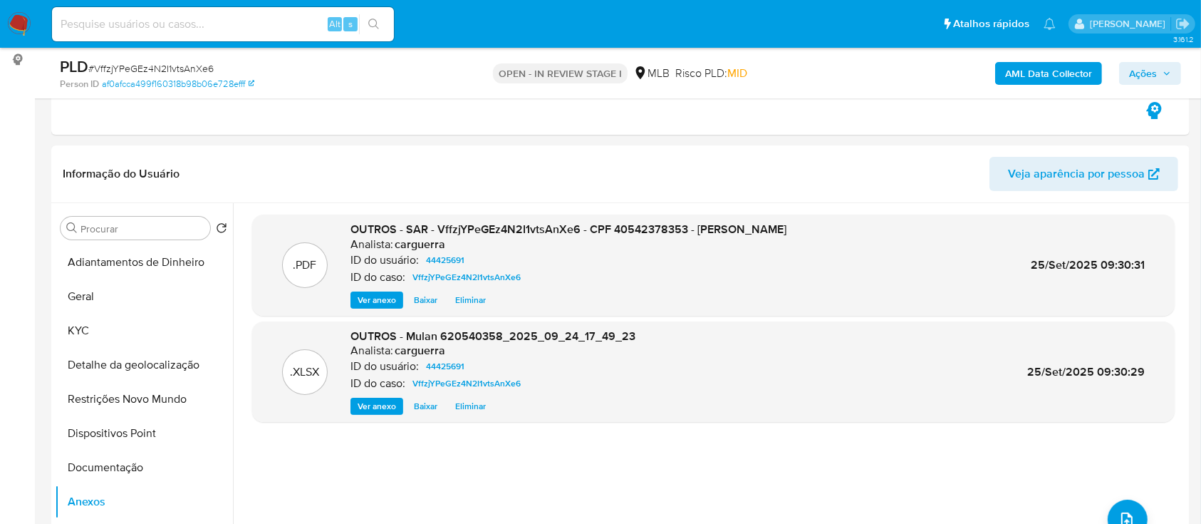
click at [1145, 71] on span "Ações" at bounding box center [1143, 73] width 28 height 23
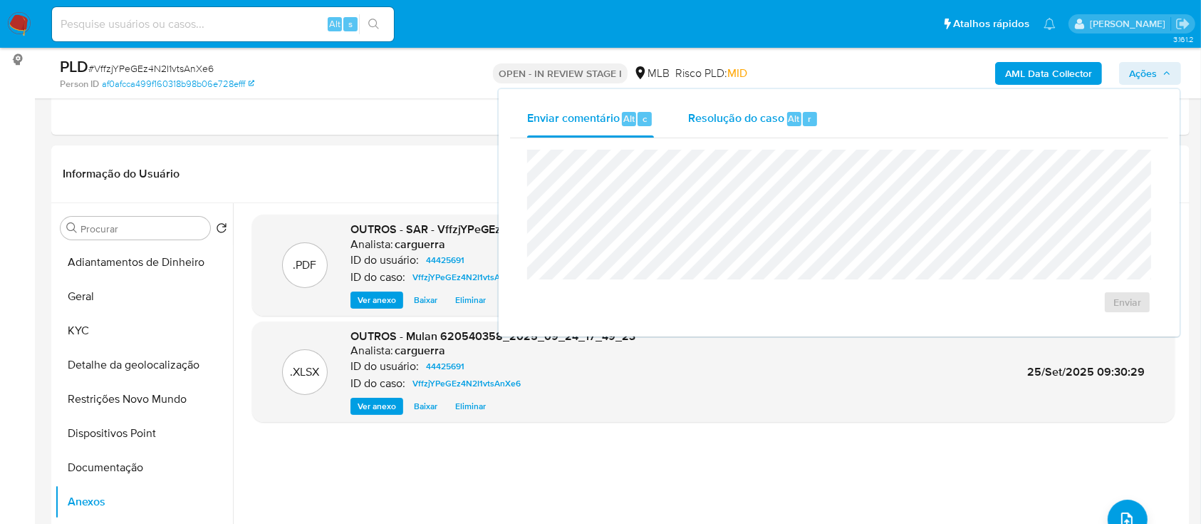
click at [768, 124] on span "Resolução do caso" at bounding box center [736, 118] width 96 height 16
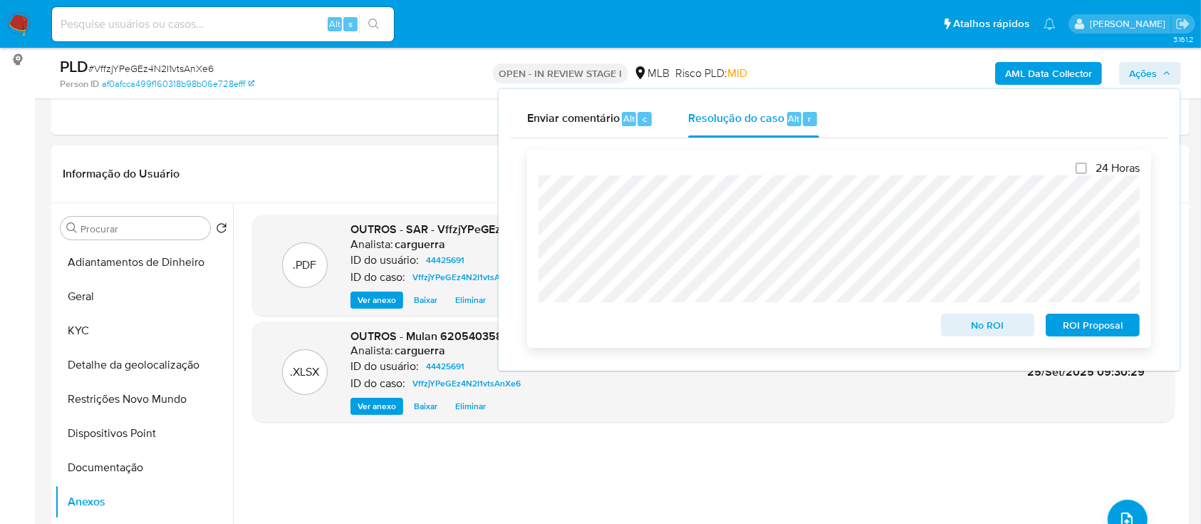
click at [1011, 326] on span "No ROI" at bounding box center [988, 325] width 74 height 20
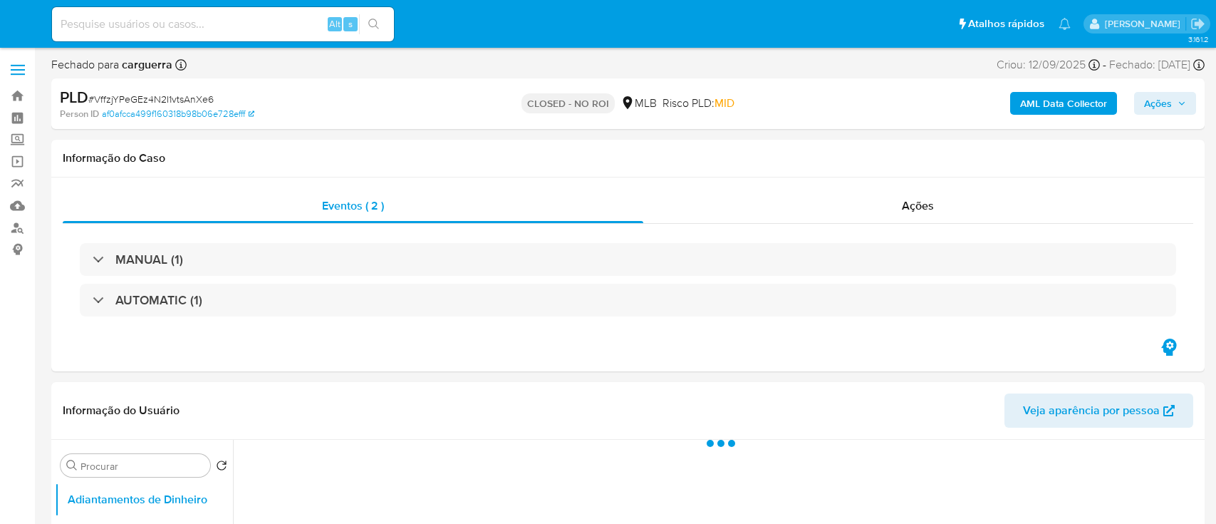
select select "10"
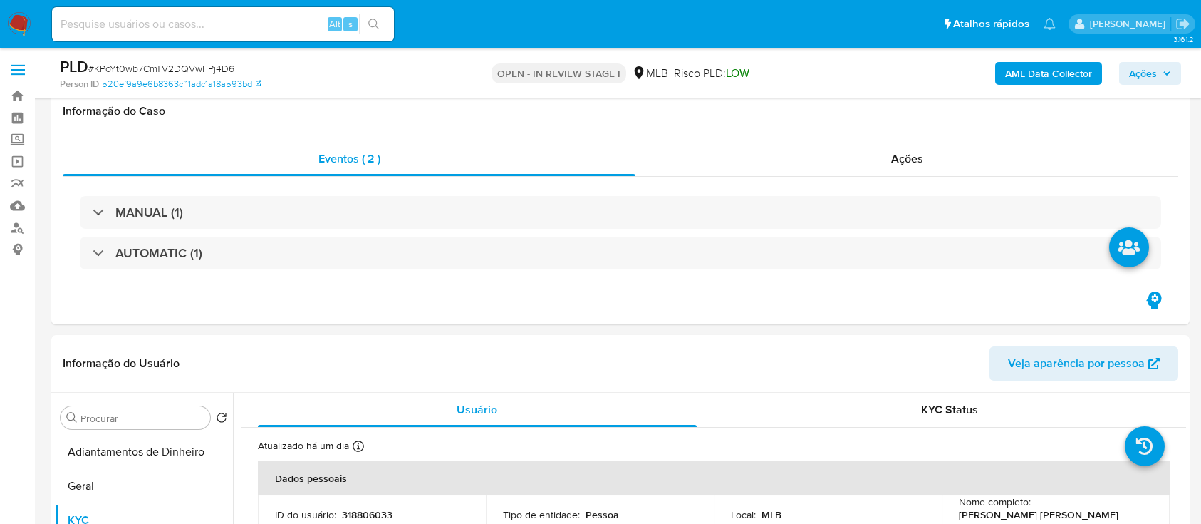
select select "10"
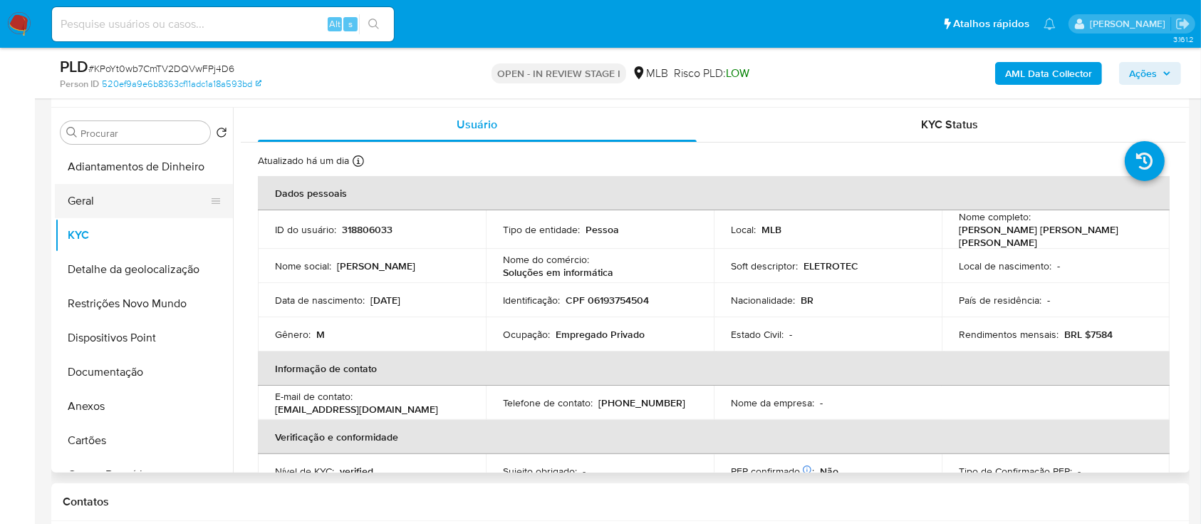
click at [117, 199] on button "Geral" at bounding box center [138, 201] width 167 height 34
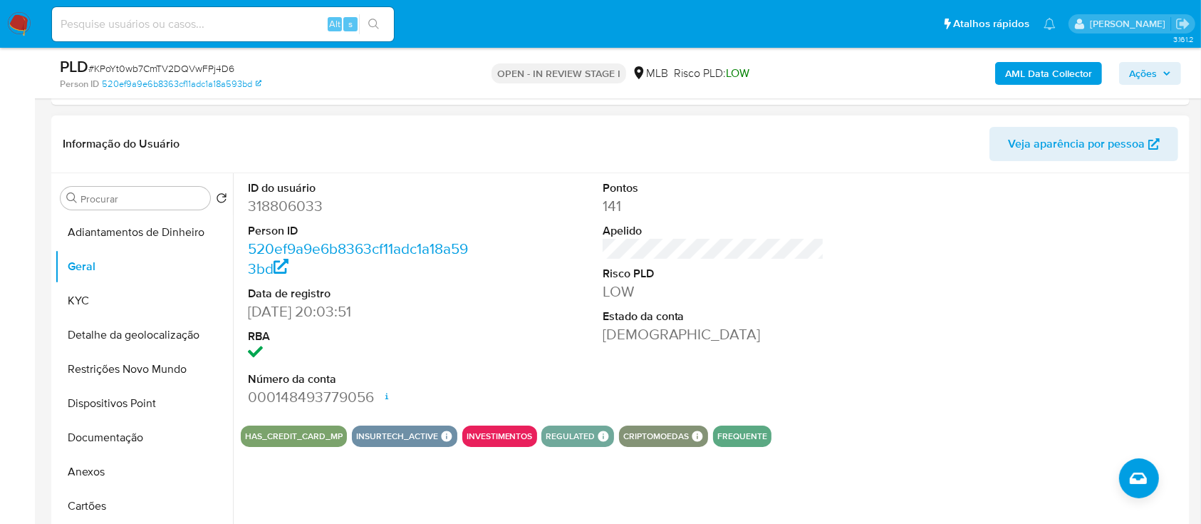
scroll to position [189, 0]
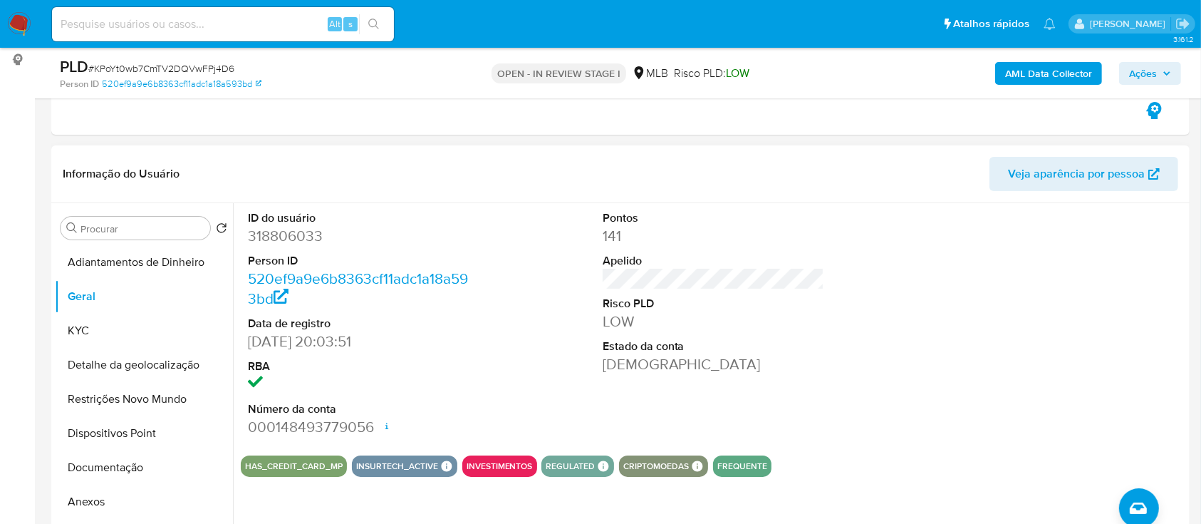
drag, startPoint x: 992, startPoint y: 282, endPoint x: 968, endPoint y: 266, distance: 28.3
click at [992, 282] on div at bounding box center [1068, 323] width 236 height 241
drag, startPoint x: 116, startPoint y: 322, endPoint x: 130, endPoint y: 311, distance: 17.7
click at [116, 324] on button "KYC" at bounding box center [144, 330] width 178 height 34
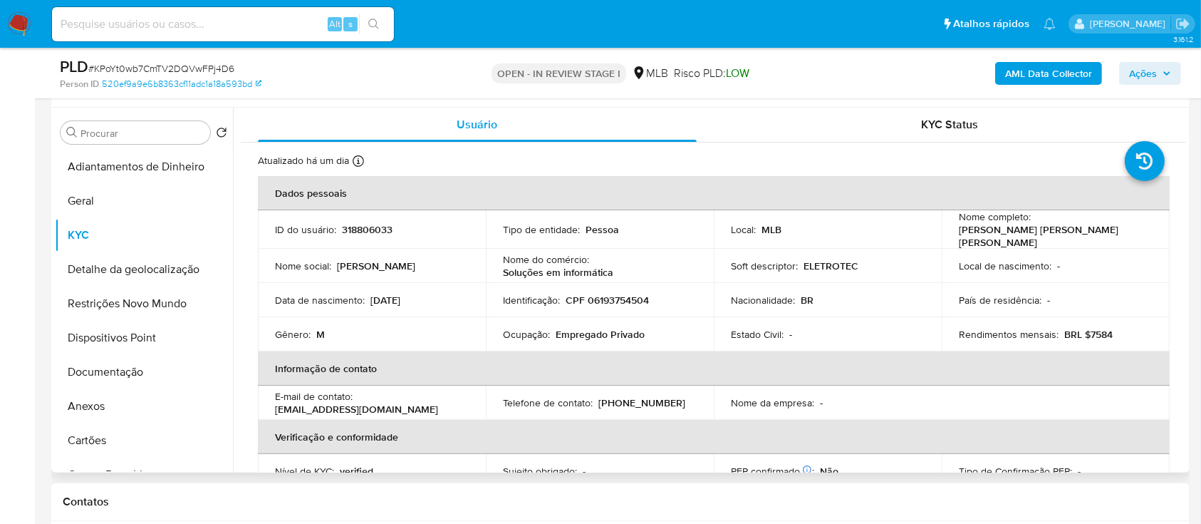
scroll to position [95, 0]
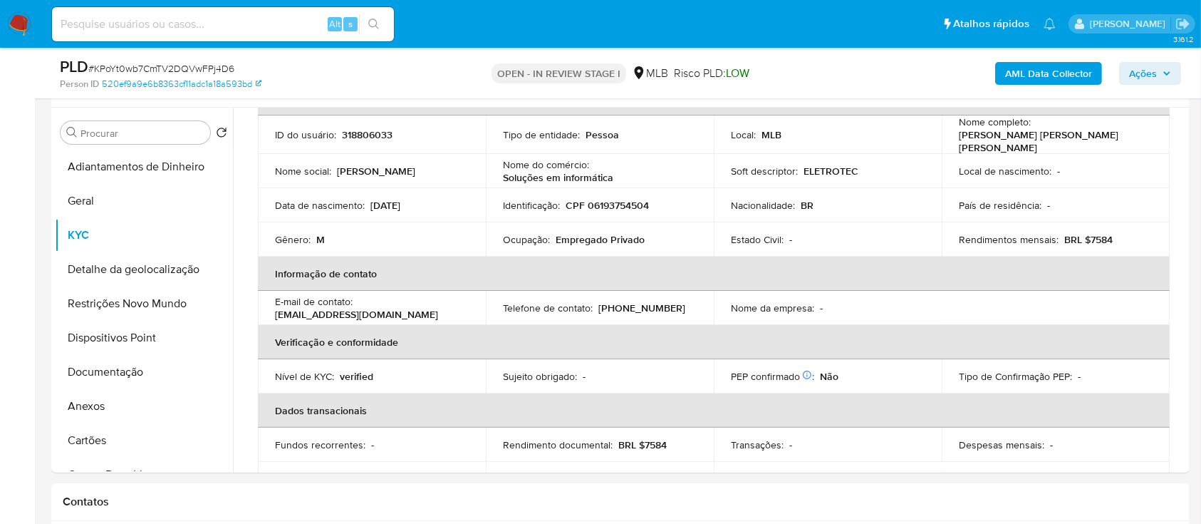
click at [903, 72] on div "AML Data Collector Ações" at bounding box center [996, 72] width 370 height 33
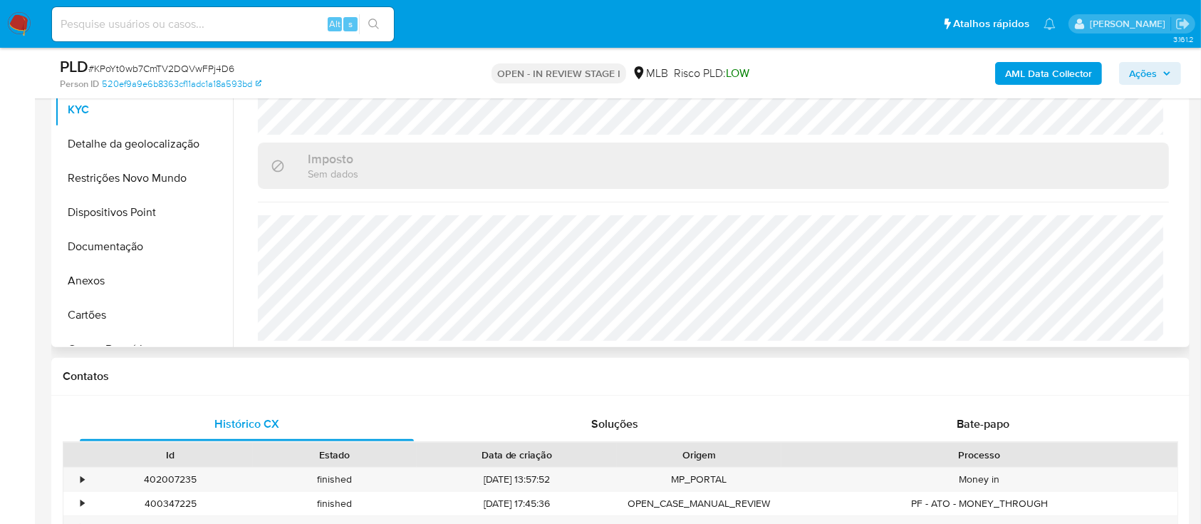
scroll to position [380, 0]
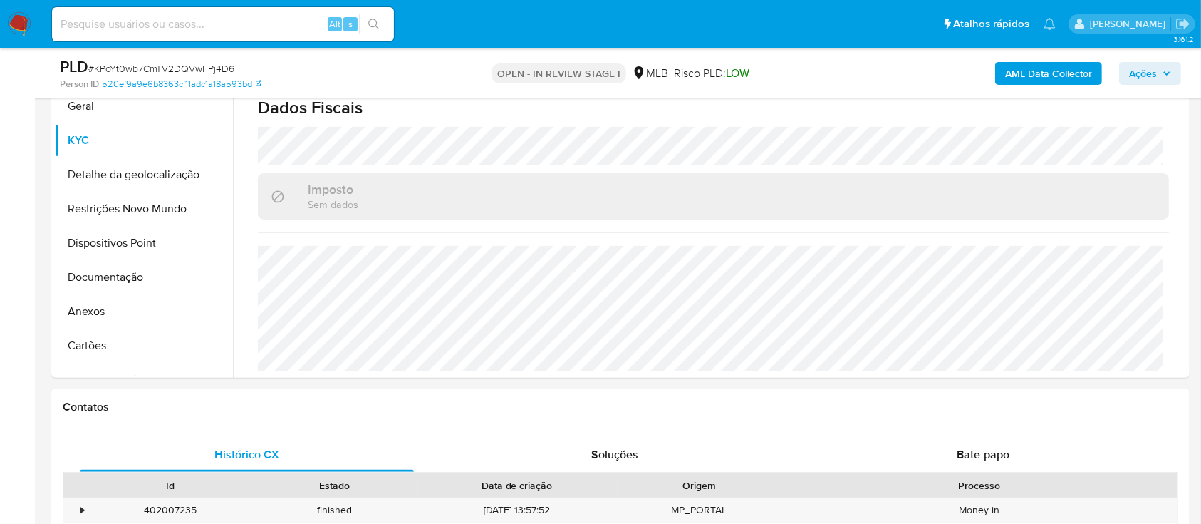
click at [104, 167] on button "Detalhe da geolocalização" at bounding box center [138, 174] width 167 height 34
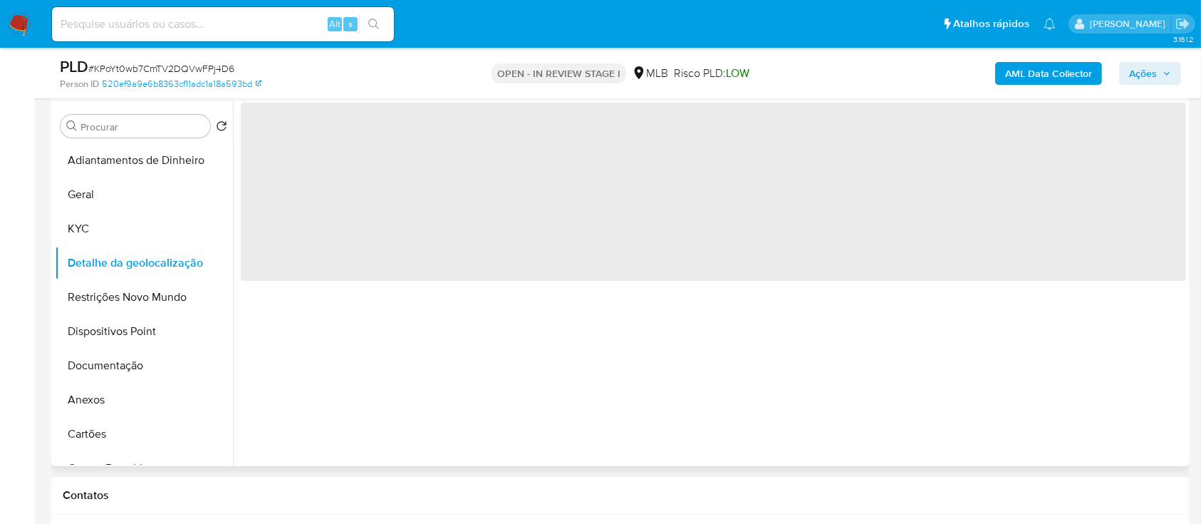
scroll to position [189, 0]
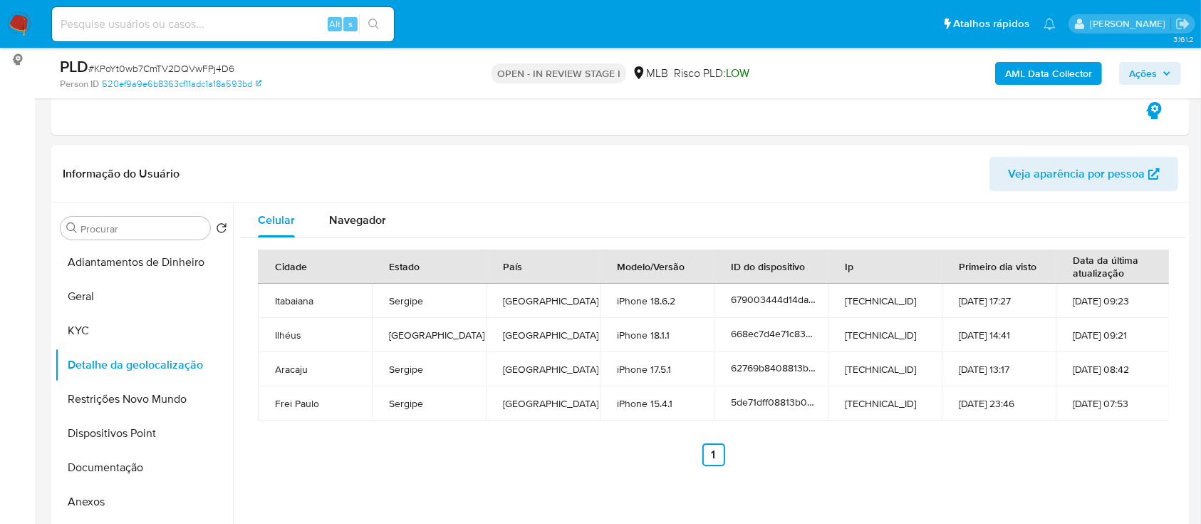
click at [142, 391] on button "Restrições Novo Mundo" at bounding box center [138, 399] width 167 height 34
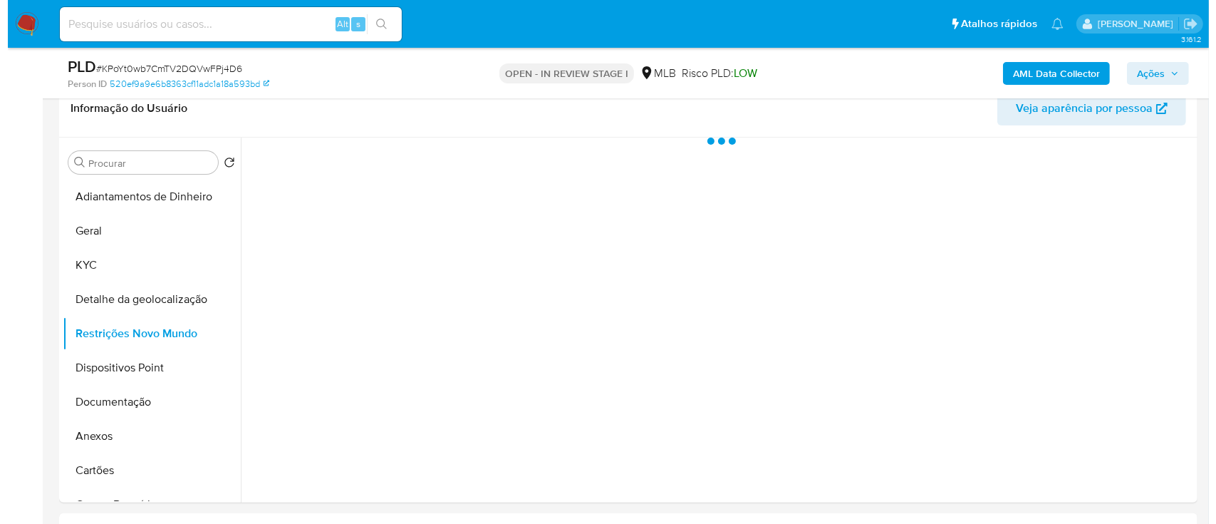
scroll to position [285, 0]
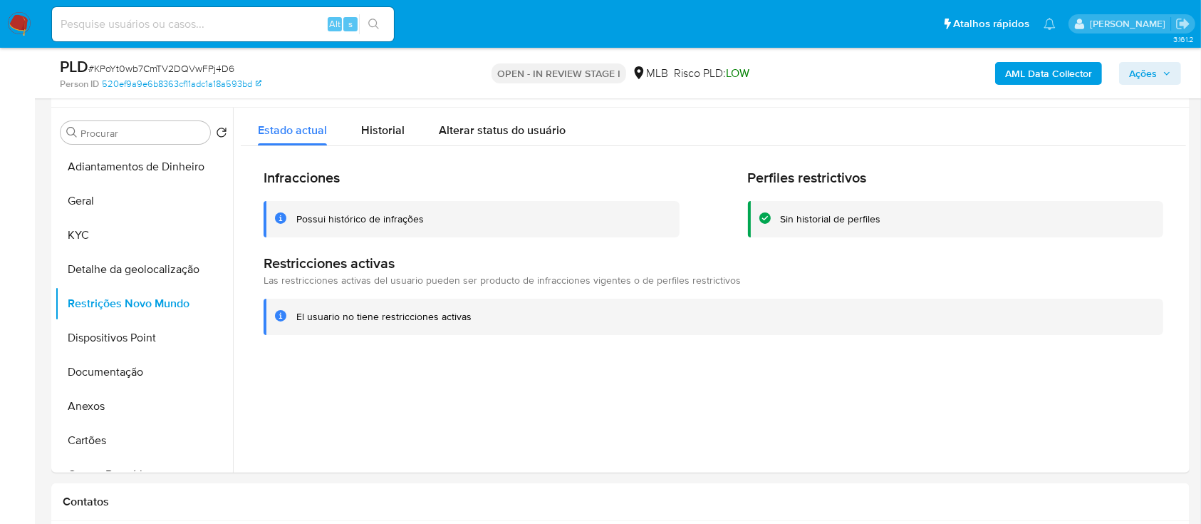
click at [84, 327] on button "Dispositivos Point" at bounding box center [138, 338] width 167 height 34
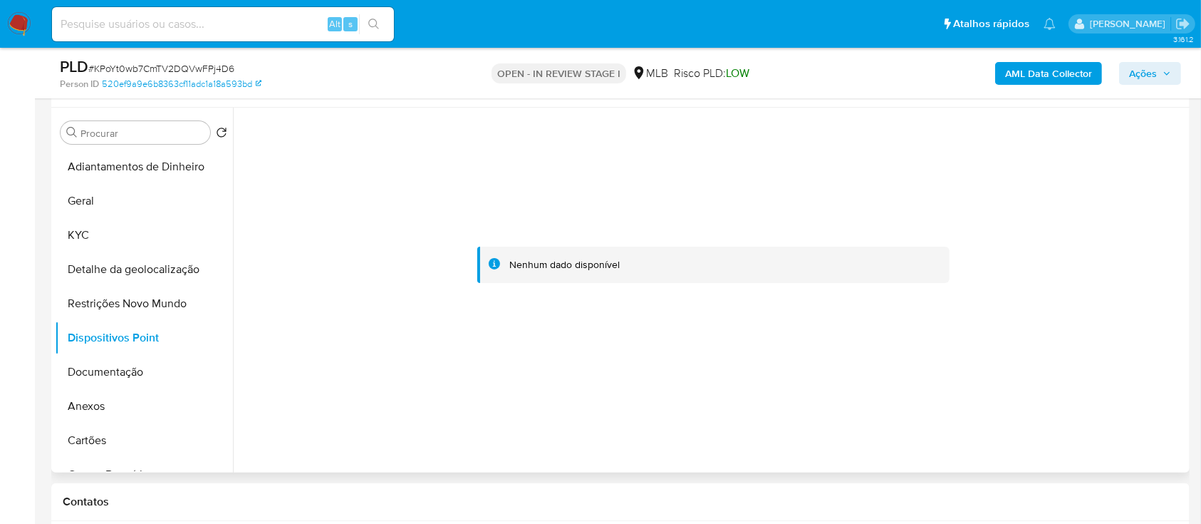
drag, startPoint x: 1087, startPoint y: 364, endPoint x: 1068, endPoint y: 347, distance: 25.2
click at [1087, 363] on div at bounding box center [713, 264] width 945 height 313
click at [119, 235] on button "KYC" at bounding box center [138, 235] width 167 height 34
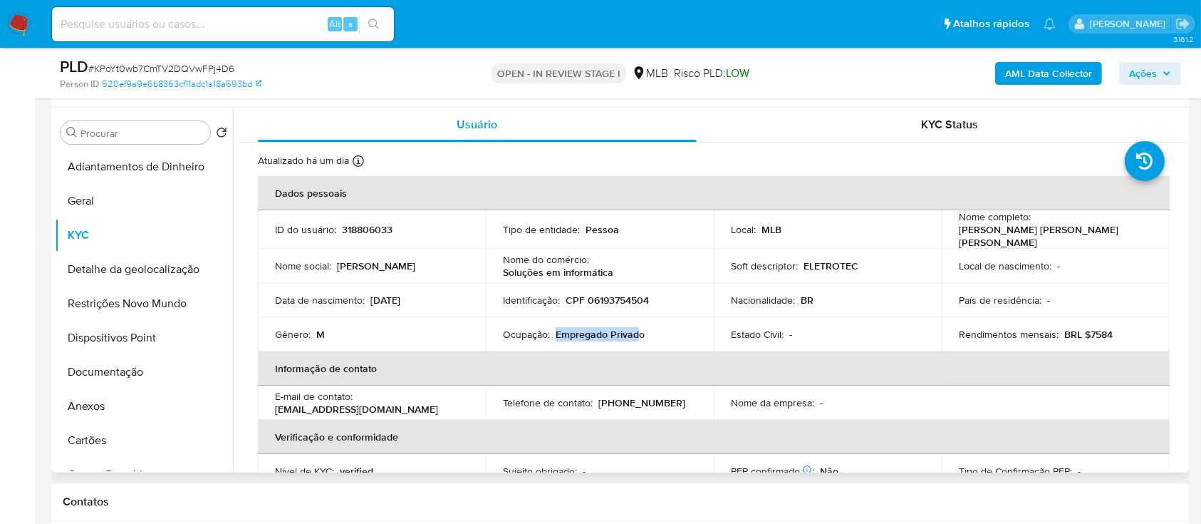
drag, startPoint x: 638, startPoint y: 333, endPoint x: 554, endPoint y: 328, distance: 83.5
click at [556, 328] on p "Empregado Privado" at bounding box center [600, 334] width 89 height 13
drag, startPoint x: 660, startPoint y: 333, endPoint x: 553, endPoint y: 329, distance: 106.9
click at [553, 329] on div "Ocupação : Empregado Privado" at bounding box center [600, 334] width 194 height 13
copy p "Empregado Privado"
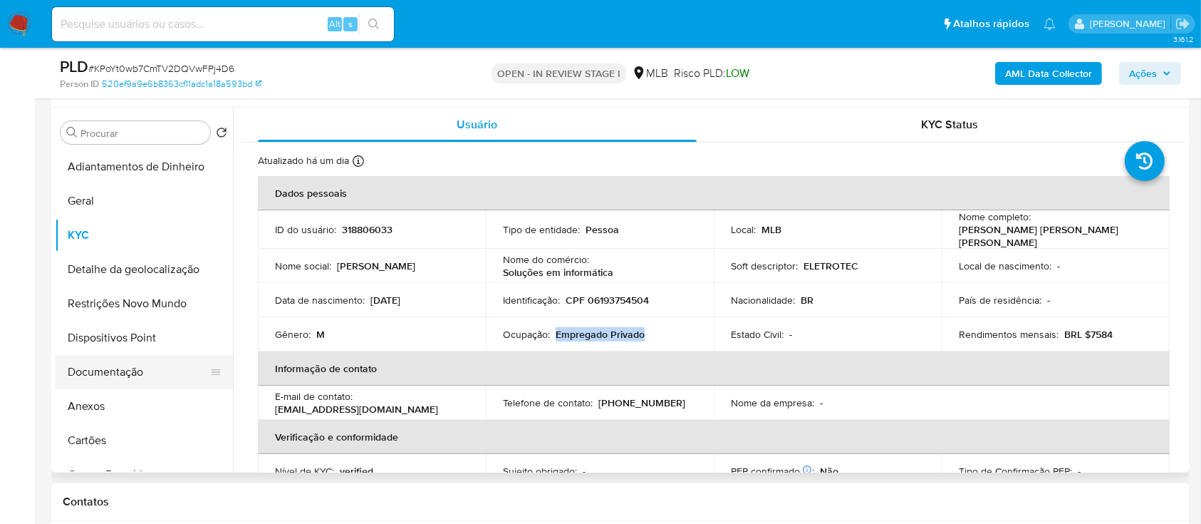
click at [100, 377] on button "Documentação" at bounding box center [138, 372] width 167 height 34
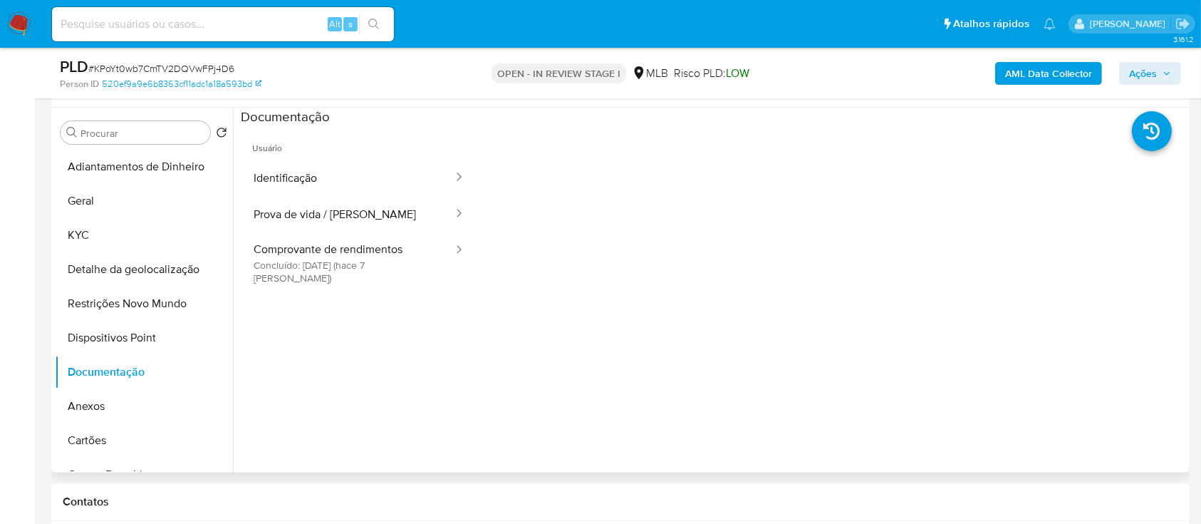
click at [334, 281] on ul "Usuário Identificação Prova de vida / Selfie Comprovante de rendimentos Concluí…" at bounding box center [359, 330] width 236 height 410
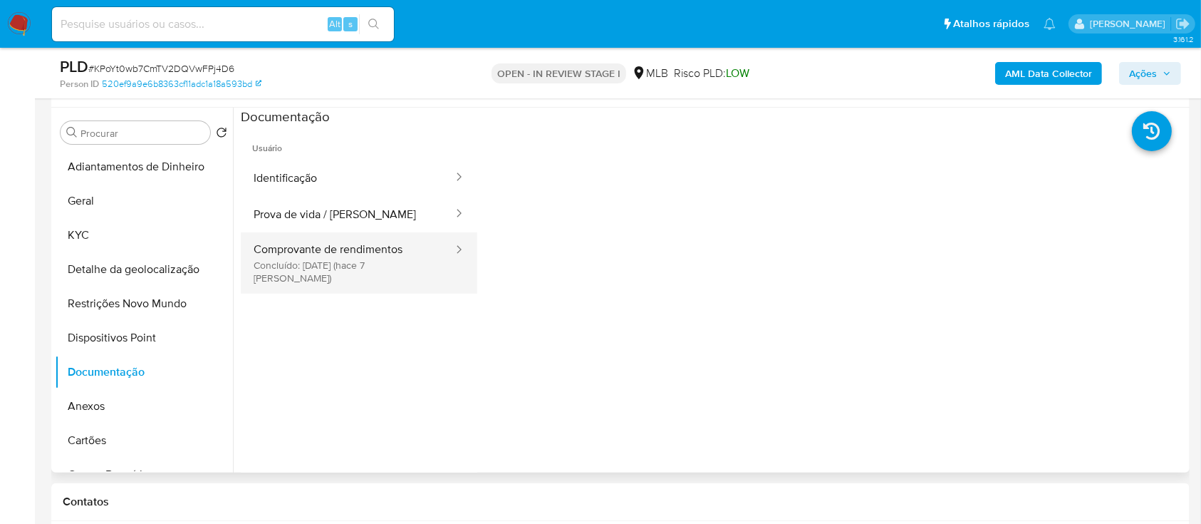
click at [338, 263] on button "Comprovante de rendimentos Concluído: 18/09/2025 (hace 7 días)" at bounding box center [348, 262] width 214 height 61
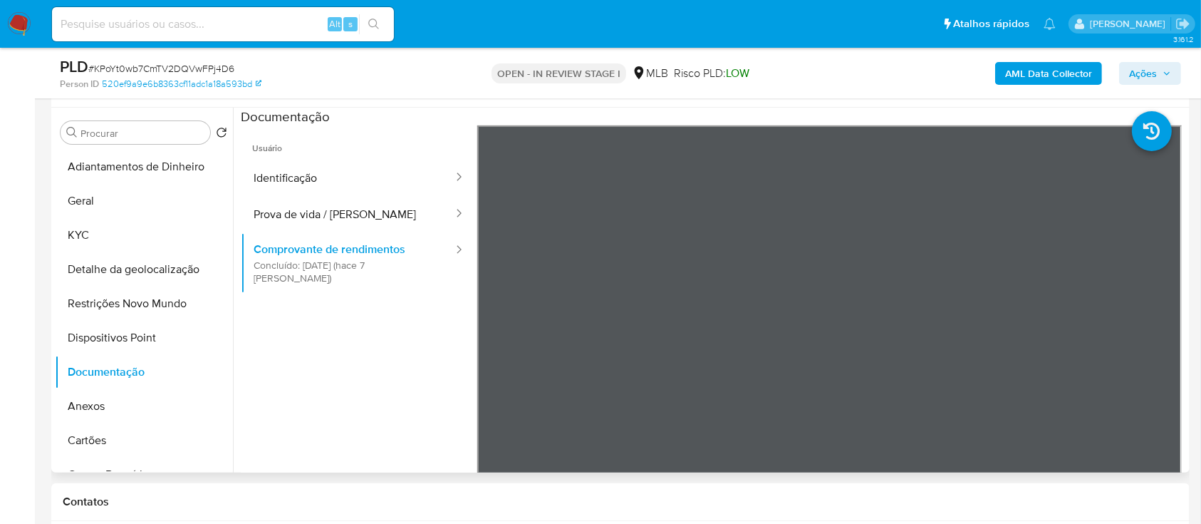
click at [252, 391] on ul "Usuário Identificação Prova de vida / Selfie Comprovante de rendimentos Concluí…" at bounding box center [359, 330] width 236 height 410
click at [295, 197] on button "Prova de vida / [PERSON_NAME]" at bounding box center [348, 214] width 214 height 36
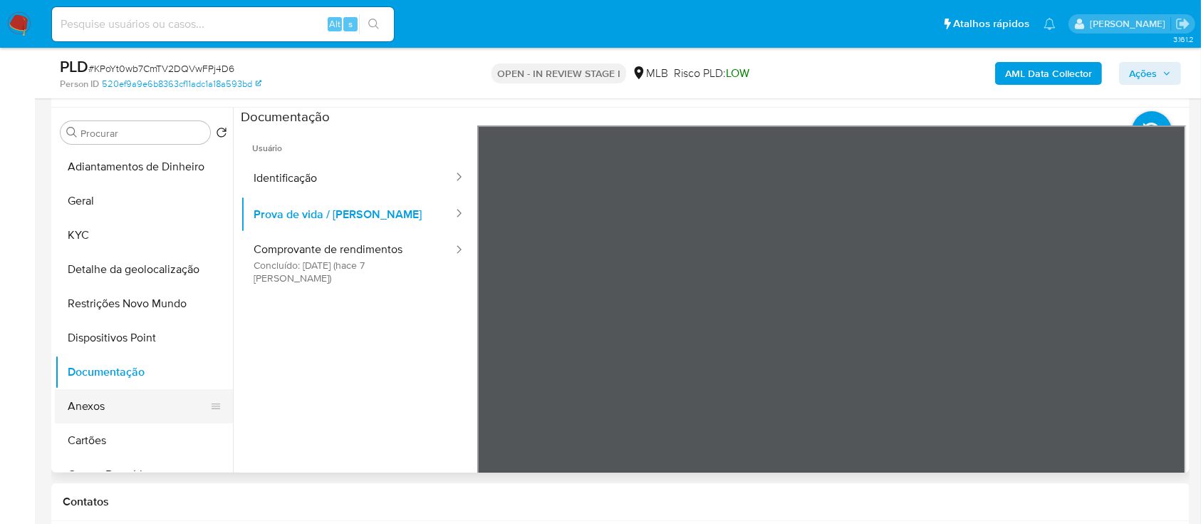
click at [103, 411] on button "Anexos" at bounding box center [138, 406] width 167 height 34
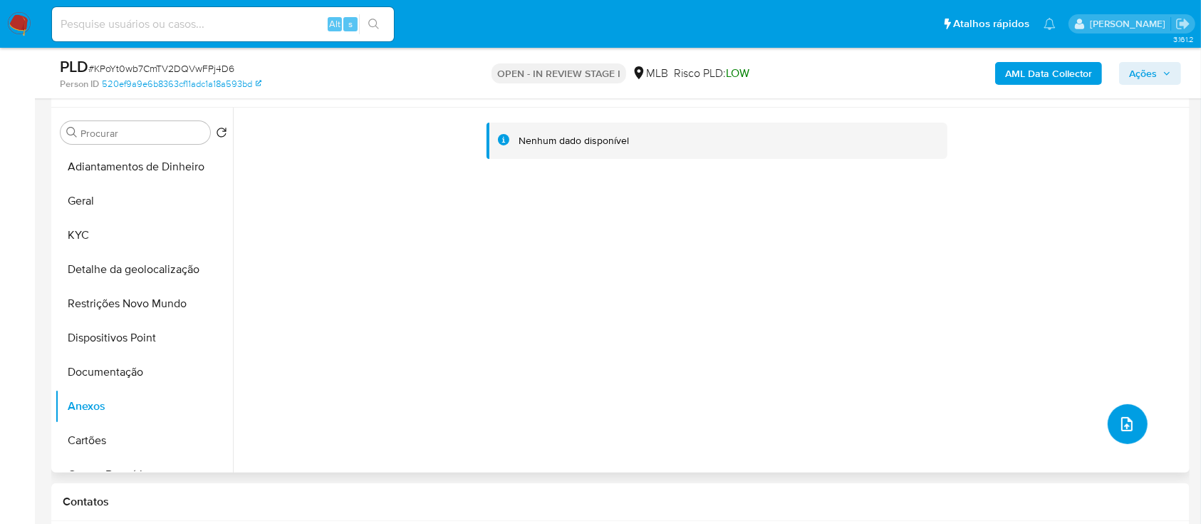
click at [1118, 427] on icon "upload-file" at bounding box center [1126, 423] width 17 height 17
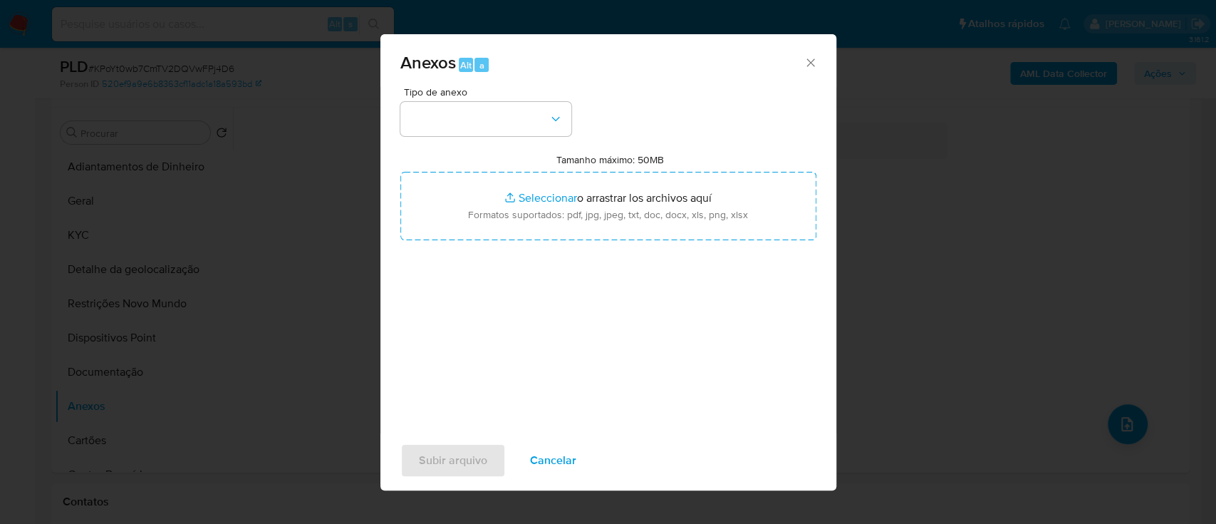
click at [470, 137] on div "Tipo de anexo Tamanho máximo: 50MB Seleccionar archivos Seleccionar o arrastrar…" at bounding box center [608, 255] width 416 height 336
click at [469, 119] on button "button" at bounding box center [485, 119] width 171 height 34
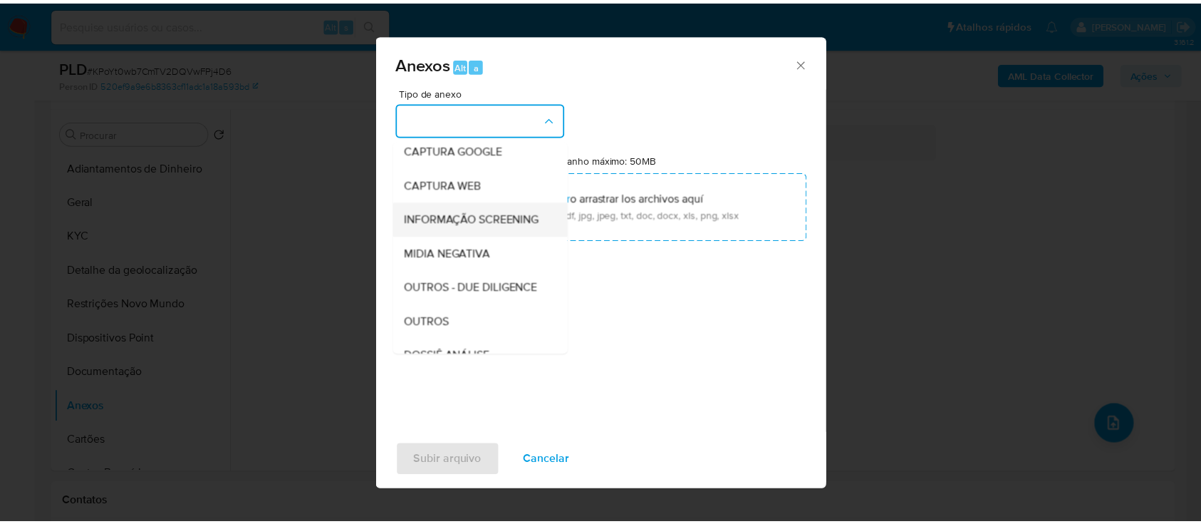
scroll to position [189, 0]
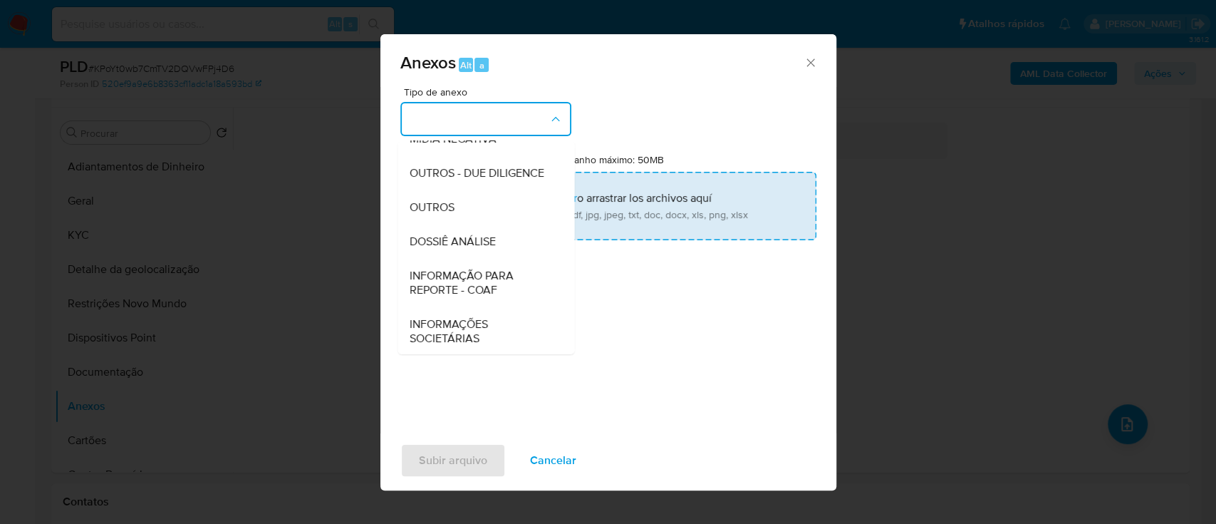
drag, startPoint x: 445, startPoint y: 234, endPoint x: 504, endPoint y: 217, distance: 61.7
click at [445, 214] on span "OUTROS" at bounding box center [431, 207] width 45 height 14
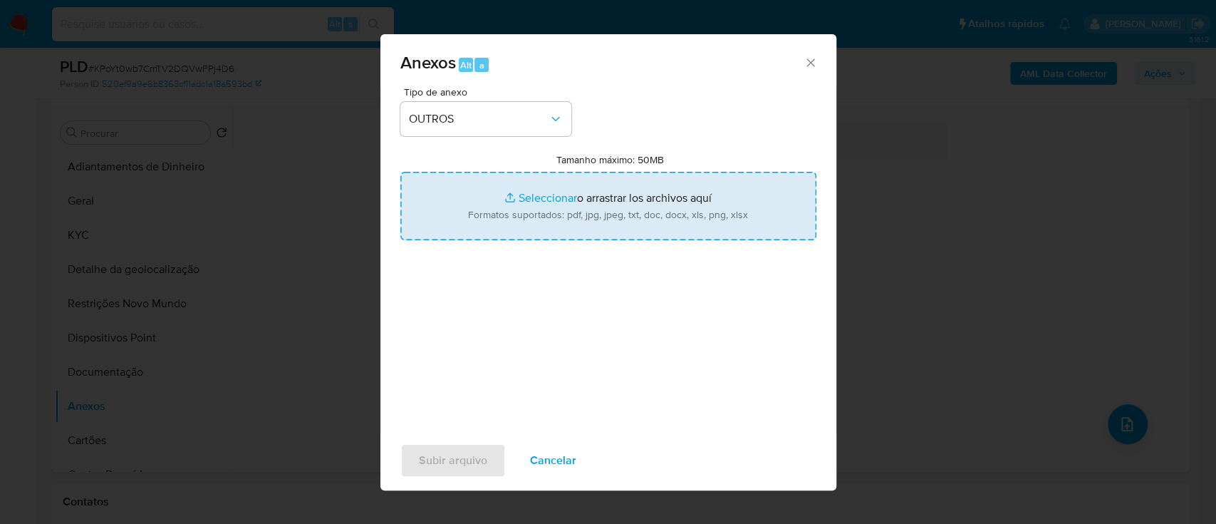
click at [553, 197] on input "Tamanho máximo: 50MB Seleccionar archivos" at bounding box center [608, 206] width 416 height 68
click at [528, 195] on input "Tamanho máximo: 50MB Seleccionar archivos" at bounding box center [608, 206] width 416 height 68
type input "C:\fakepath\Mulan 318806033_2025_09_24_17_46_50.xlsx"
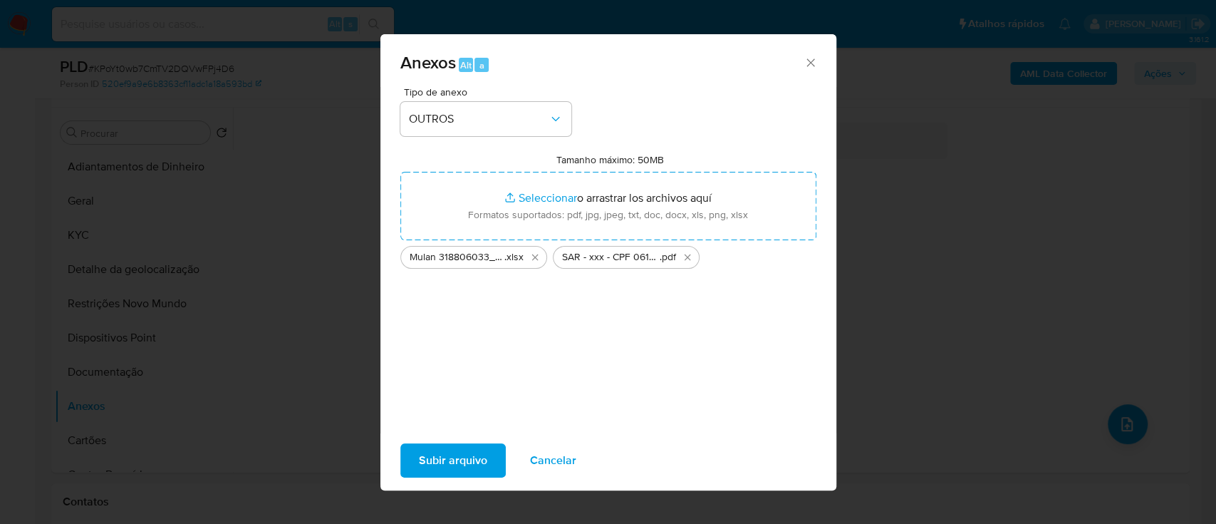
click at [434, 456] on span "Subir arquivo" at bounding box center [453, 459] width 68 height 31
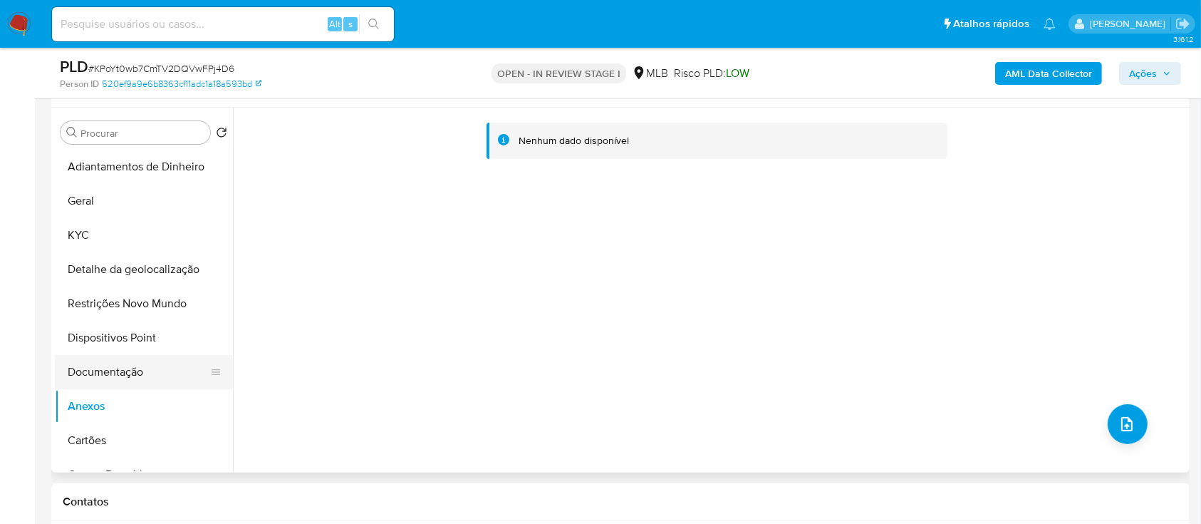
click at [136, 379] on button "Documentação" at bounding box center [138, 372] width 167 height 34
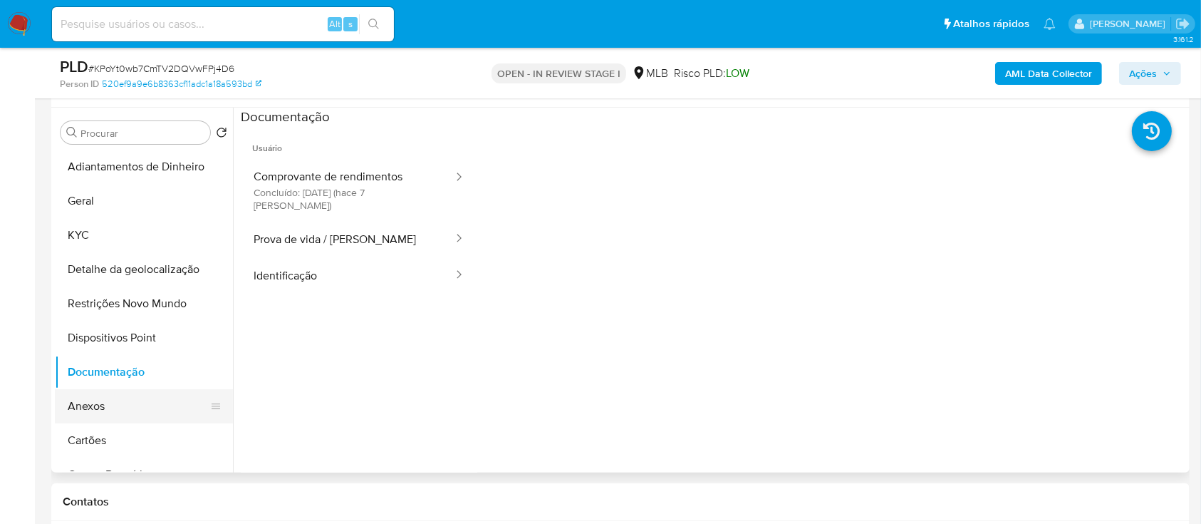
click at [109, 406] on button "Anexos" at bounding box center [138, 406] width 167 height 34
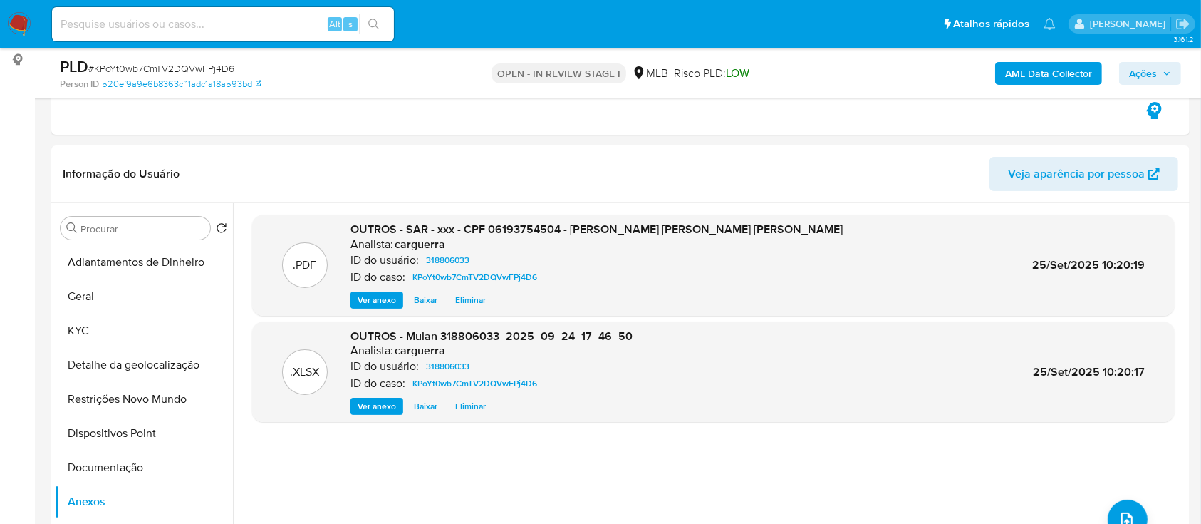
click at [1162, 72] on span "Ações" at bounding box center [1150, 73] width 42 height 20
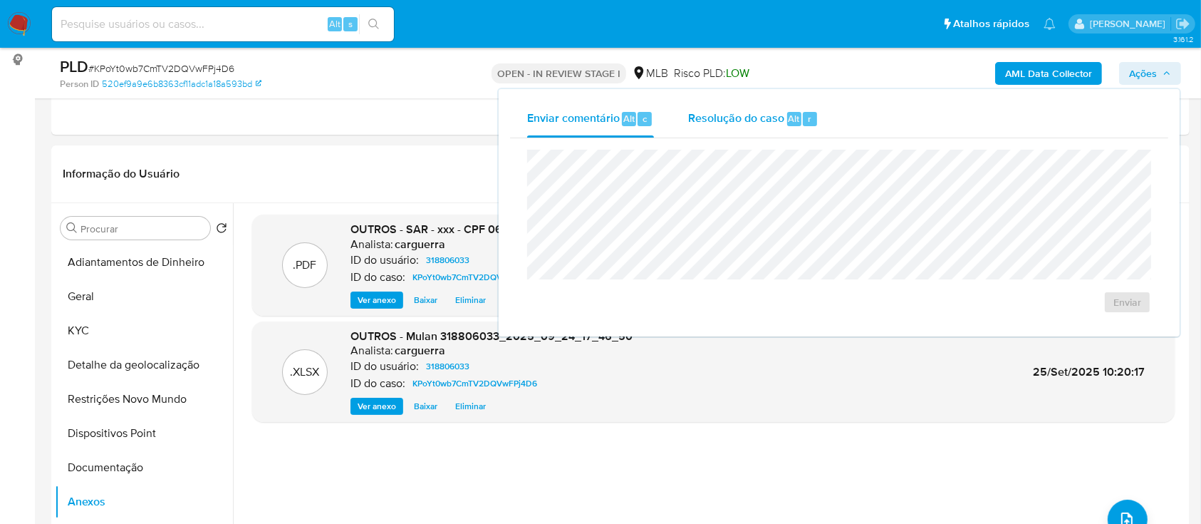
click at [746, 123] on span "Resolução do caso" at bounding box center [736, 118] width 96 height 16
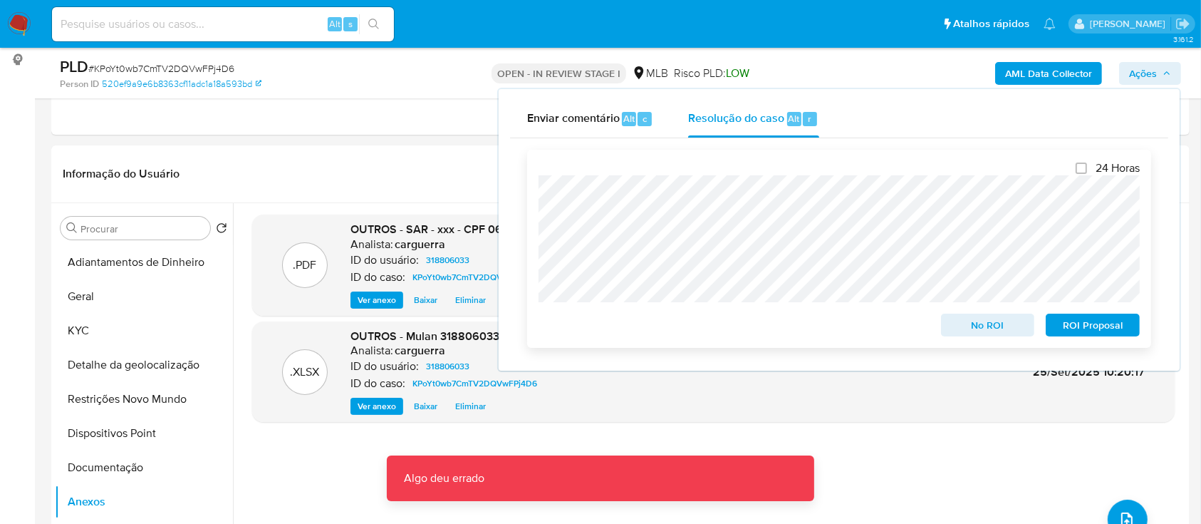
click at [1079, 332] on span "ROI Proposal" at bounding box center [1093, 325] width 74 height 20
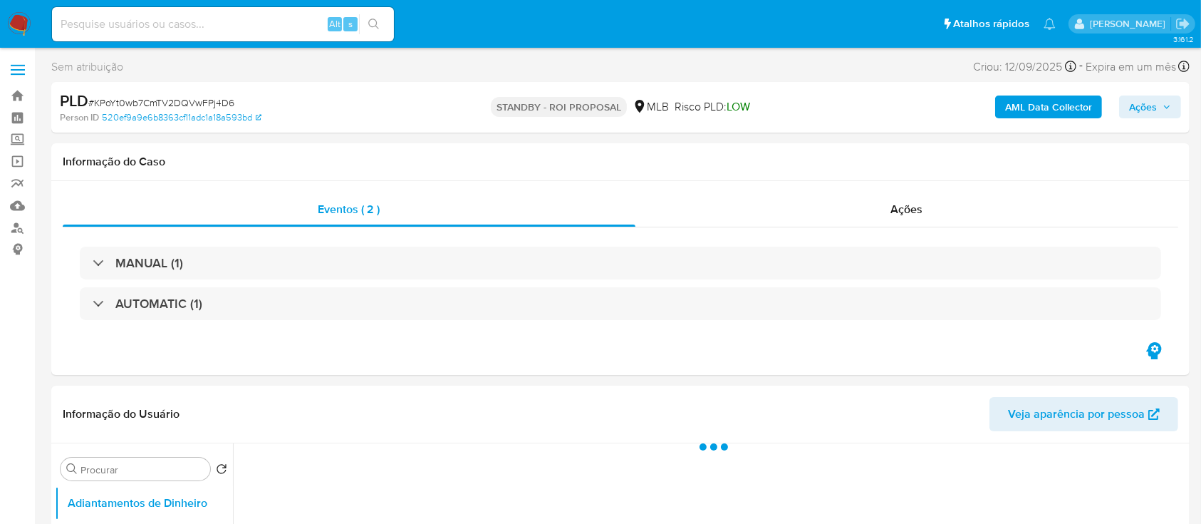
select select "10"
click at [655, 431] on div "Informação do Usuário Veja aparência por pessoa" at bounding box center [620, 414] width 1138 height 58
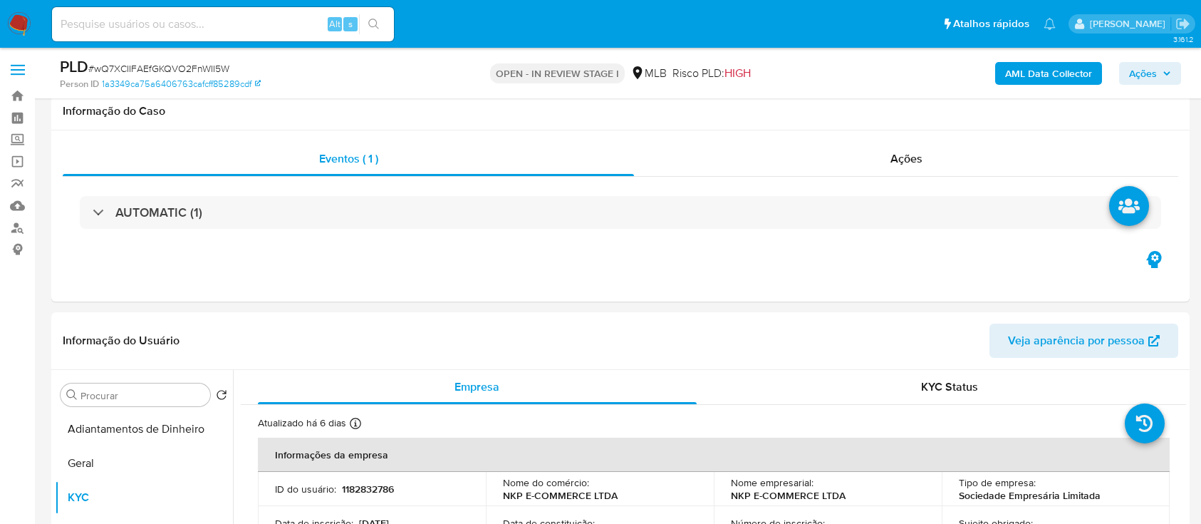
select select "10"
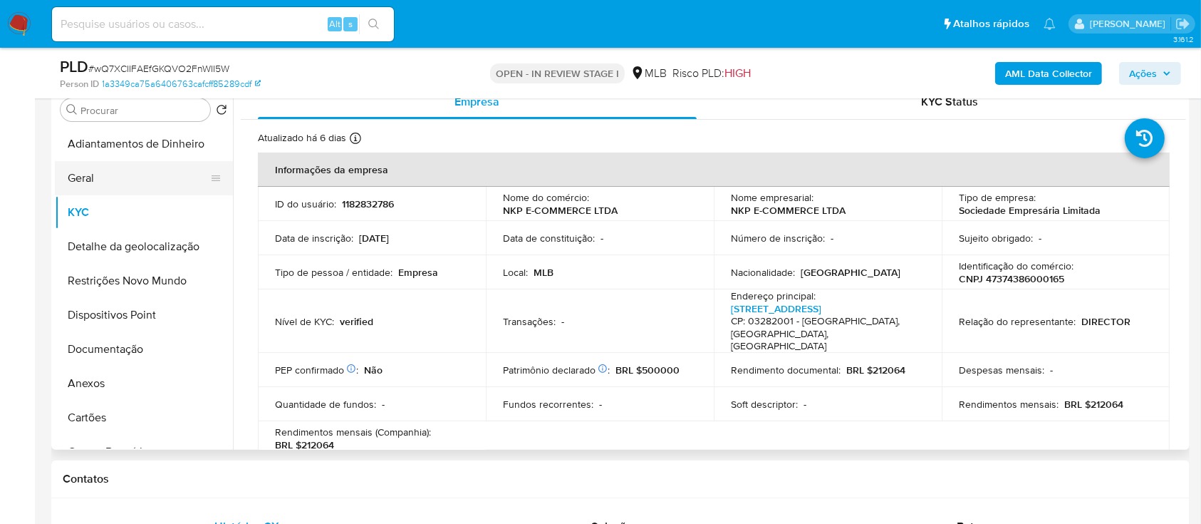
drag, startPoint x: 88, startPoint y: 172, endPoint x: 120, endPoint y: 171, distance: 32.1
click at [88, 173] on button "Geral" at bounding box center [138, 178] width 167 height 34
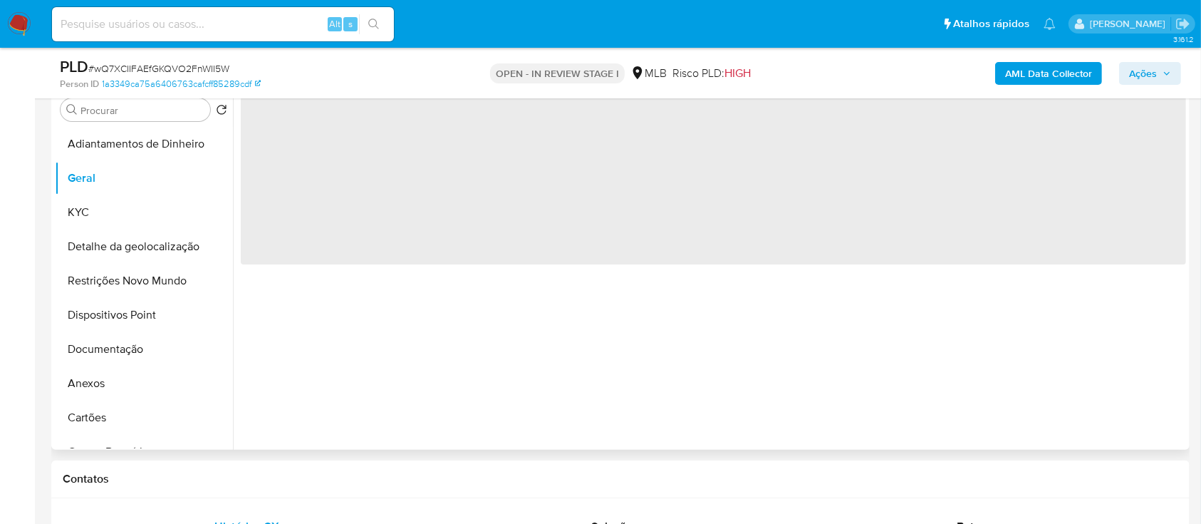
scroll to position [189, 0]
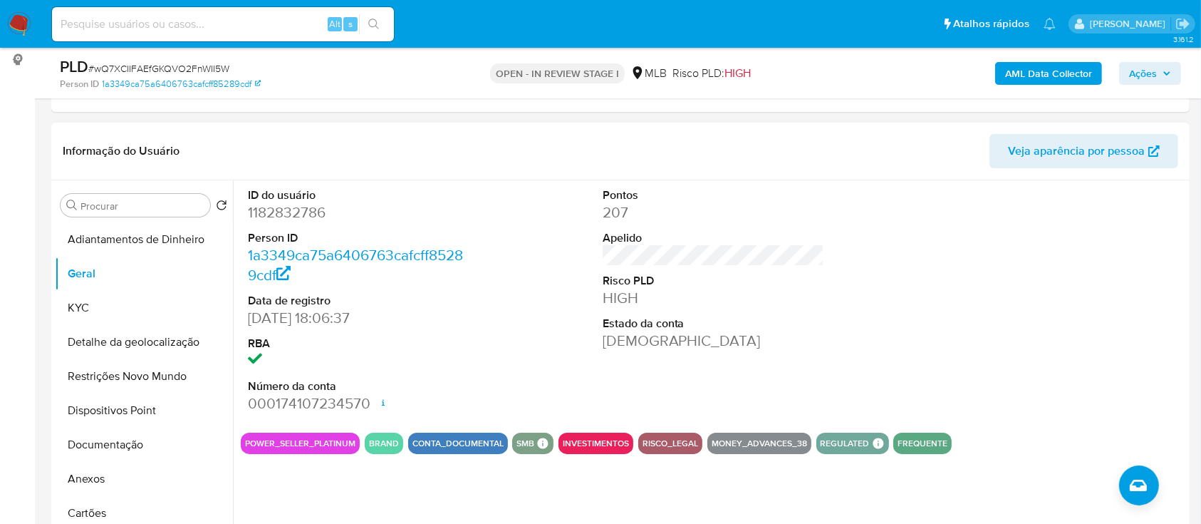
click at [1044, 242] on div at bounding box center [1068, 300] width 236 height 241
click at [85, 306] on button "KYC" at bounding box center [138, 308] width 167 height 34
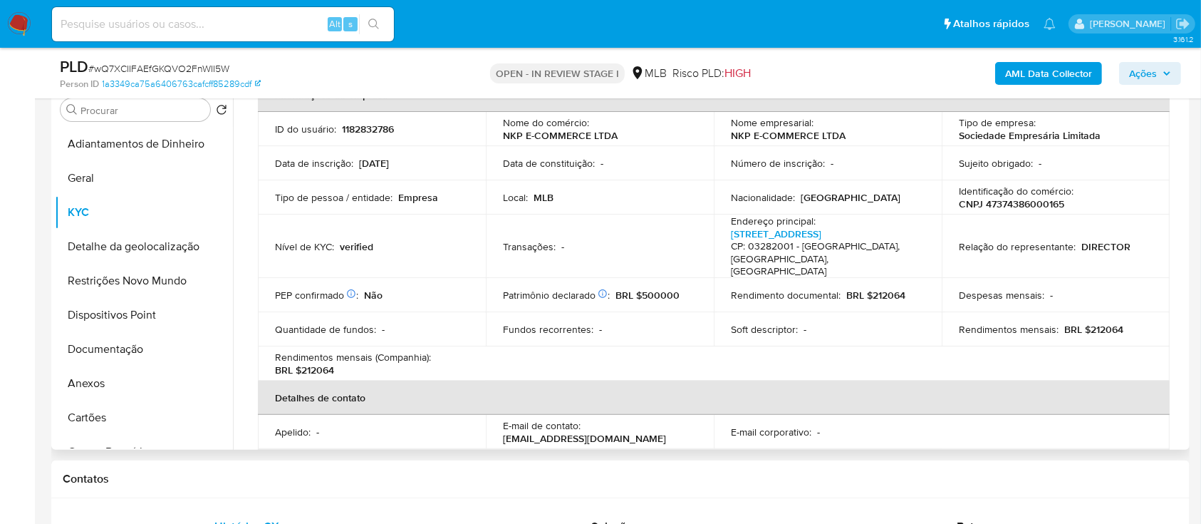
scroll to position [85, 0]
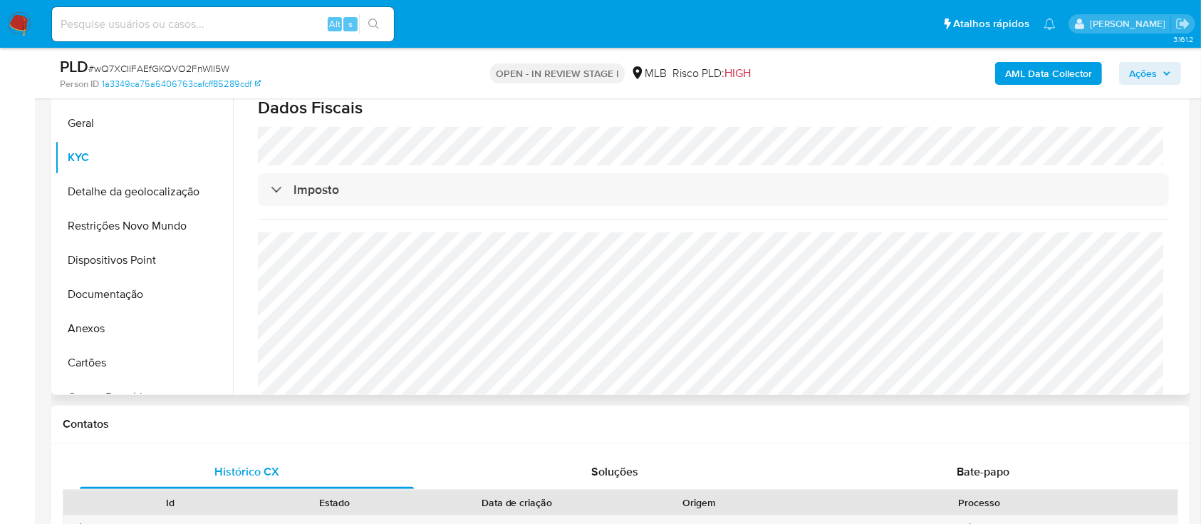
scroll to position [380, 0]
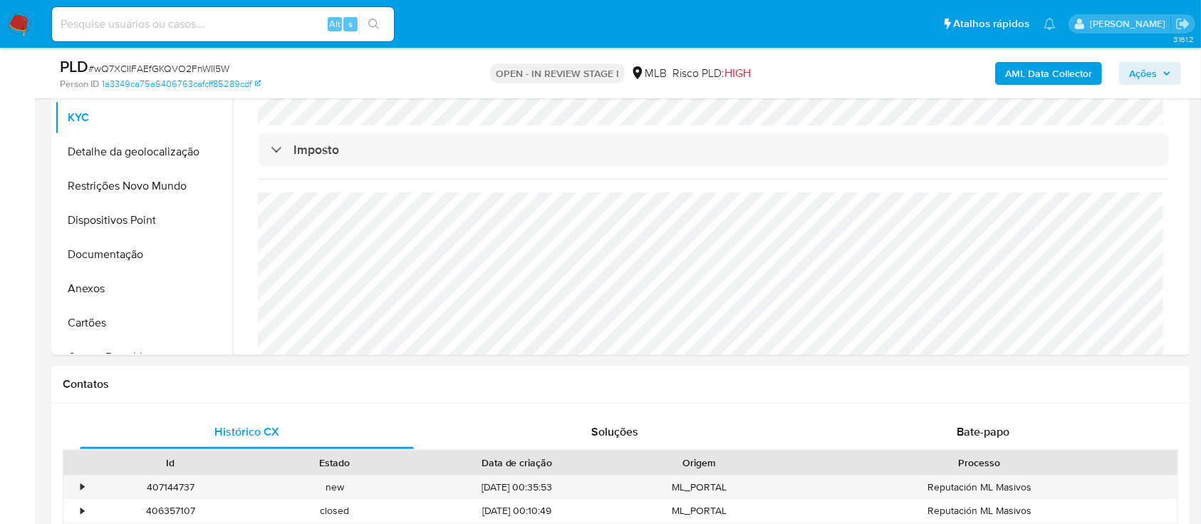
click at [113, 156] on button "Detalhe da geolocalização" at bounding box center [138, 152] width 167 height 34
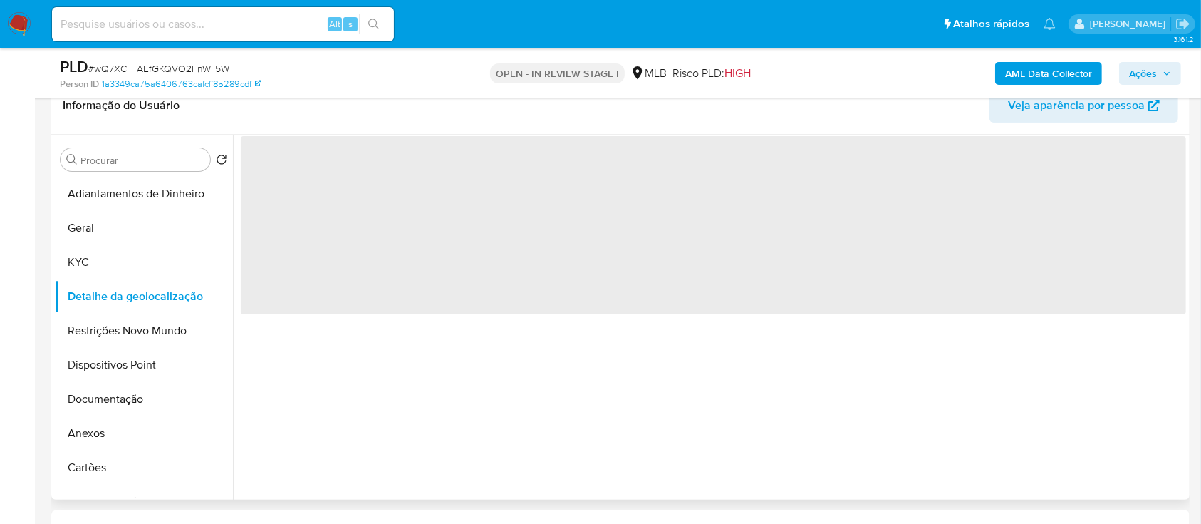
scroll to position [189, 0]
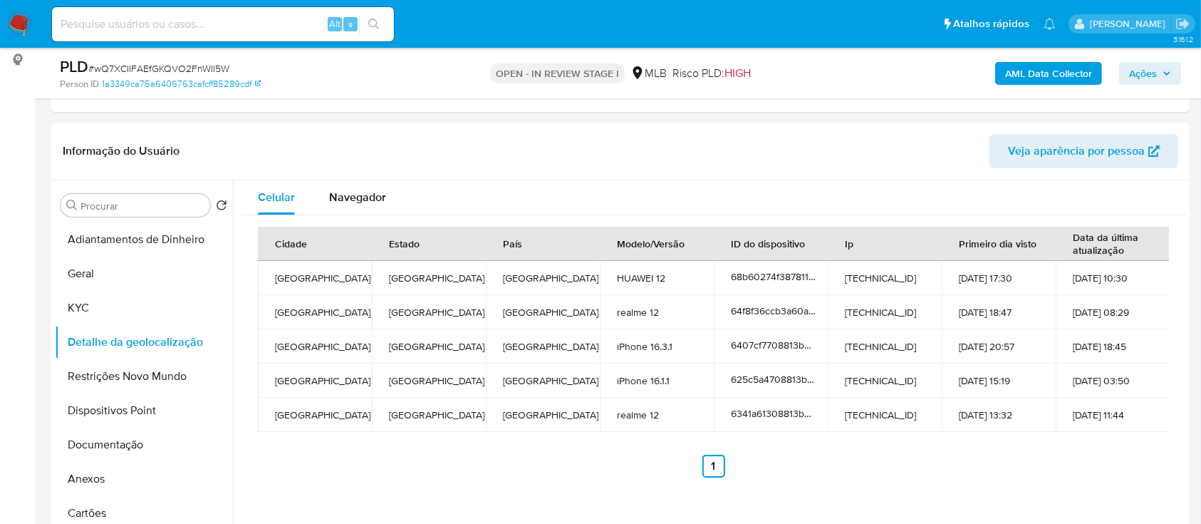
click at [110, 371] on button "Restrições Novo Mundo" at bounding box center [138, 376] width 167 height 34
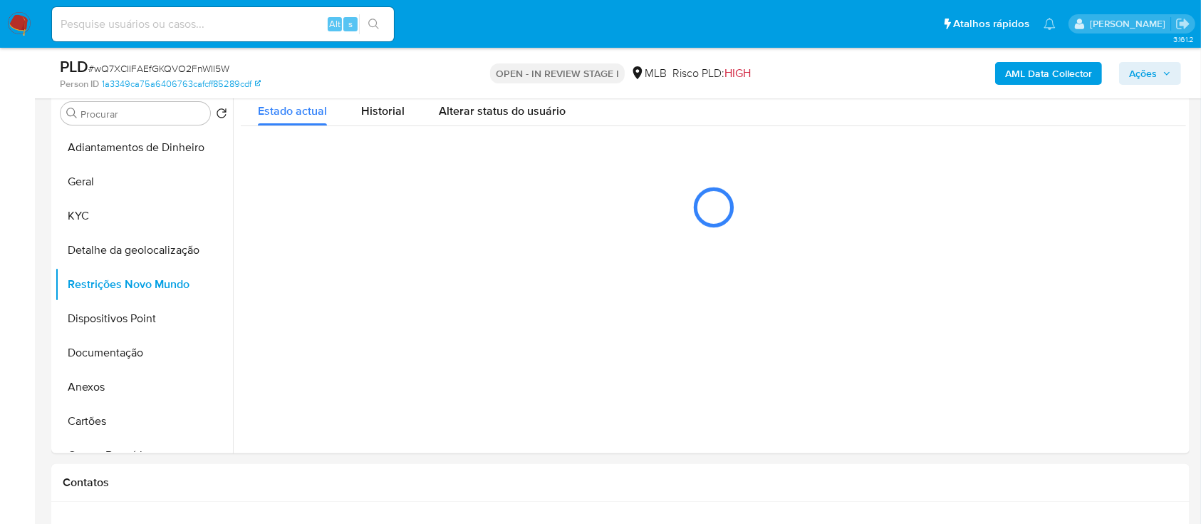
scroll to position [285, 0]
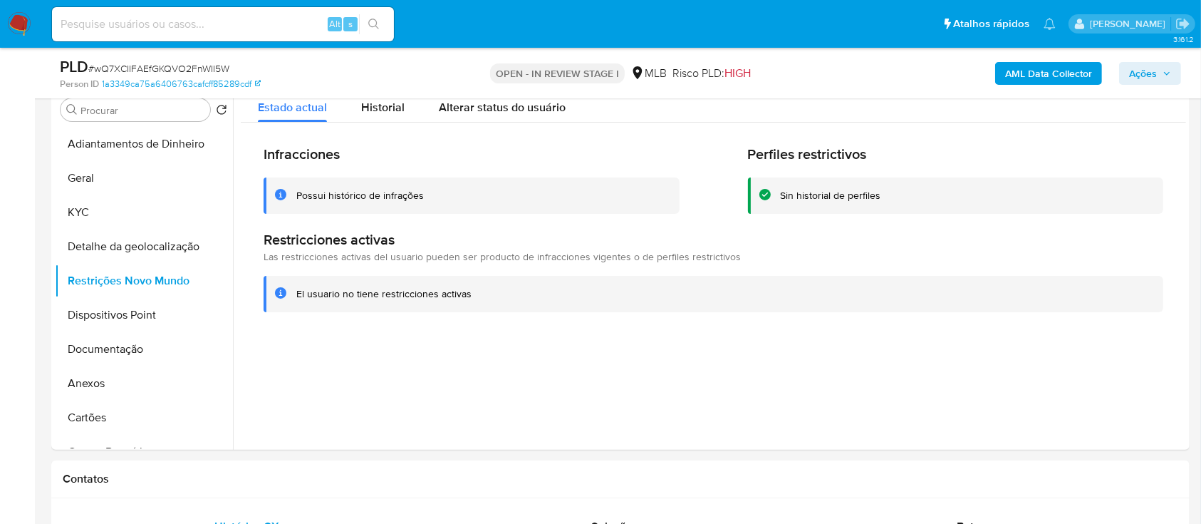
drag, startPoint x: 331, startPoint y: 387, endPoint x: 468, endPoint y: 211, distance: 223.3
click at [331, 387] on div at bounding box center [709, 267] width 953 height 365
click at [113, 316] on button "Dispositivos Point" at bounding box center [138, 315] width 167 height 34
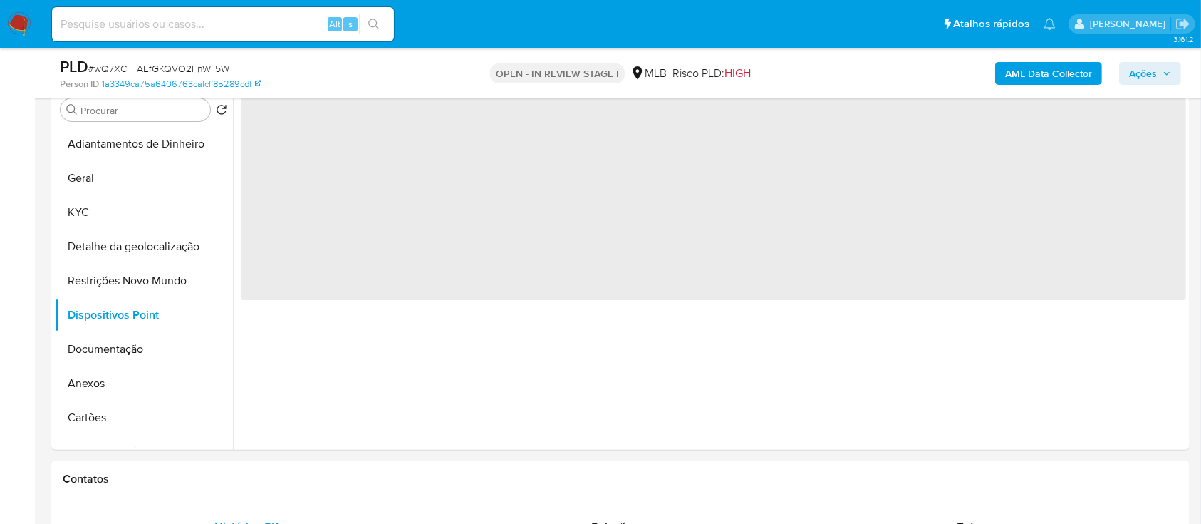
scroll to position [189, 0]
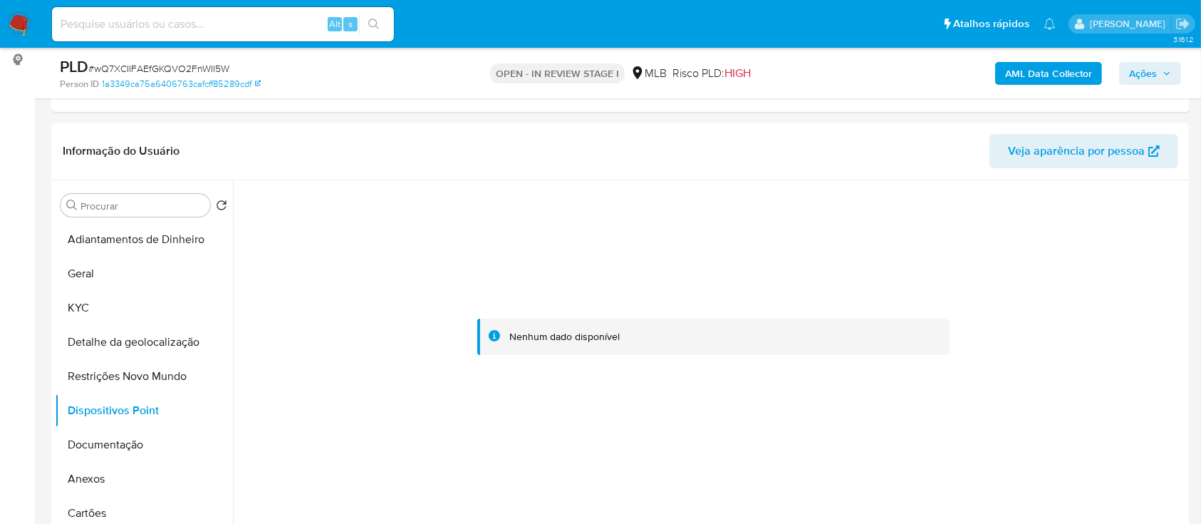
drag, startPoint x: 118, startPoint y: 445, endPoint x: 136, endPoint y: 446, distance: 17.8
click at [119, 447] on button "Documentação" at bounding box center [138, 444] width 167 height 34
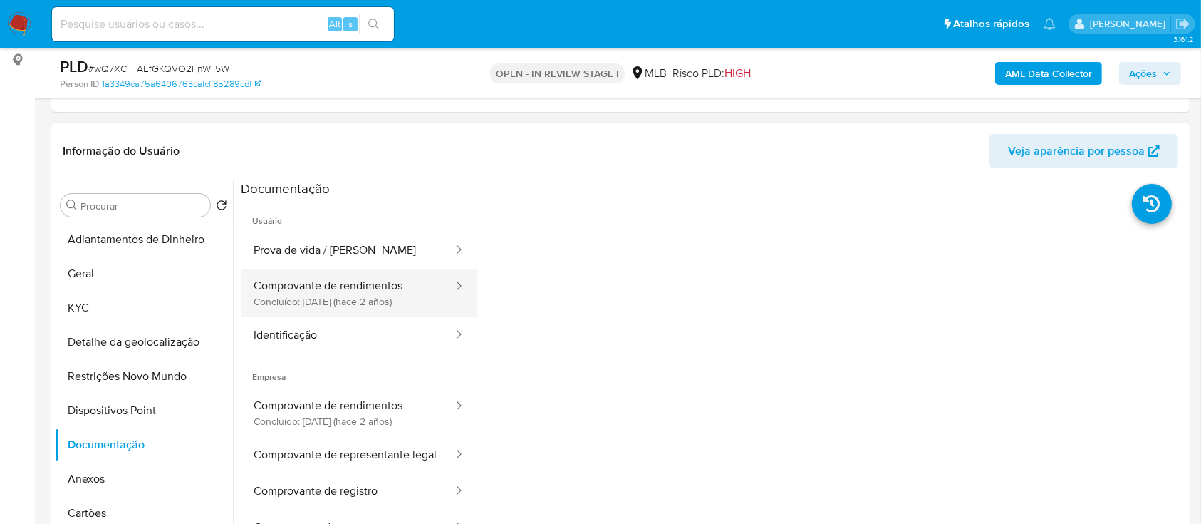
click at [330, 299] on button "Comprovante de rendimentos Concluído: 14/06/2023 (hace 2 años)" at bounding box center [348, 293] width 214 height 48
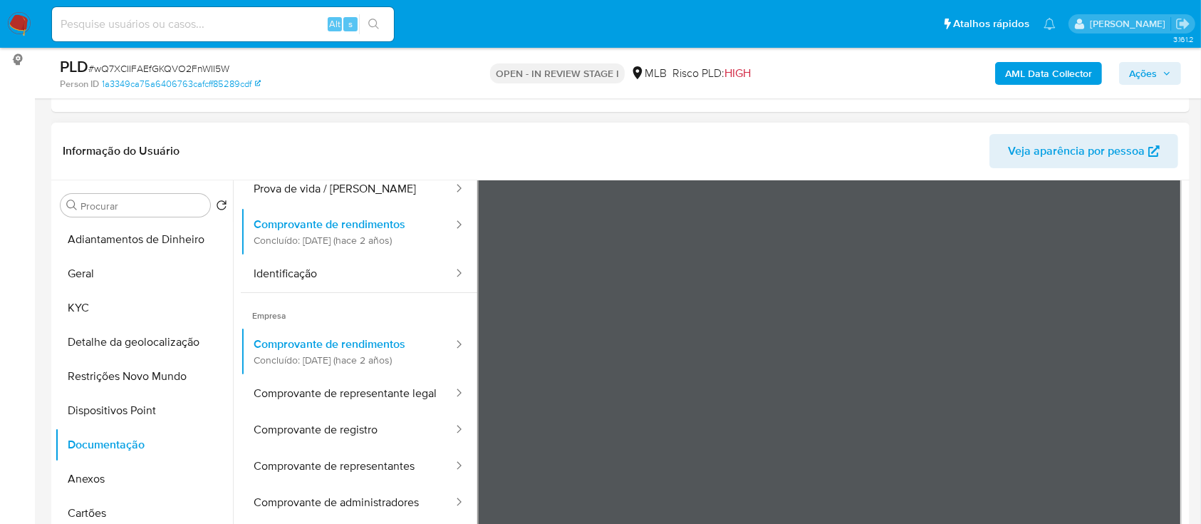
scroll to position [0, 0]
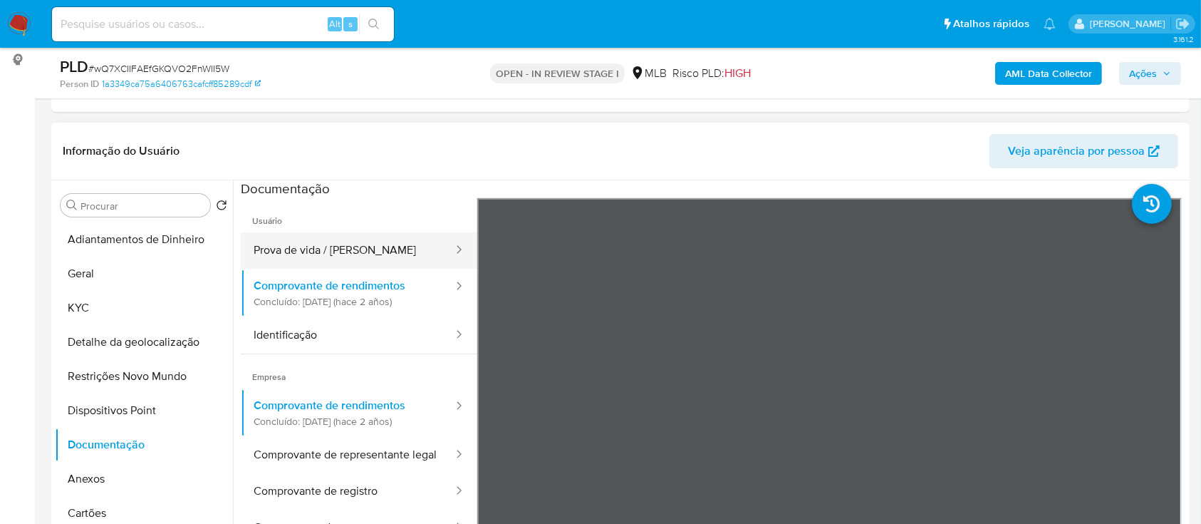
click at [313, 246] on button "Prova de vida / [PERSON_NAME]" at bounding box center [348, 250] width 214 height 36
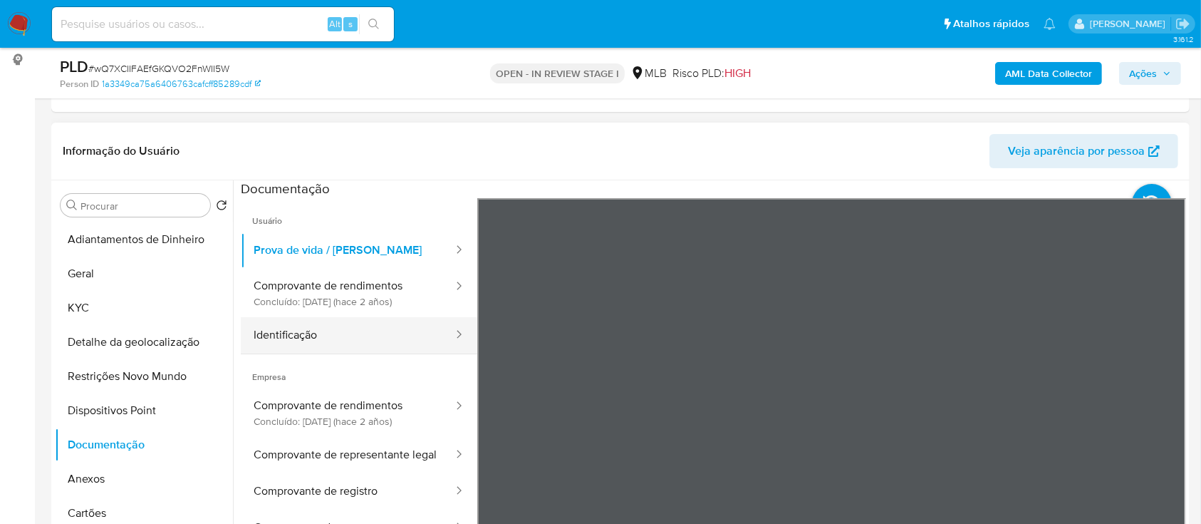
click at [302, 340] on button "Identificação" at bounding box center [348, 335] width 214 height 36
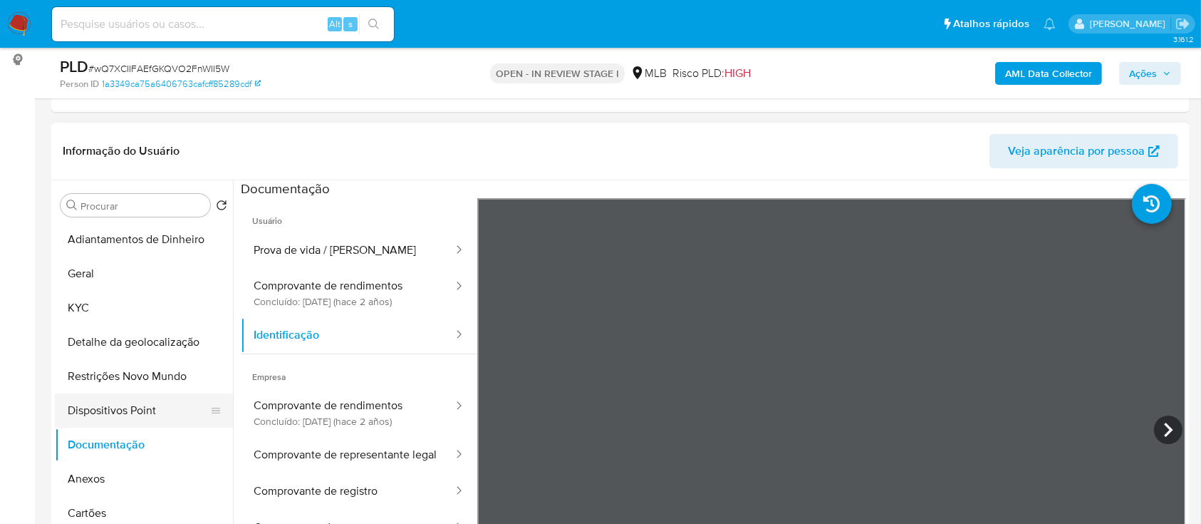
drag, startPoint x: 120, startPoint y: 407, endPoint x: 128, endPoint y: 407, distance: 7.9
click at [123, 407] on button "Dispositivos Point" at bounding box center [138, 410] width 167 height 34
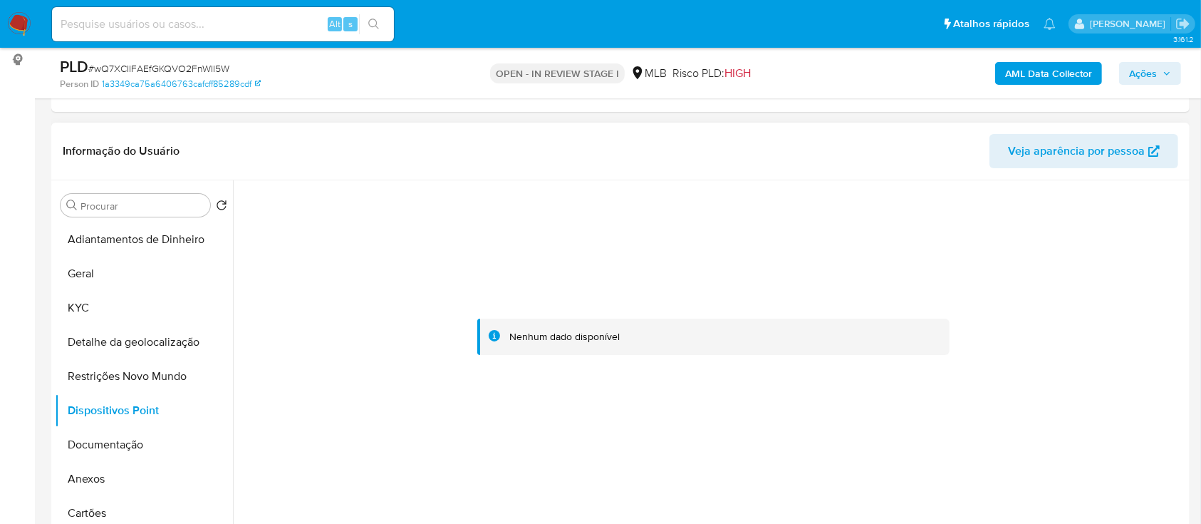
click at [1059, 321] on div at bounding box center [713, 336] width 945 height 313
click at [100, 313] on button "KYC" at bounding box center [138, 308] width 167 height 34
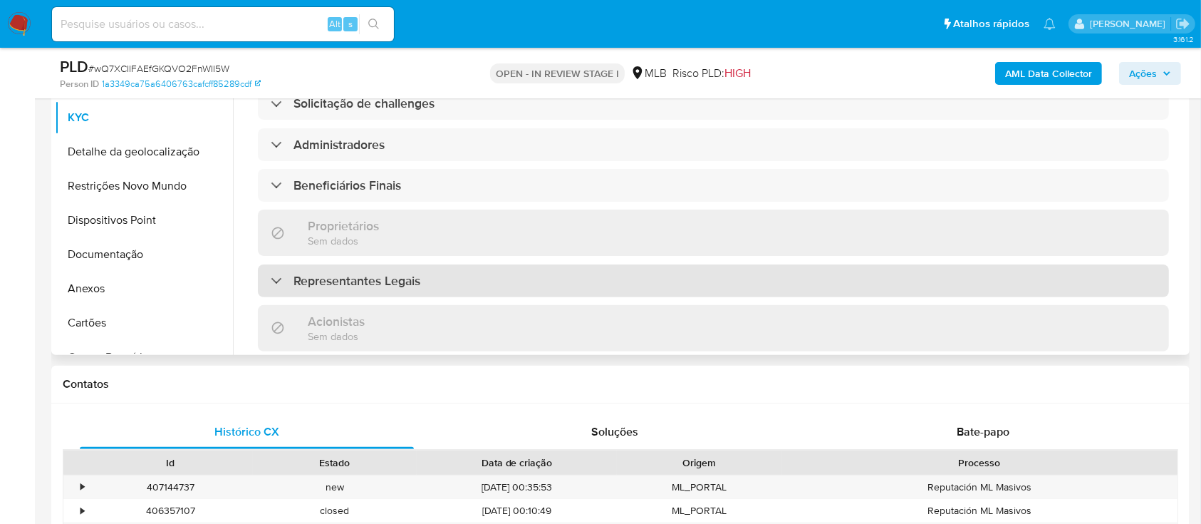
scroll to position [463, 0]
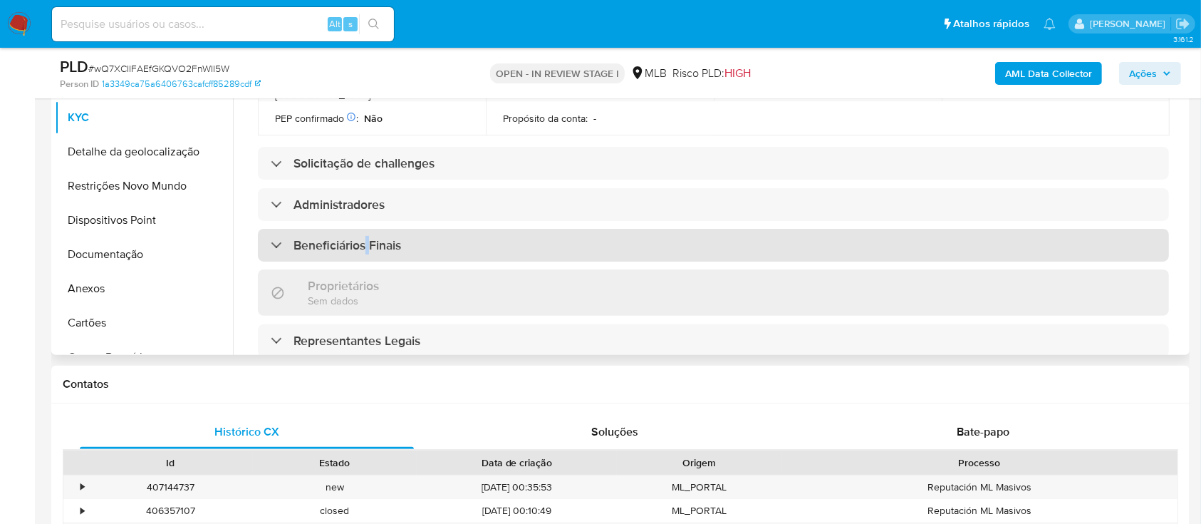
click at [370, 237] on h3 "Beneficiários Finais" at bounding box center [347, 245] width 108 height 16
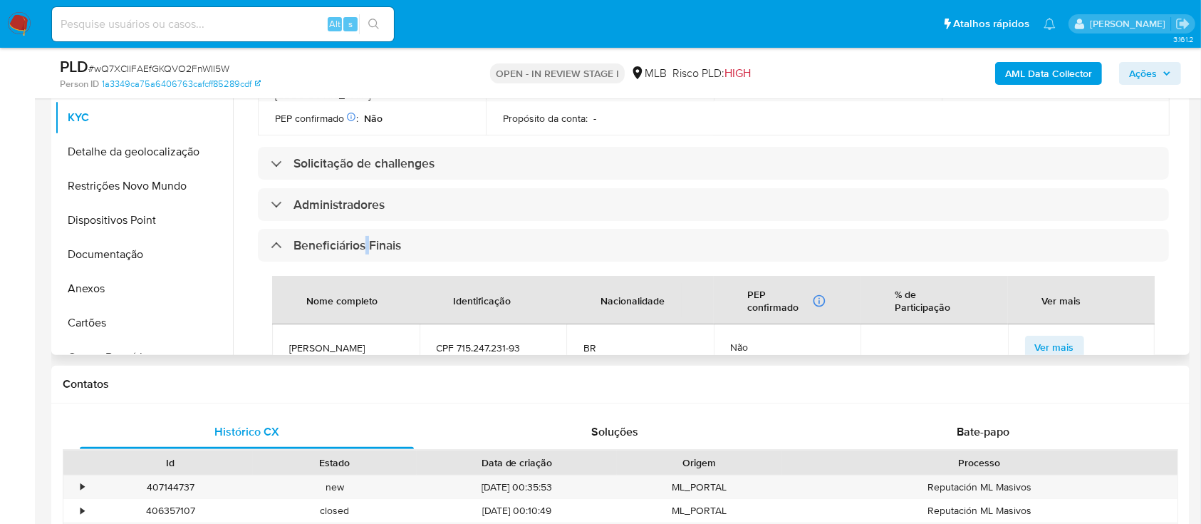
scroll to position [558, 0]
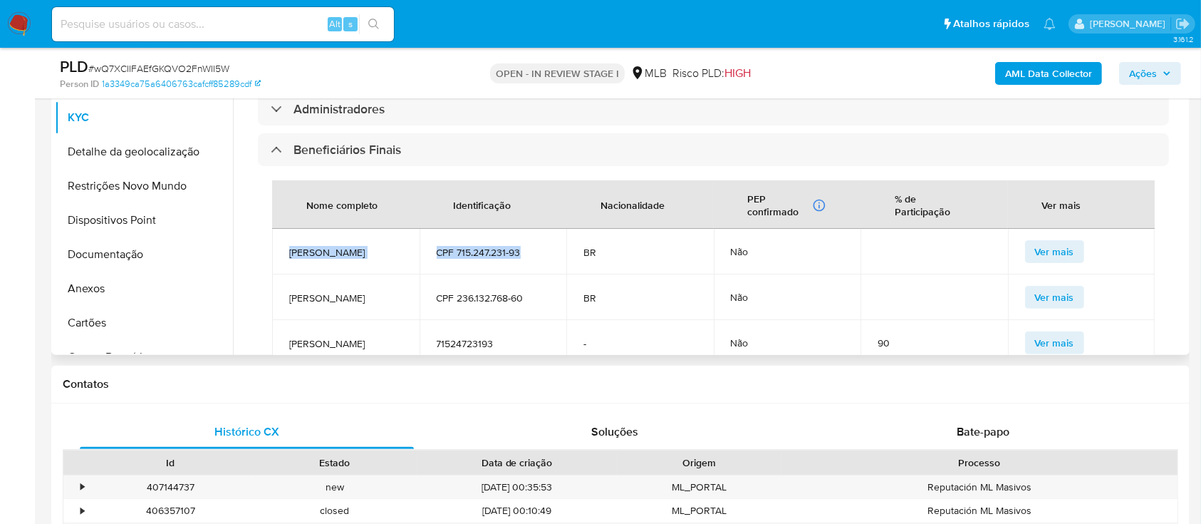
drag, startPoint x: 290, startPoint y: 224, endPoint x: 529, endPoint y: 234, distance: 238.8
click at [529, 233] on tr "Hongbao Yan CPF 715.247.231-93 BR Não Ver mais" at bounding box center [713, 252] width 883 height 46
copy tr "Hongbao Yan CPF 715.247.231-93"
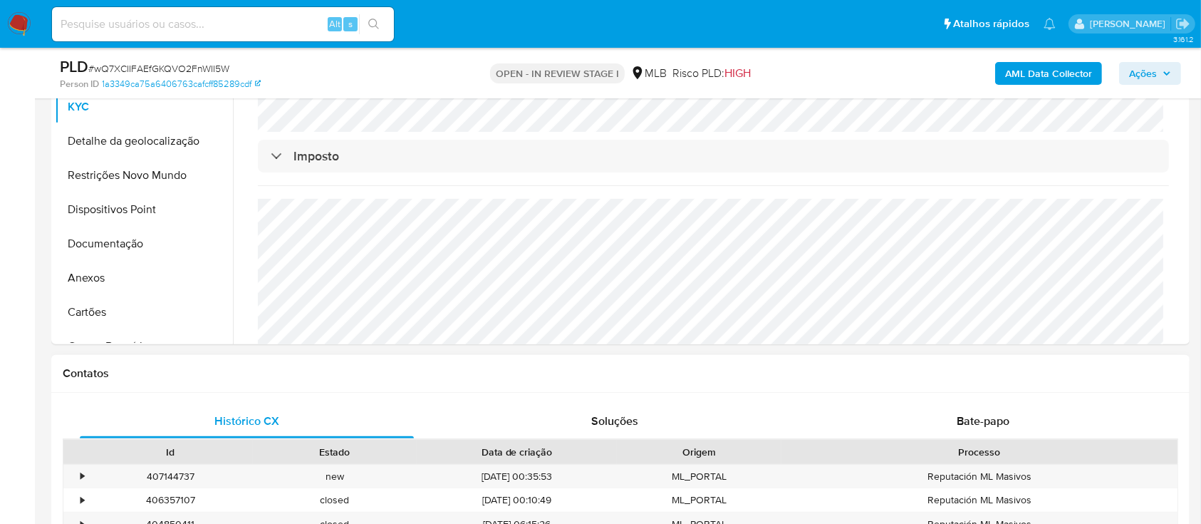
scroll to position [95, 0]
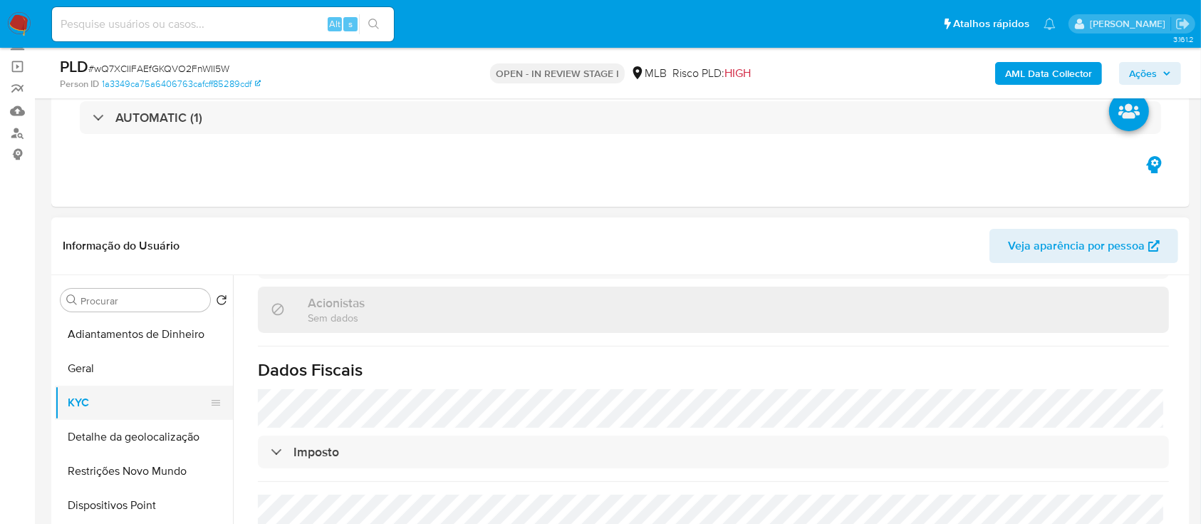
click at [88, 394] on button "KYC" at bounding box center [138, 402] width 167 height 34
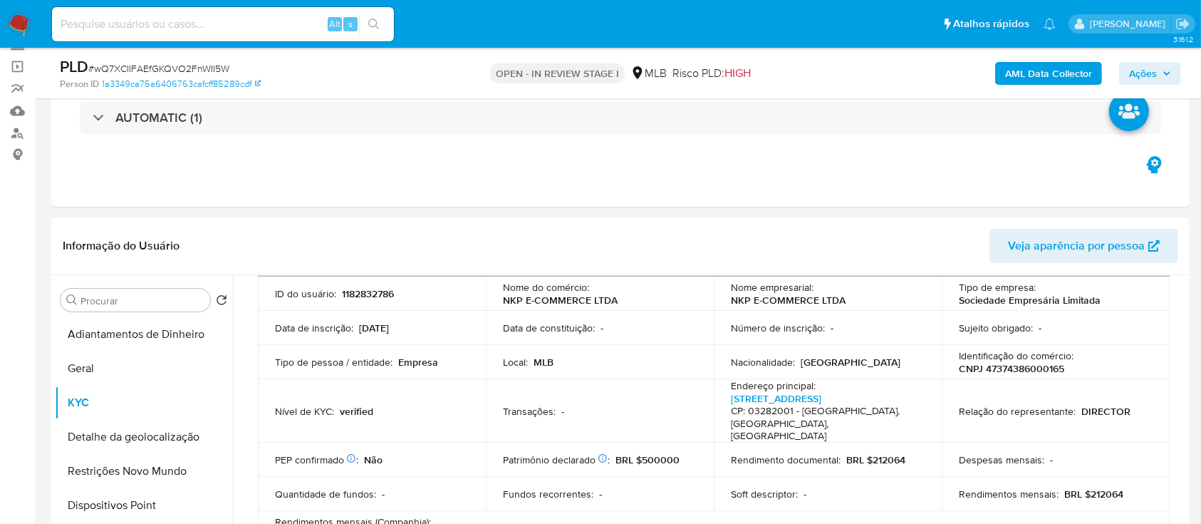
scroll to position [189, 0]
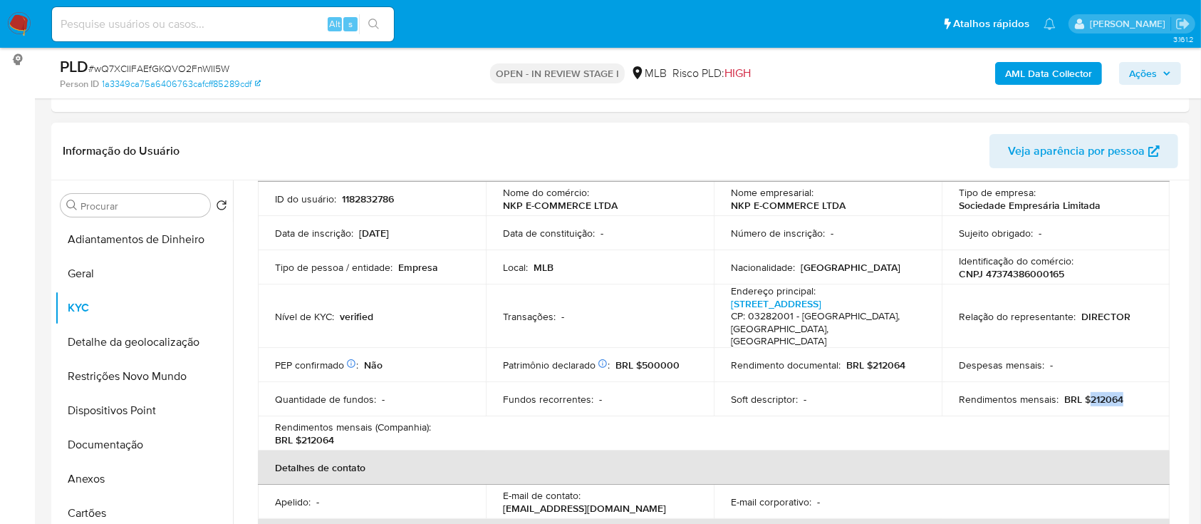
drag, startPoint x: 1112, startPoint y: 383, endPoint x: 1083, endPoint y: 383, distance: 29.2
click at [1083, 392] on div "Rendimentos mensais : BRL $212064" at bounding box center [1056, 398] width 194 height 13
drag, startPoint x: 910, startPoint y: 348, endPoint x: 864, endPoint y: 347, distance: 46.3
click at [864, 358] on div "Rendimento documental : BRL $212064" at bounding box center [828, 364] width 194 height 13
copy p "$212064"
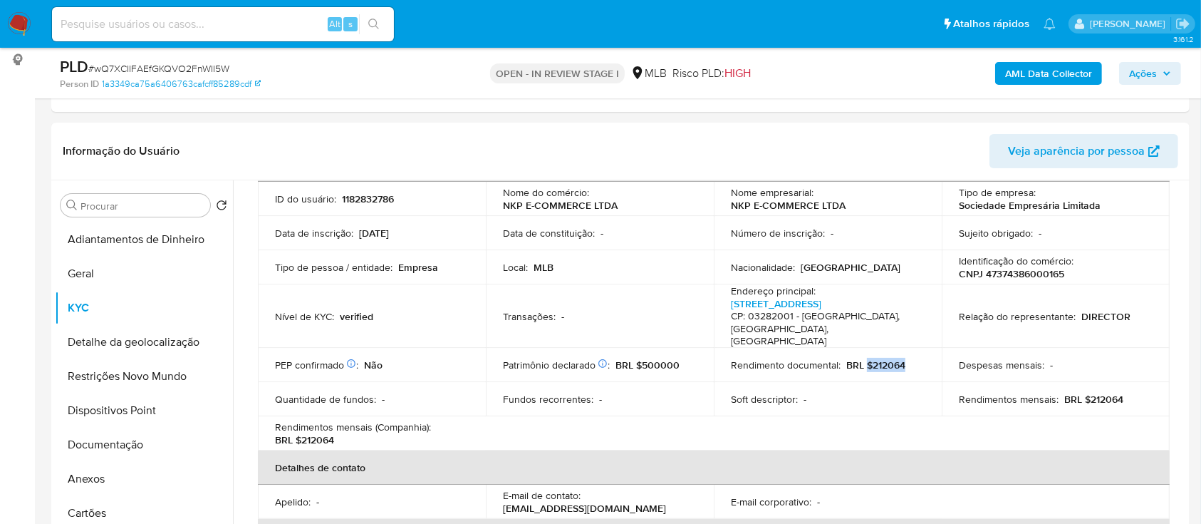
drag, startPoint x: 1168, startPoint y: 66, endPoint x: 1151, endPoint y: 74, distance: 19.1
click at [1165, 66] on span "Ações" at bounding box center [1150, 73] width 42 height 20
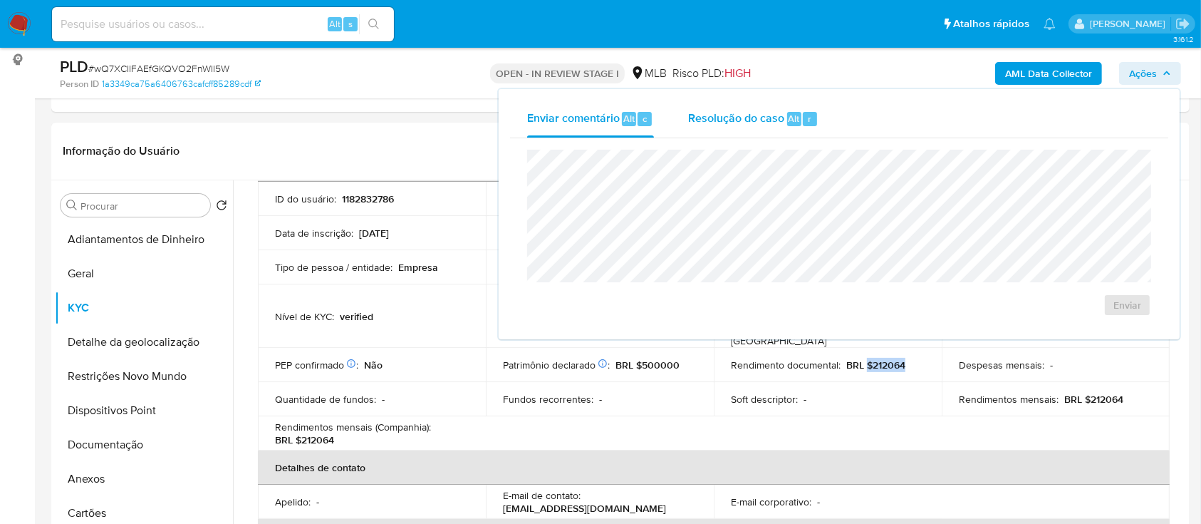
click at [727, 127] on div "Resolução do caso Alt r" at bounding box center [753, 118] width 130 height 37
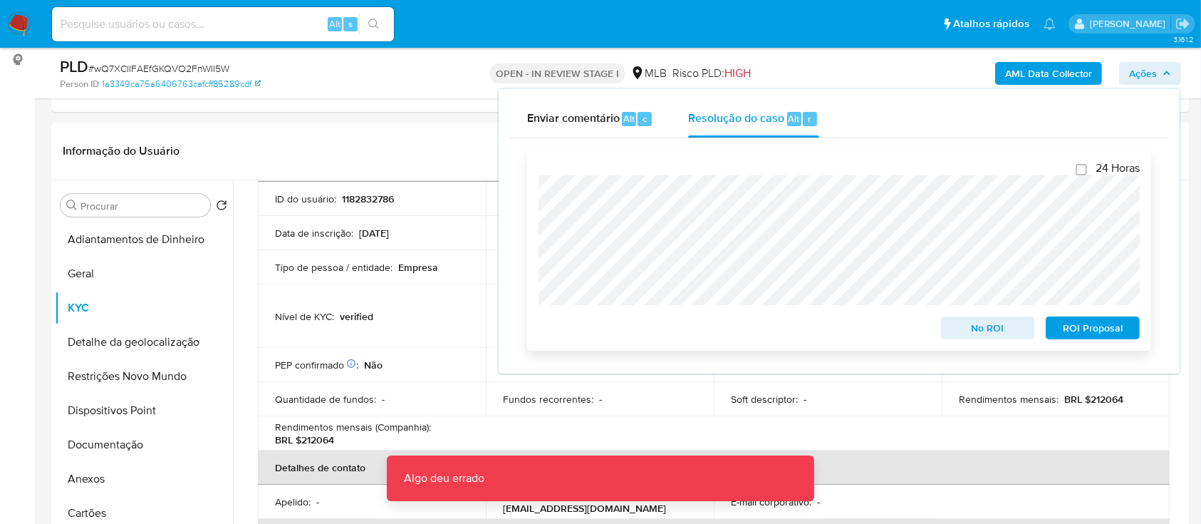
click at [1093, 333] on span "ROI Proposal" at bounding box center [1093, 328] width 74 height 20
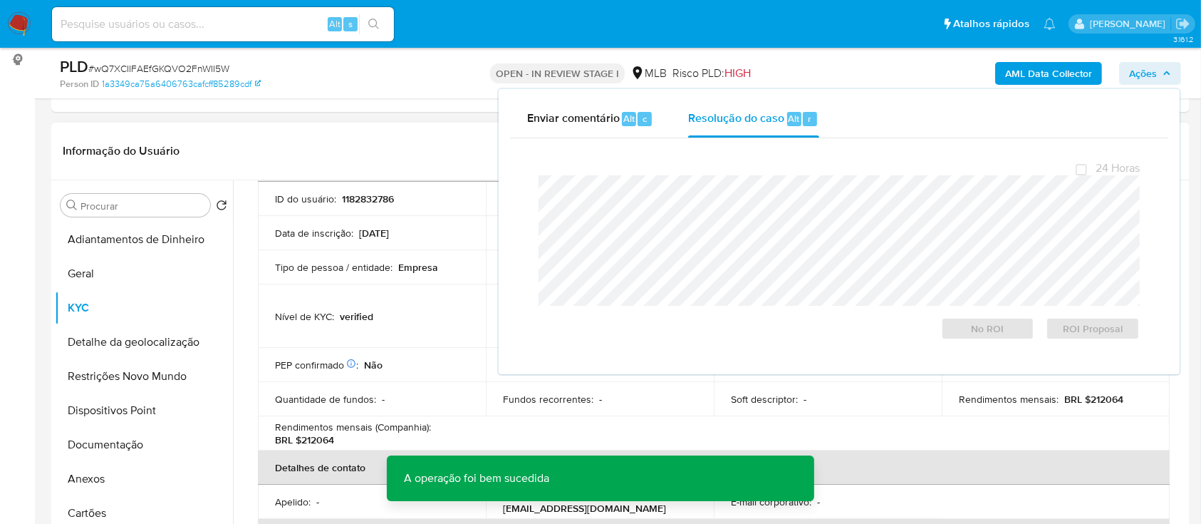
click at [311, 147] on header "Informação do Usuário Veja aparência por pessoa" at bounding box center [620, 151] width 1115 height 34
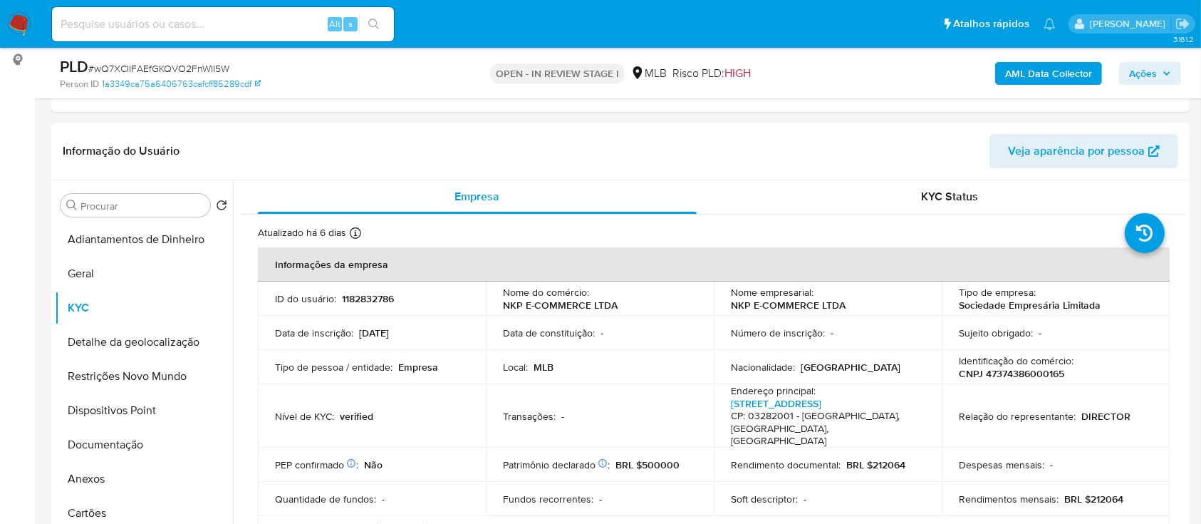
scroll to position [0, 0]
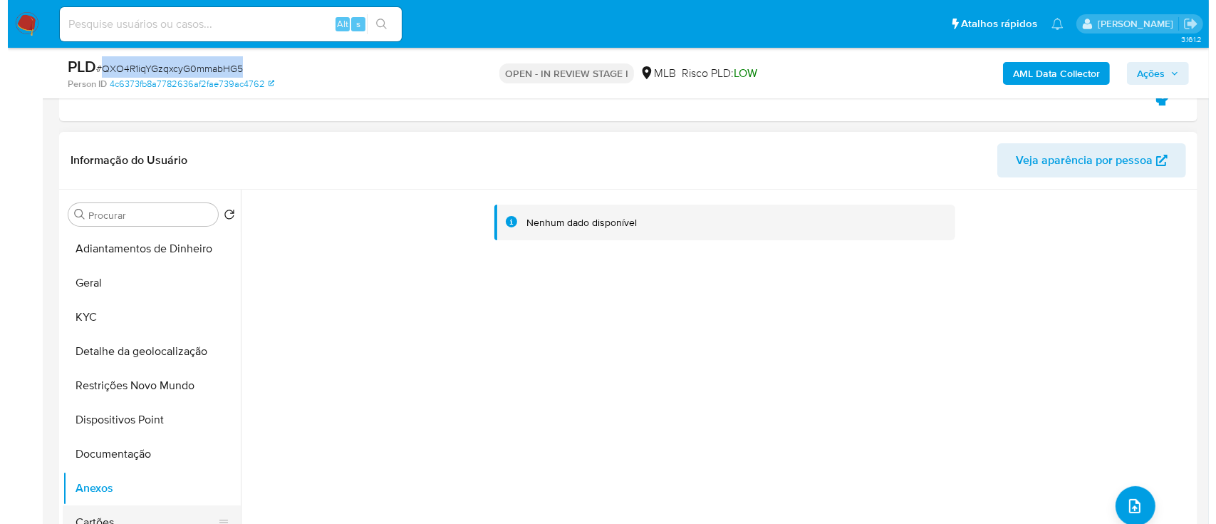
scroll to position [95, 0]
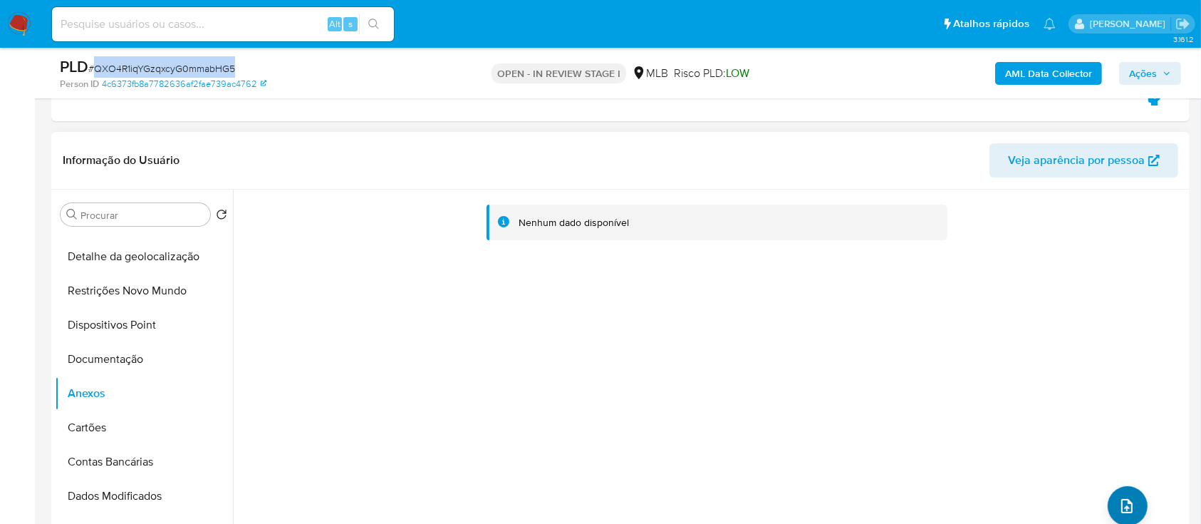
click at [1125, 497] on icon "upload-file" at bounding box center [1126, 505] width 17 height 17
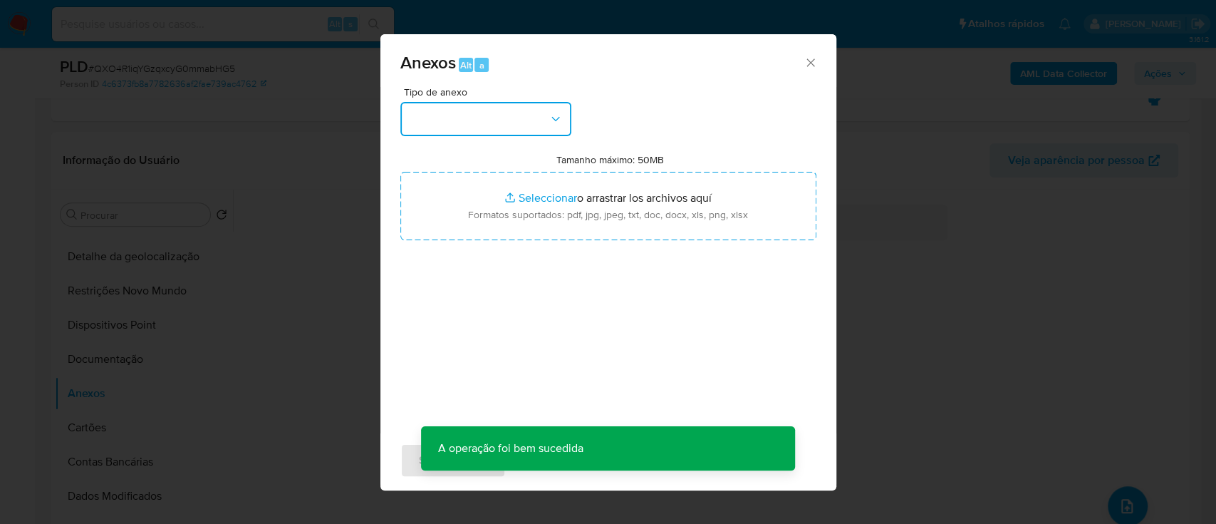
click at [460, 116] on button "button" at bounding box center [485, 119] width 171 height 34
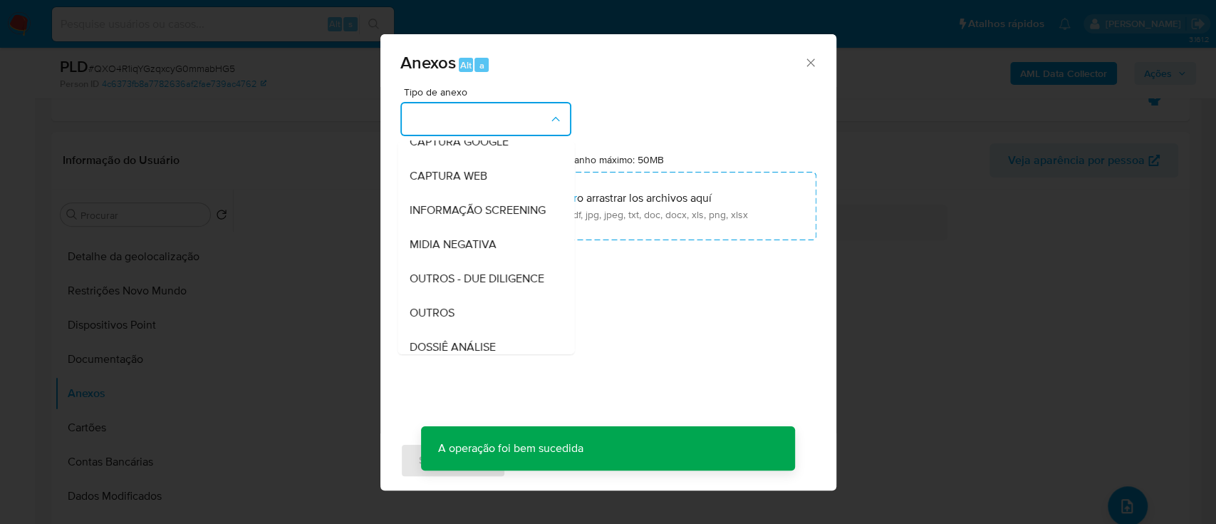
scroll to position [189, 0]
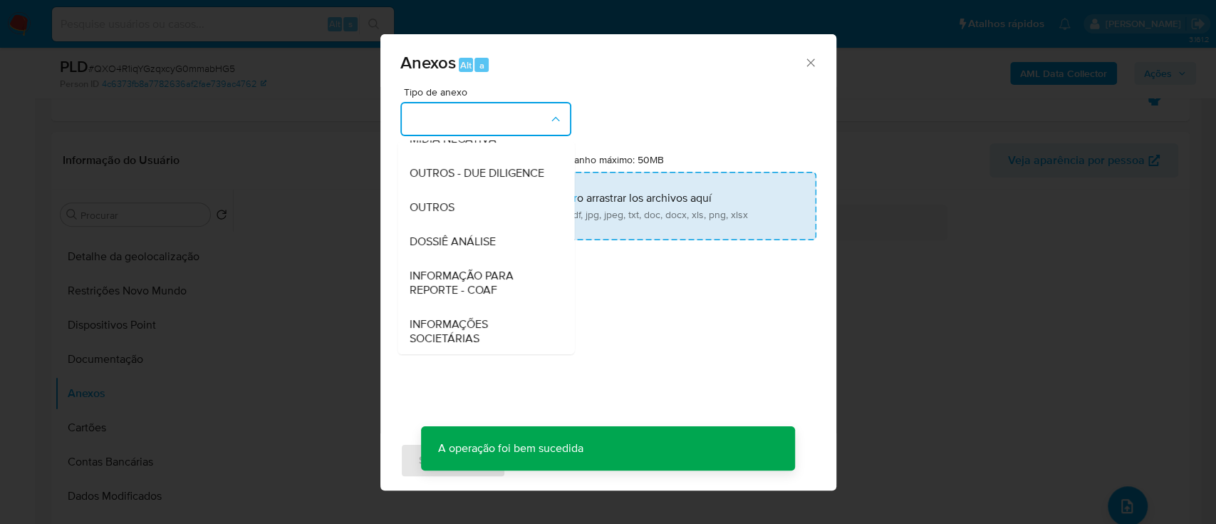
click at [460, 224] on div "OUTROS" at bounding box center [481, 207] width 145 height 34
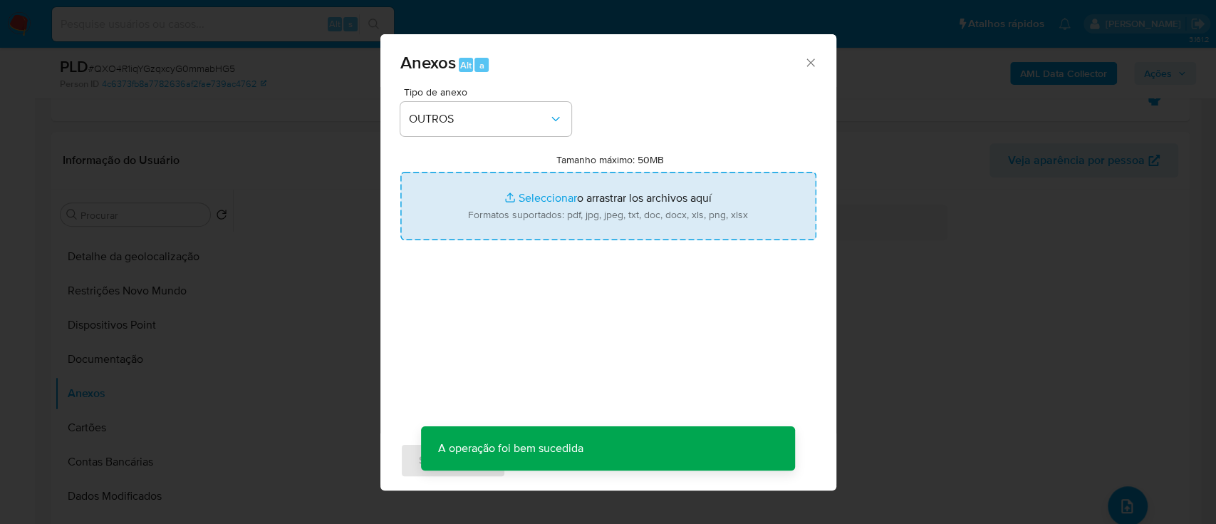
click at [532, 187] on input "Tamanho máximo: 50MB Seleccionar archivos" at bounding box center [608, 206] width 416 height 68
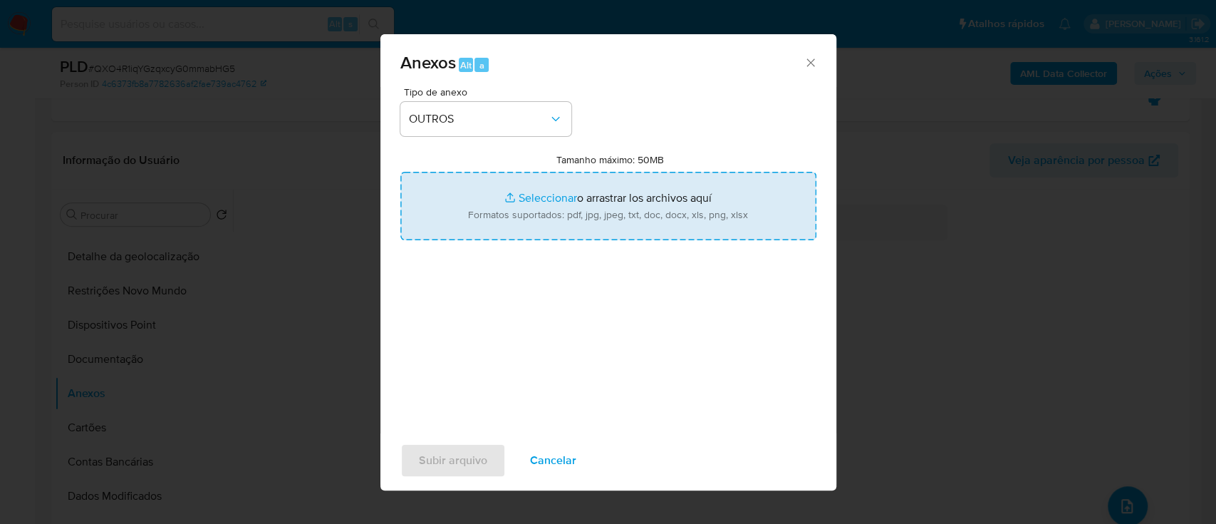
type input "C:\fakepath\Mulan 1182832786_2025_09_24_17_49_38.xlsx"
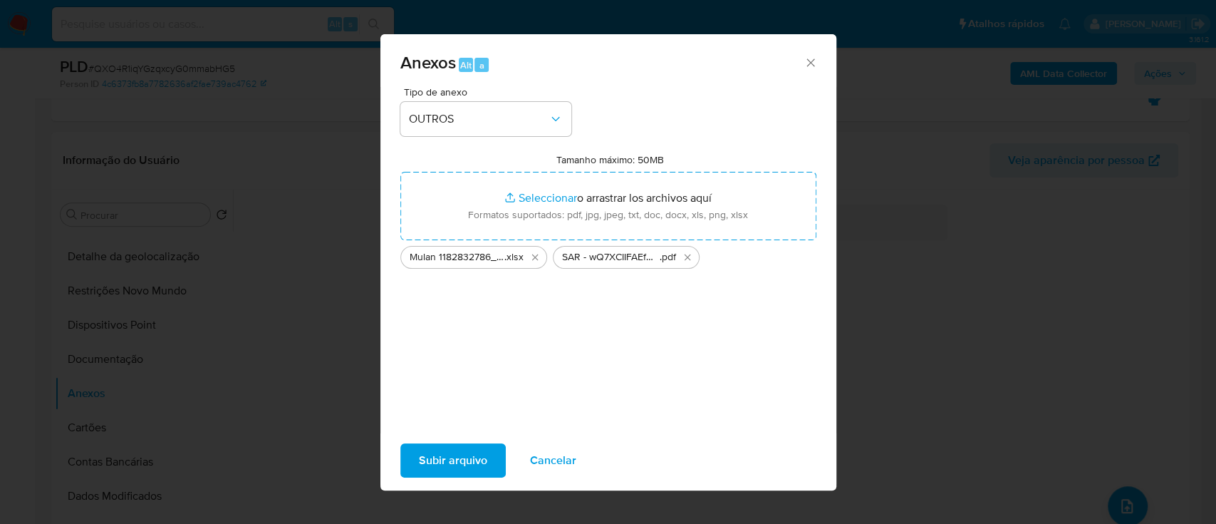
click at [448, 454] on span "Subir arquivo" at bounding box center [453, 459] width 68 height 31
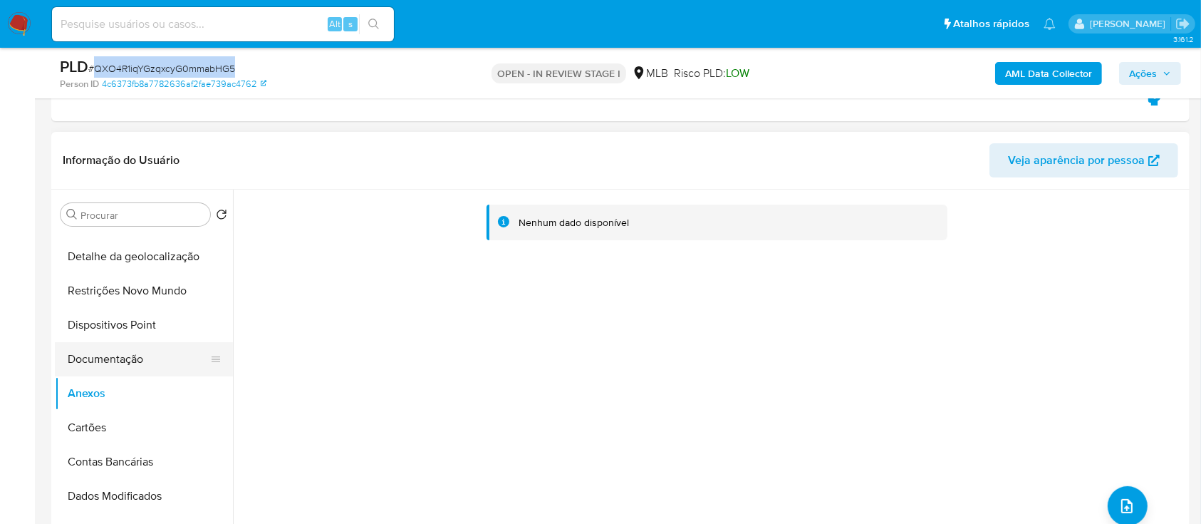
click at [119, 363] on button "Documentação" at bounding box center [138, 359] width 167 height 34
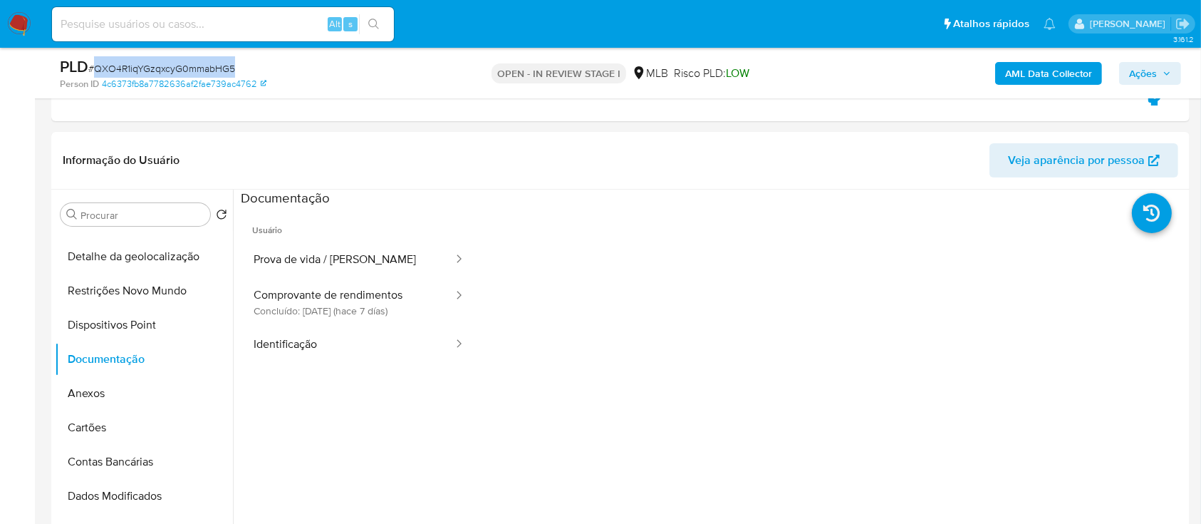
click at [1060, 77] on b "AML Data Collector" at bounding box center [1048, 73] width 87 height 23
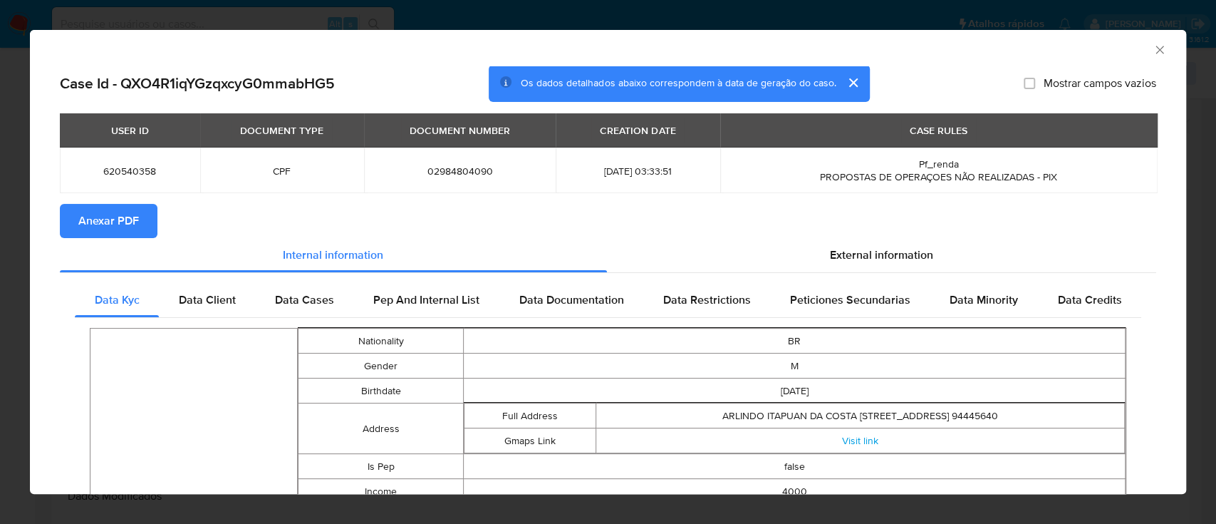
click at [873, 235] on section "Anexar PDF" at bounding box center [608, 221] width 1096 height 34
click at [877, 249] on span "External information" at bounding box center [881, 254] width 103 height 16
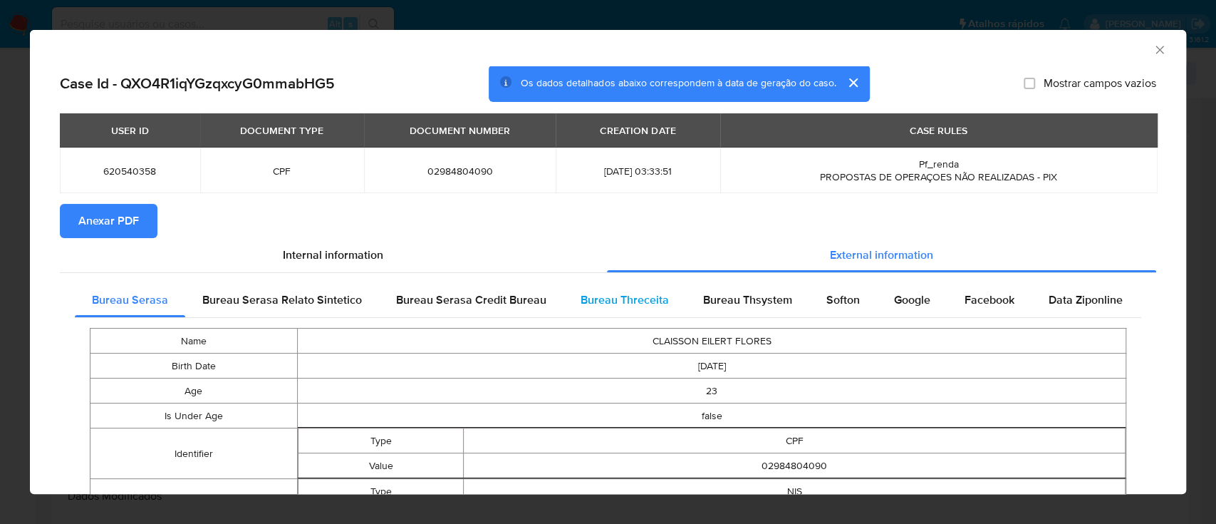
click at [637, 299] on span "Bureau Threceita" at bounding box center [625, 299] width 88 height 16
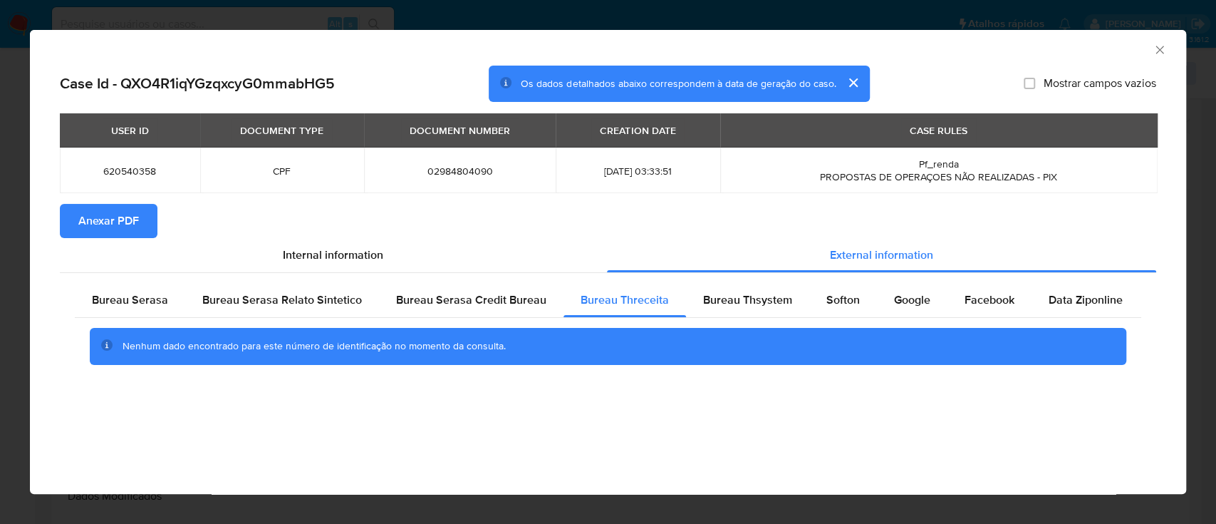
click at [1088, 45] on div "AML Data Collector" at bounding box center [596, 48] width 1113 height 16
click at [739, 296] on span "Bureau Thsystem" at bounding box center [747, 299] width 89 height 16
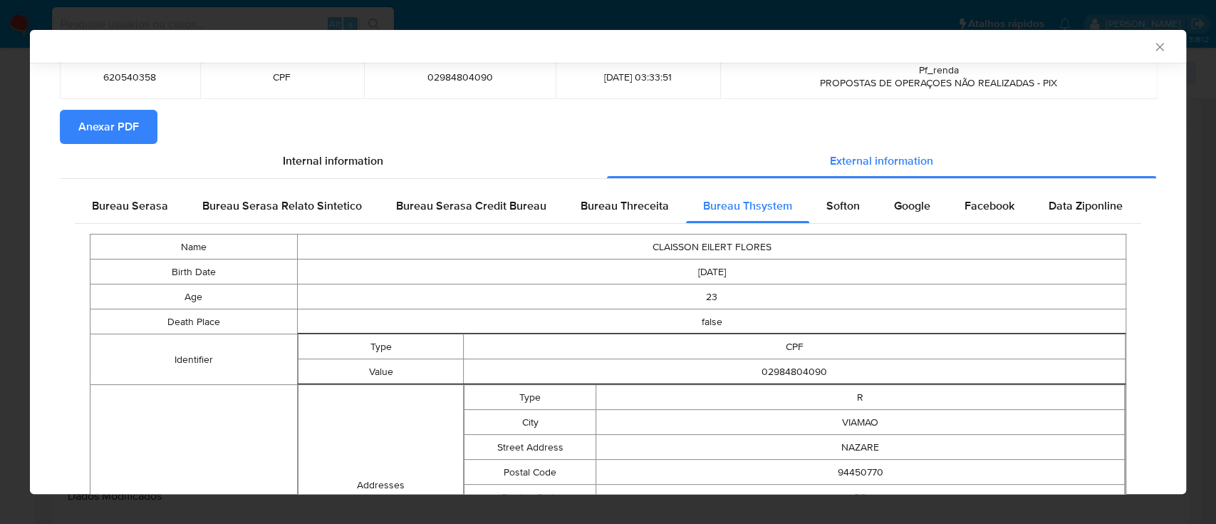
scroll to position [0, 0]
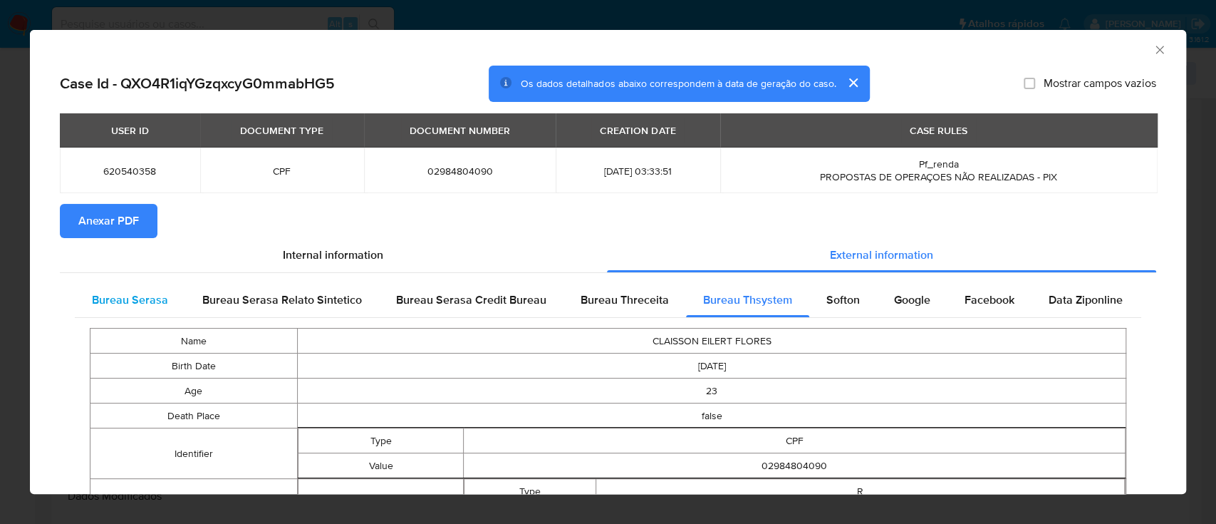
click at [137, 301] on span "Bureau Serasa" at bounding box center [130, 299] width 76 height 16
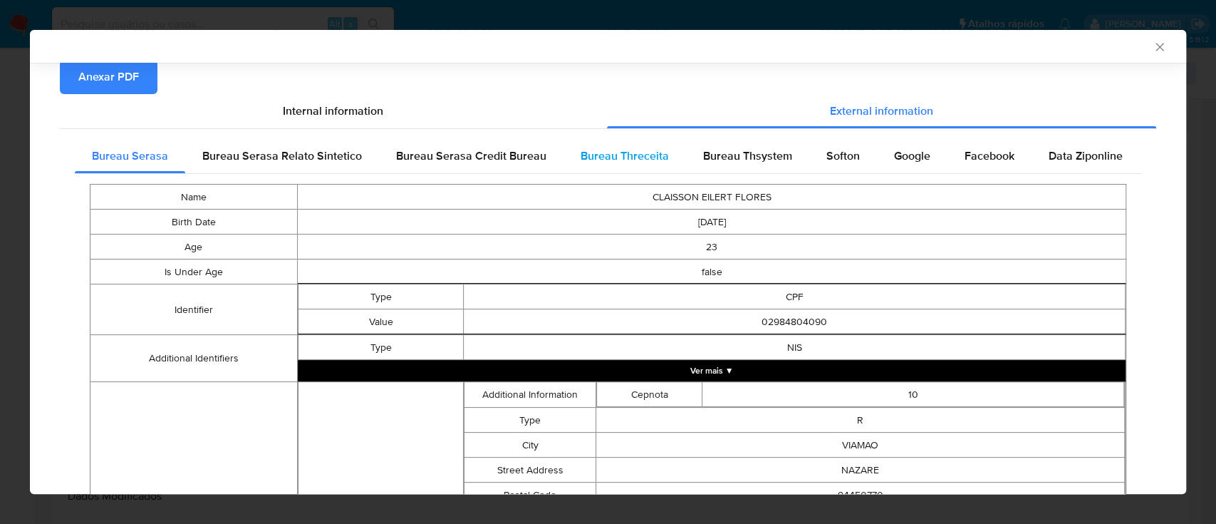
scroll to position [187, 0]
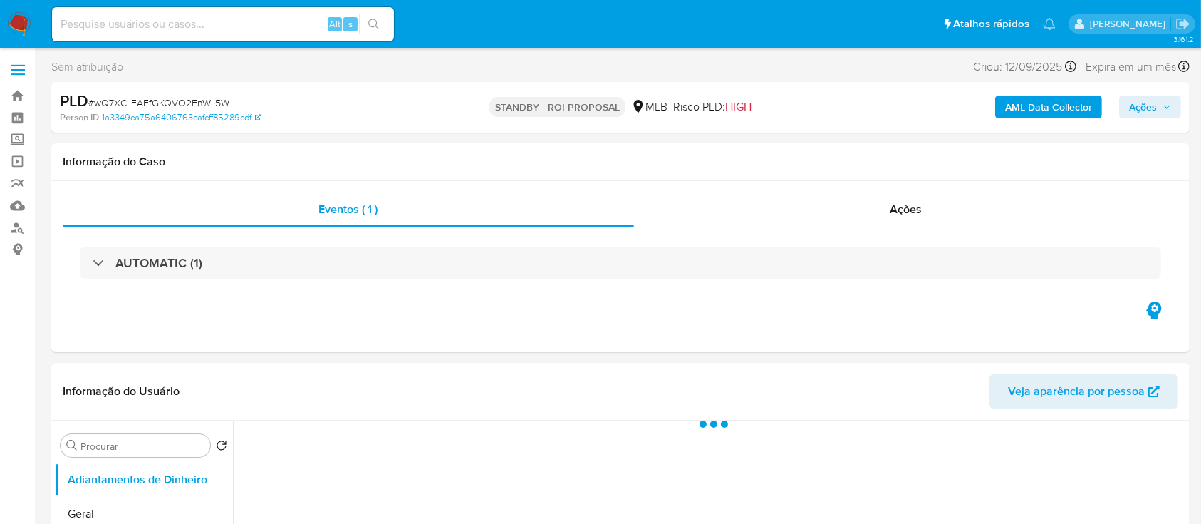
select select "10"
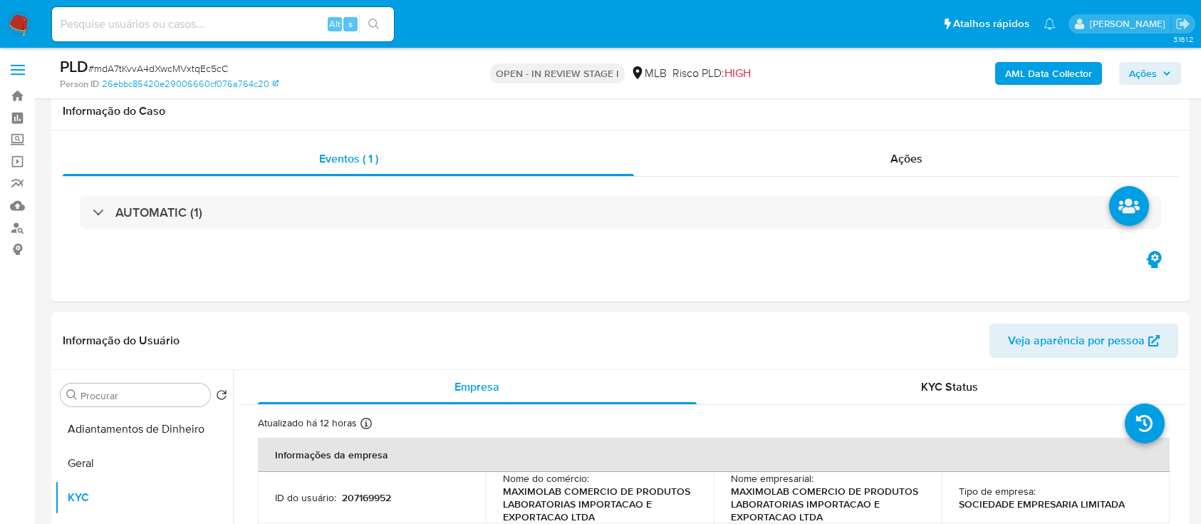
select select "10"
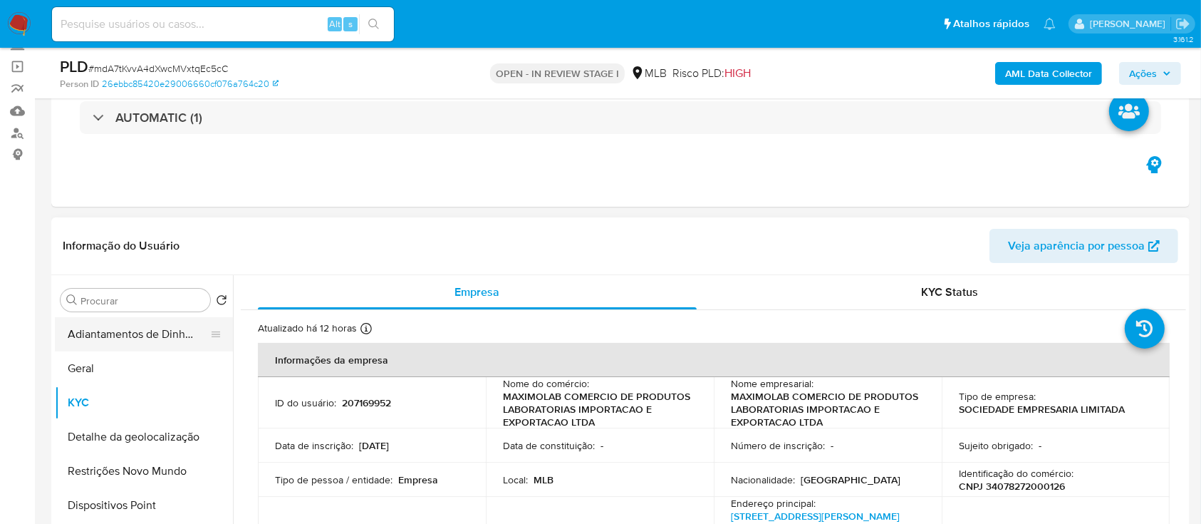
scroll to position [95, 0]
click at [111, 363] on button "Geral" at bounding box center [138, 368] width 167 height 34
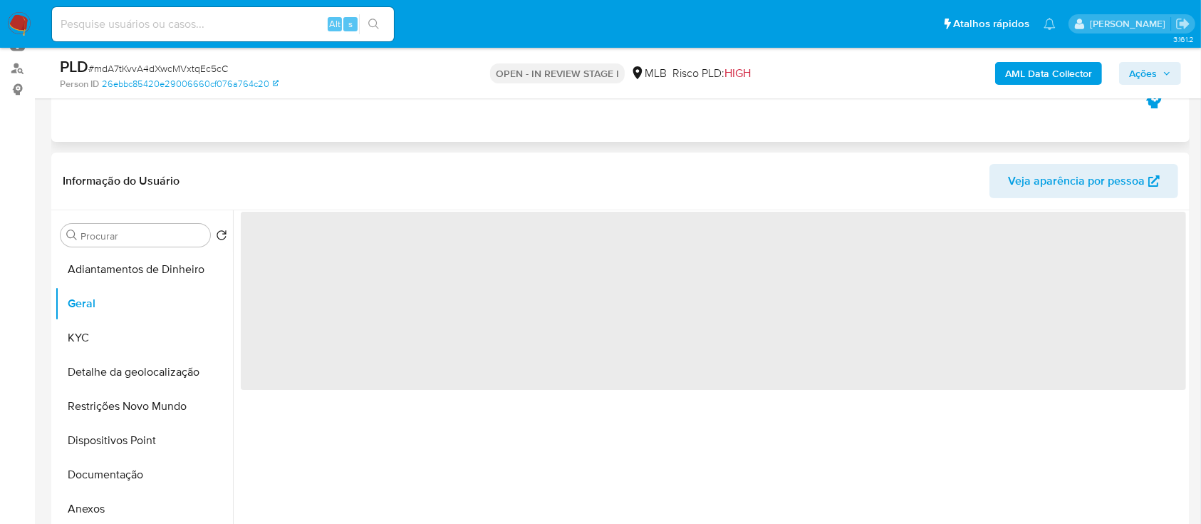
scroll to position [189, 0]
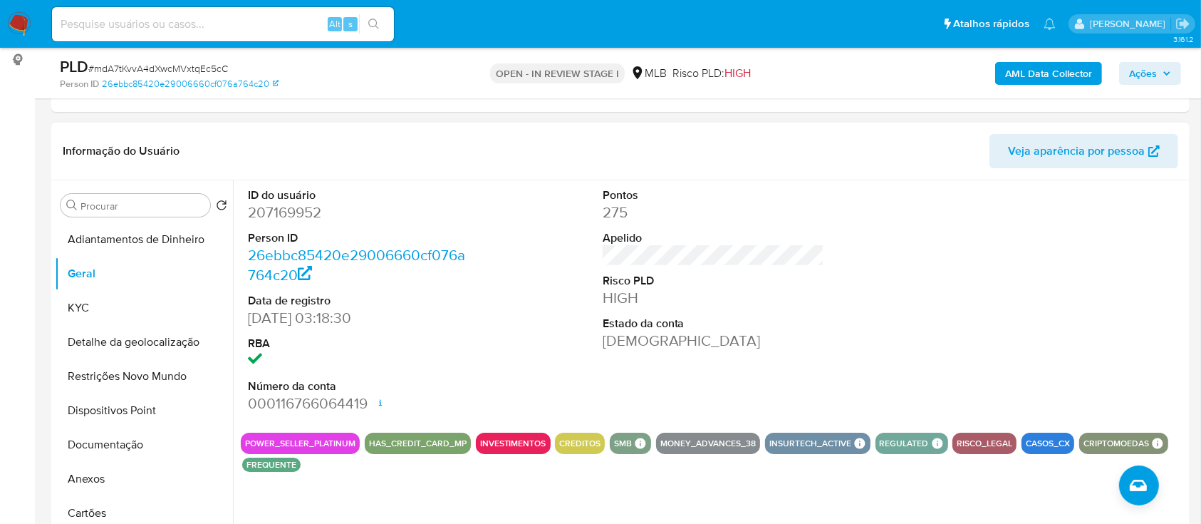
click at [264, 152] on header "Informação do Usuário Veja aparência por pessoa" at bounding box center [620, 151] width 1115 height 34
click at [83, 302] on button "KYC" at bounding box center [138, 308] width 167 height 34
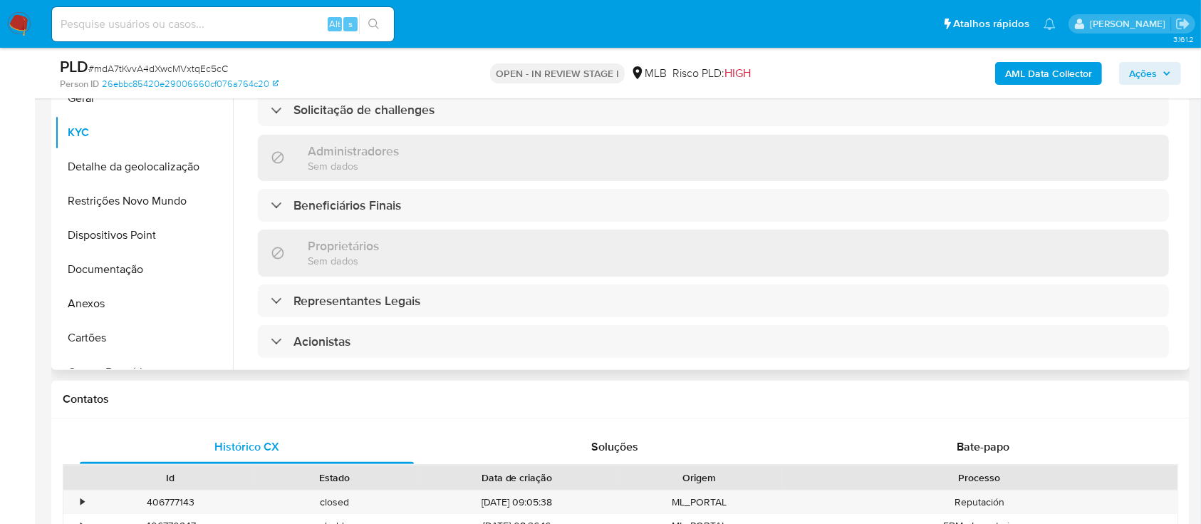
scroll to position [855, 0]
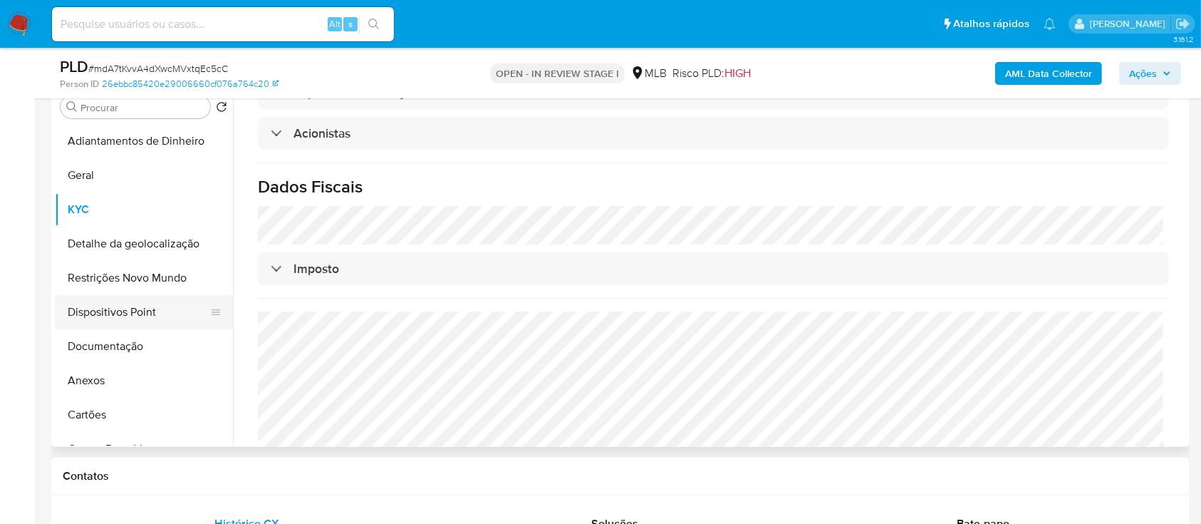
scroll to position [270, 0]
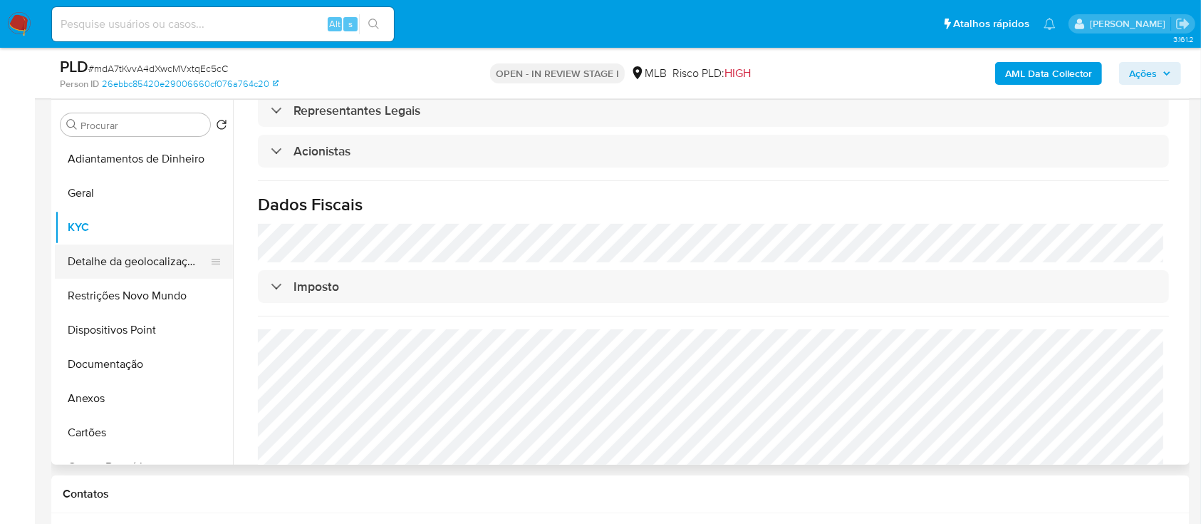
click at [149, 254] on button "Detalhe da geolocalização" at bounding box center [138, 261] width 167 height 34
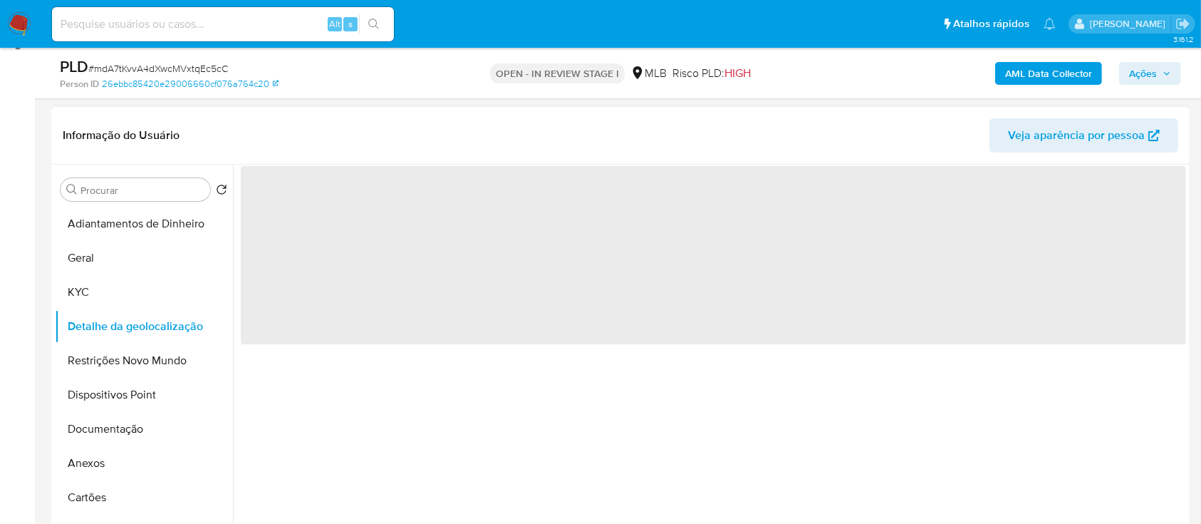
scroll to position [175, 0]
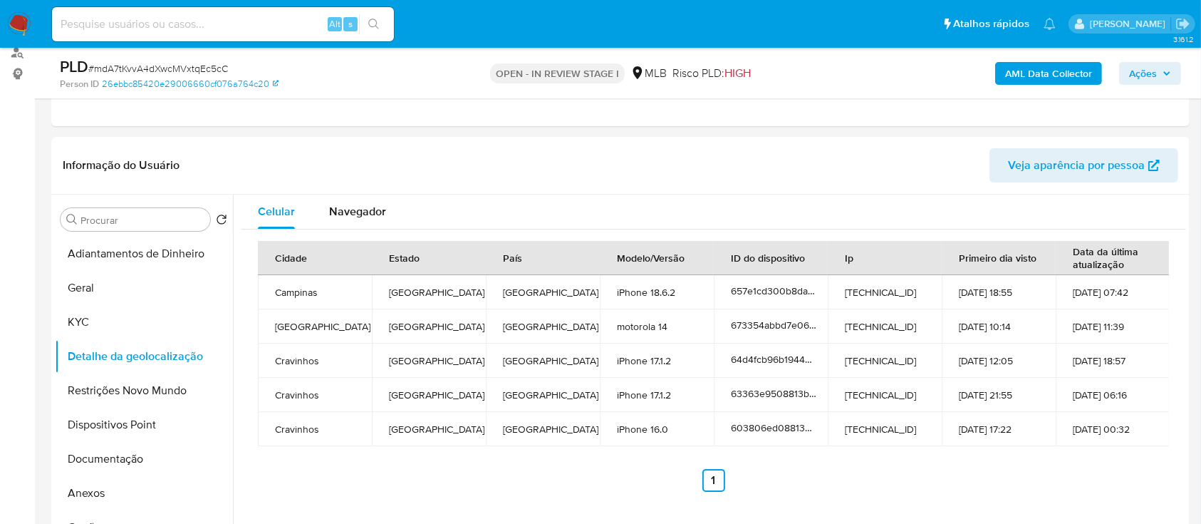
click at [112, 385] on button "Restrições Novo Mundo" at bounding box center [138, 390] width 167 height 34
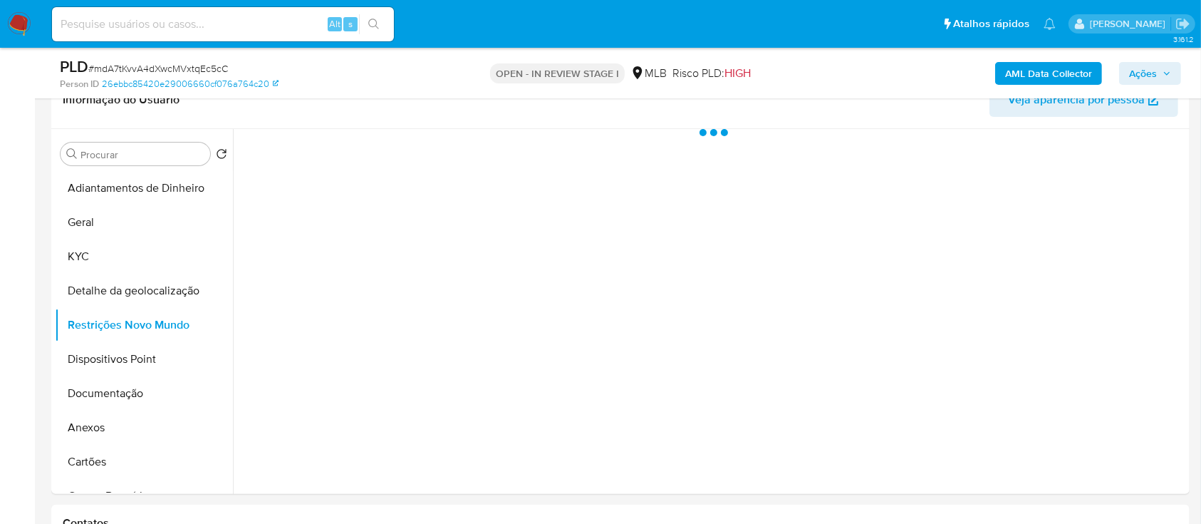
scroll to position [270, 0]
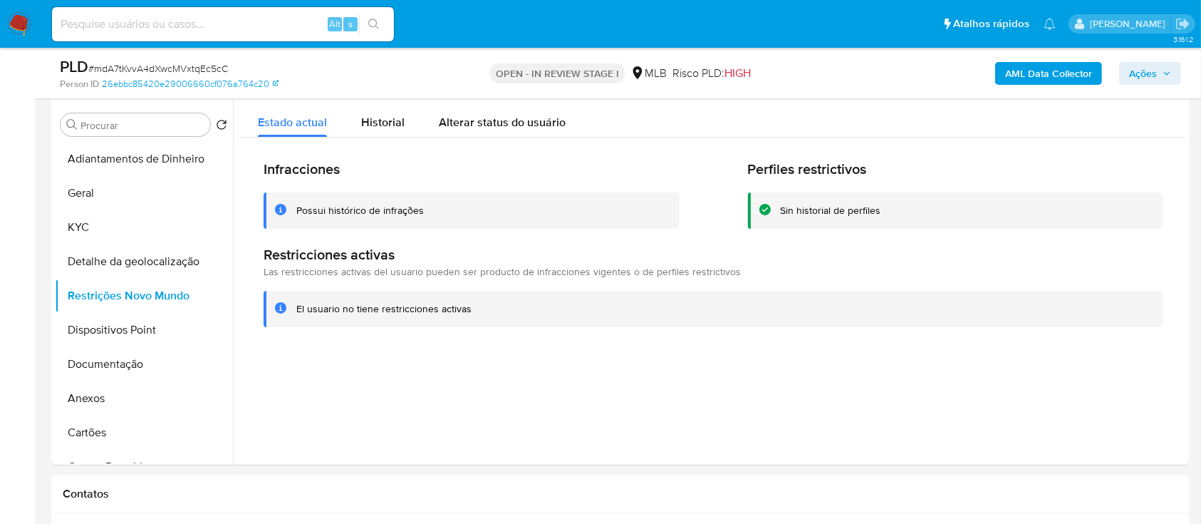
click at [277, 375] on div at bounding box center [709, 282] width 953 height 365
click at [165, 320] on button "Dispositivos Point" at bounding box center [138, 330] width 167 height 34
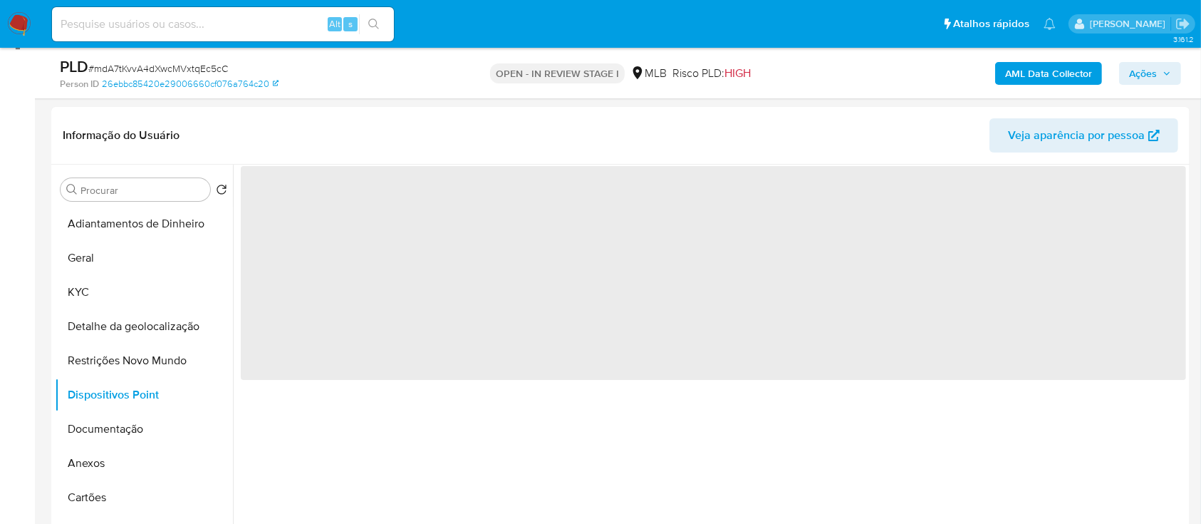
scroll to position [175, 0]
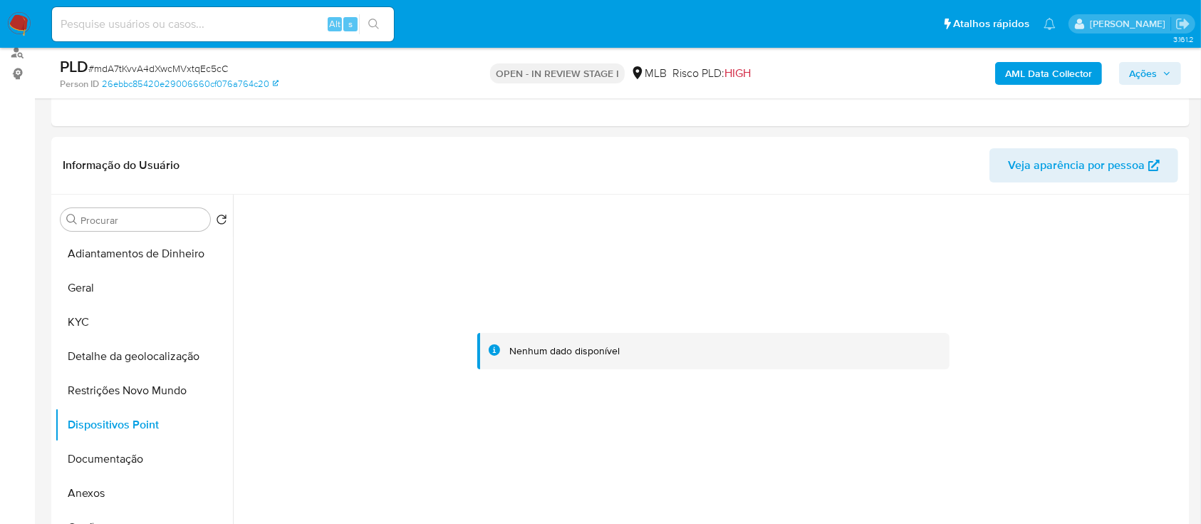
drag, startPoint x: 1094, startPoint y: 255, endPoint x: 927, endPoint y: 204, distance: 174.9
click at [1094, 254] on div at bounding box center [713, 350] width 945 height 313
click at [103, 459] on button "Documentação" at bounding box center [138, 459] width 167 height 34
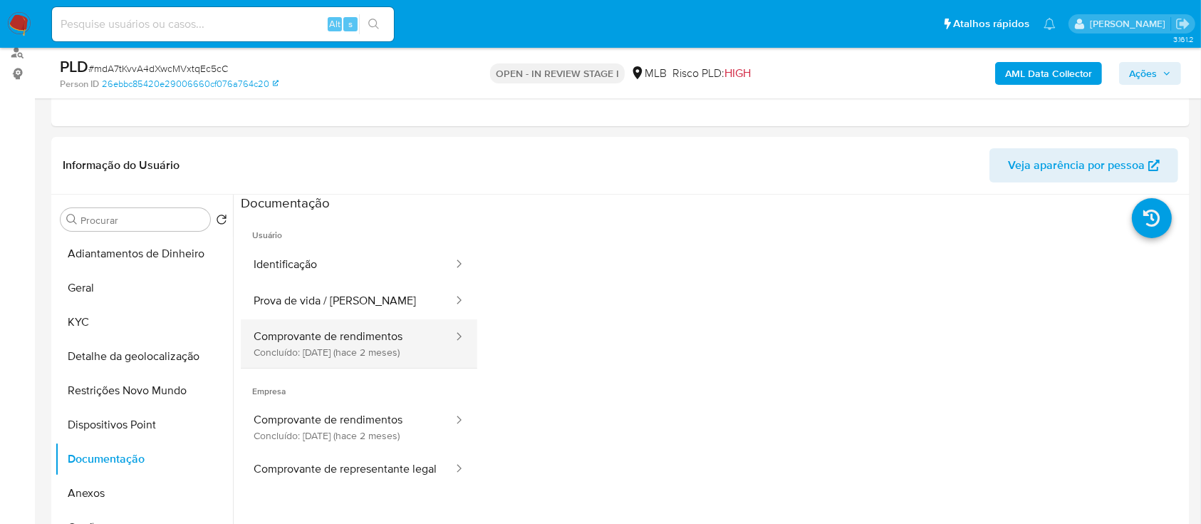
click at [307, 358] on button "Comprovante de rendimentos Concluído: [DATE] (hace 2 meses)" at bounding box center [348, 343] width 214 height 48
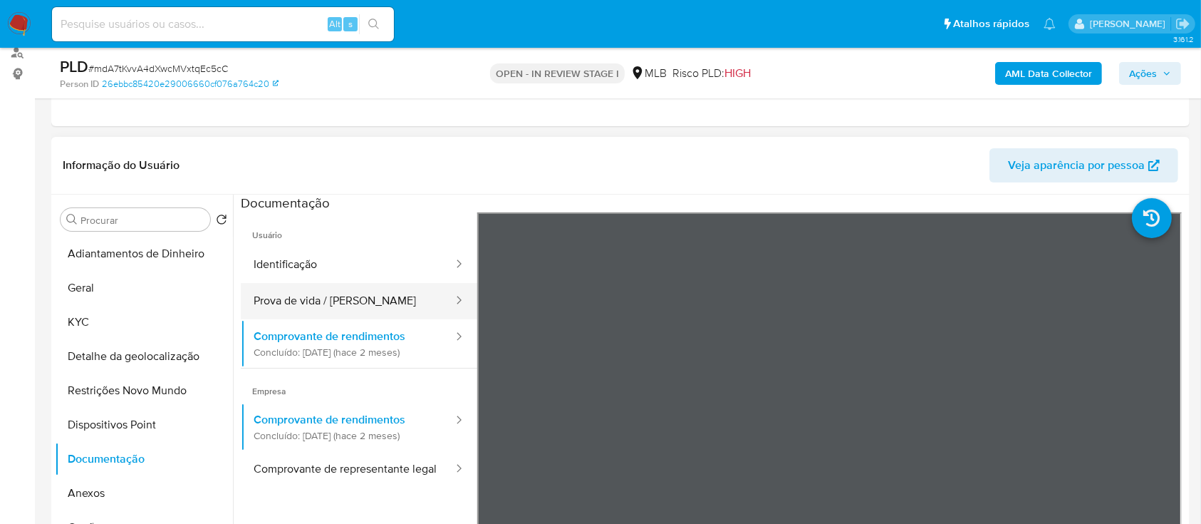
click at [331, 291] on button "Prova de vida / [PERSON_NAME]" at bounding box center [348, 301] width 214 height 36
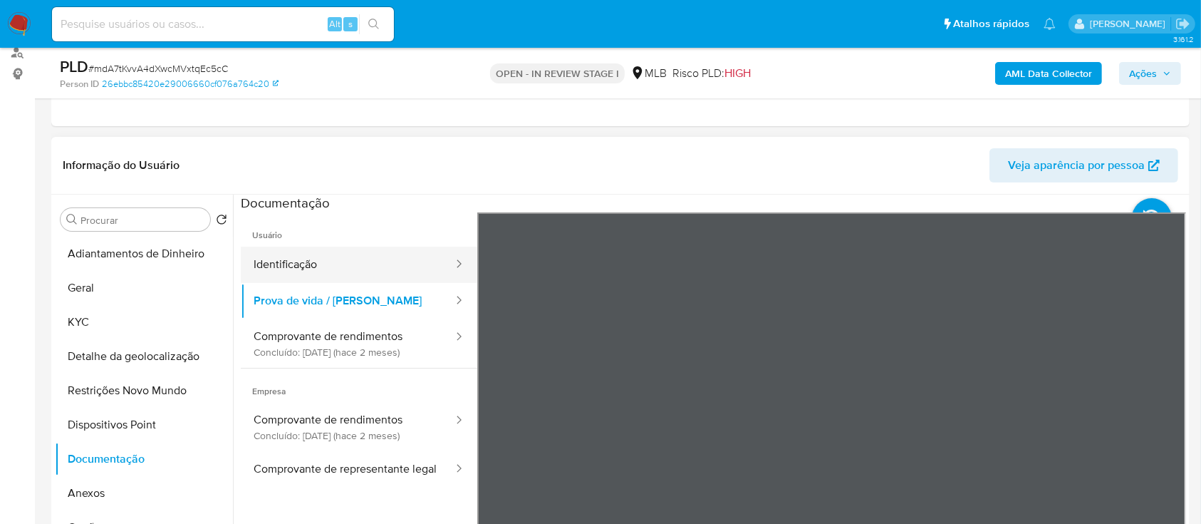
click at [326, 265] on button "Identificação" at bounding box center [348, 264] width 214 height 36
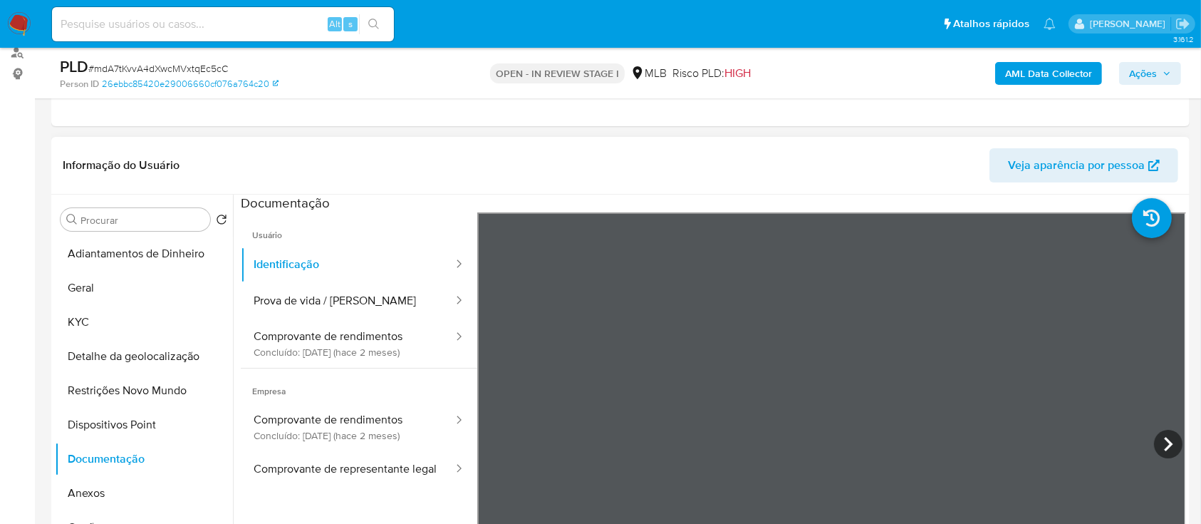
scroll to position [48, 0]
click at [1051, 68] on b "AML Data Collector" at bounding box center [1048, 73] width 87 height 23
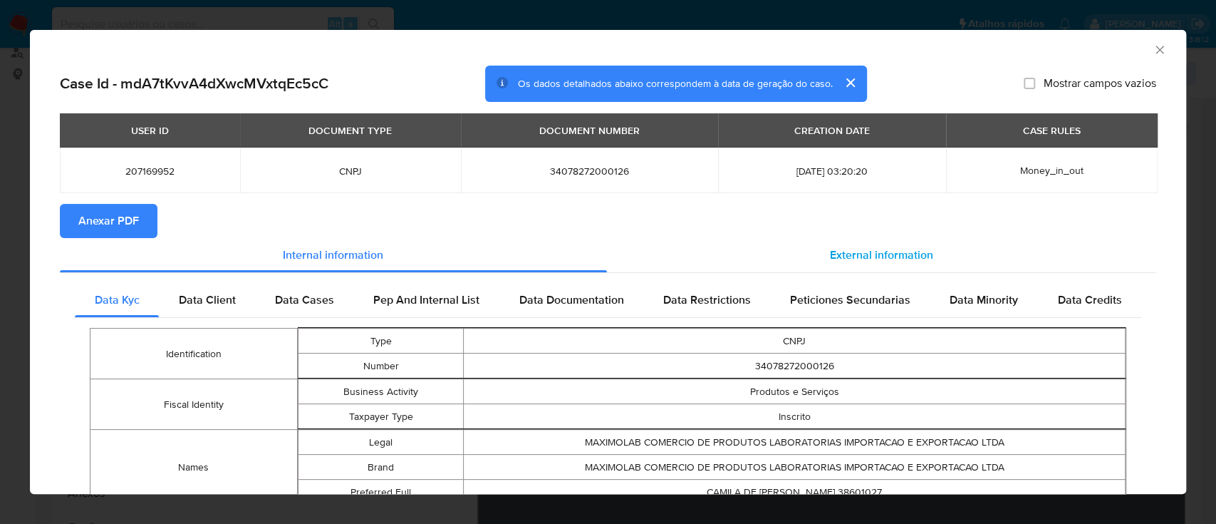
click at [840, 263] on span "External information" at bounding box center [881, 254] width 103 height 16
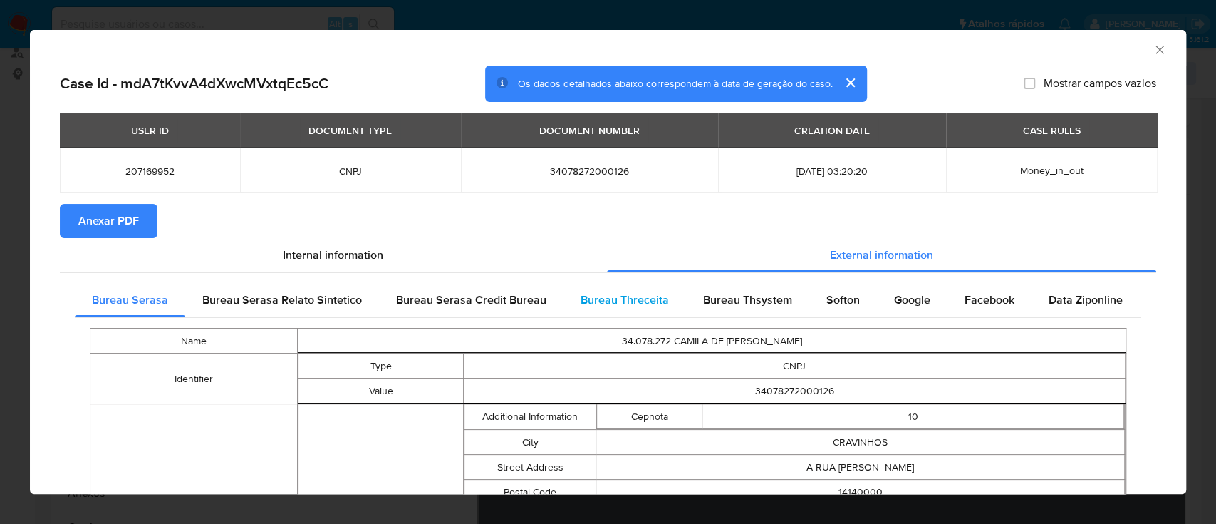
click at [608, 300] on span "Bureau Threceita" at bounding box center [625, 299] width 88 height 16
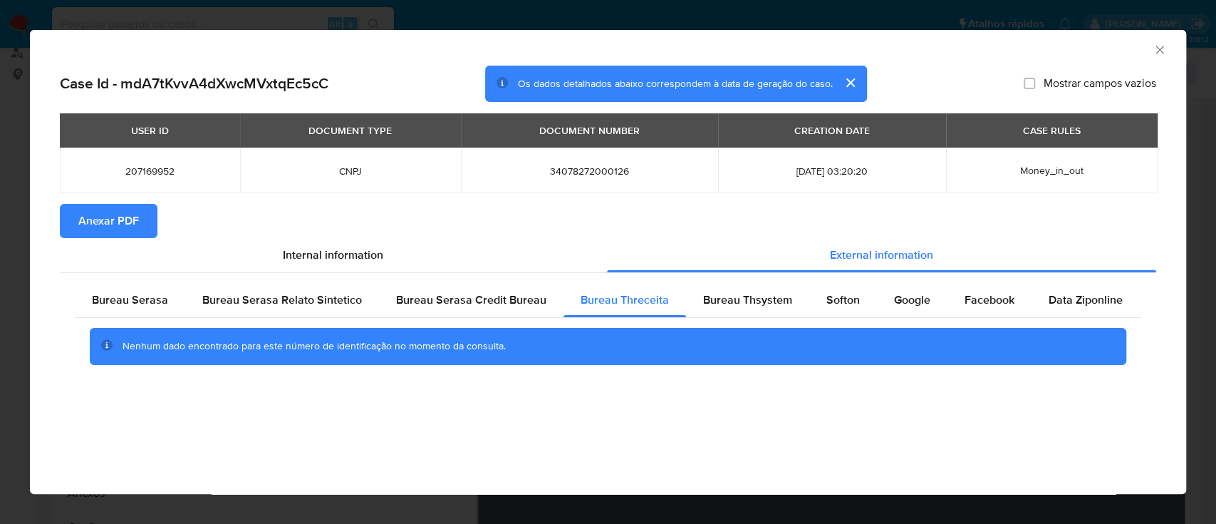
drag, startPoint x: 283, startPoint y: 435, endPoint x: 420, endPoint y: 276, distance: 210.1
click at [283, 434] on div "AML Data Collector Case Id - mdA7tKvvA4dXwcMVxtqEc5cC Os dados detalhados abaix…" at bounding box center [608, 262] width 1156 height 464
click at [719, 303] on span "Bureau Thsystem" at bounding box center [747, 299] width 89 height 16
click at [1066, 56] on div "AML Data Collector" at bounding box center [608, 48] width 1156 height 36
click at [832, 291] on div "Softon" at bounding box center [843, 300] width 68 height 34
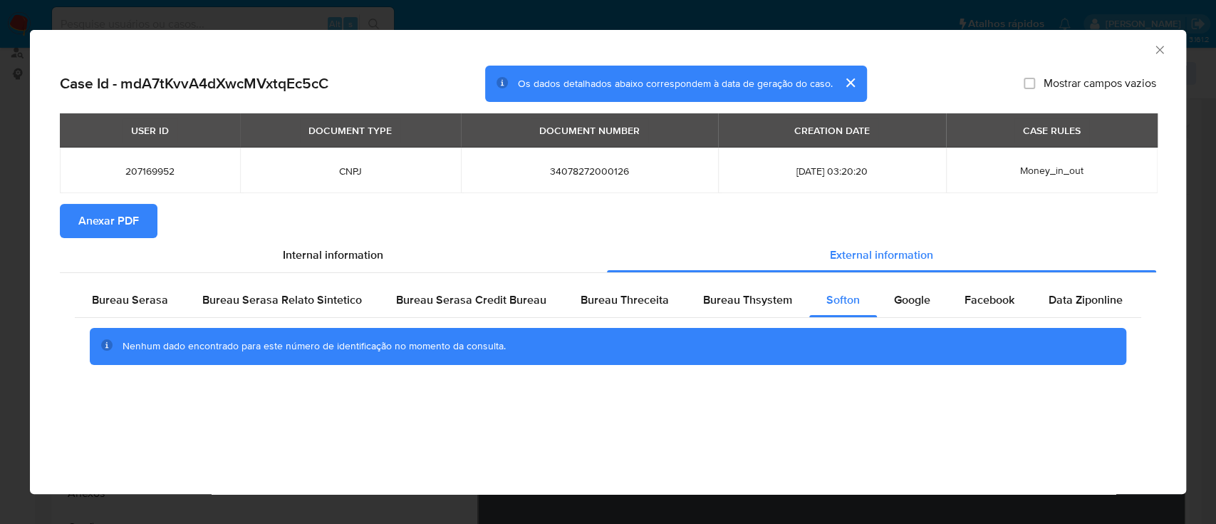
click at [301, 434] on div "AML Data Collector Case Id - mdA7tKvvA4dXwcMVxtqEc5cC Os dados detalhados abaix…" at bounding box center [608, 262] width 1156 height 464
click at [1054, 50] on div "AML Data Collector" at bounding box center [596, 48] width 1113 height 16
click at [1159, 47] on icon "Fechar a janela" at bounding box center [1160, 50] width 14 height 14
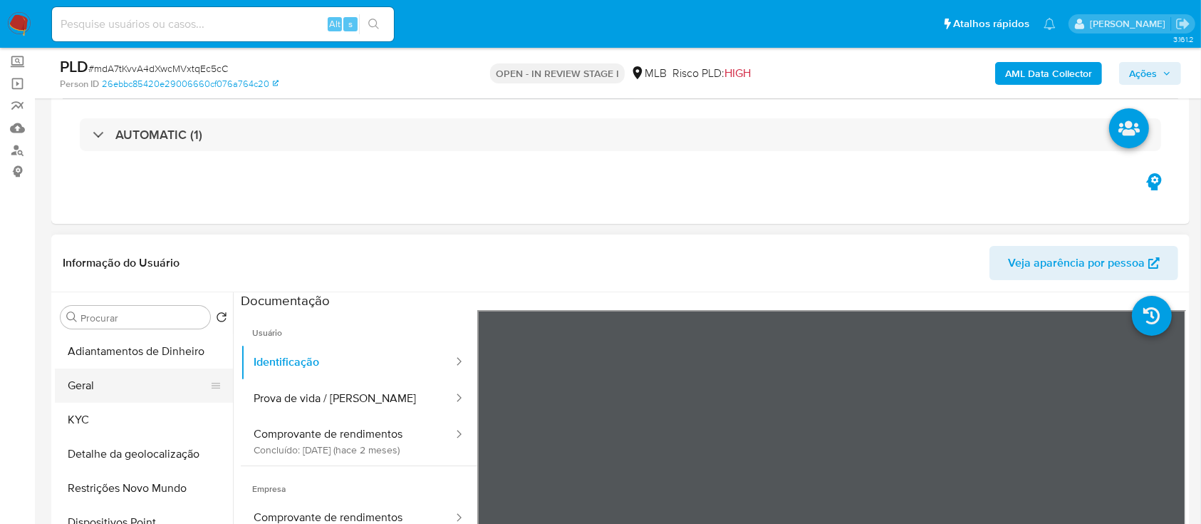
scroll to position [189, 0]
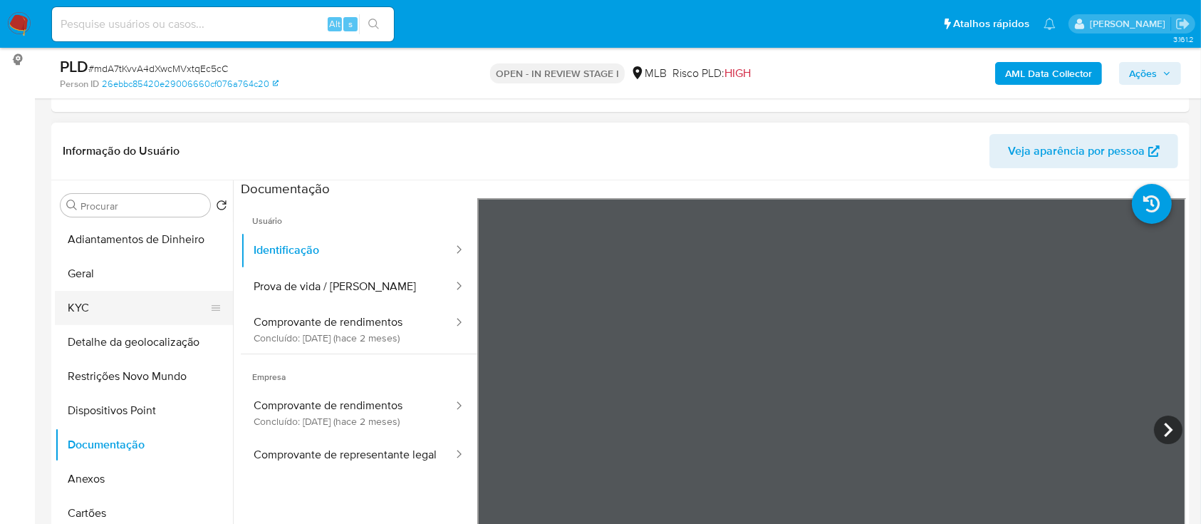
click at [107, 302] on button "KYC" at bounding box center [138, 308] width 167 height 34
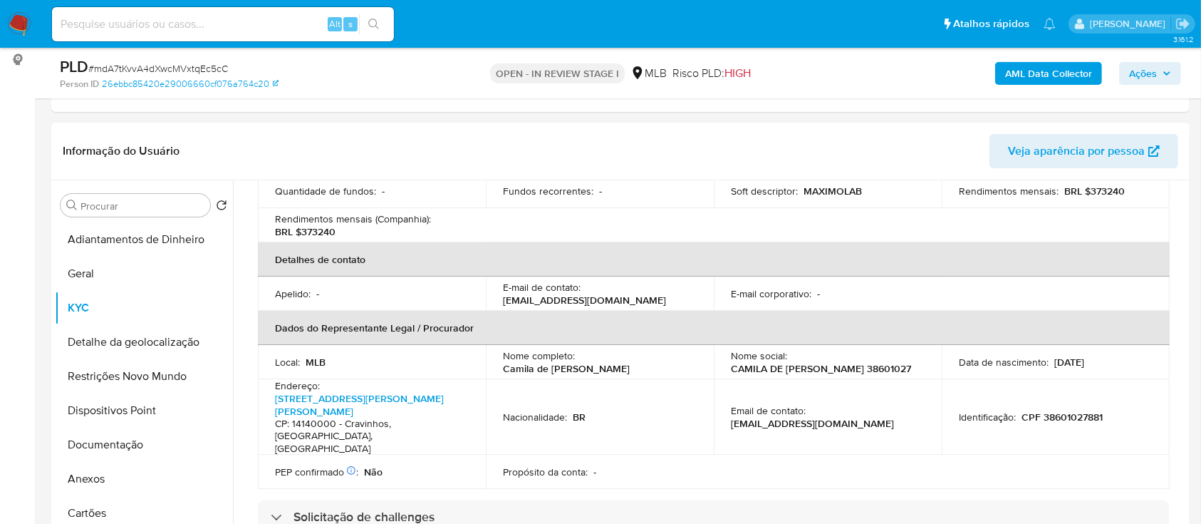
scroll to position [570, 0]
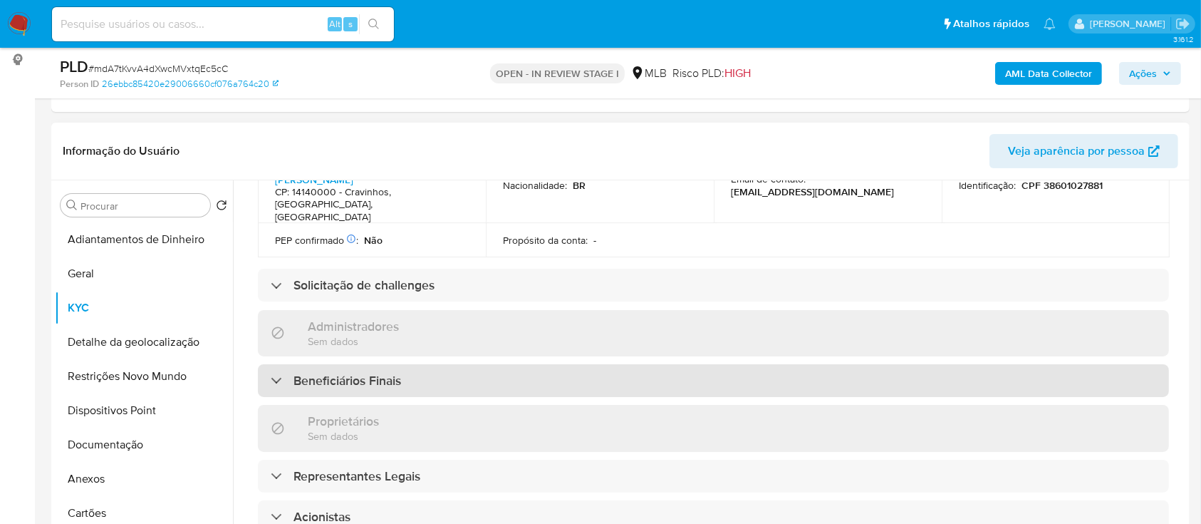
click at [329, 373] on h3 "Beneficiários Finais" at bounding box center [347, 381] width 108 height 16
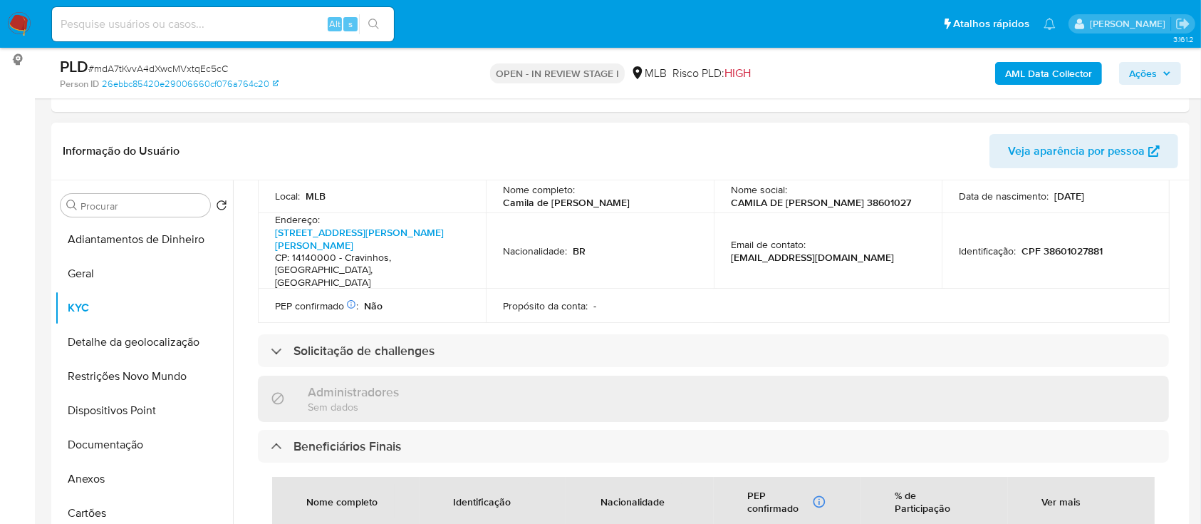
scroll to position [474, 0]
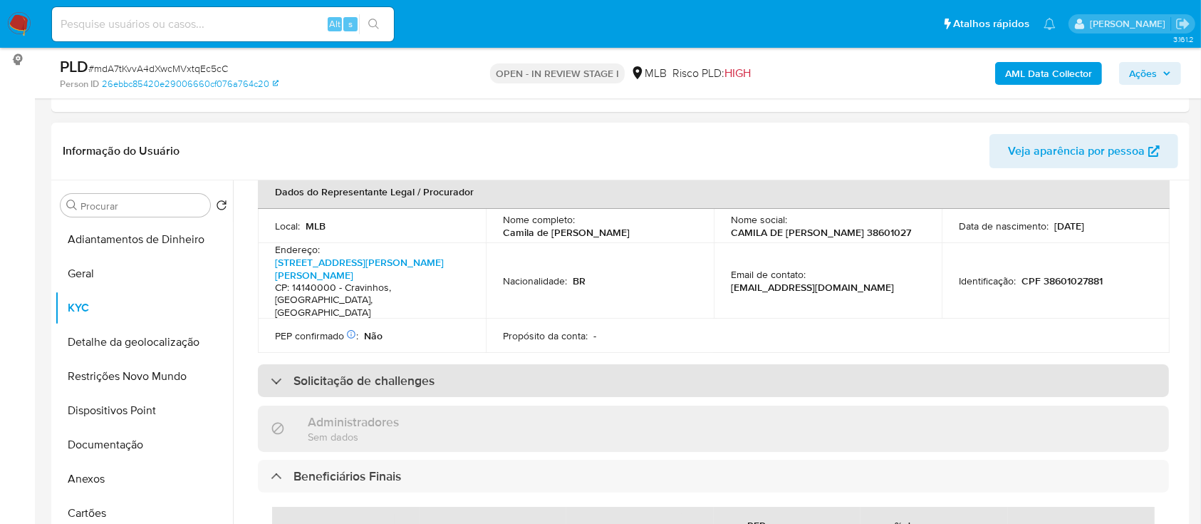
click at [279, 373] on div "Solicitação de challenges" at bounding box center [353, 381] width 164 height 16
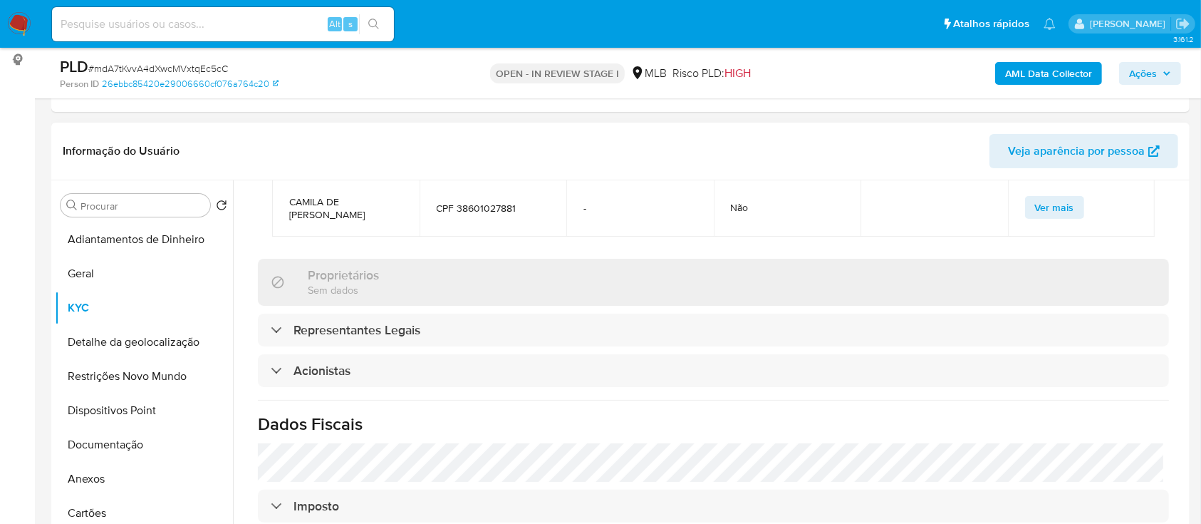
scroll to position [1044, 0]
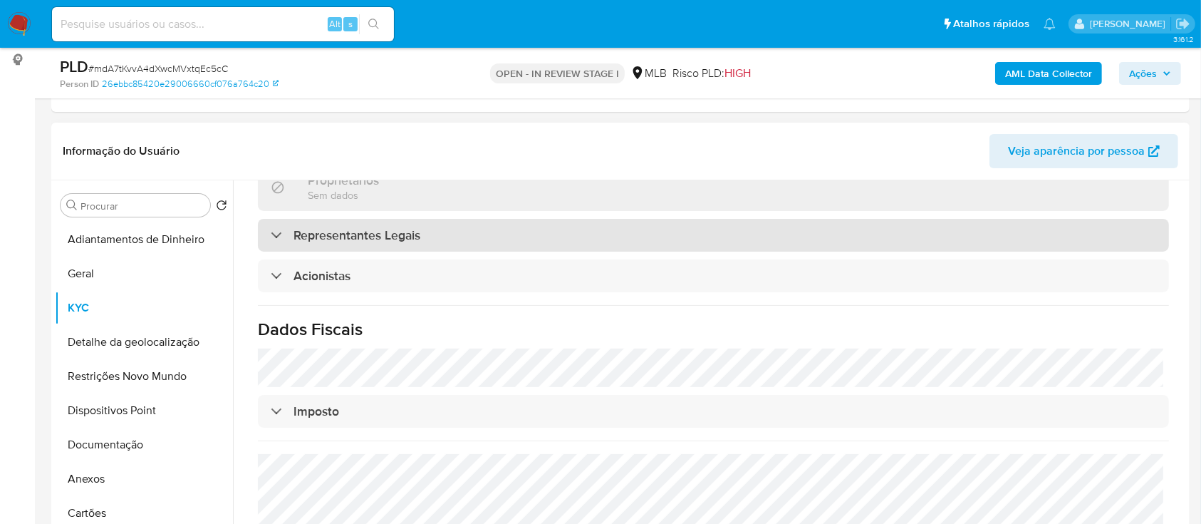
click at [280, 219] on div "Representantes Legais" at bounding box center [713, 235] width 911 height 33
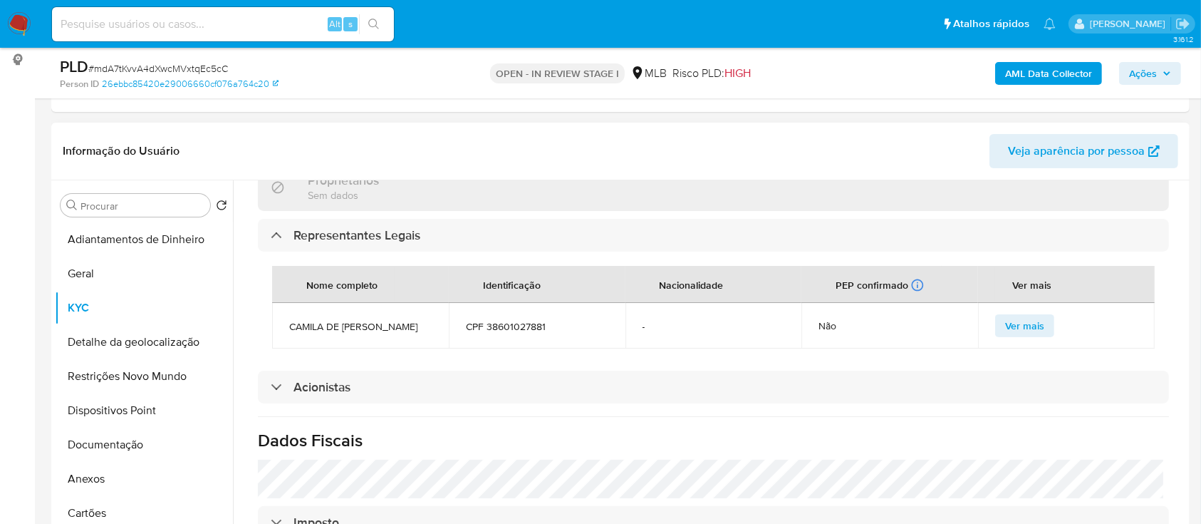
scroll to position [1140, 0]
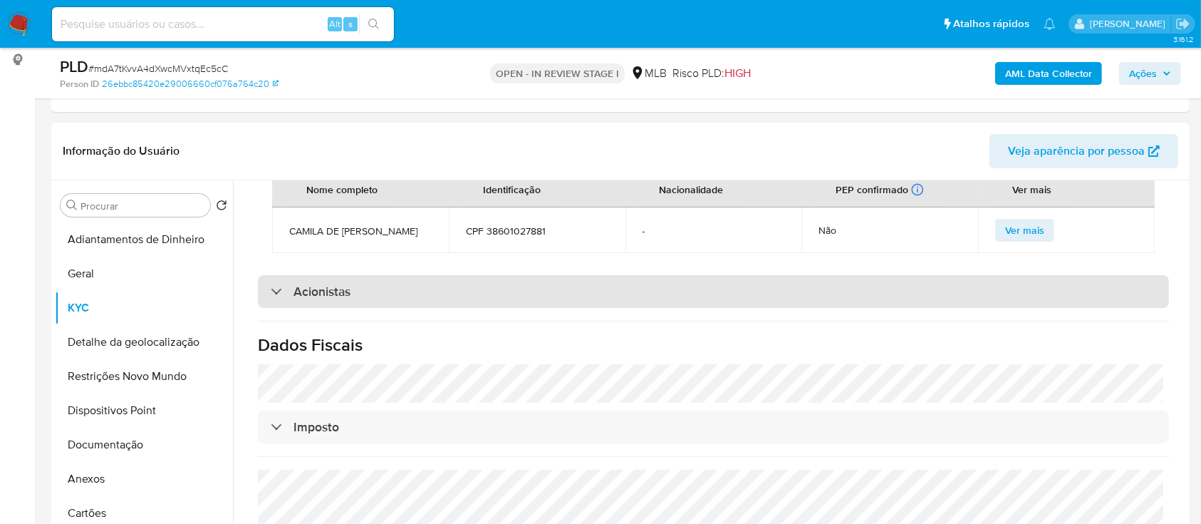
click at [283, 284] on div "Acionistas" at bounding box center [311, 292] width 80 height 16
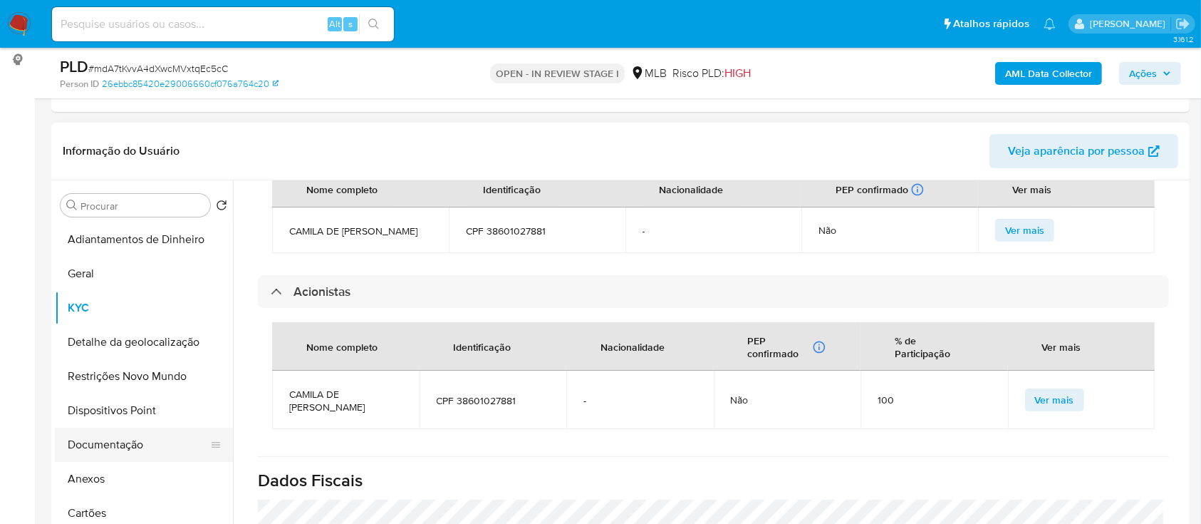
click at [118, 445] on button "Documentação" at bounding box center [138, 444] width 167 height 34
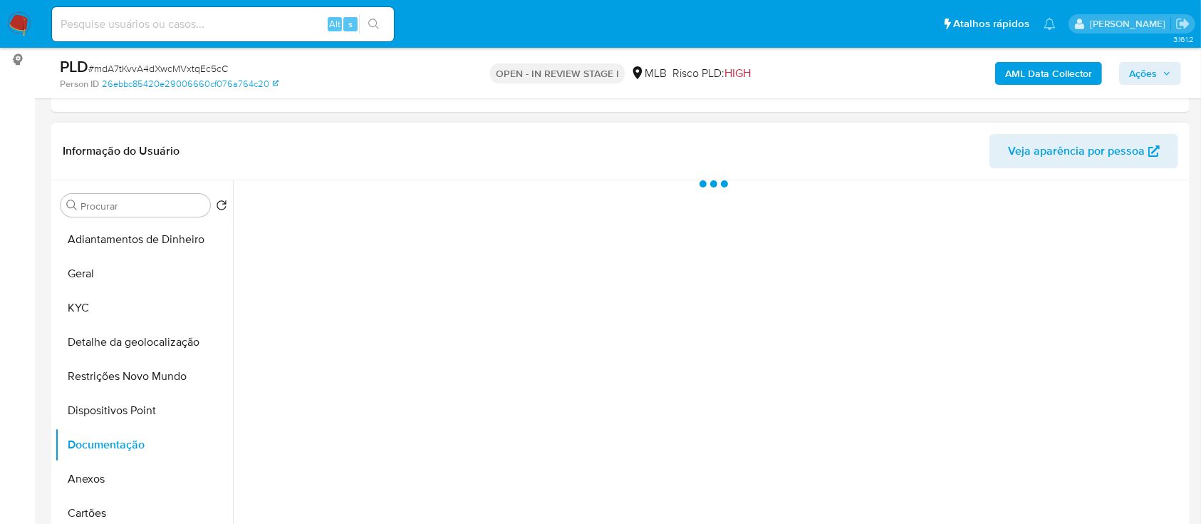
scroll to position [0, 0]
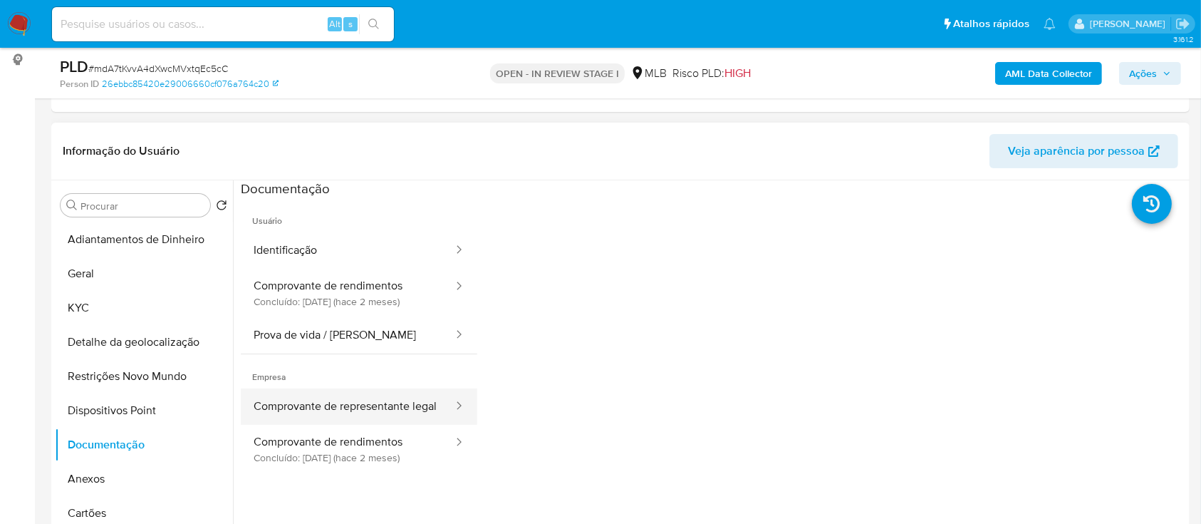
click at [333, 402] on button "Comprovante de representante legal" at bounding box center [348, 406] width 214 height 36
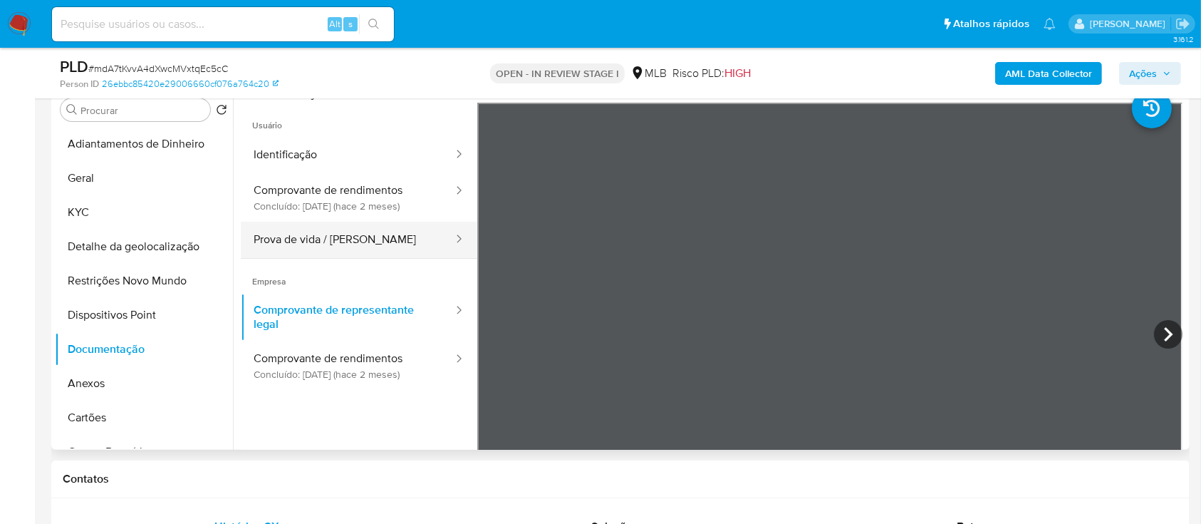
click at [333, 242] on button "Prova de vida / [PERSON_NAME]" at bounding box center [348, 240] width 214 height 36
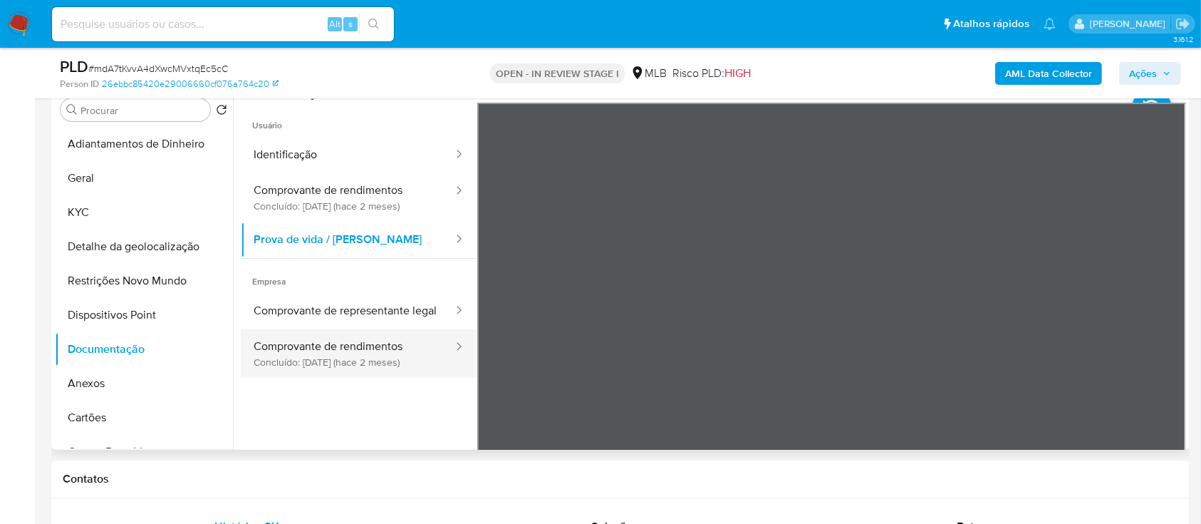
scroll to position [95, 0]
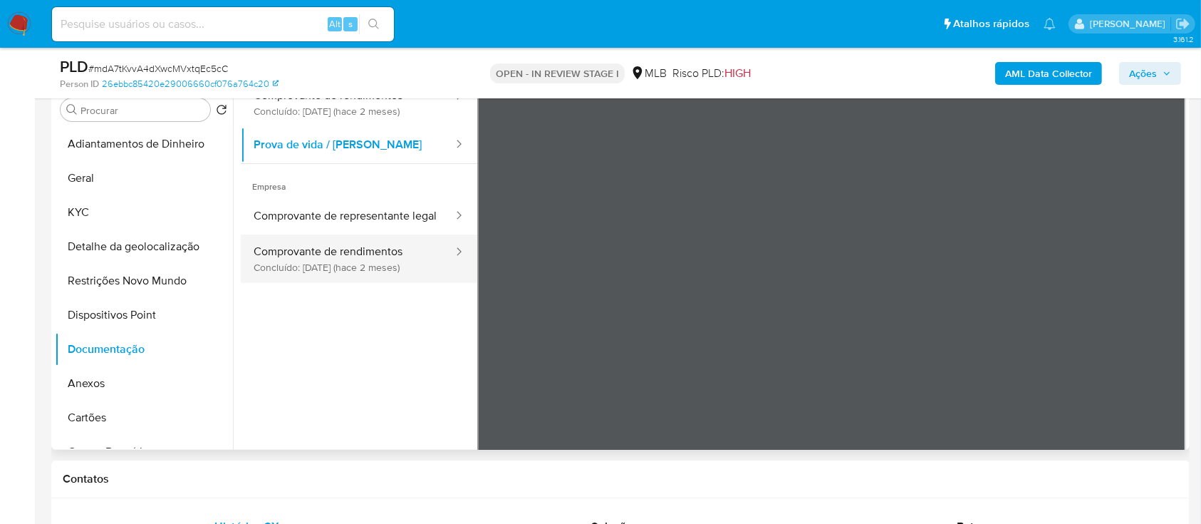
click at [336, 269] on button "Comprovante de rendimentos Concluído: [DATE] (hace 2 meses)" at bounding box center [348, 258] width 214 height 48
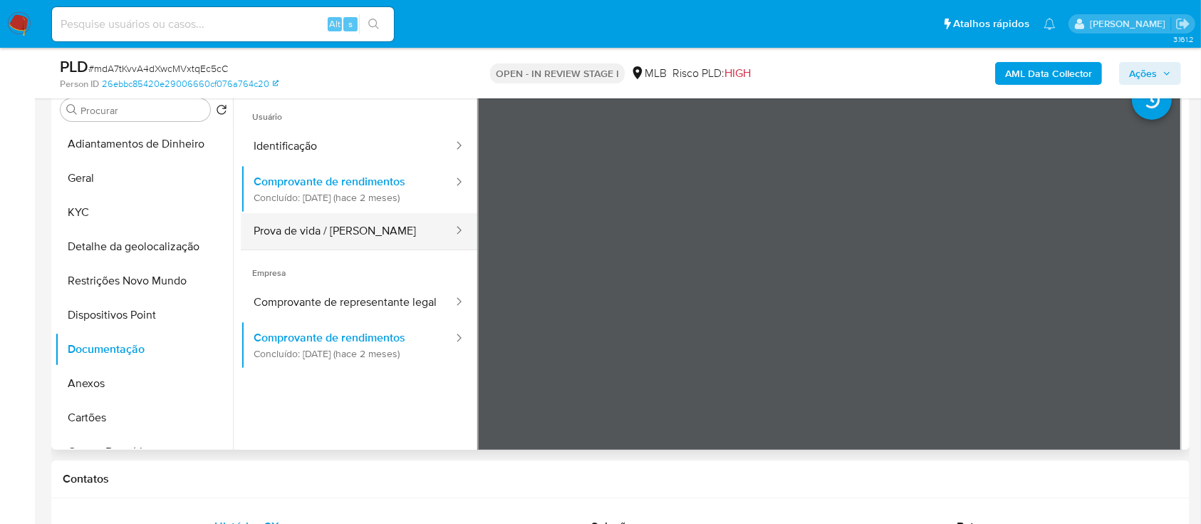
scroll to position [0, 0]
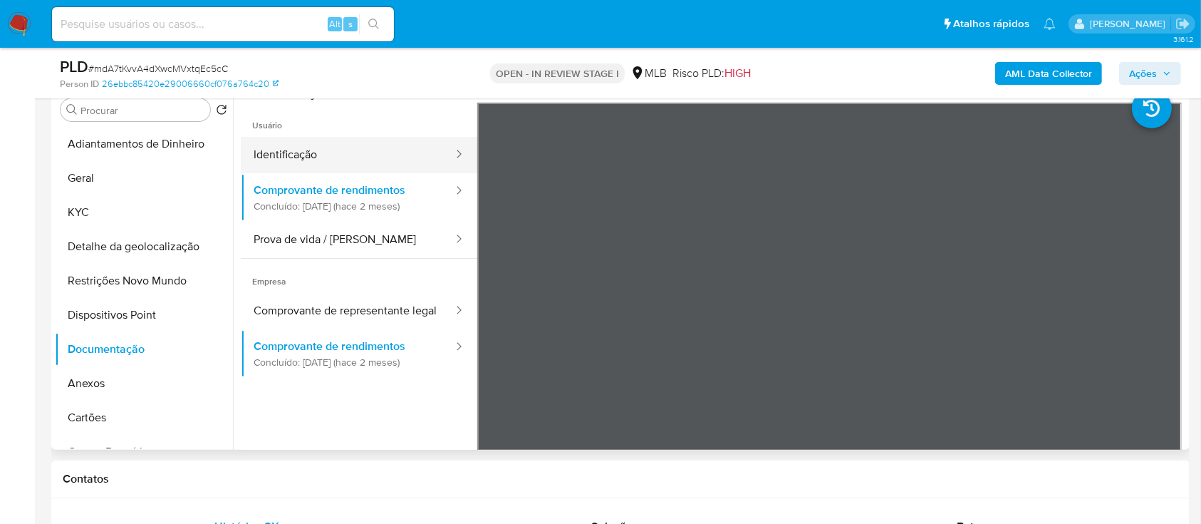
click at [288, 151] on button "Identificação" at bounding box center [348, 155] width 214 height 36
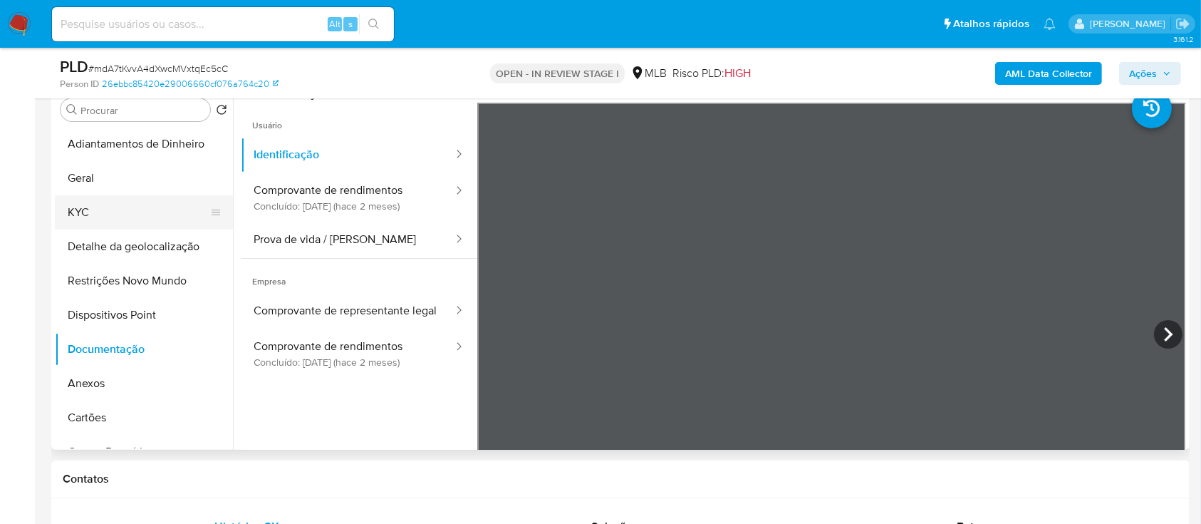
click at [74, 208] on button "KYC" at bounding box center [138, 212] width 167 height 34
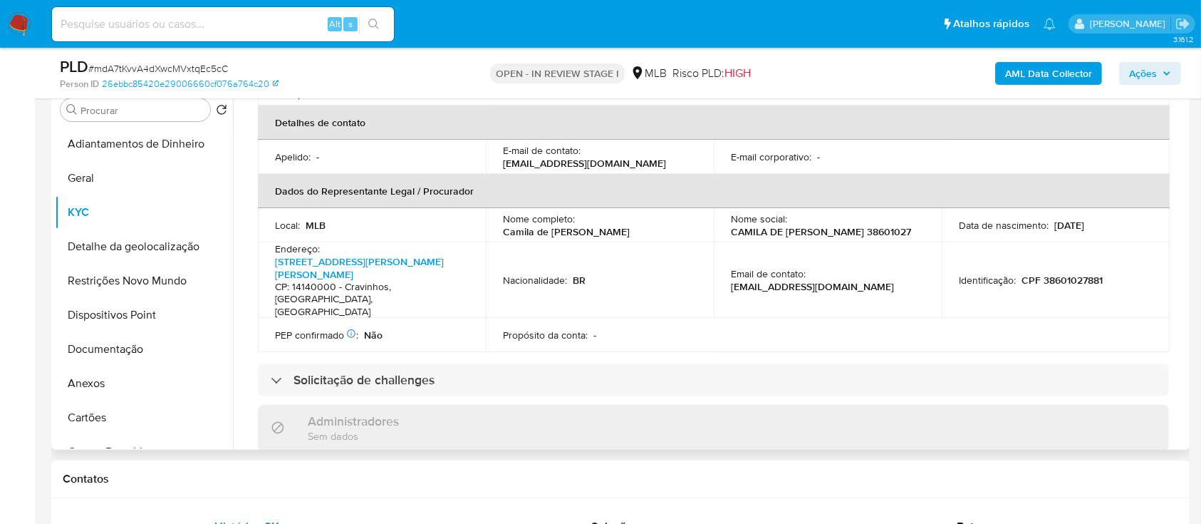
scroll to position [570, 0]
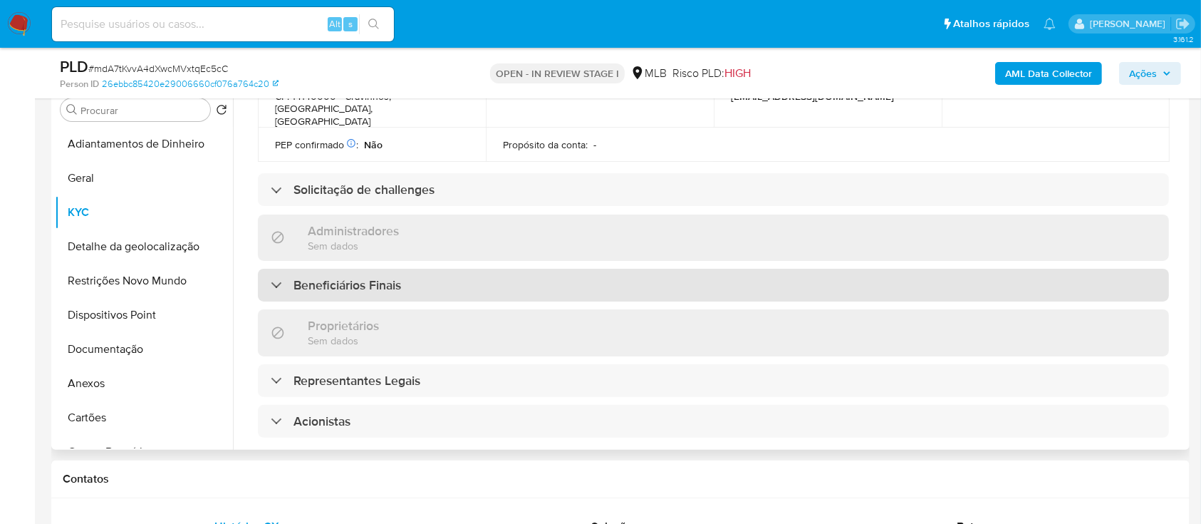
click at [313, 277] on h3 "Beneficiários Finais" at bounding box center [347, 285] width 108 height 16
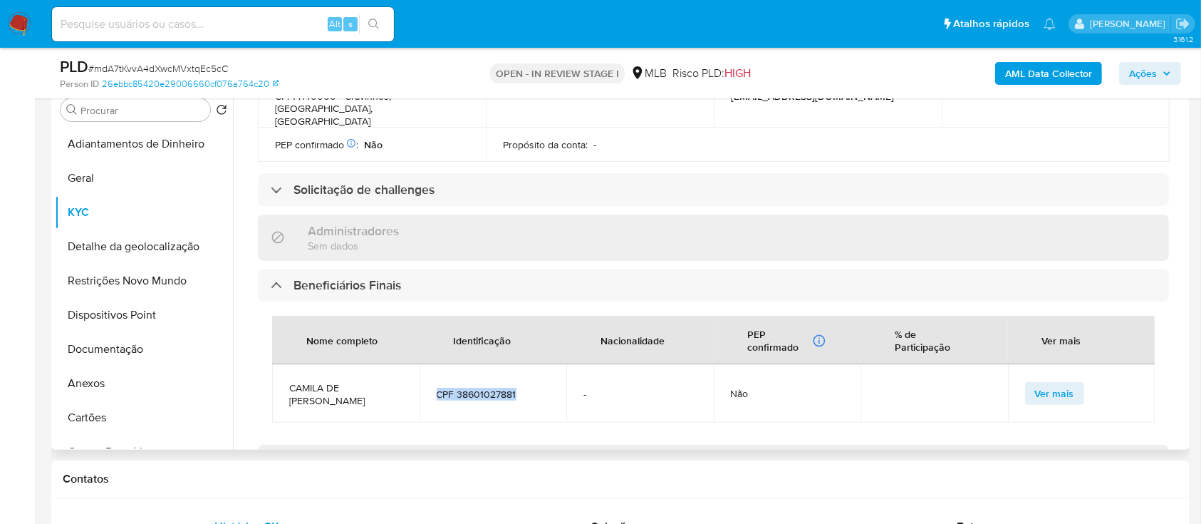
drag, startPoint x: 532, startPoint y: 346, endPoint x: 425, endPoint y: 345, distance: 106.9
click at [425, 364] on td "CPF 38601027881" at bounding box center [493, 393] width 147 height 58
copy span "CPF 38601027881"
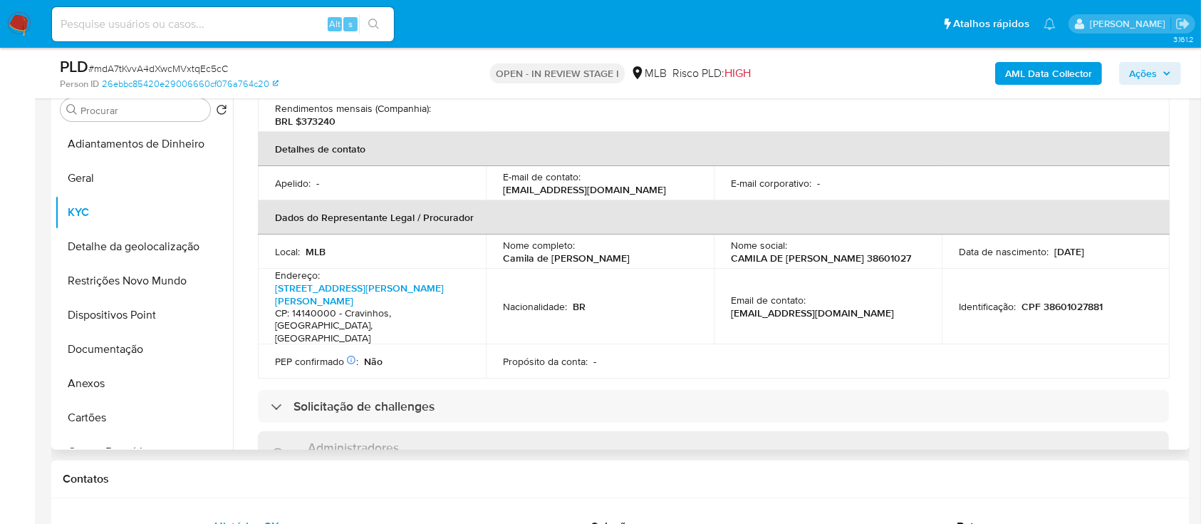
scroll to position [474, 0]
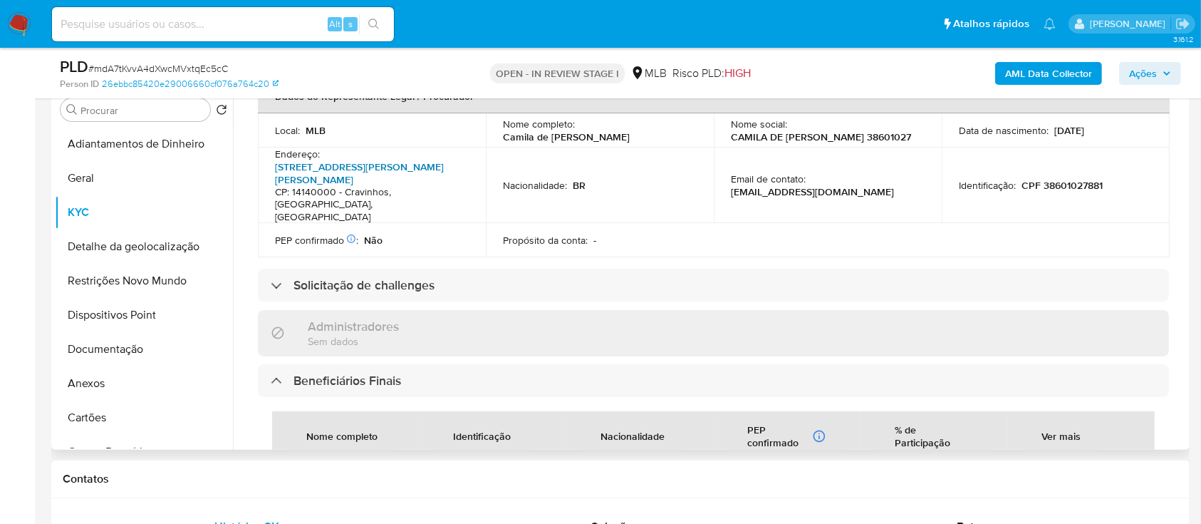
click at [343, 160] on link "[STREET_ADDRESS][PERSON_NAME][PERSON_NAME]" at bounding box center [359, 173] width 169 height 27
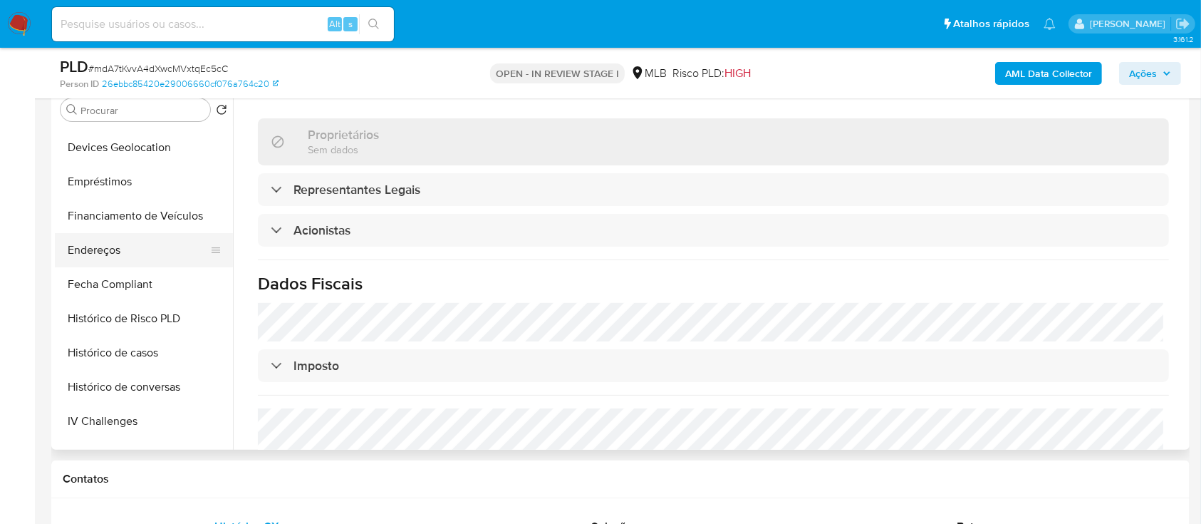
scroll to position [570, 0]
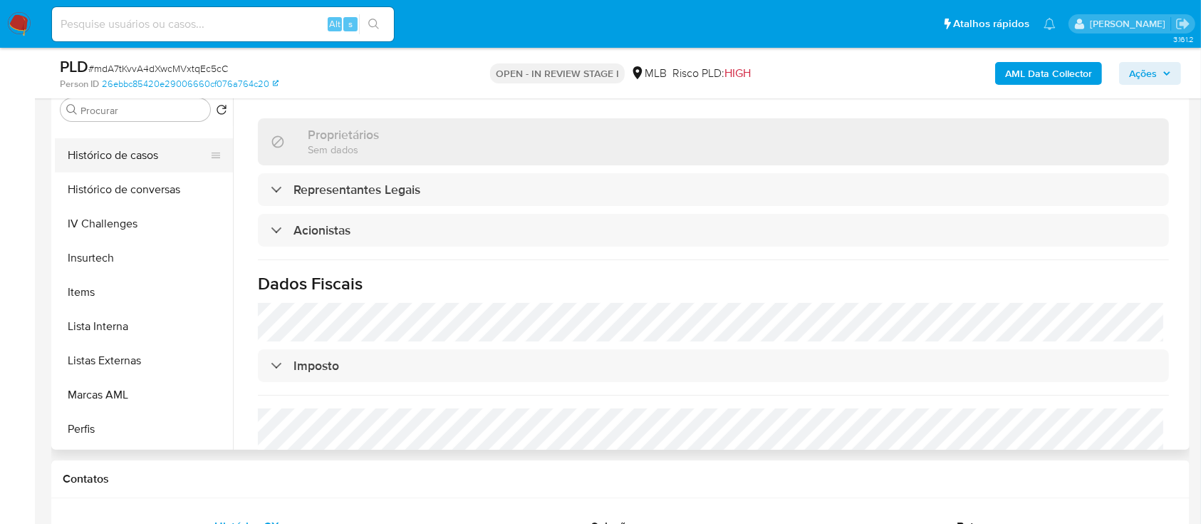
drag, startPoint x: 140, startPoint y: 157, endPoint x: 183, endPoint y: 163, distance: 43.9
click at [140, 157] on button "Histórico de casos" at bounding box center [138, 155] width 167 height 34
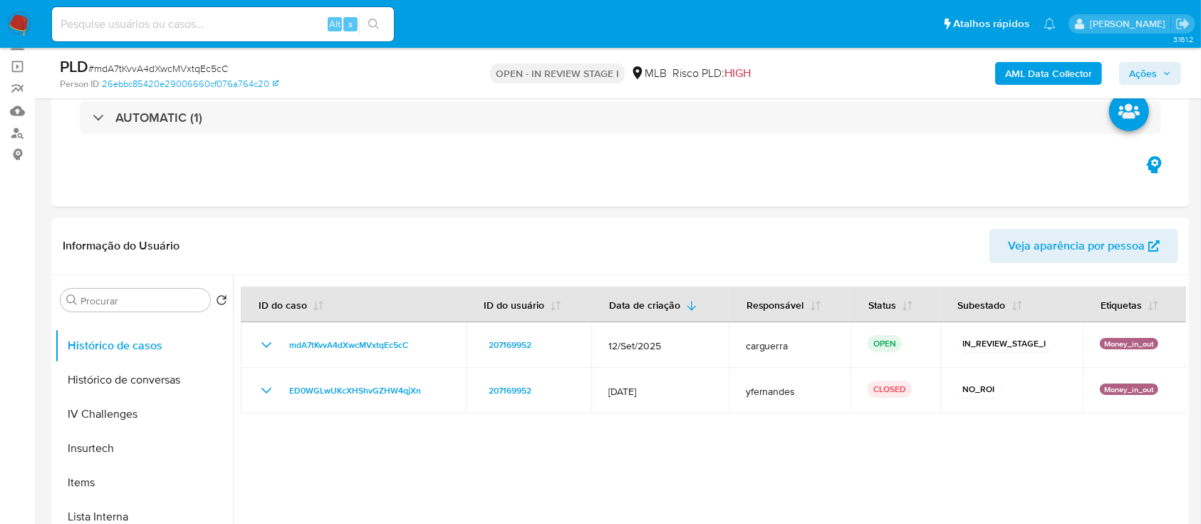
scroll to position [189, 0]
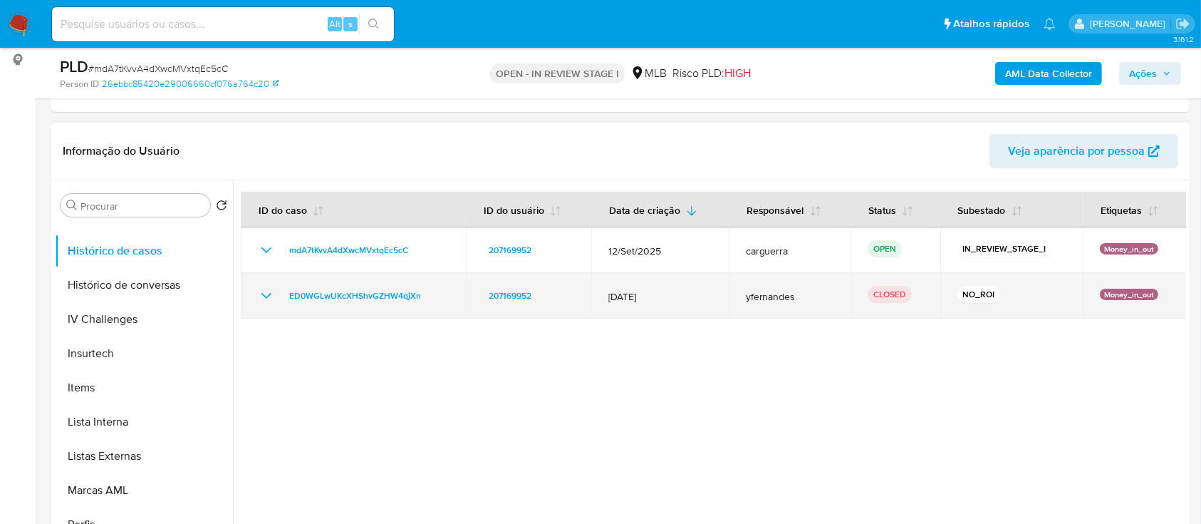
click at [262, 288] on icon "Mostrar/Ocultar" at bounding box center [266, 295] width 17 height 17
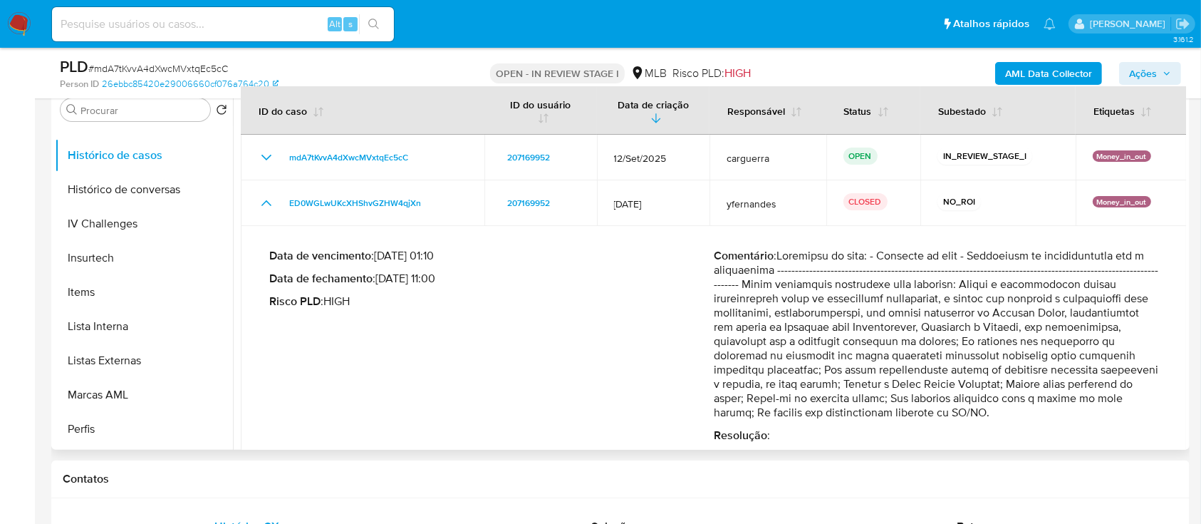
scroll to position [0, 0]
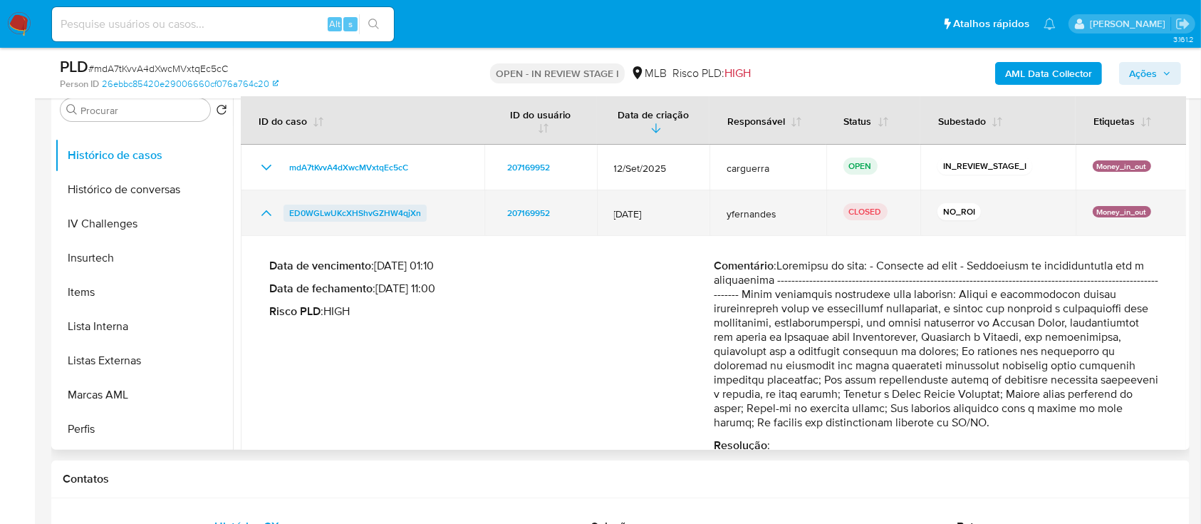
click at [363, 211] on span "ED0WGLwUKcXHShvGZHW4qjXn" at bounding box center [355, 212] width 132 height 17
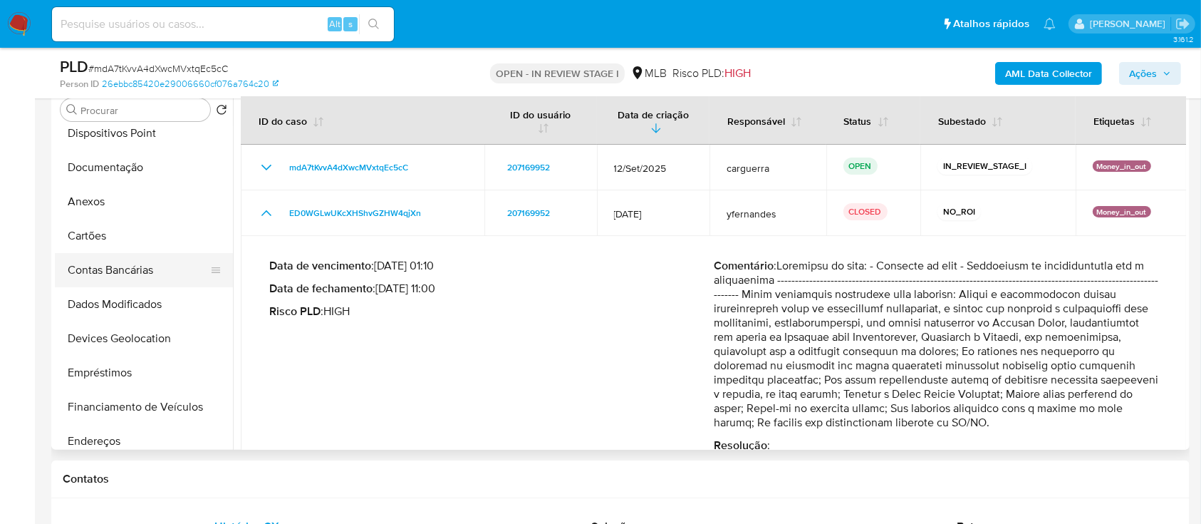
scroll to position [169, 0]
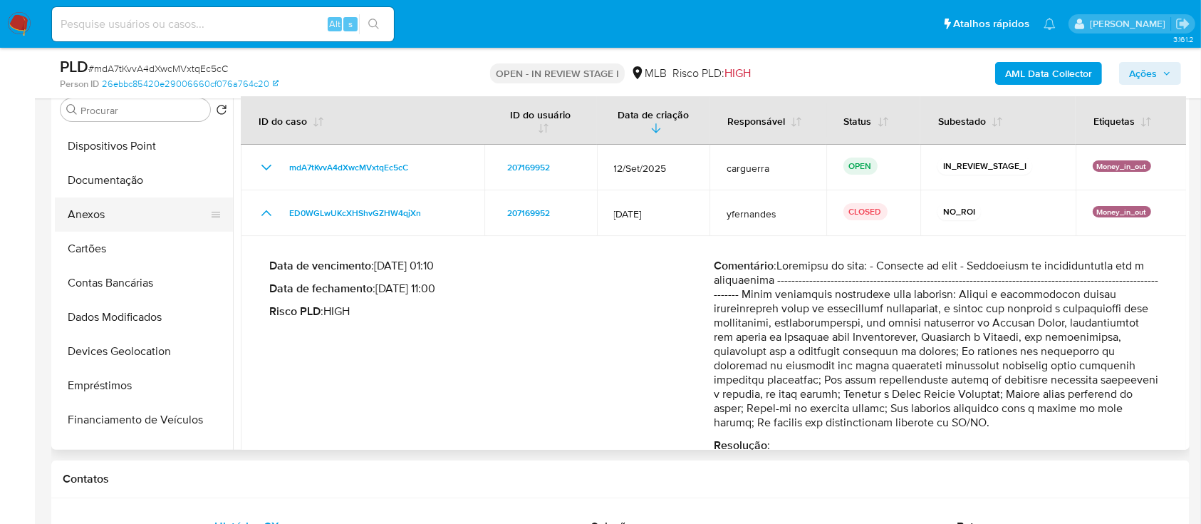
click at [100, 205] on button "Anexos" at bounding box center [138, 214] width 167 height 34
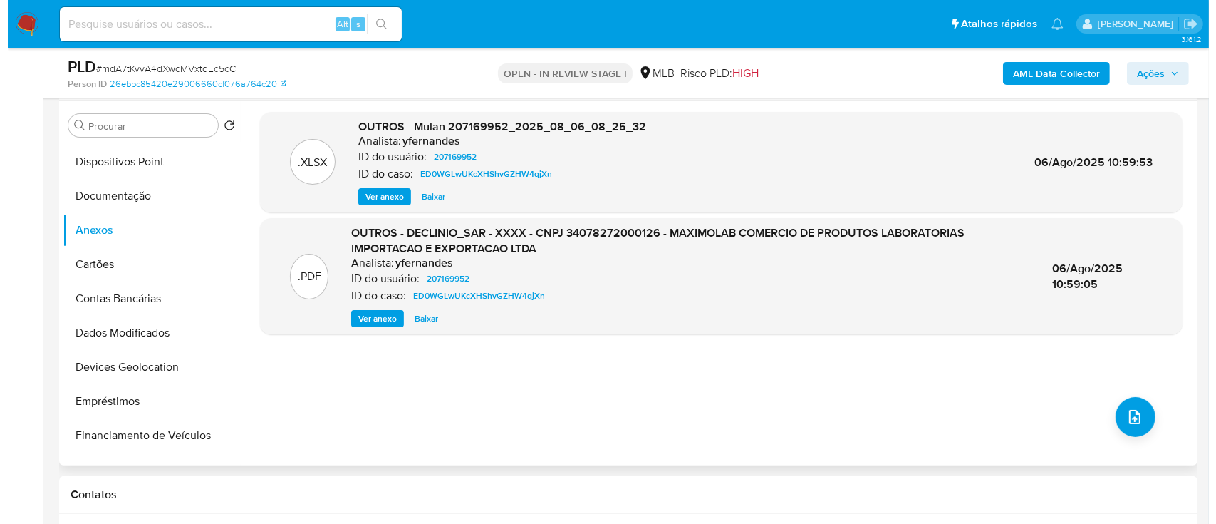
scroll to position [285, 0]
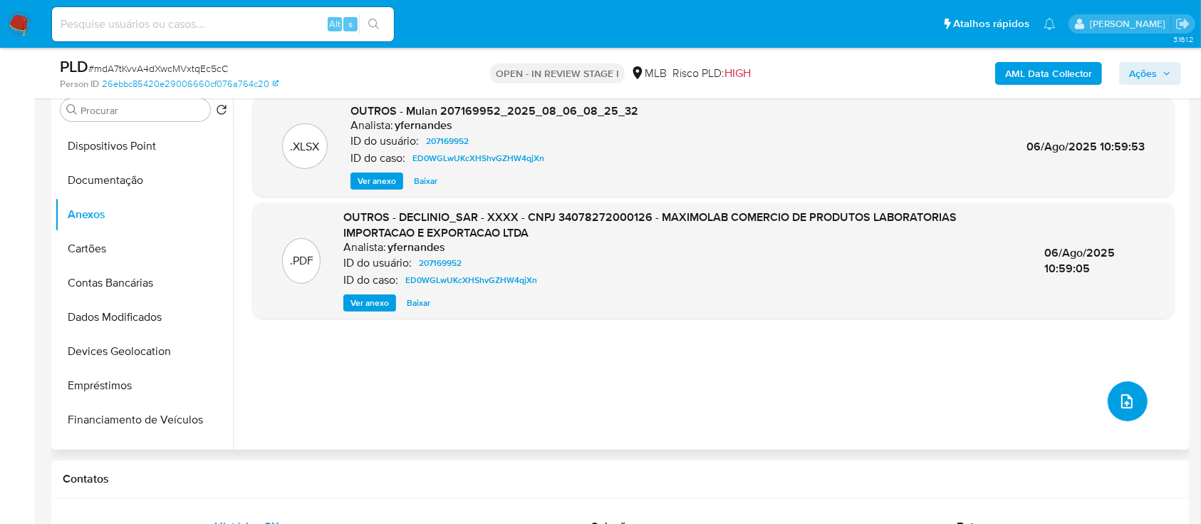
click at [1132, 400] on button "upload-file" at bounding box center [1128, 401] width 40 height 40
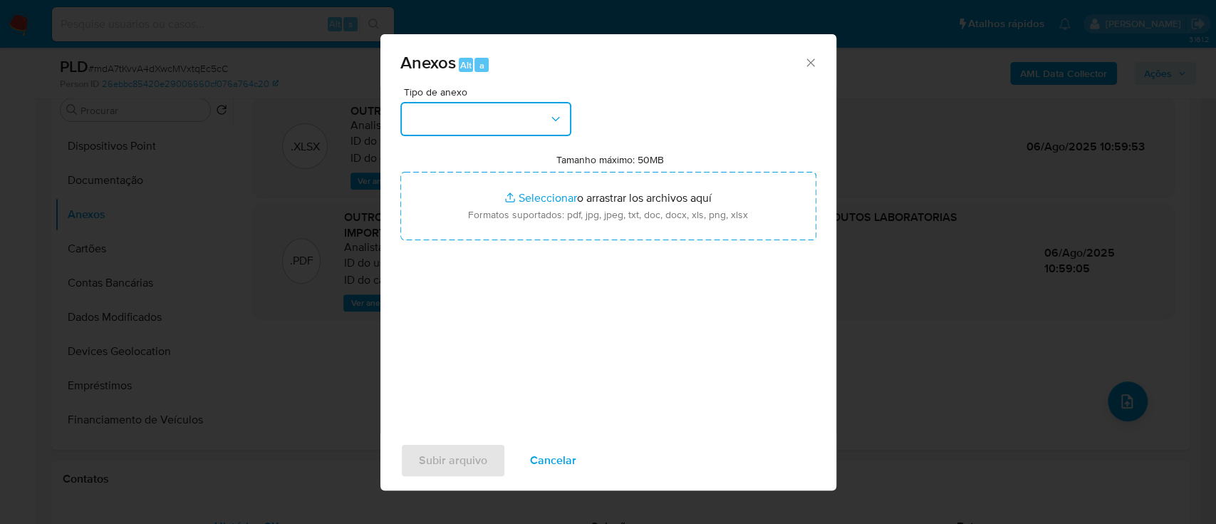
click at [501, 114] on button "button" at bounding box center [485, 119] width 171 height 34
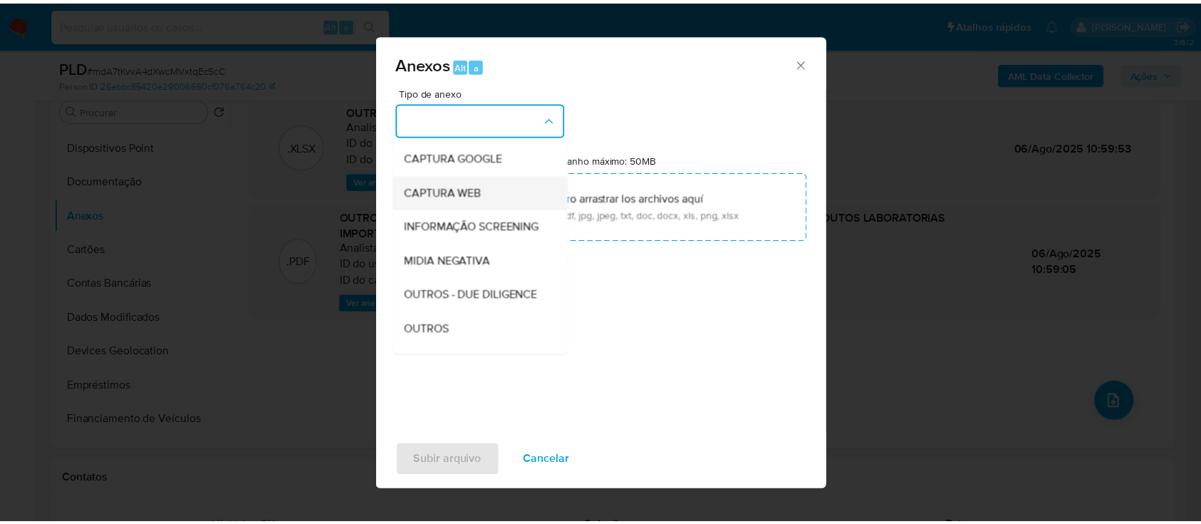
scroll to position [95, 0]
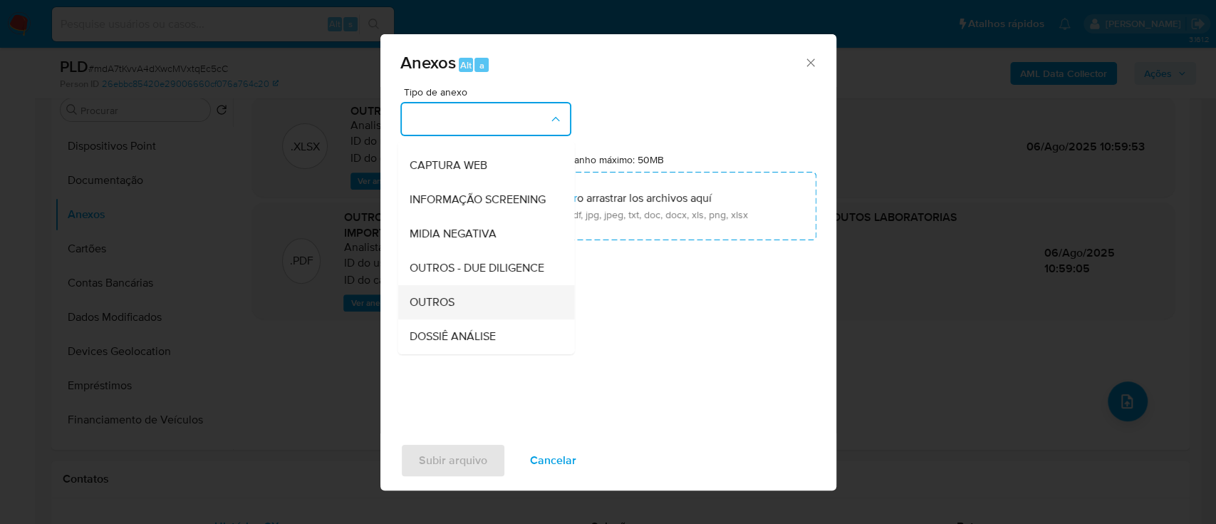
click at [446, 309] on span "OUTROS" at bounding box center [431, 302] width 45 height 14
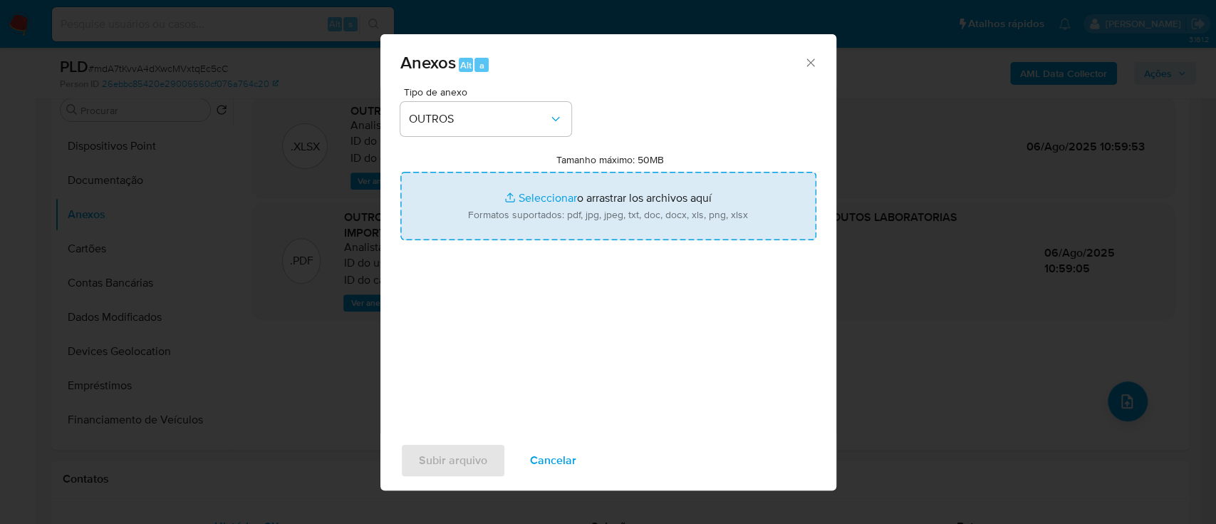
click at [559, 202] on input "Tamanho máximo: 50MB Seleccionar archivos" at bounding box center [608, 206] width 416 height 68
type input "C:\fakepath\SAR - mdA7tKvvA4dXwcMVxtqEc5cC - CNPJ 34078272000126 - MAXIMOLAB CO…"
click at [547, 197] on input "Tamanho máximo: 50MB Seleccionar archivos" at bounding box center [608, 206] width 416 height 68
type input "C:\fakepath\Mulan 207169952_2025_09_24_17_46_36.xlsx"
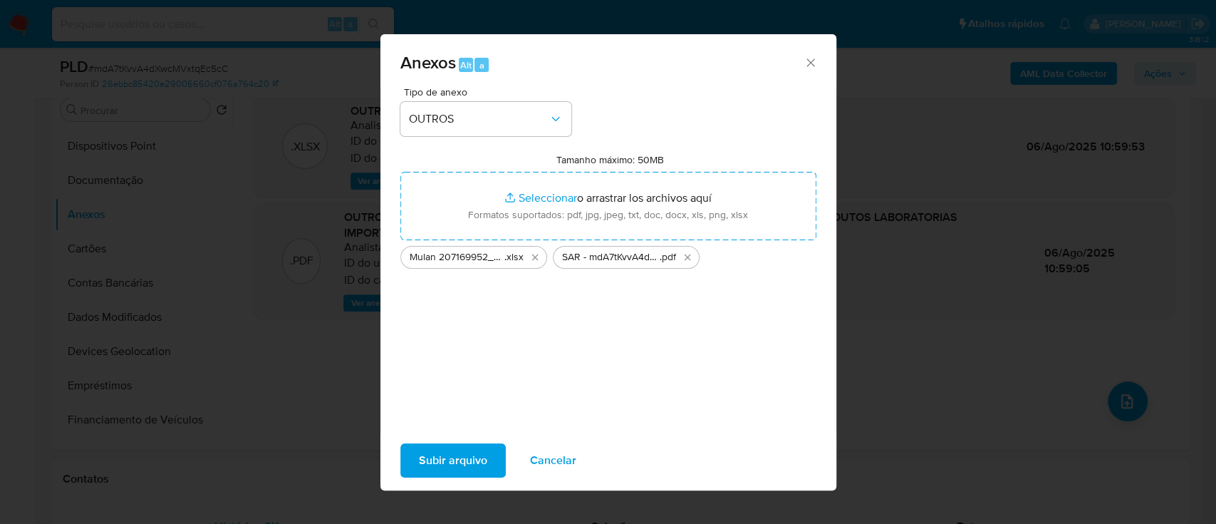
click at [444, 461] on span "Subir arquivo" at bounding box center [453, 459] width 68 height 31
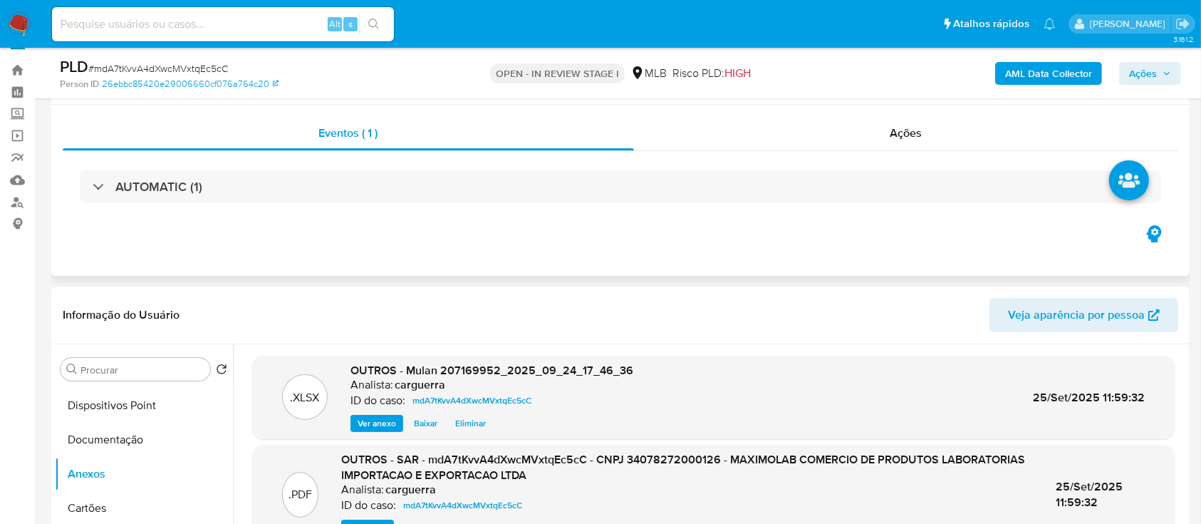
scroll to position [0, 0]
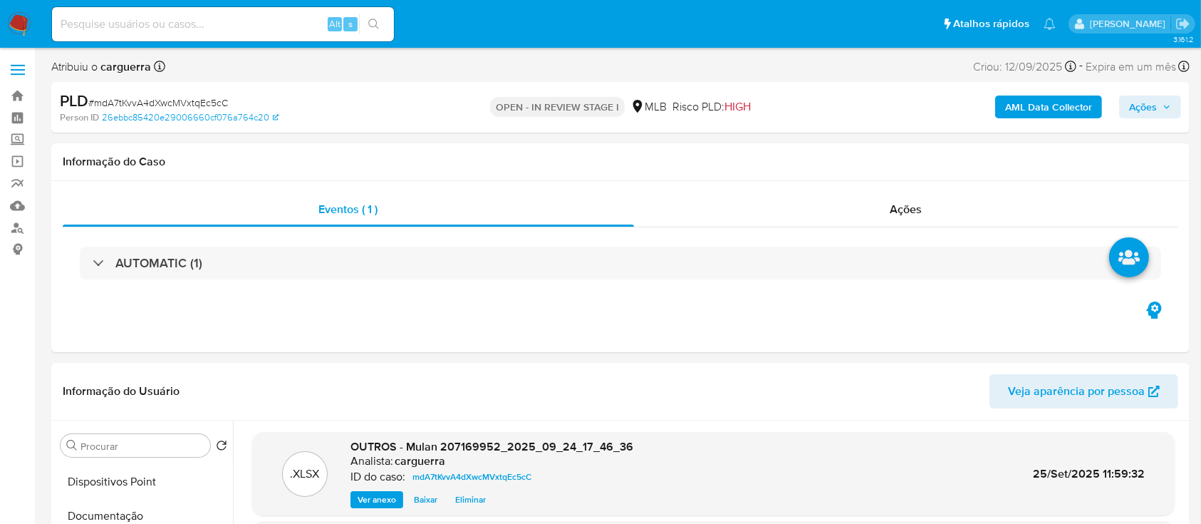
click at [1050, 105] on b "AML Data Collector" at bounding box center [1048, 106] width 87 height 23
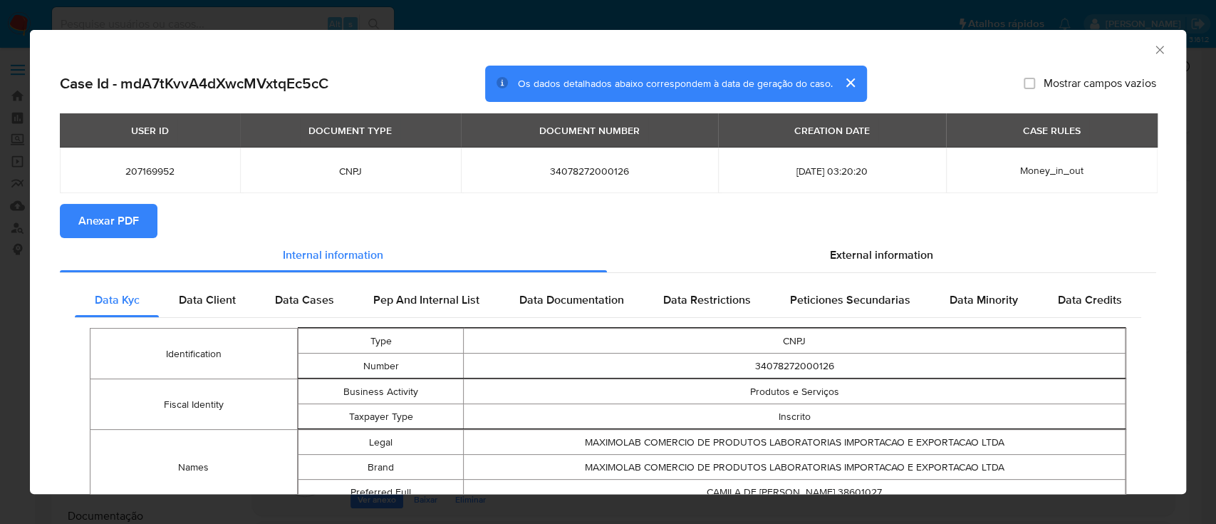
click at [115, 224] on span "Anexar PDF" at bounding box center [108, 220] width 61 height 31
click at [1153, 44] on icon "Fechar a janela" at bounding box center [1160, 50] width 14 height 14
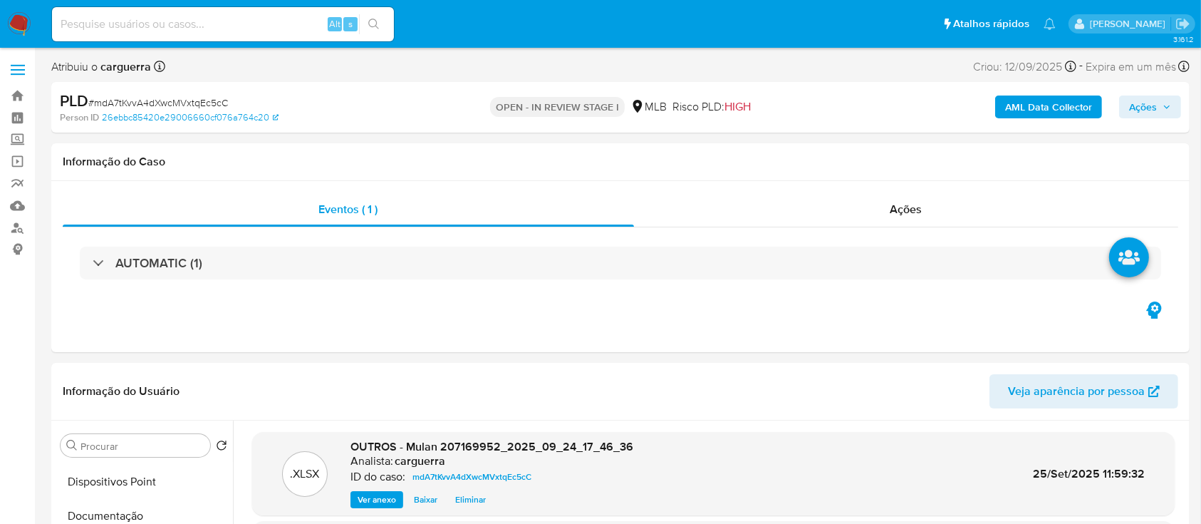
drag, startPoint x: 1147, startPoint y: 104, endPoint x: 1134, endPoint y: 117, distance: 18.1
click at [1146, 105] on span "Ações" at bounding box center [1143, 106] width 28 height 23
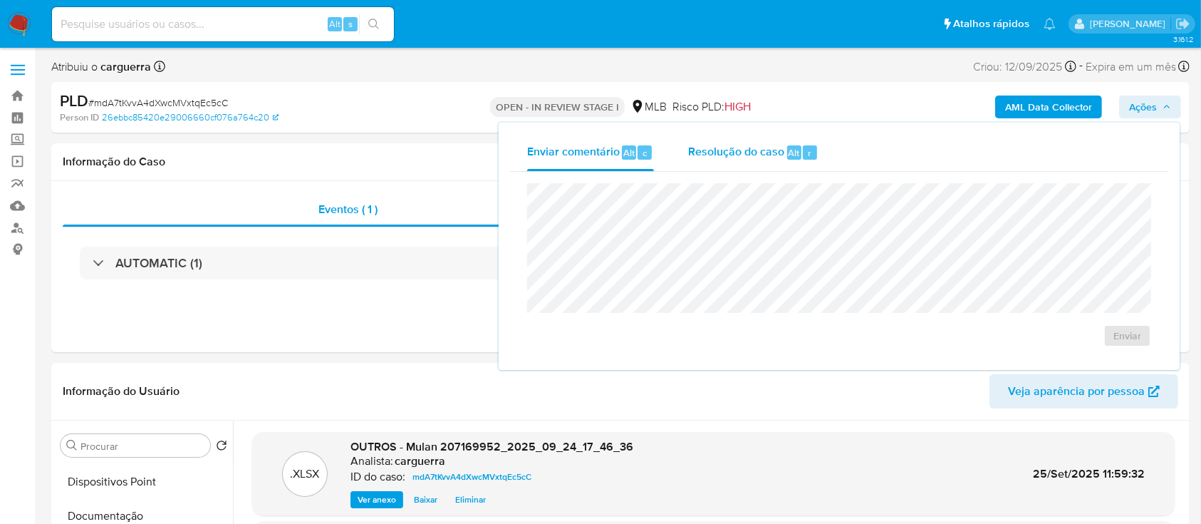
drag, startPoint x: 711, startPoint y: 150, endPoint x: 715, endPoint y: 168, distance: 18.3
click at [712, 151] on span "Resolução do caso" at bounding box center [736, 152] width 96 height 16
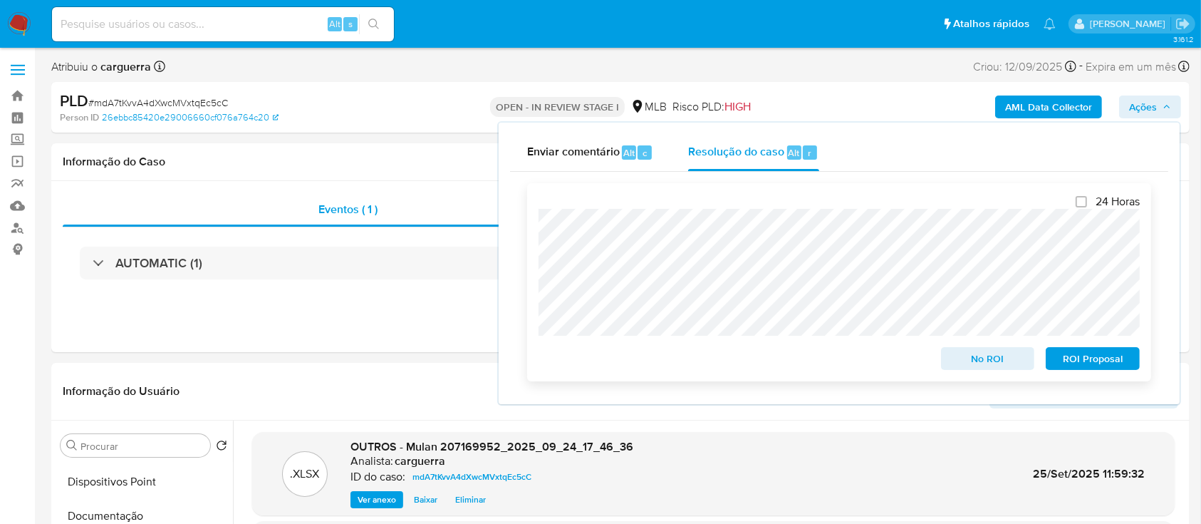
click at [1072, 358] on span "ROI Proposal" at bounding box center [1093, 358] width 74 height 20
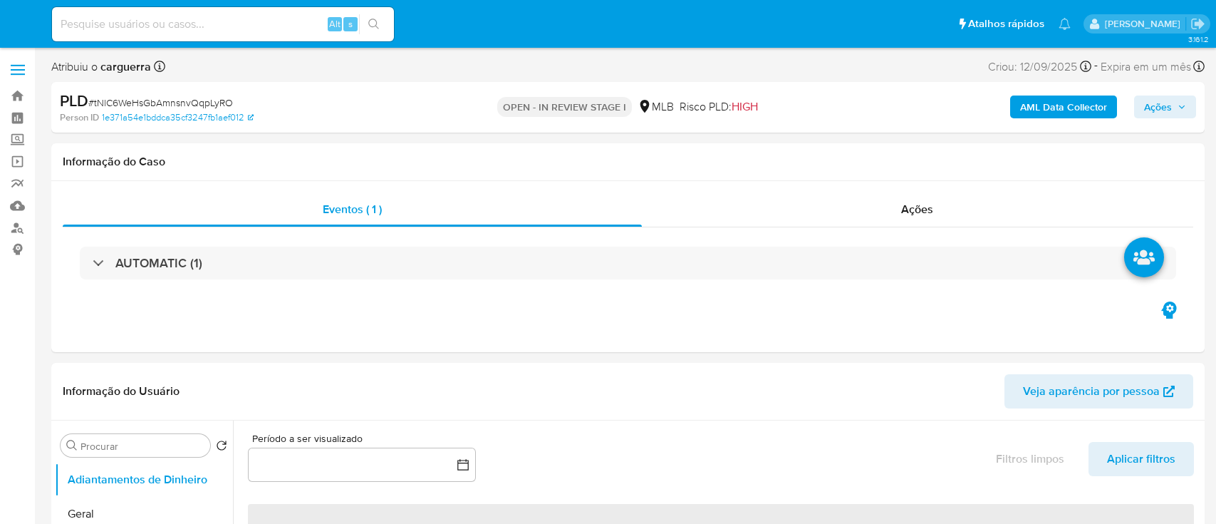
select select "10"
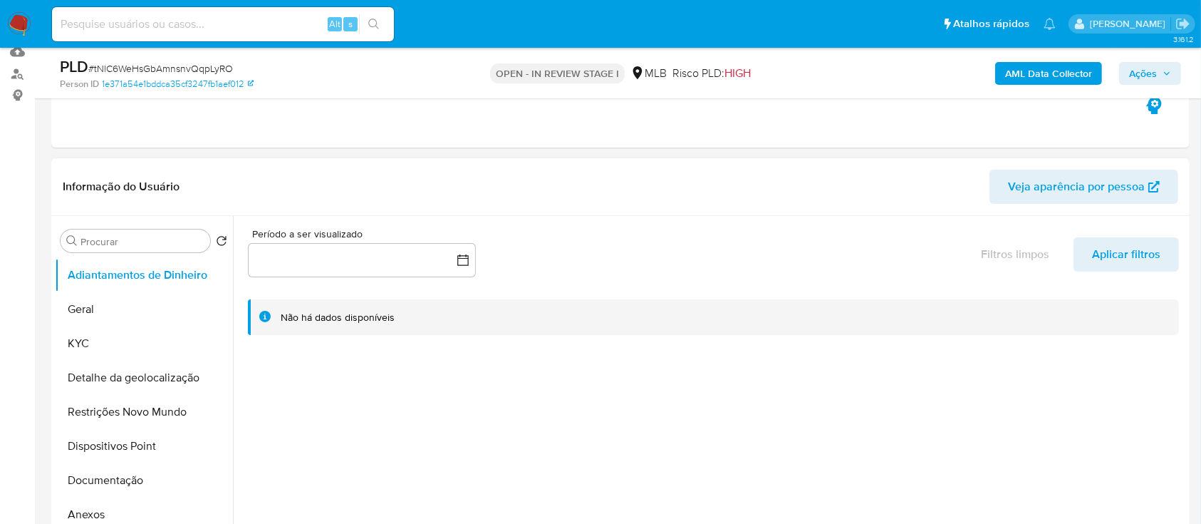
scroll to position [189, 0]
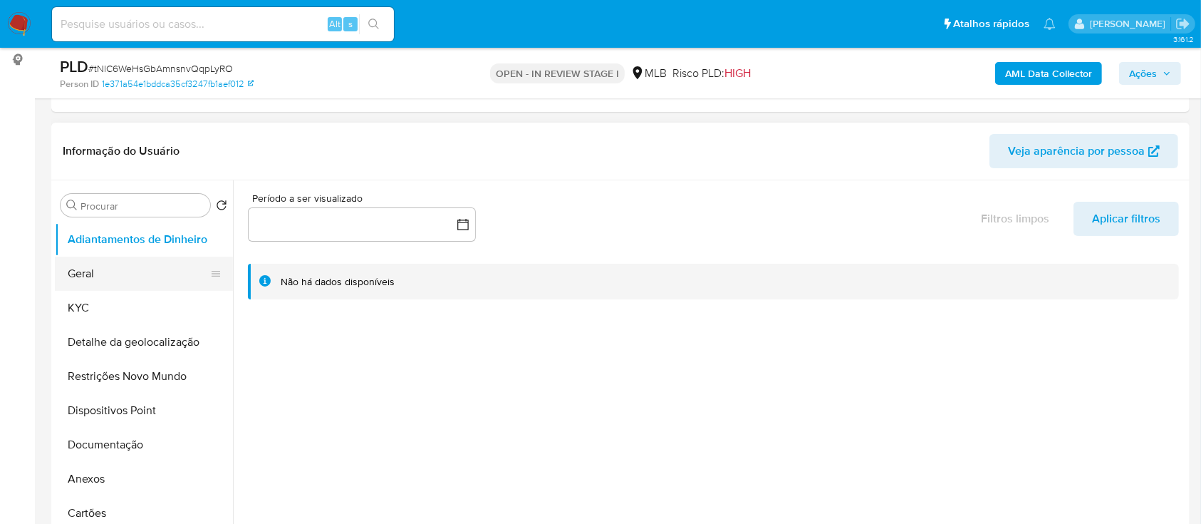
click at [90, 277] on button "Geral" at bounding box center [138, 273] width 167 height 34
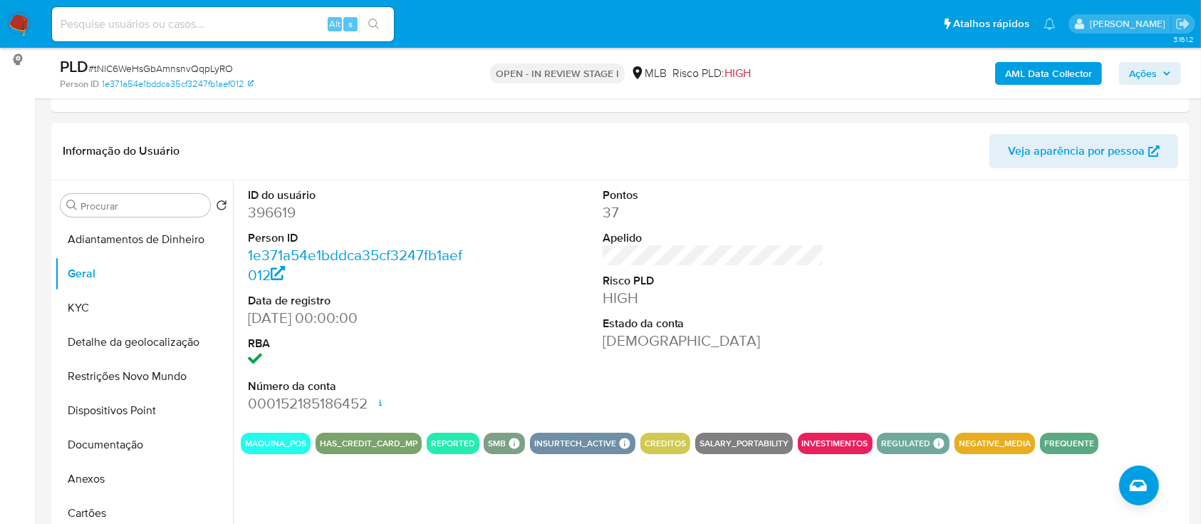
click at [83, 311] on button "KYC" at bounding box center [138, 308] width 167 height 34
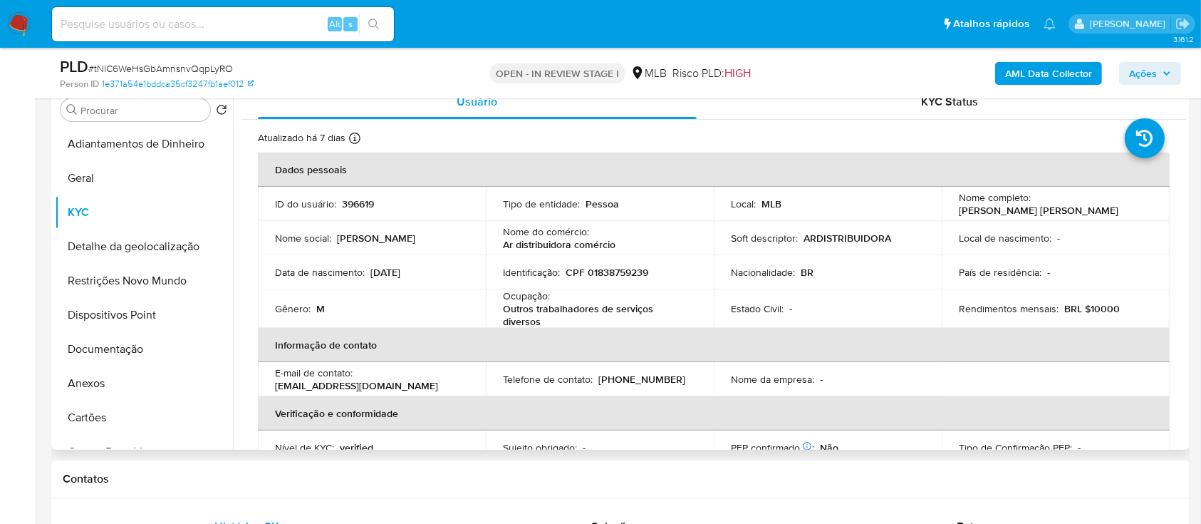
scroll to position [95, 0]
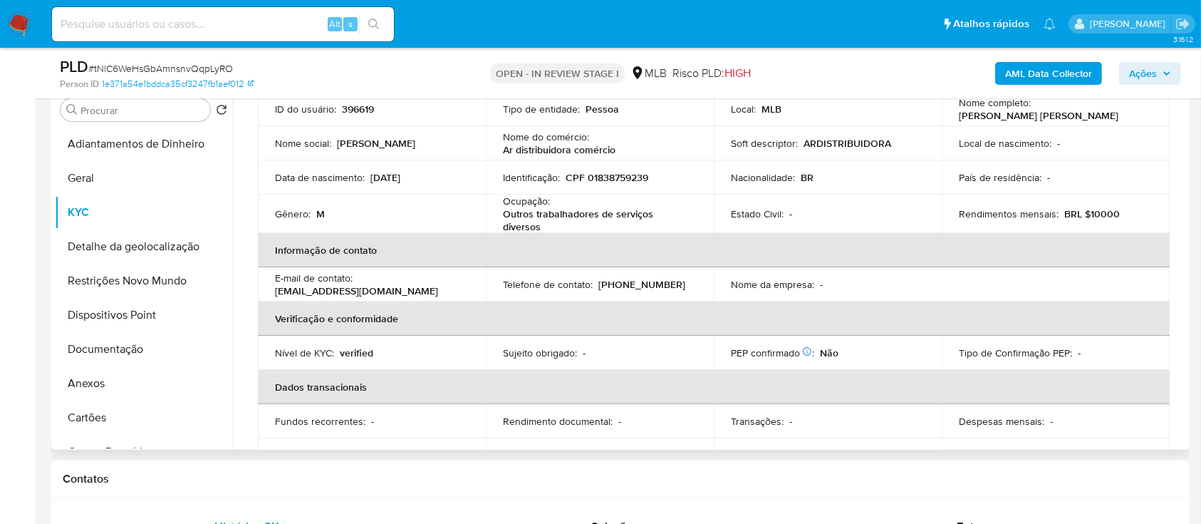
click at [1183, 220] on div "Usuário KYC Status Atualizado há 7 dias Criado: 28/09/2020 14:11:36 Atualizado:…" at bounding box center [709, 267] width 953 height 365
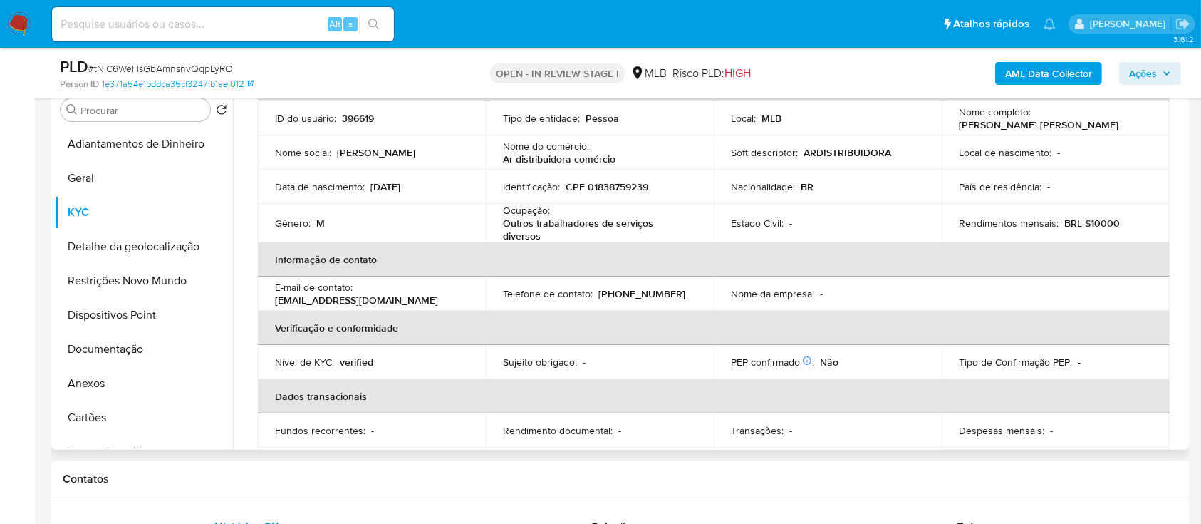
scroll to position [80, 0]
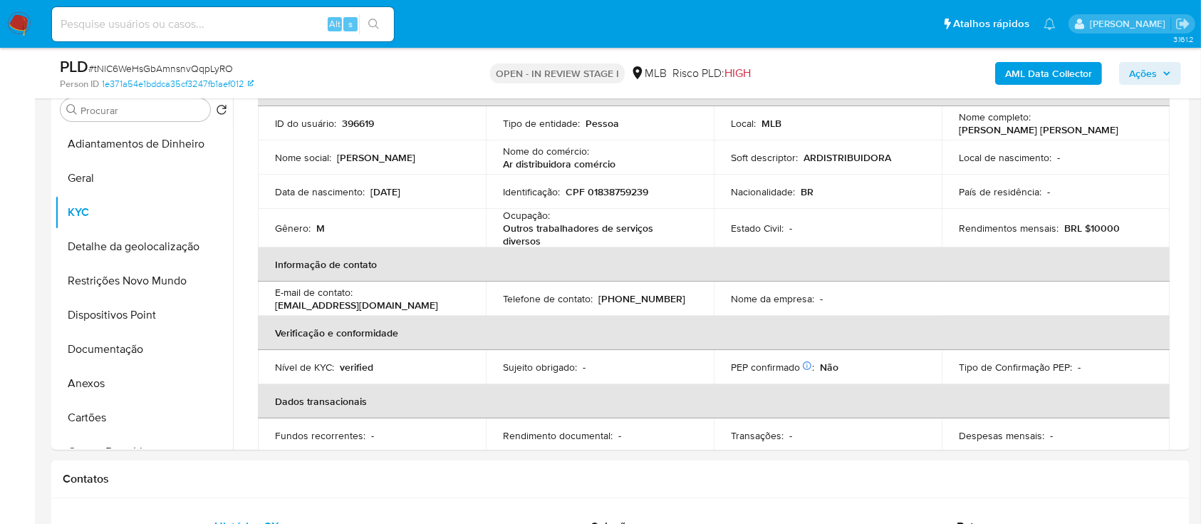
click at [909, 63] on div "AML Data Collector Ações" at bounding box center [996, 72] width 370 height 33
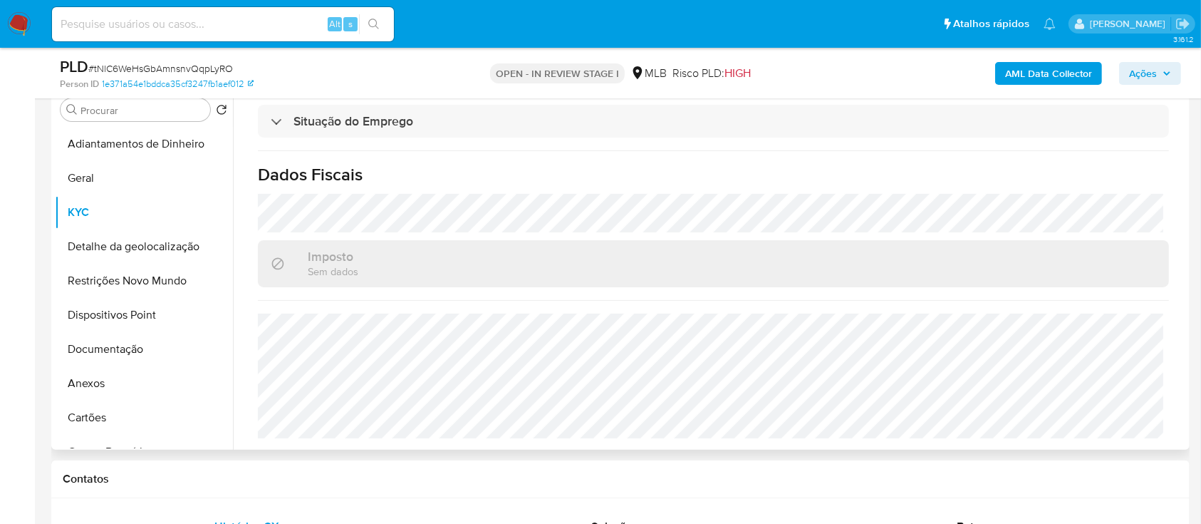
scroll to position [380, 0]
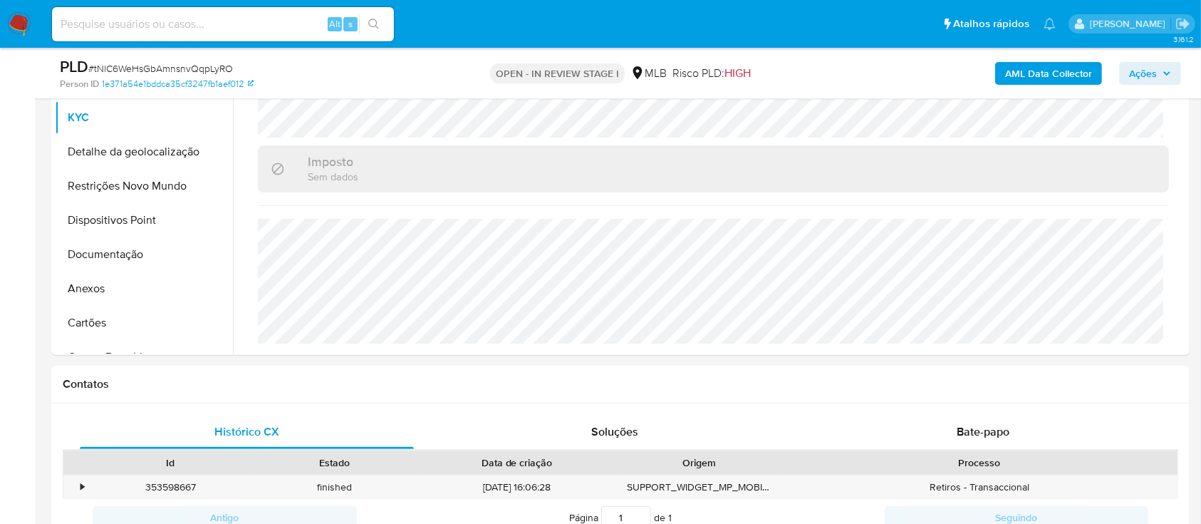
click at [145, 150] on button "Detalhe da geolocalização" at bounding box center [138, 152] width 167 height 34
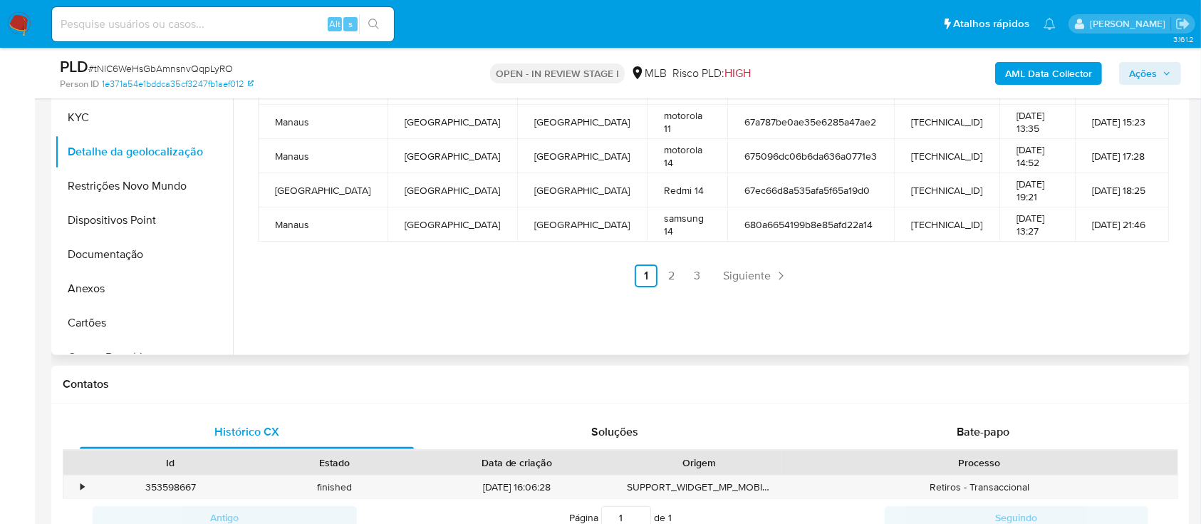
scroll to position [285, 0]
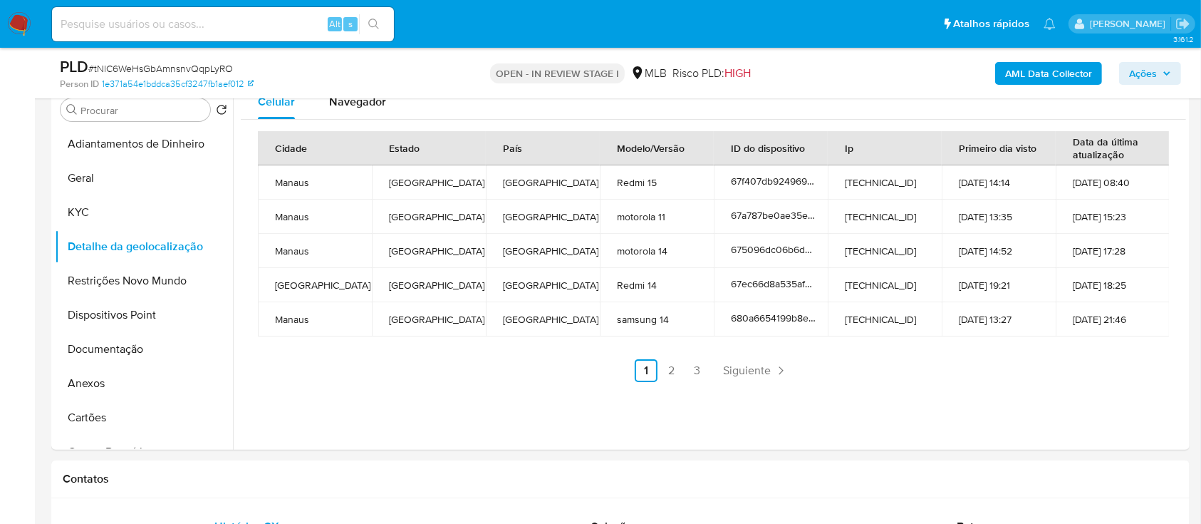
click at [880, 66] on div "AML Data Collector Ações" at bounding box center [996, 72] width 370 height 33
click at [667, 365] on link "2" at bounding box center [671, 370] width 23 height 23
click at [726, 376] on link "3" at bounding box center [735, 370] width 23 height 23
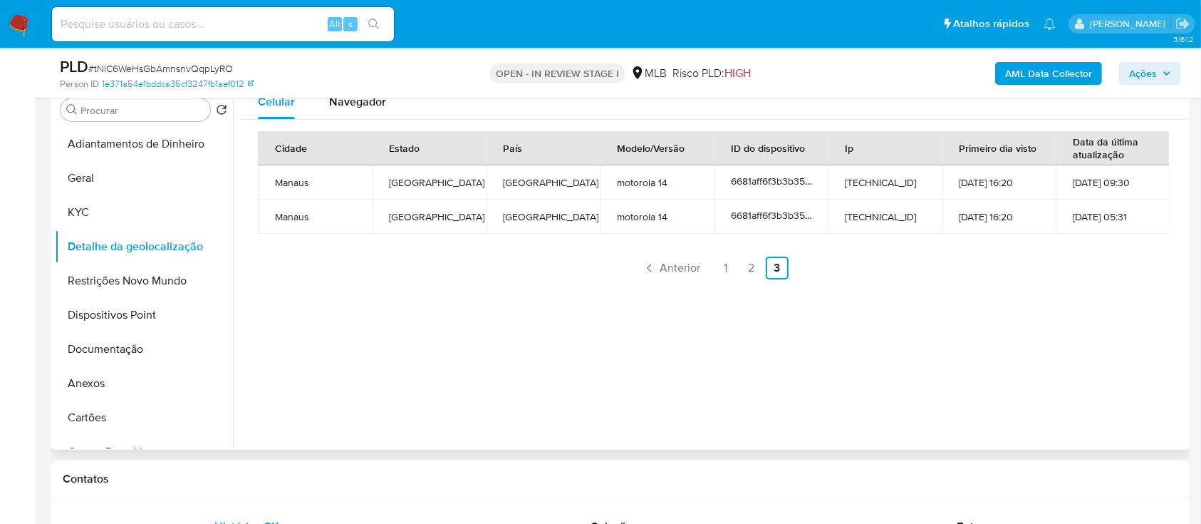
click at [1069, 350] on div "Celular Navegador Cidade Estado País Modelo/Versão ID do dispositivo Ip Primeir…" at bounding box center [709, 267] width 953 height 365
click at [105, 281] on button "Restrições Novo Mundo" at bounding box center [138, 281] width 167 height 34
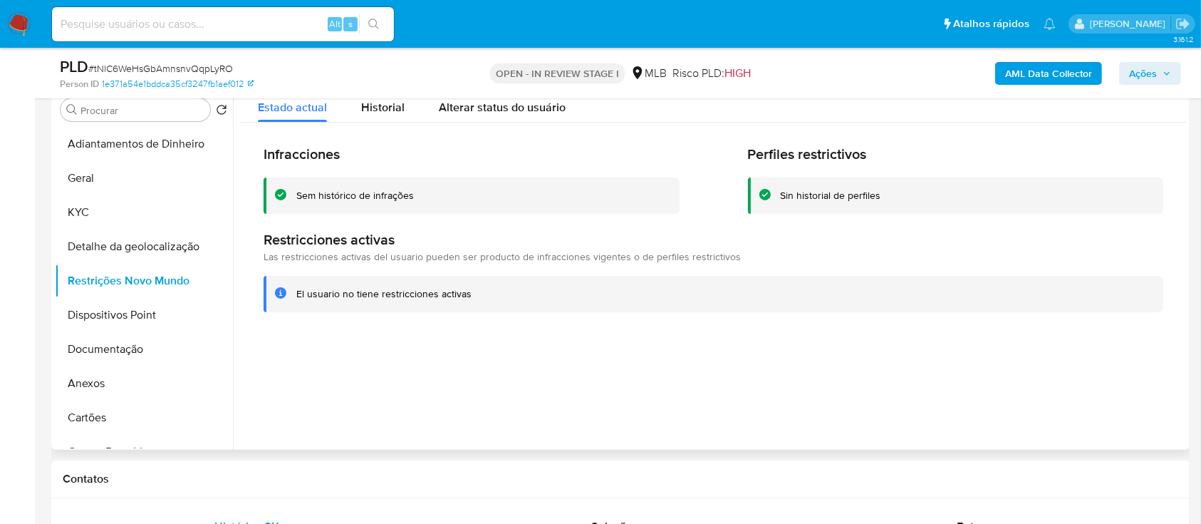
click at [1028, 391] on div at bounding box center [709, 267] width 953 height 365
click at [112, 312] on button "Dispositivos Point" at bounding box center [138, 315] width 167 height 34
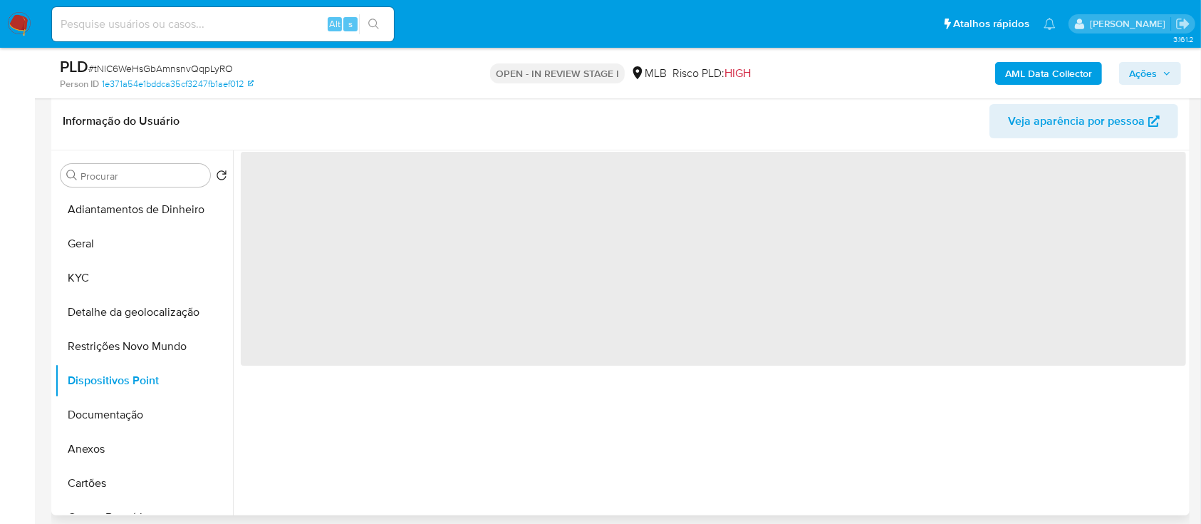
scroll to position [189, 0]
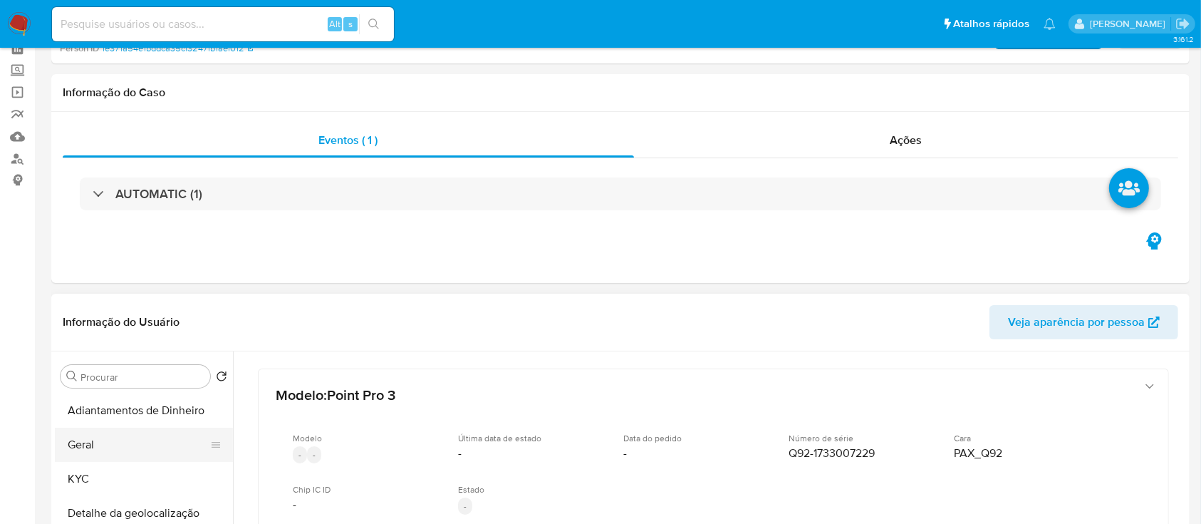
scroll to position [95, 0]
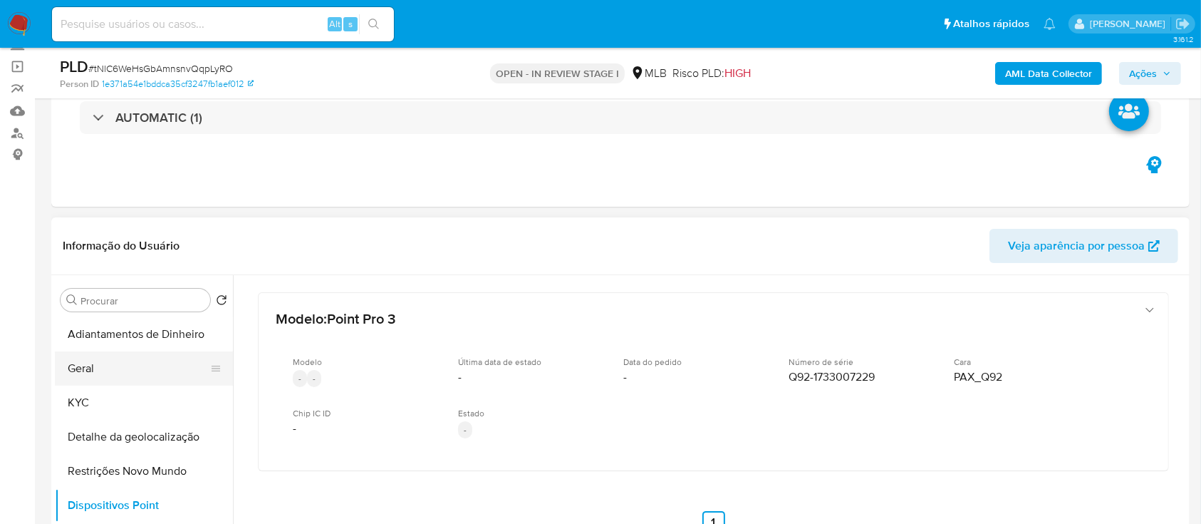
click at [102, 371] on button "Geral" at bounding box center [138, 368] width 167 height 34
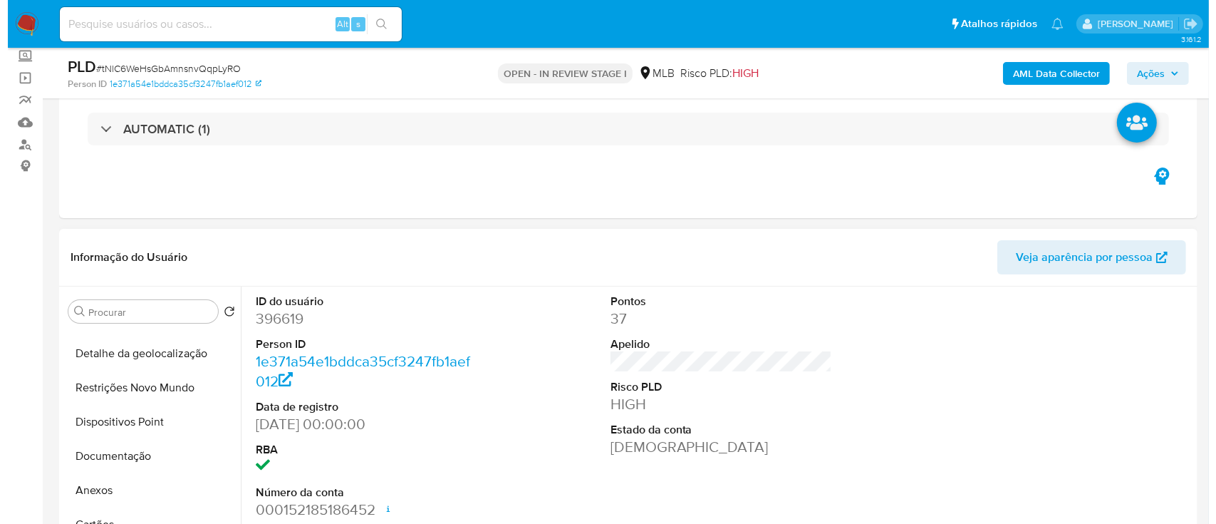
scroll to position [189, 0]
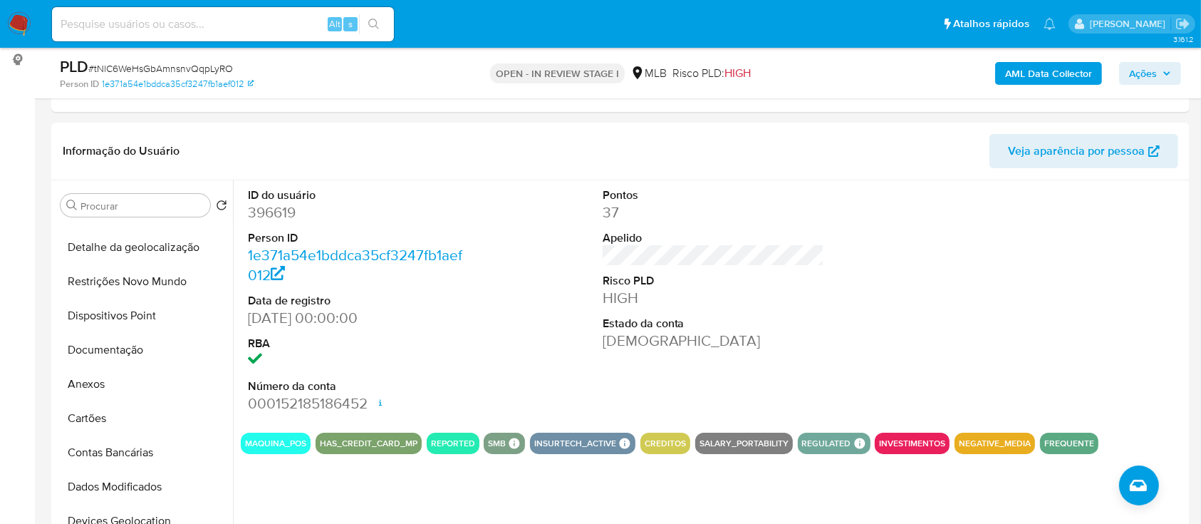
click at [1037, 73] on b "AML Data Collector" at bounding box center [1048, 73] width 87 height 23
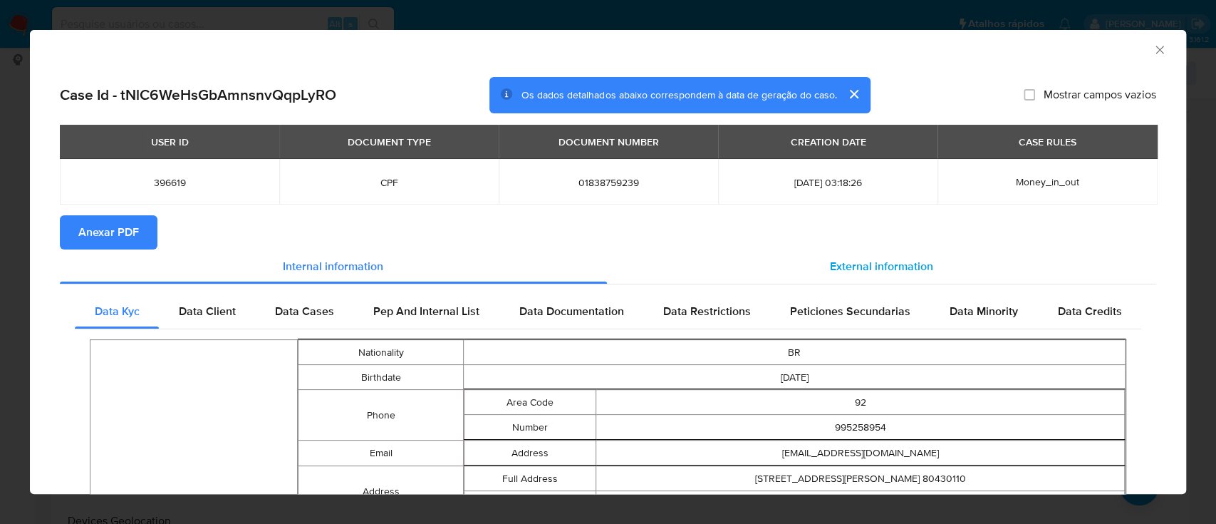
click at [843, 274] on span "External information" at bounding box center [881, 266] width 103 height 16
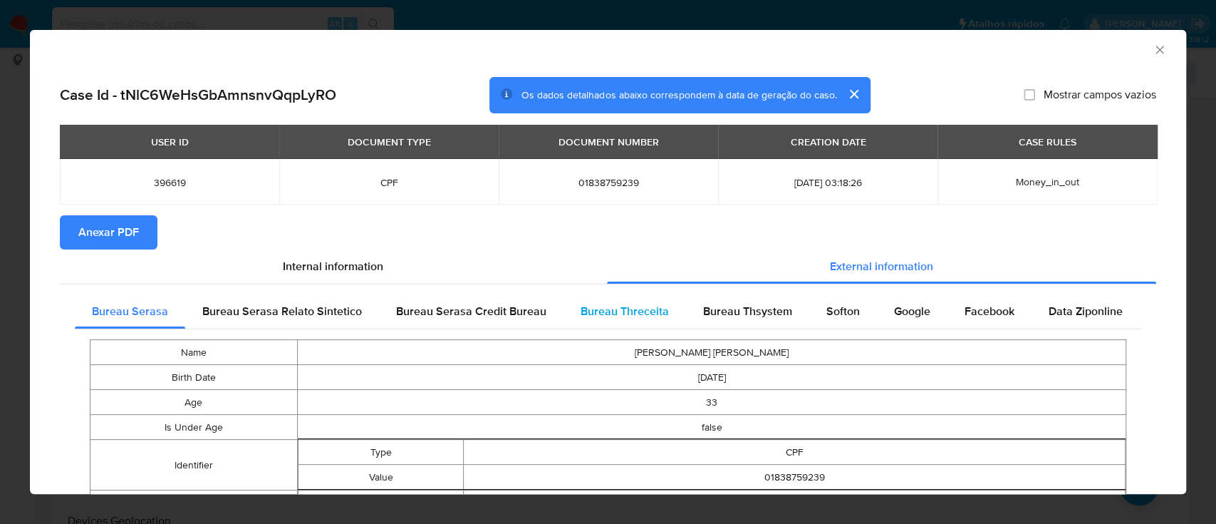
click at [607, 308] on span "Bureau Threceita" at bounding box center [625, 311] width 88 height 16
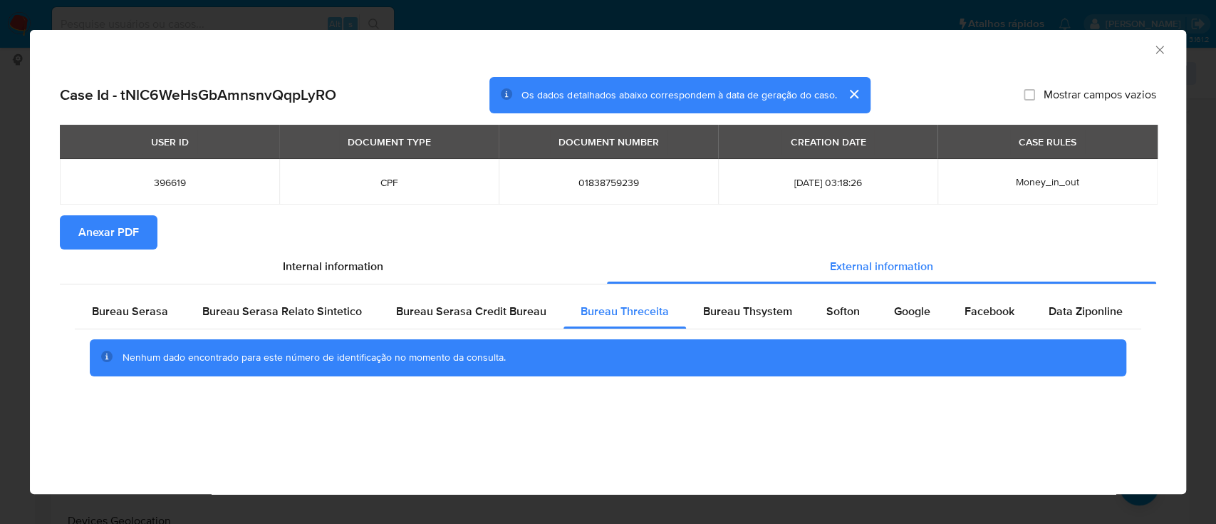
click at [1074, 56] on div "AML Data Collector" at bounding box center [608, 48] width 1156 height 36
click at [735, 316] on span "Bureau Thsystem" at bounding box center [747, 311] width 89 height 16
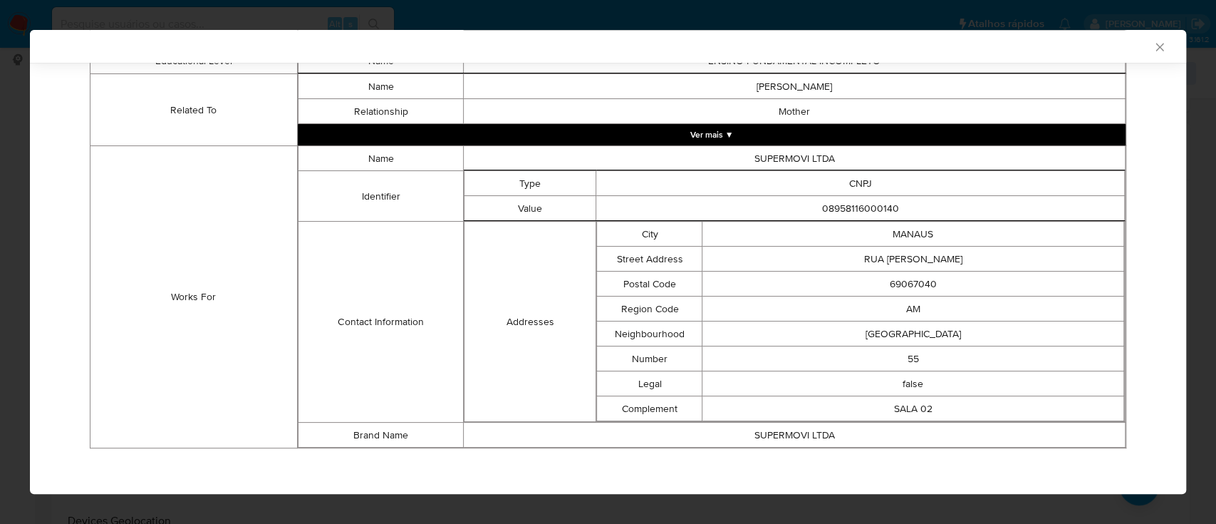
scroll to position [860, 0]
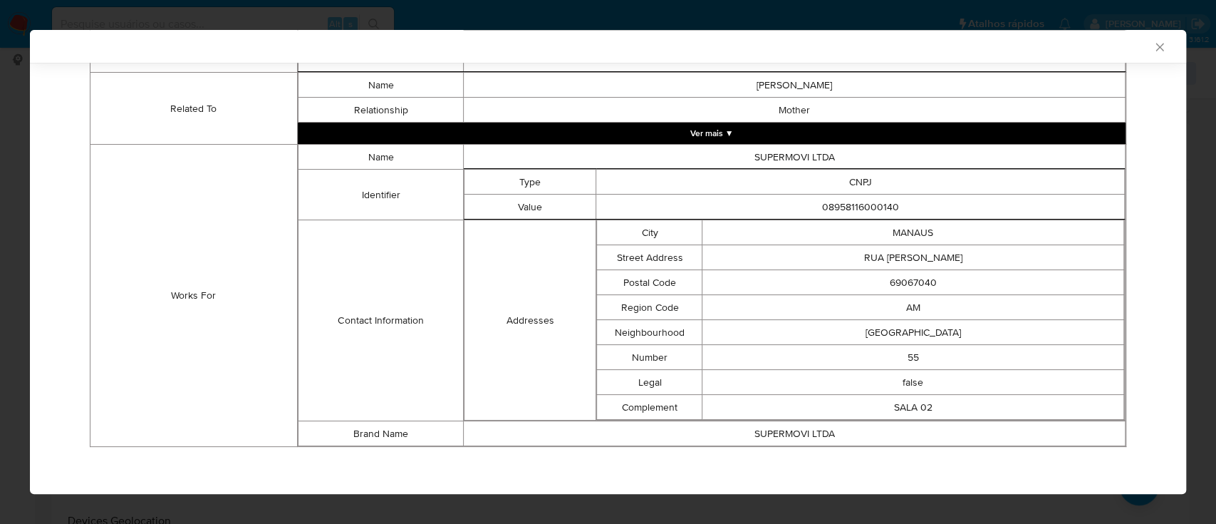
click at [1058, 43] on div "AML Data Collector" at bounding box center [596, 46] width 1113 height 13
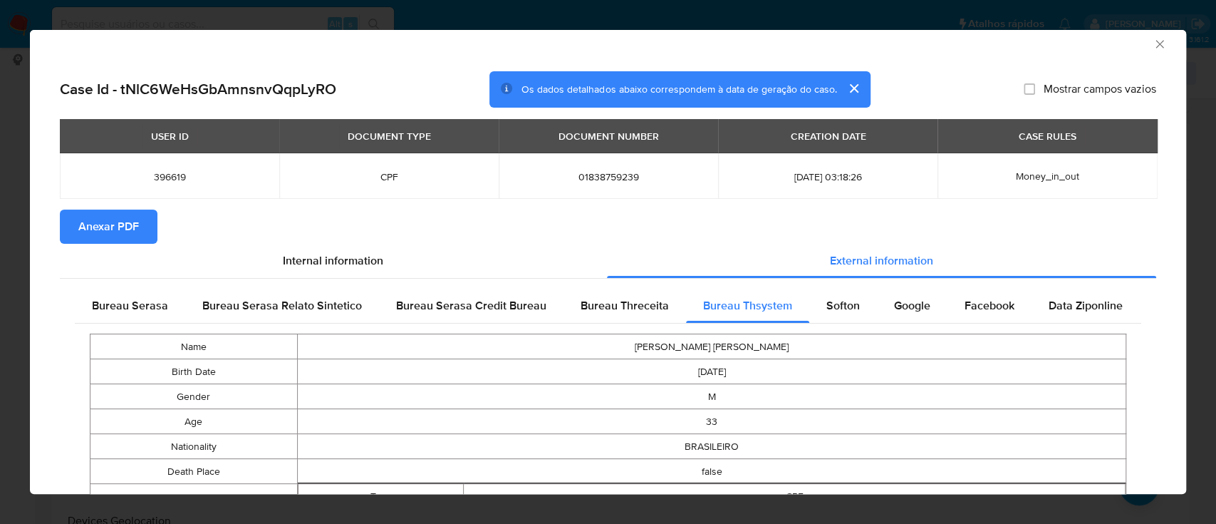
scroll to position [0, 0]
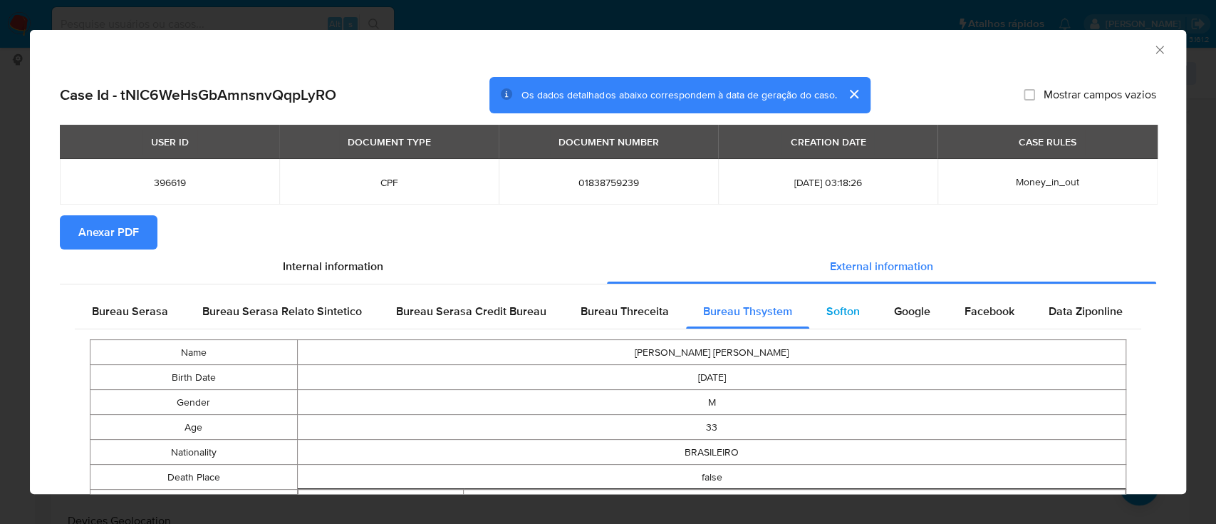
click at [845, 318] on span "Softon" at bounding box center [842, 311] width 33 height 16
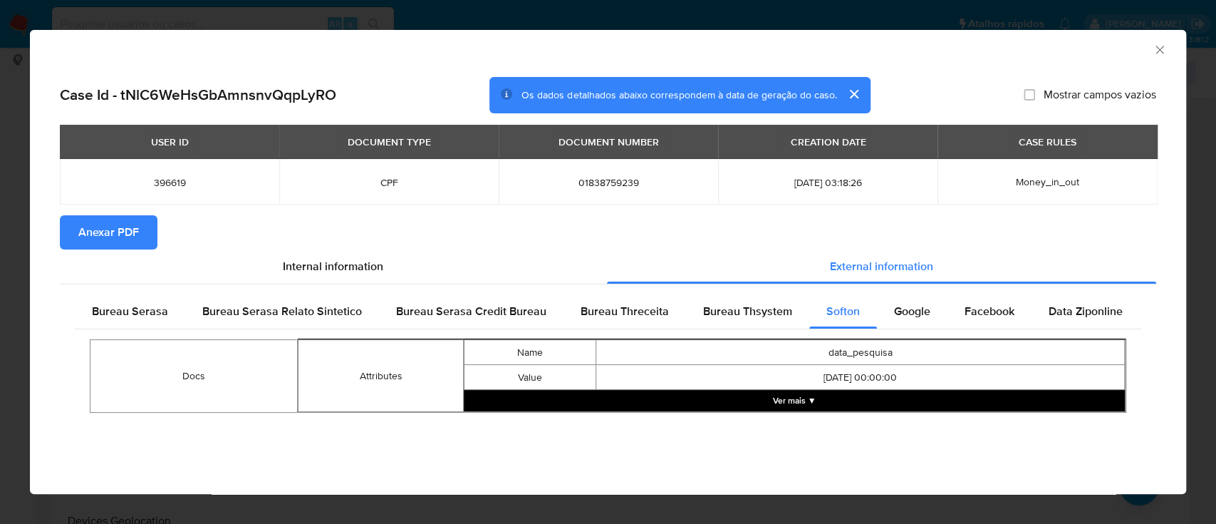
drag, startPoint x: 798, startPoint y: 387, endPoint x: 801, endPoint y: 396, distance: 9.7
click at [798, 387] on td "2012.08.08 00:00:00" at bounding box center [860, 377] width 529 height 25
click at [800, 397] on button "Ver mais ▼" at bounding box center [794, 400] width 661 height 21
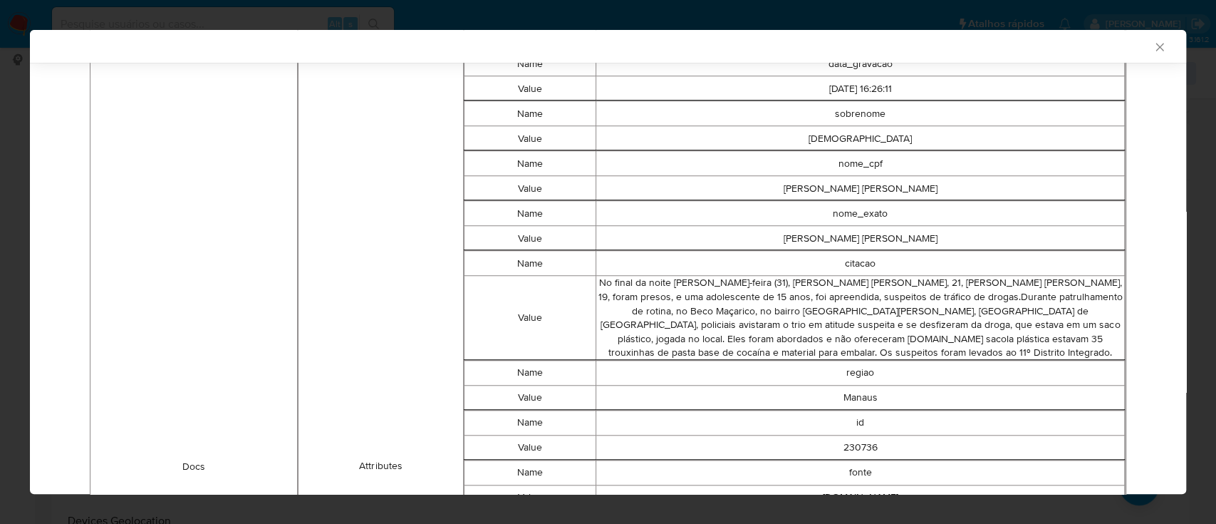
scroll to position [661, 0]
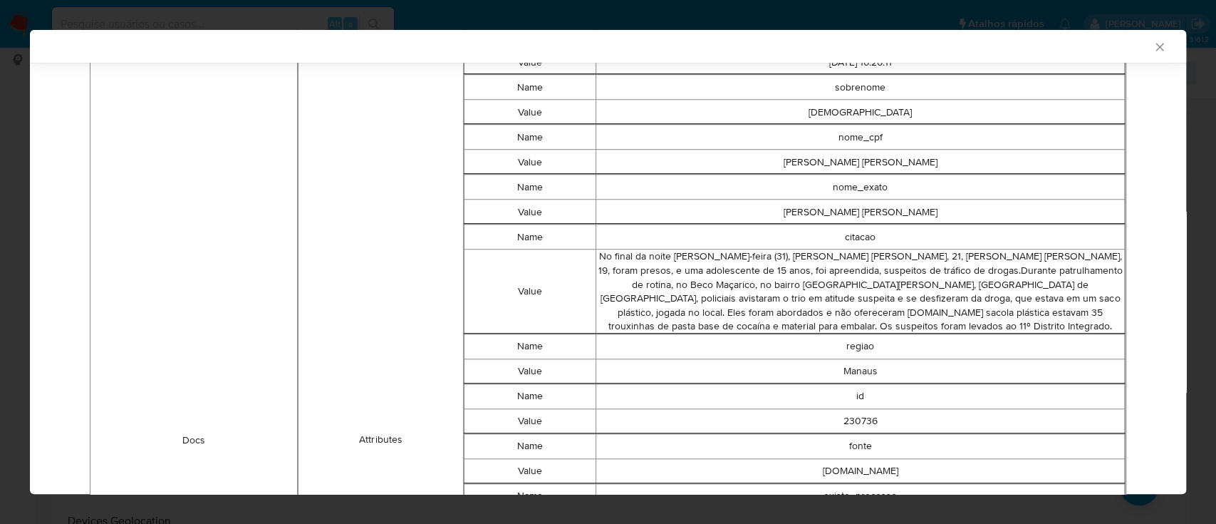
click at [935, 48] on div "AML Data Collector" at bounding box center [596, 46] width 1113 height 13
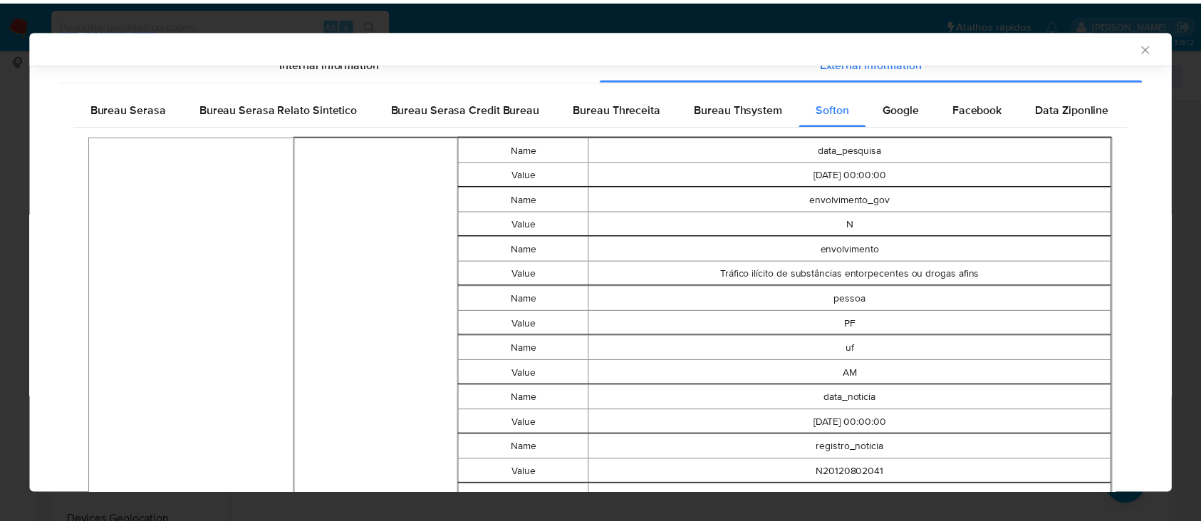
scroll to position [0, 0]
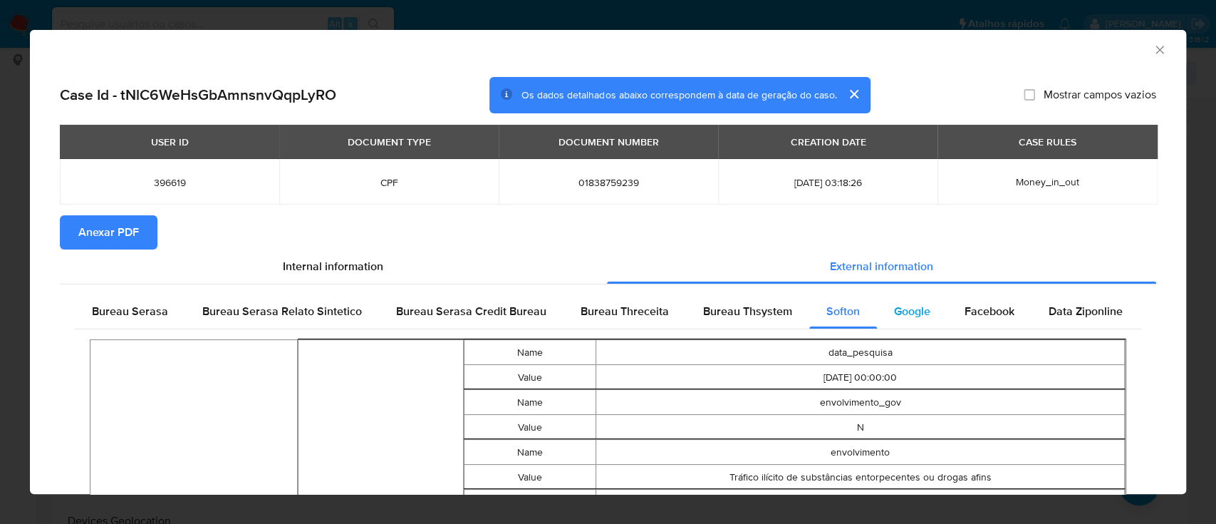
click at [893, 301] on div "Google" at bounding box center [912, 311] width 71 height 34
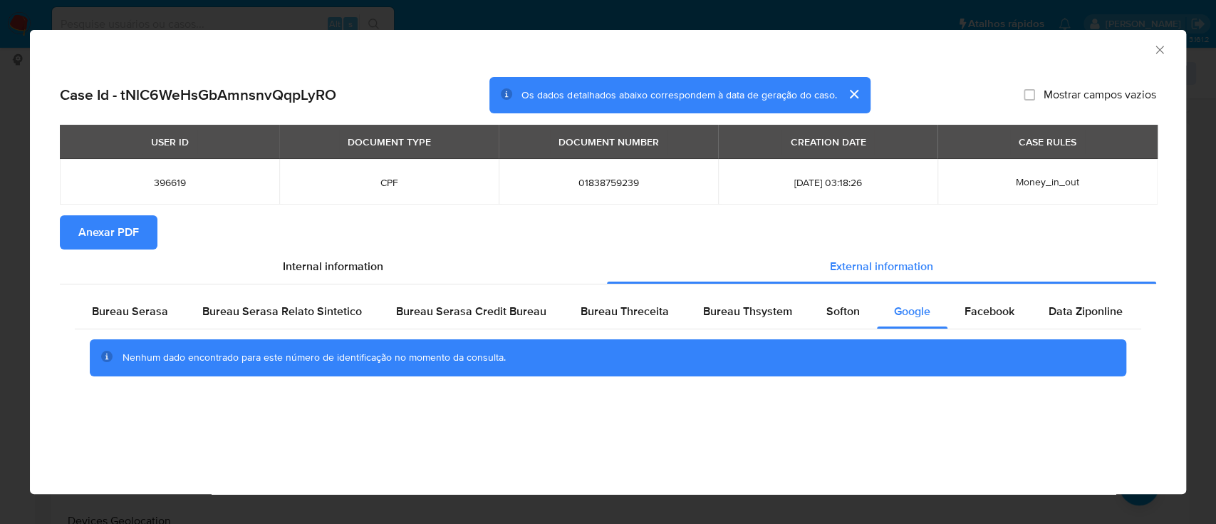
click at [994, 57] on div "AML Data Collector" at bounding box center [608, 48] width 1156 height 36
click at [1142, 45] on div "AML Data Collector" at bounding box center [596, 48] width 1113 height 16
click at [1158, 46] on icon "Fechar a janela" at bounding box center [1160, 50] width 14 height 14
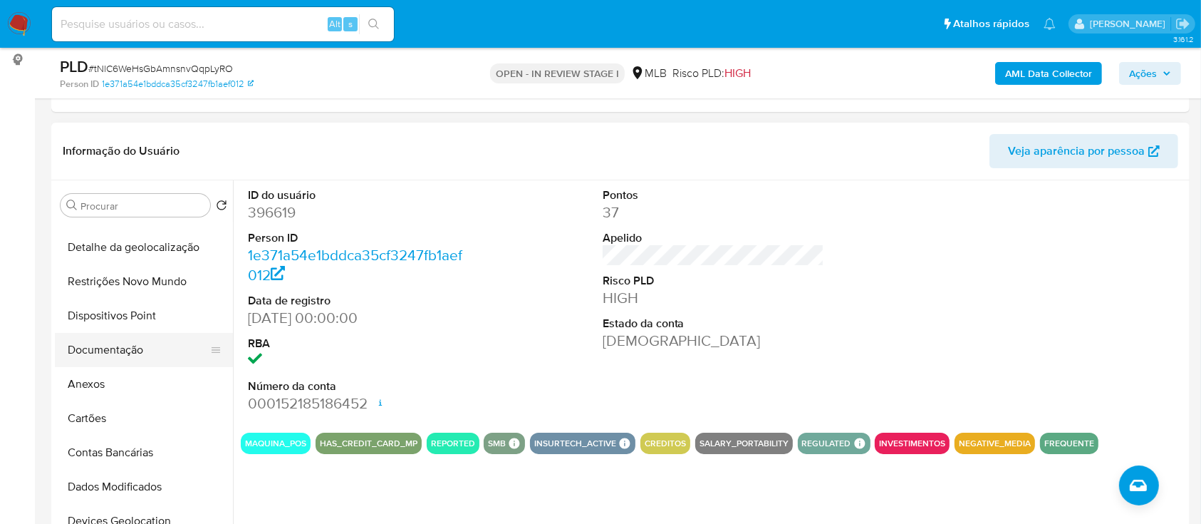
click at [100, 354] on button "Documentação" at bounding box center [138, 350] width 167 height 34
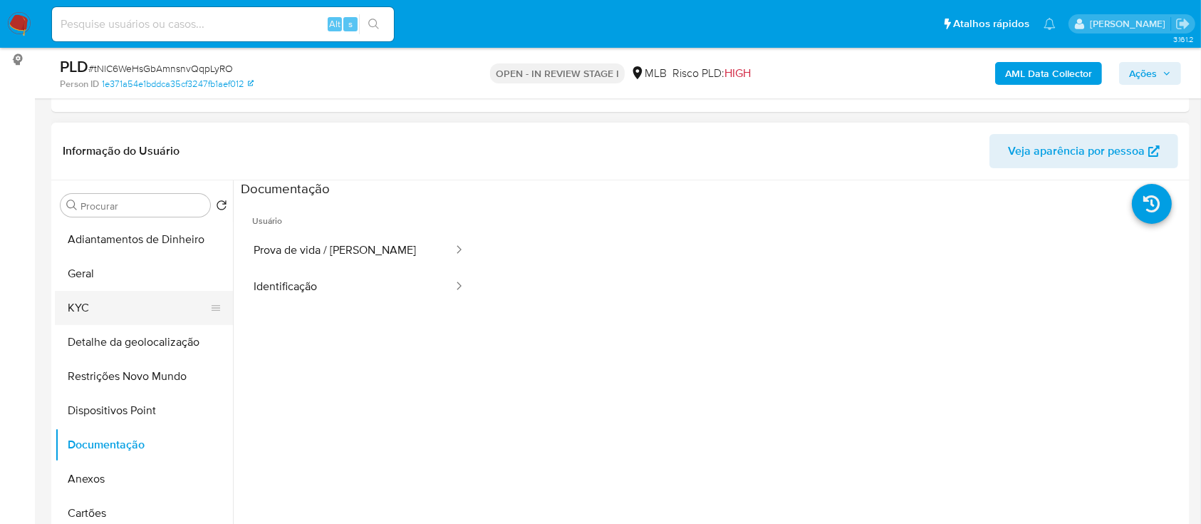
click at [100, 296] on button "KYC" at bounding box center [138, 308] width 167 height 34
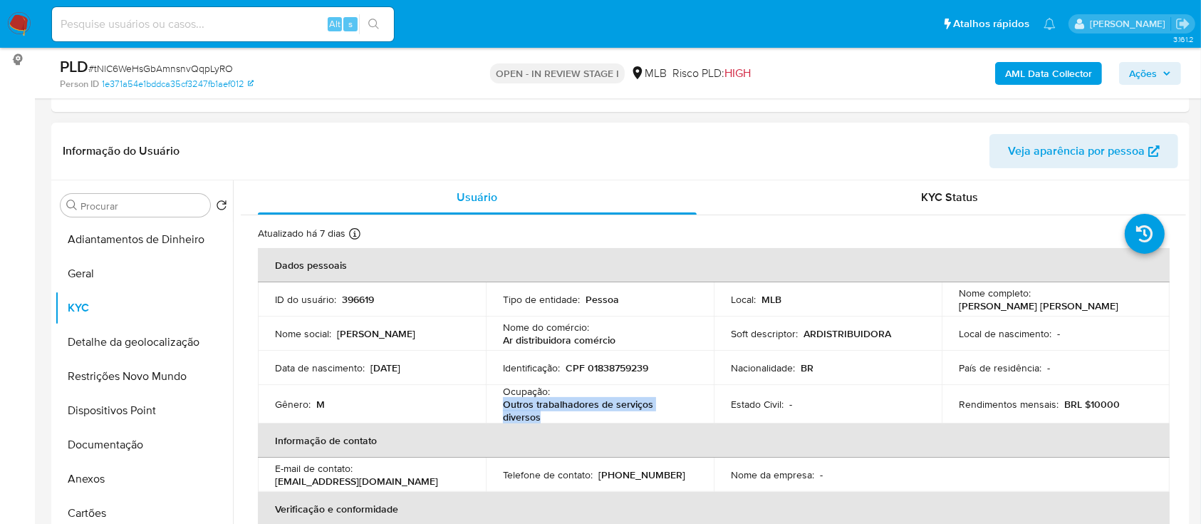
drag, startPoint x: 545, startPoint y: 417, endPoint x: 497, endPoint y: 407, distance: 48.8
click at [498, 407] on td "Ocupação : Outros trabalhadores de serviços diversos" at bounding box center [600, 404] width 228 height 38
copy p "Outros trabalhadores de serviços diversos"
click at [104, 454] on button "Documentação" at bounding box center [138, 444] width 167 height 34
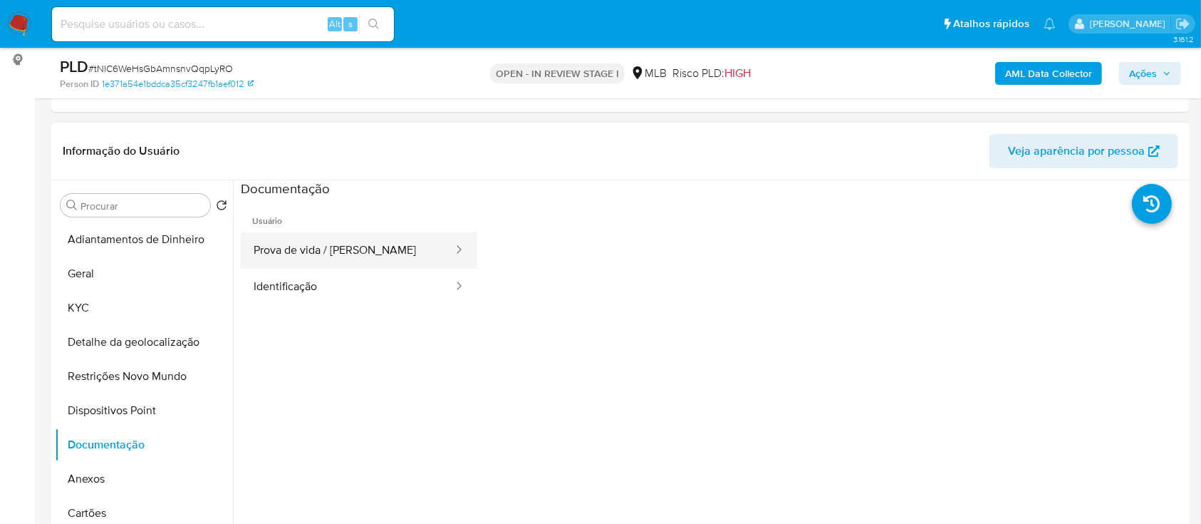
drag, startPoint x: 334, startPoint y: 253, endPoint x: 354, endPoint y: 254, distance: 20.0
click at [335, 253] on button "Prova de vida / Selfie" at bounding box center [348, 250] width 214 height 36
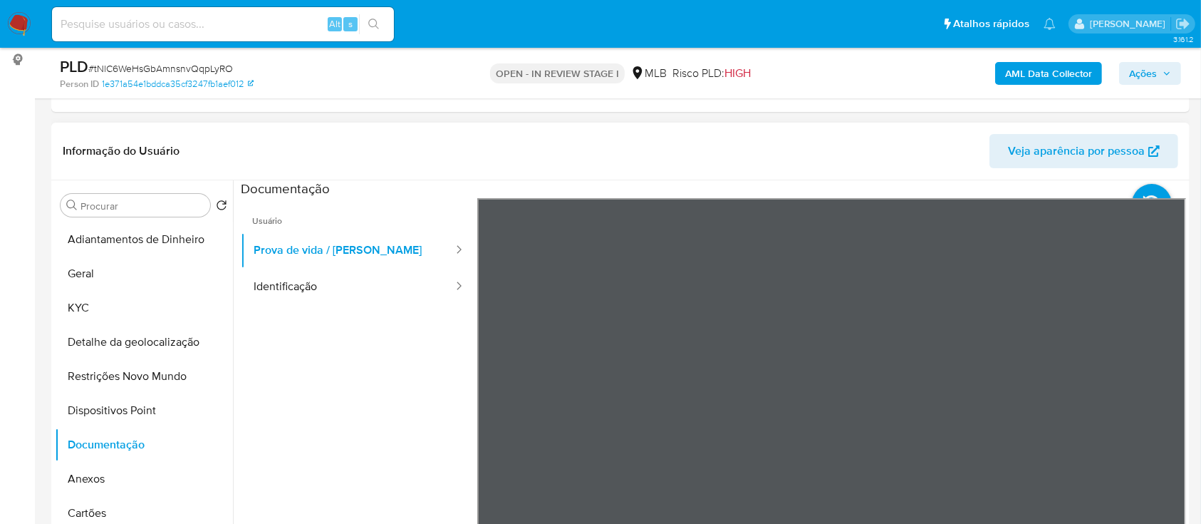
scroll to position [45, 0]
click at [318, 293] on button "Identificação" at bounding box center [348, 287] width 214 height 36
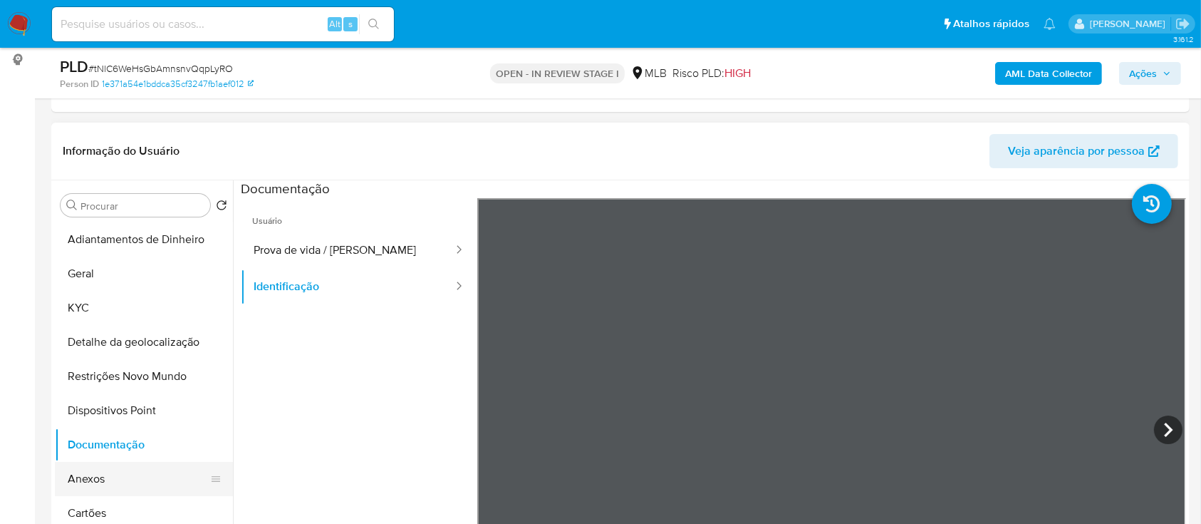
click at [108, 470] on button "Anexos" at bounding box center [138, 479] width 167 height 34
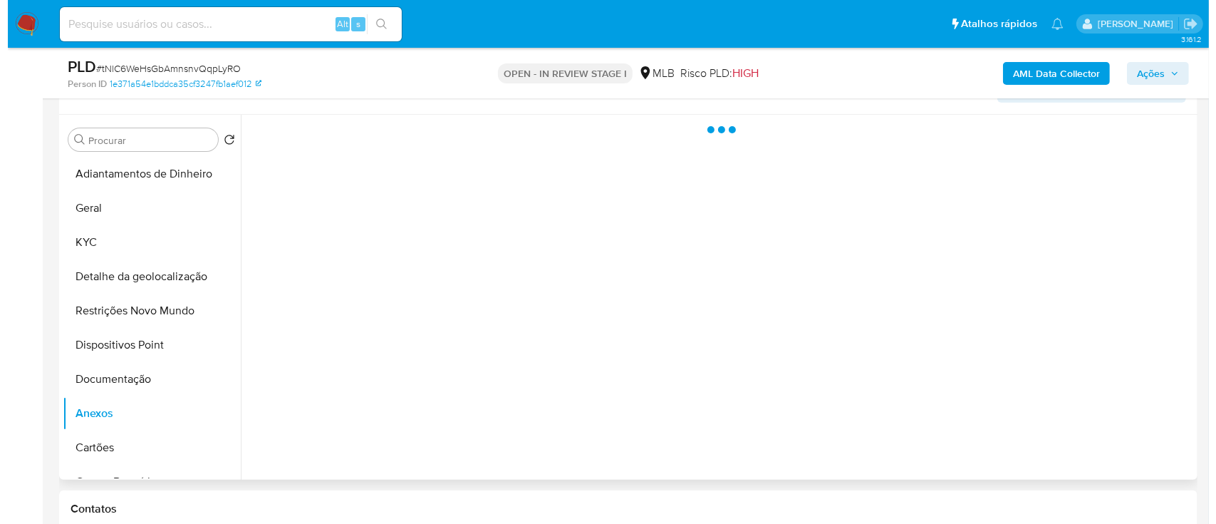
scroll to position [285, 0]
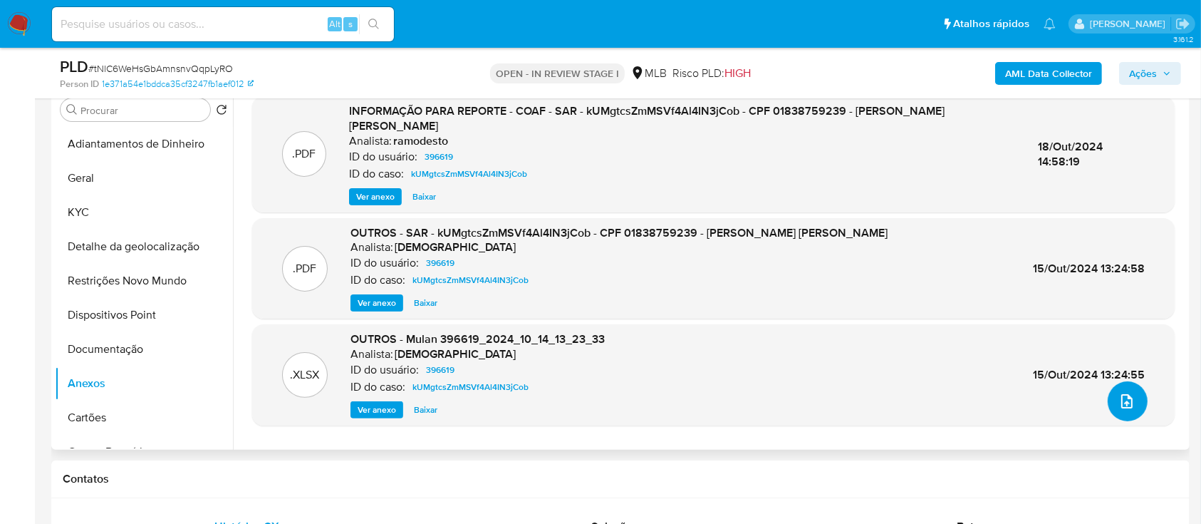
click at [1121, 396] on icon "upload-file" at bounding box center [1126, 400] width 17 height 17
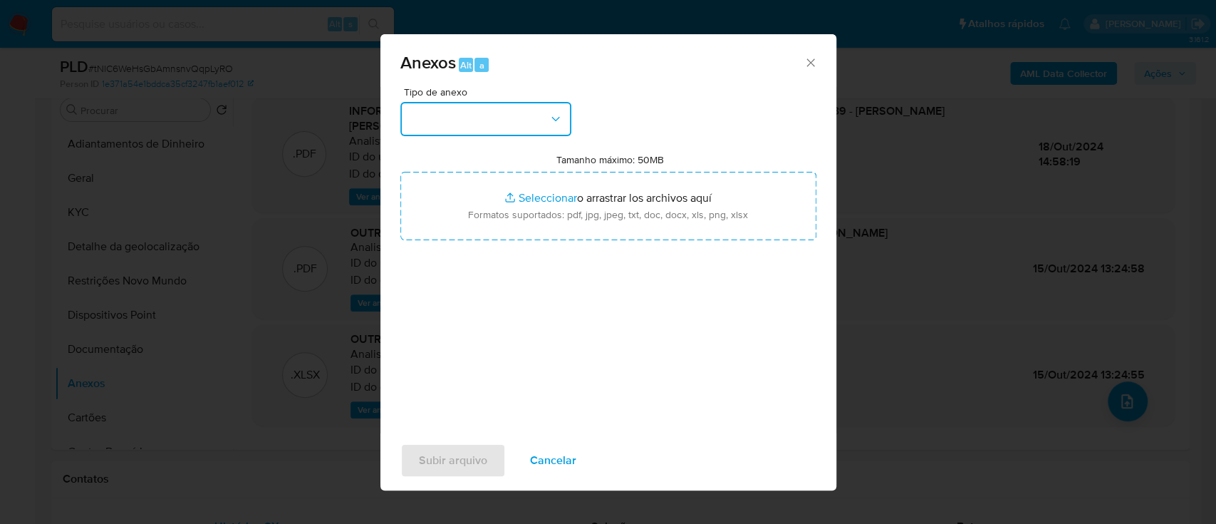
click at [473, 111] on button "button" at bounding box center [485, 119] width 171 height 34
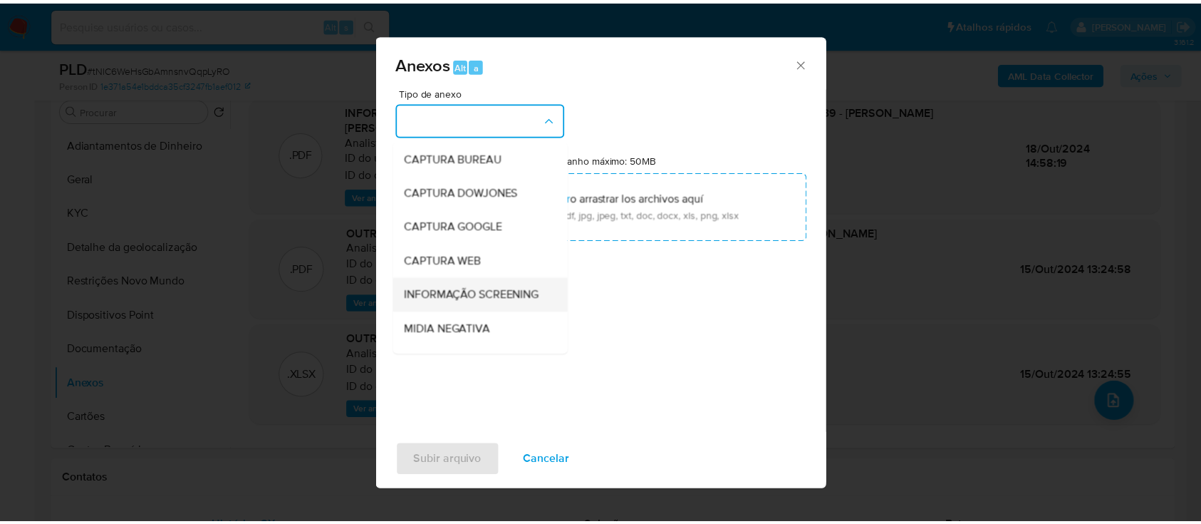
scroll to position [189, 0]
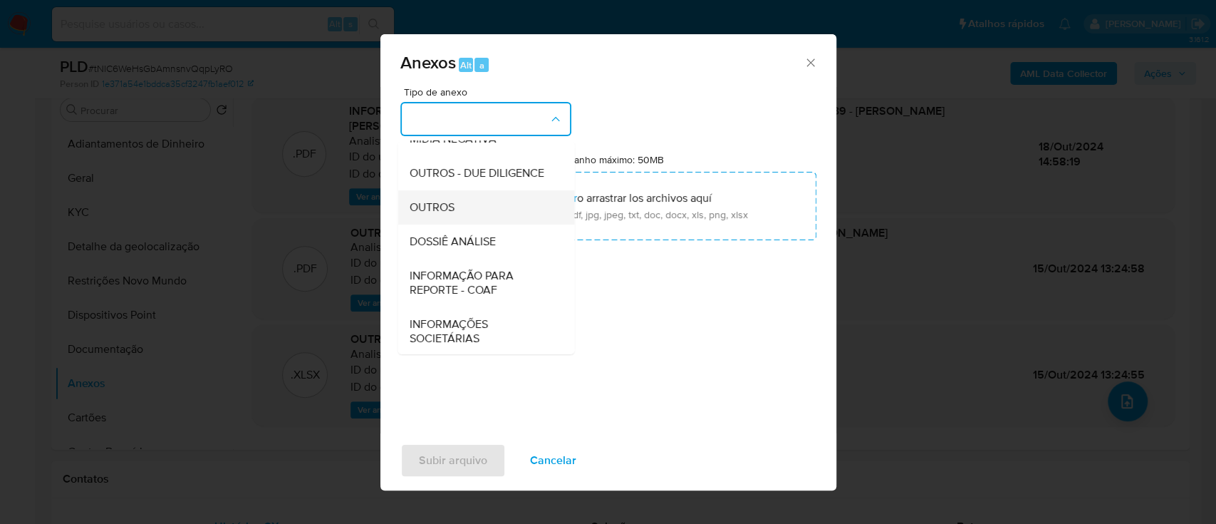
click at [460, 224] on div "OUTROS" at bounding box center [481, 207] width 145 height 34
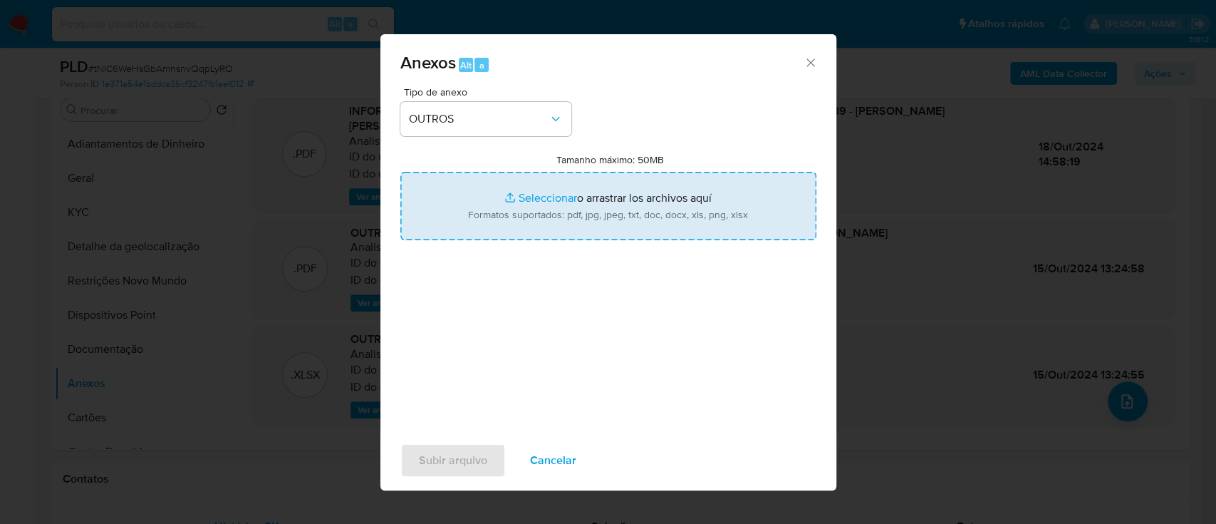
click at [519, 195] on input "Tamanho máximo: 50MB Seleccionar archivos" at bounding box center [608, 206] width 416 height 68
type input "C:\fakepath\Mulan 396619_2025_09_24_17_45_51.xlsx"
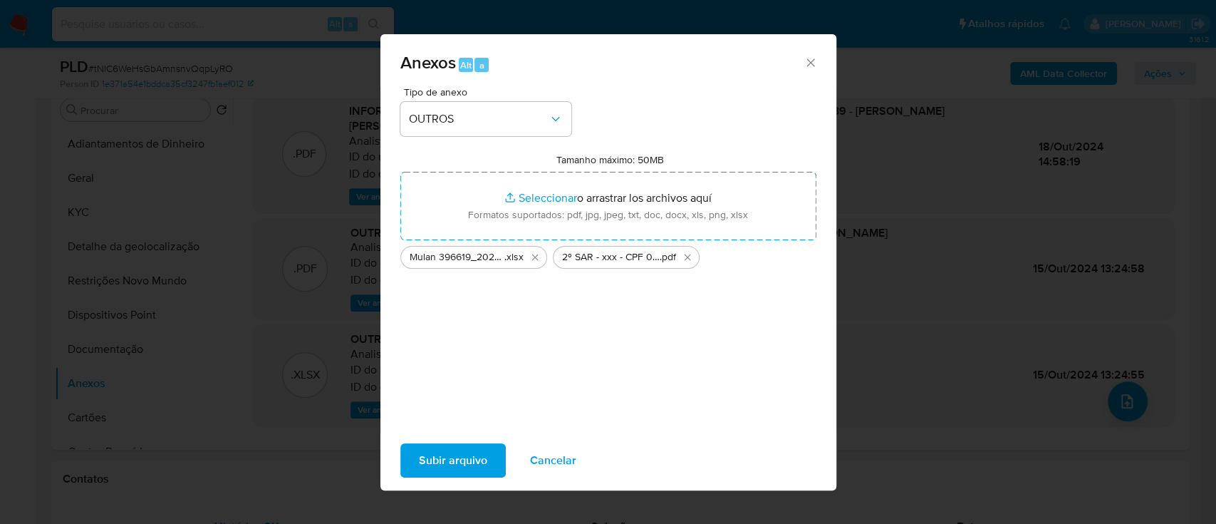
click at [437, 457] on span "Subir arquivo" at bounding box center [453, 459] width 68 height 31
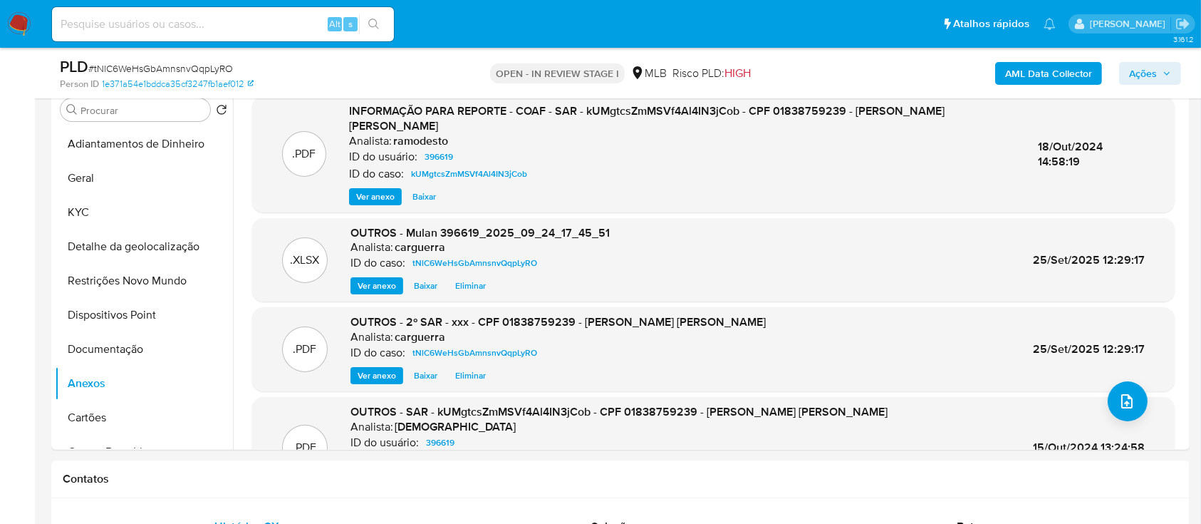
click at [1151, 71] on span "Ações" at bounding box center [1143, 73] width 28 height 23
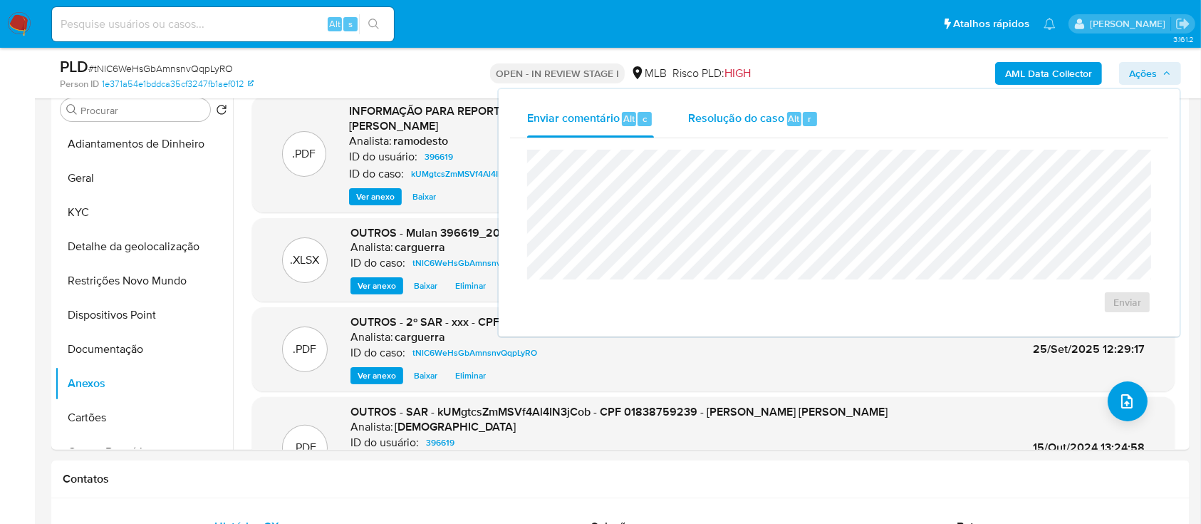
drag, startPoint x: 766, startPoint y: 126, endPoint x: 763, endPoint y: 134, distance: 8.6
click at [765, 125] on div "Resolução do caso Alt r" at bounding box center [753, 118] width 130 height 37
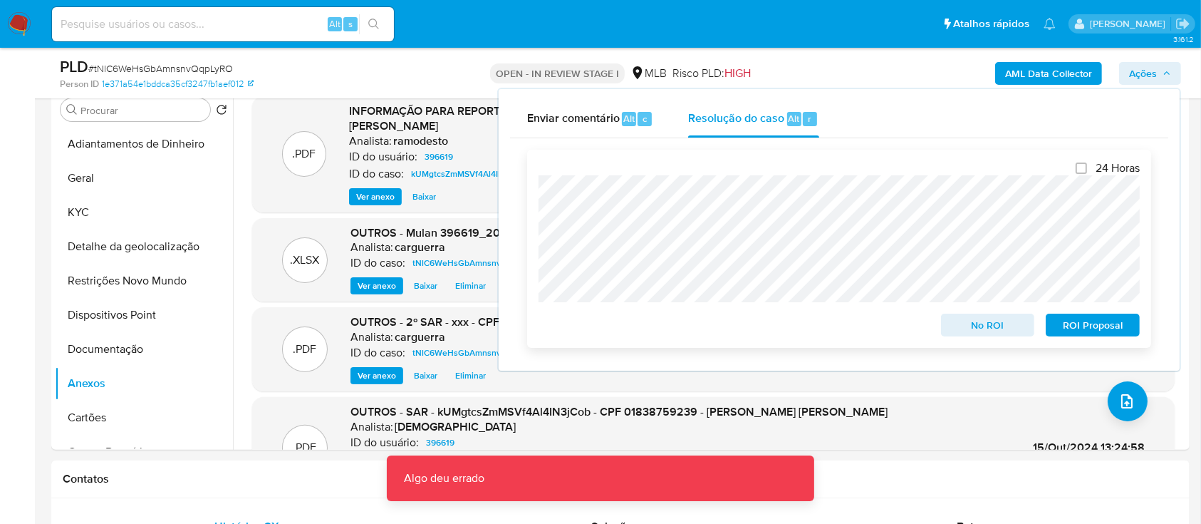
click at [1076, 328] on span "ROI Proposal" at bounding box center [1093, 325] width 74 height 20
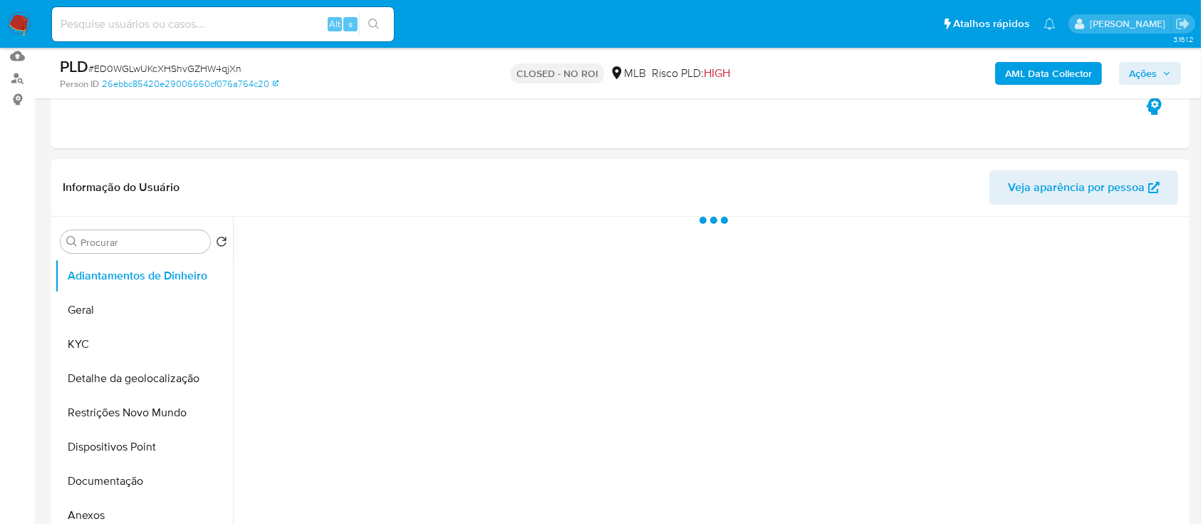
scroll to position [189, 0]
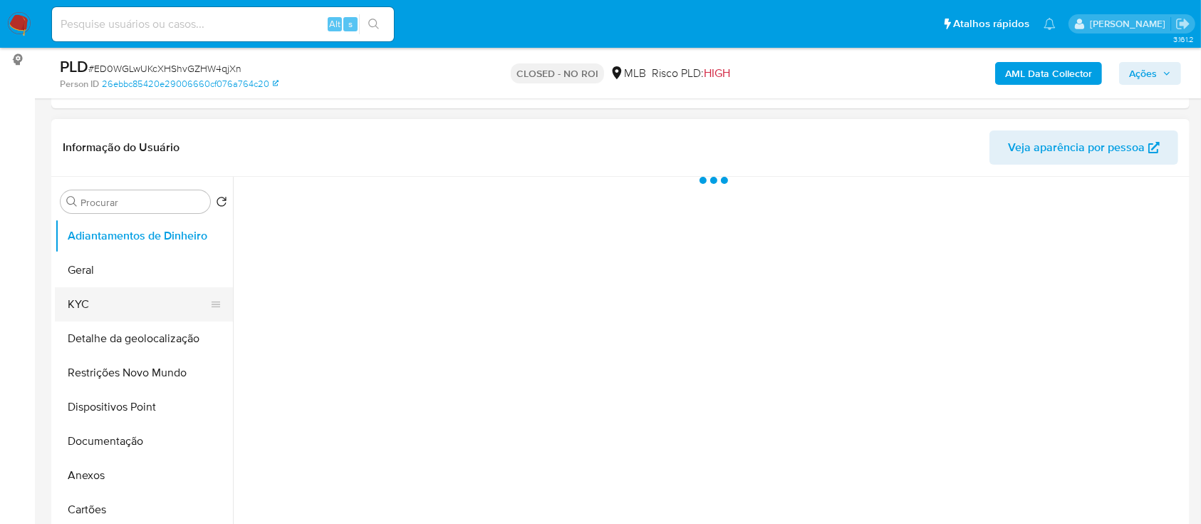
select select "10"
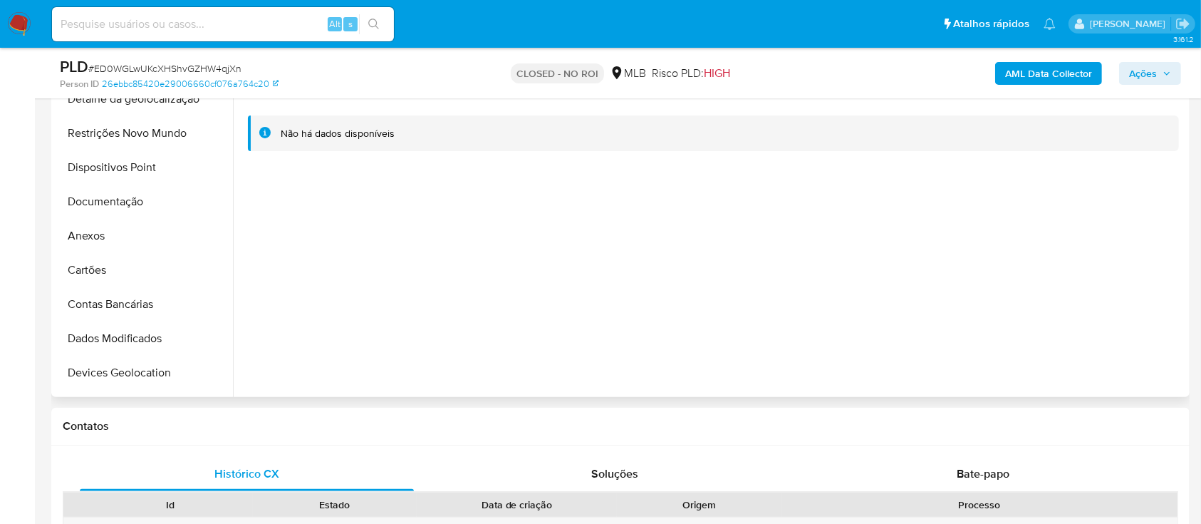
scroll to position [380, 0]
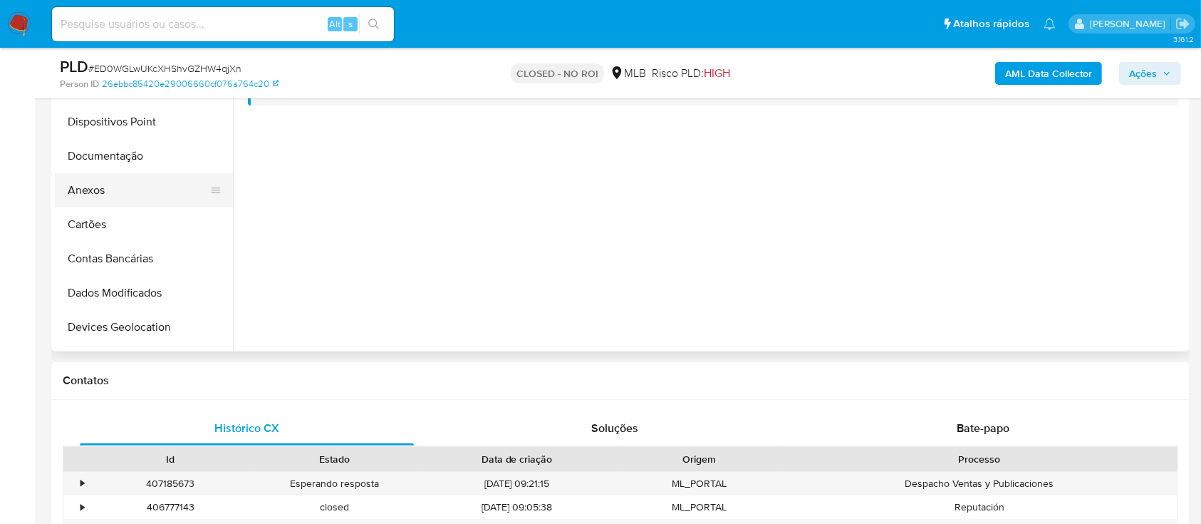
click at [135, 186] on button "Anexos" at bounding box center [138, 190] width 167 height 34
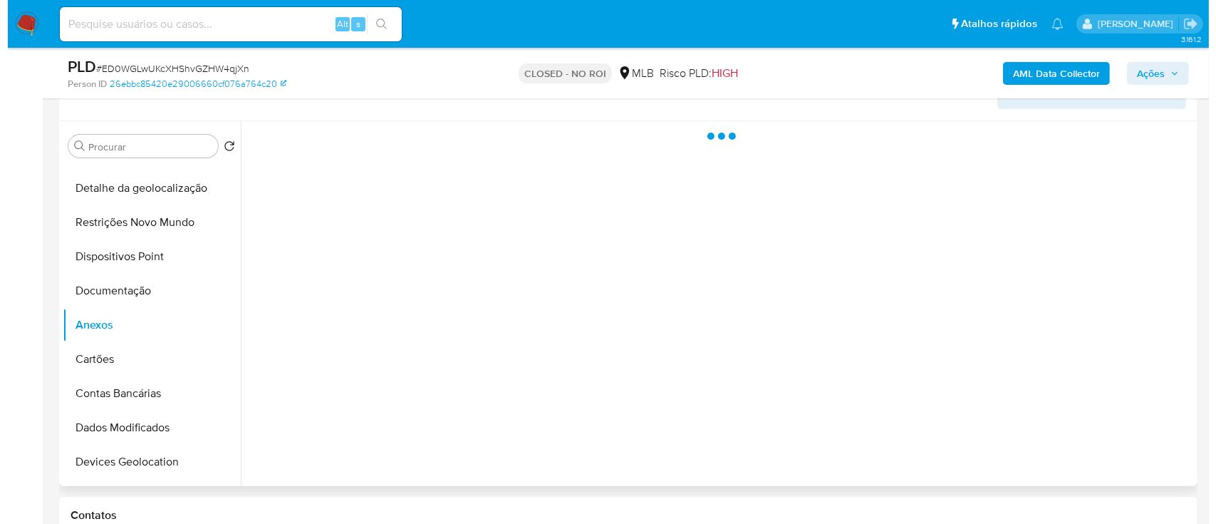
scroll to position [189, 0]
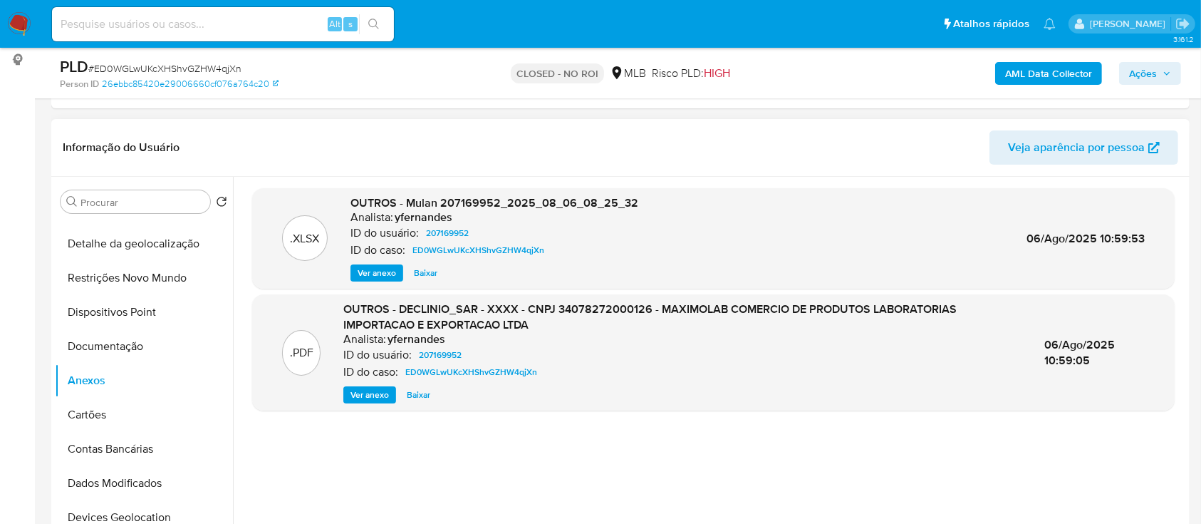
click at [373, 397] on span "Ver anexo" at bounding box center [369, 395] width 38 height 14
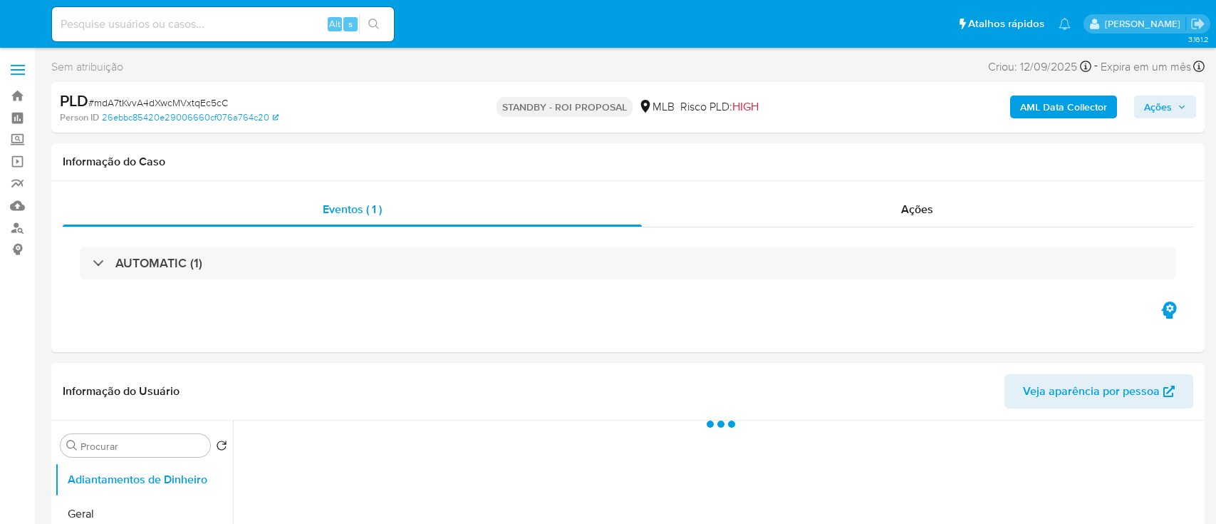
select select "10"
